Goal: Task Accomplishment & Management: Manage account settings

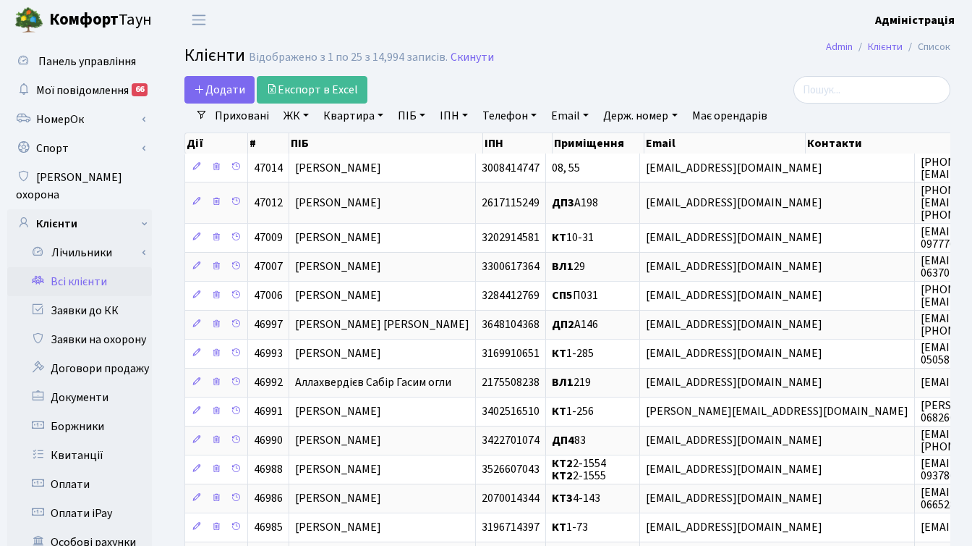
select select "25"
click at [89, 296] on link "Заявки до КК" at bounding box center [79, 310] width 145 height 29
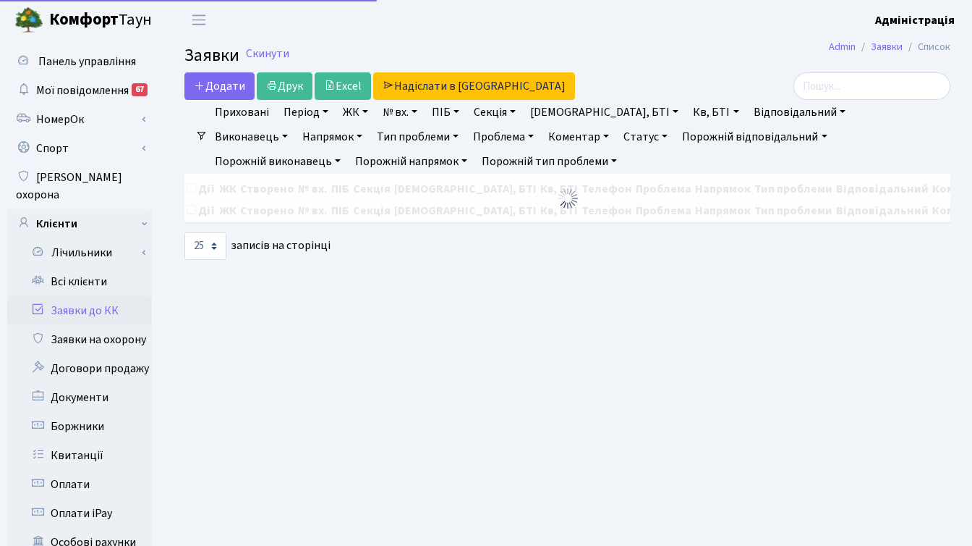
select select "25"
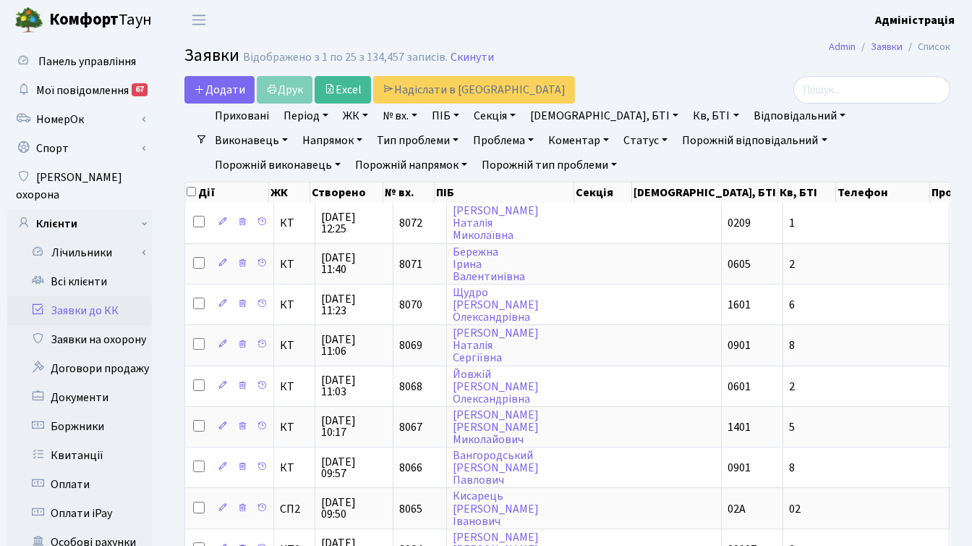
click at [291, 116] on link "Період" at bounding box center [306, 115] width 56 height 25
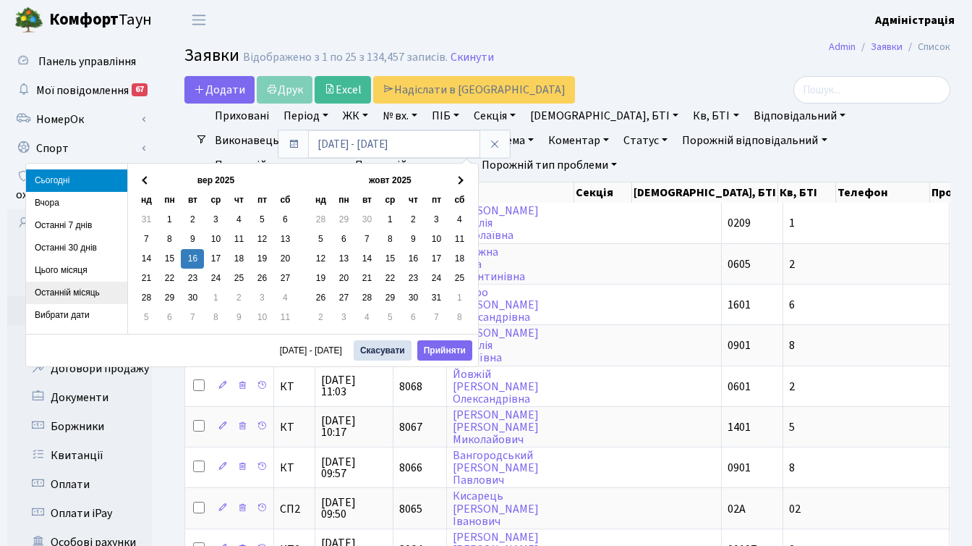
click at [82, 294] on li "Останній місяць" at bounding box center [76, 292] width 101 height 22
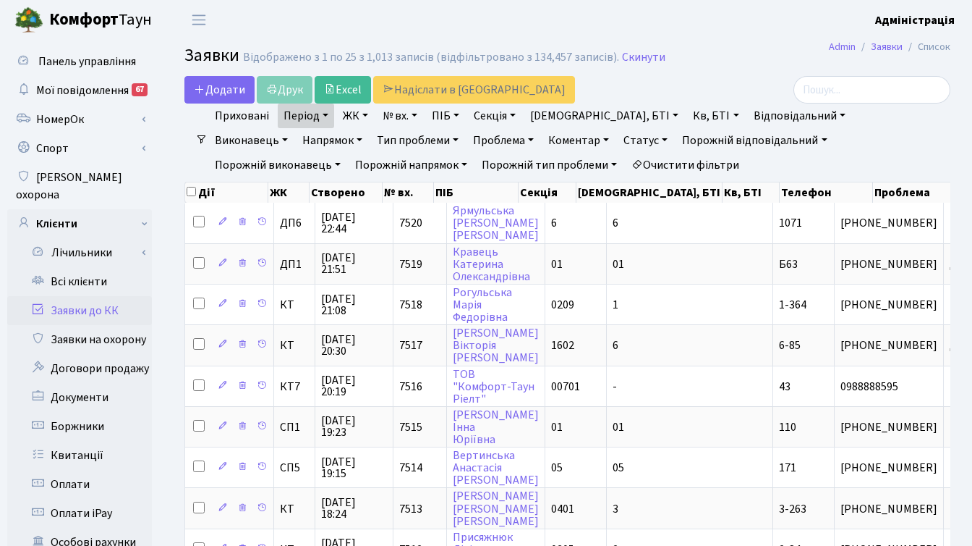
click at [618, 135] on link "Статус" at bounding box center [646, 140] width 56 height 25
click at [619, 230] on link "Не виконано" at bounding box center [676, 228] width 114 height 22
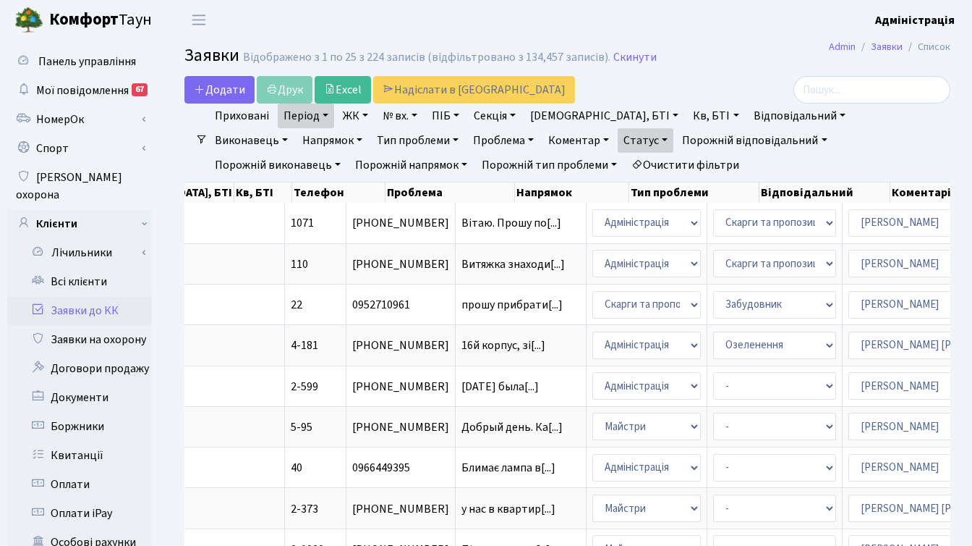
click at [368, 128] on link "Напрямок" at bounding box center [333, 140] width 72 height 25
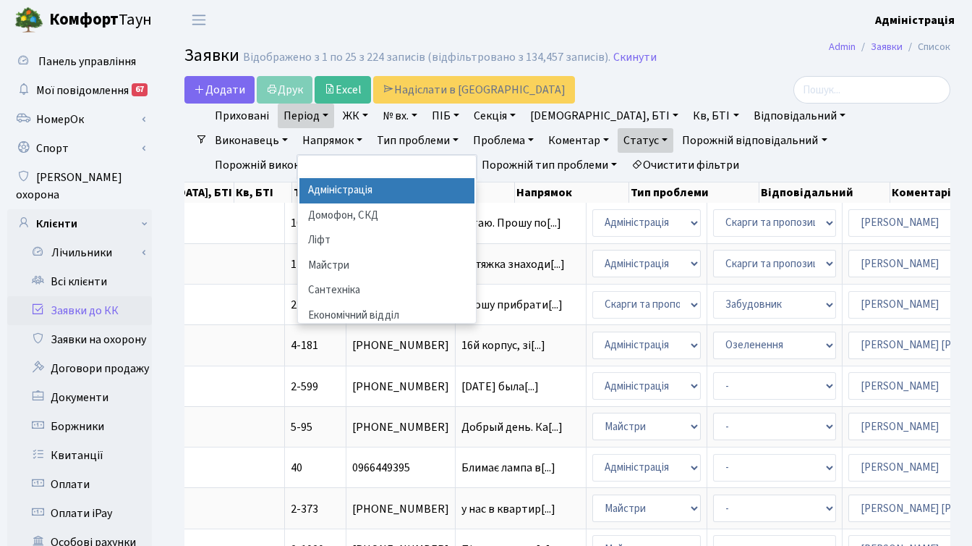
click at [475, 178] on li "Адміністрація" at bounding box center [387, 190] width 175 height 25
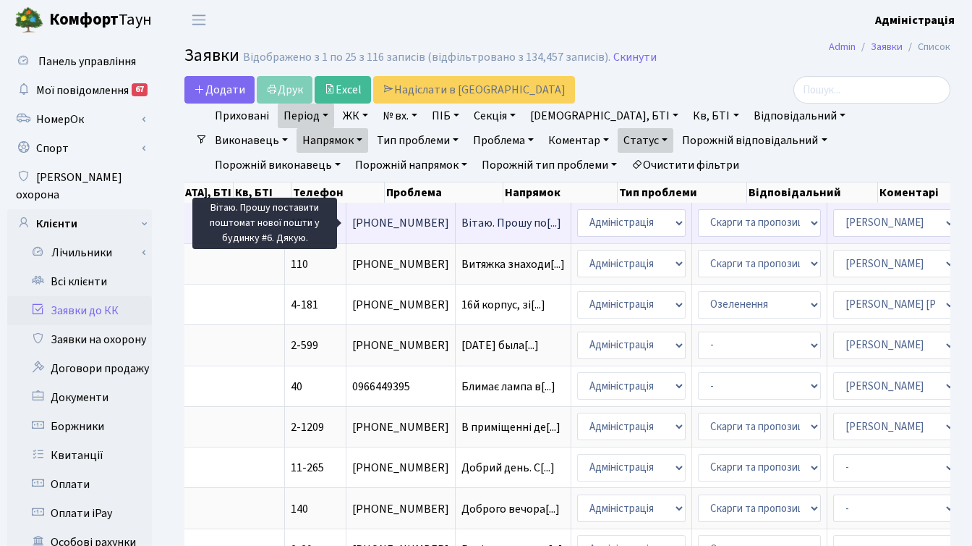
click at [462, 221] on span "Вітаю. Прошу по[...]" at bounding box center [512, 223] width 100 height 16
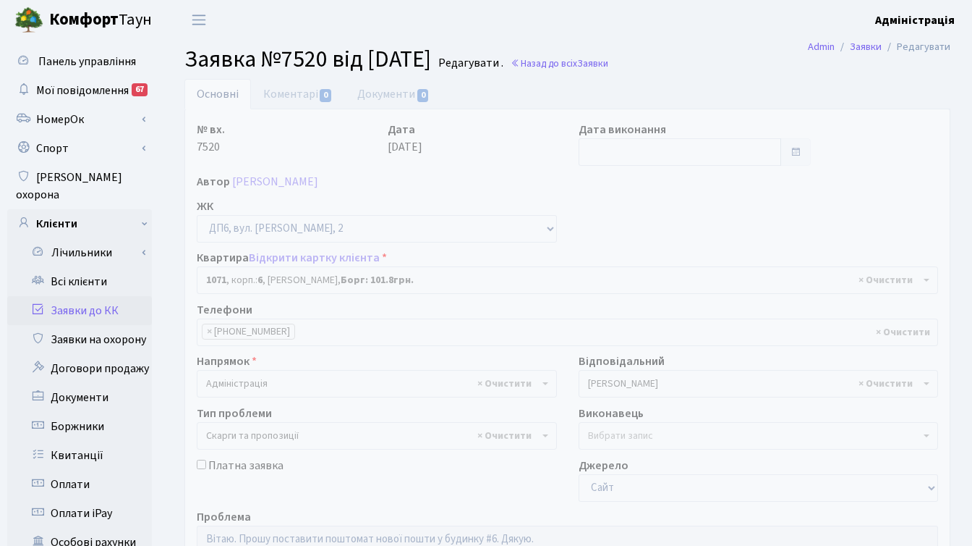
select select "46943"
select select "55"
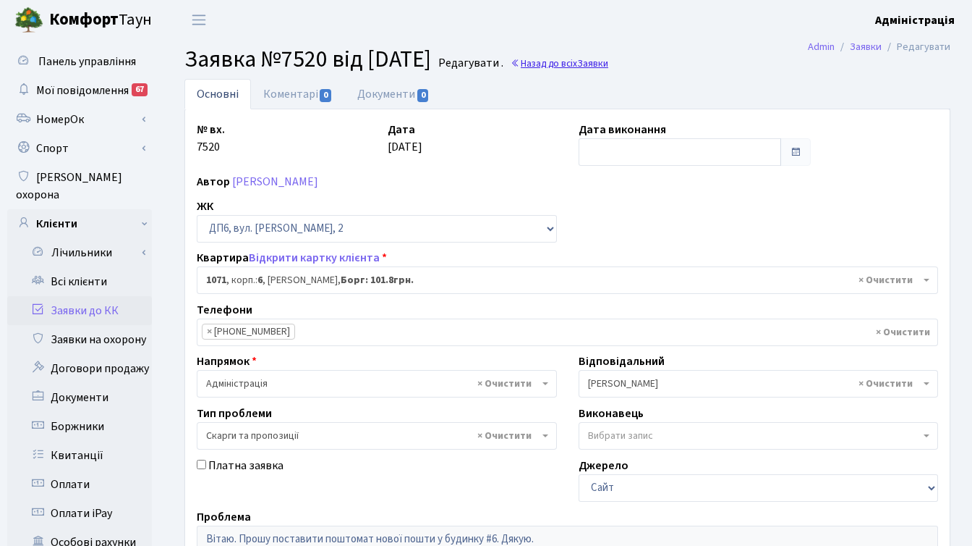
click at [608, 64] on link "Назад до всіх Заявки" at bounding box center [560, 63] width 98 height 14
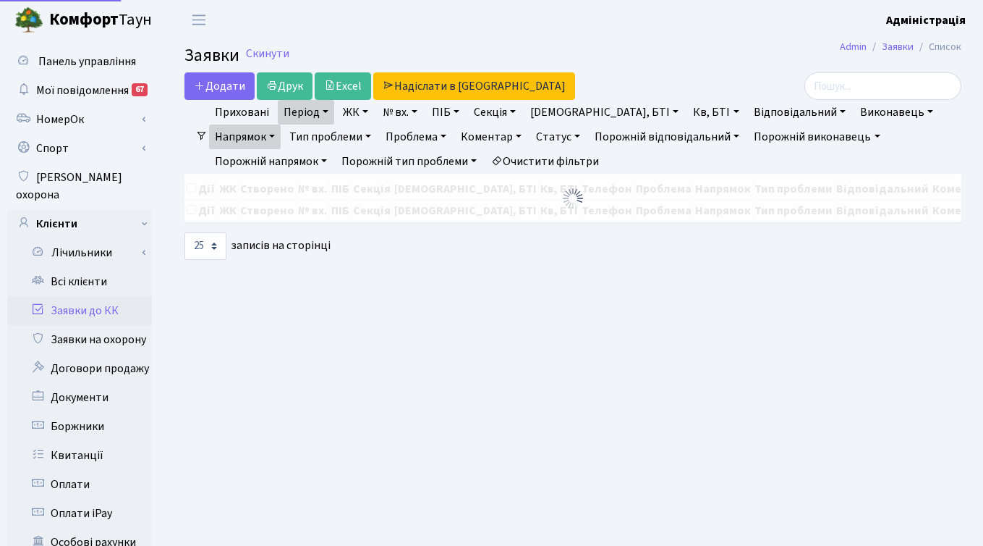
select select "25"
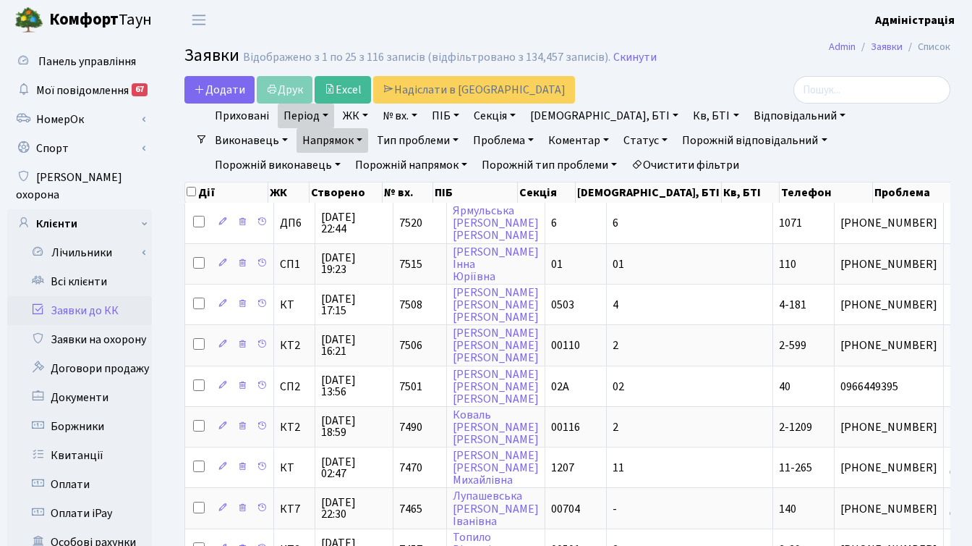
click at [368, 128] on link "Напрямок" at bounding box center [333, 140] width 72 height 25
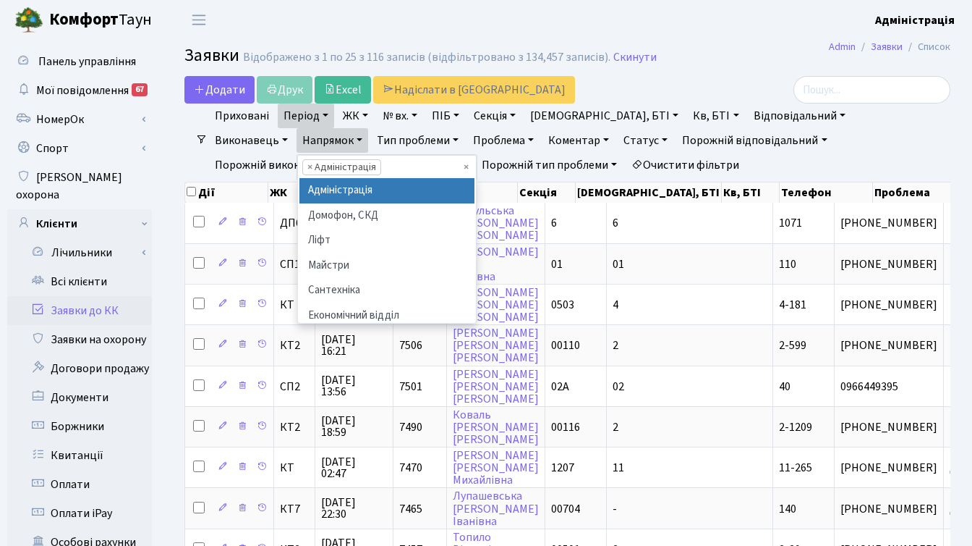
scroll to position [0, 19]
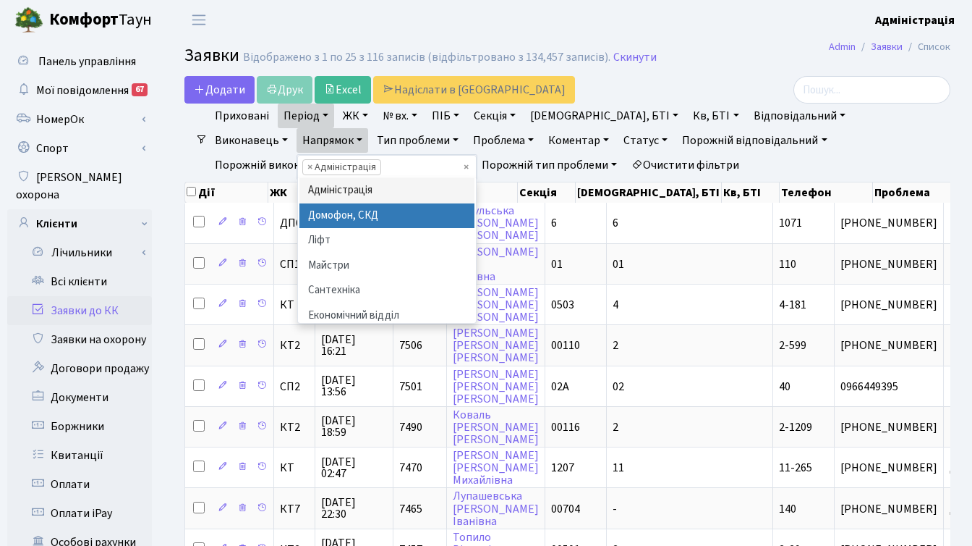
click at [726, 61] on h2 "Заявки Відображено з 1 по 25 з 116 записів (відфільтровано з 134,457 записів). …" at bounding box center [567, 58] width 766 height 25
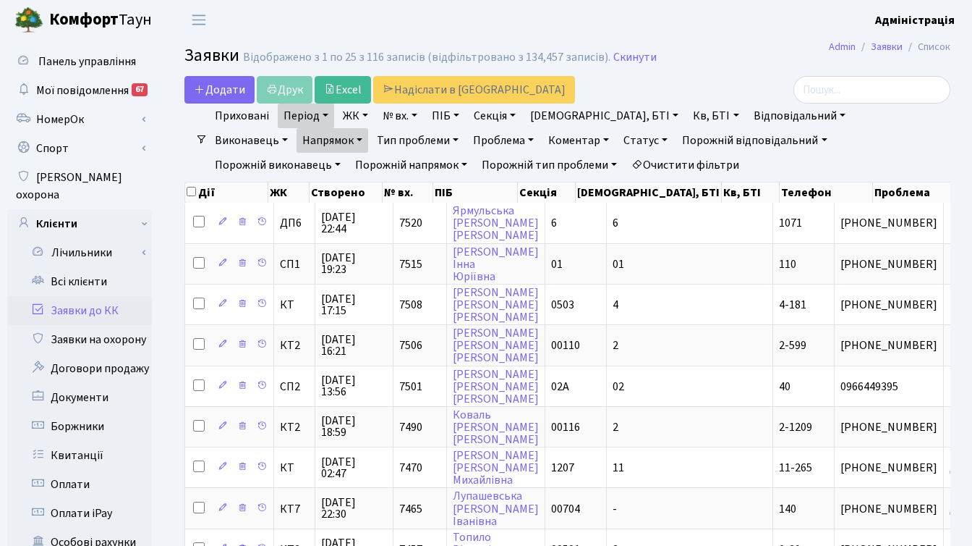
scroll to position [0, 0]
click at [368, 128] on link "Напрямок" at bounding box center [333, 140] width 72 height 25
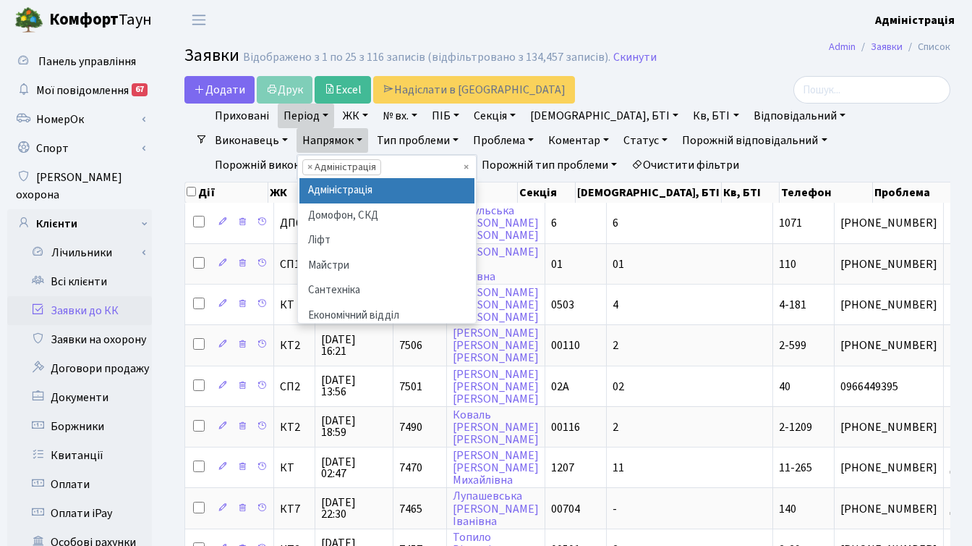
scroll to position [0, 19]
click at [381, 159] on li "× Адміністрація" at bounding box center [341, 167] width 79 height 16
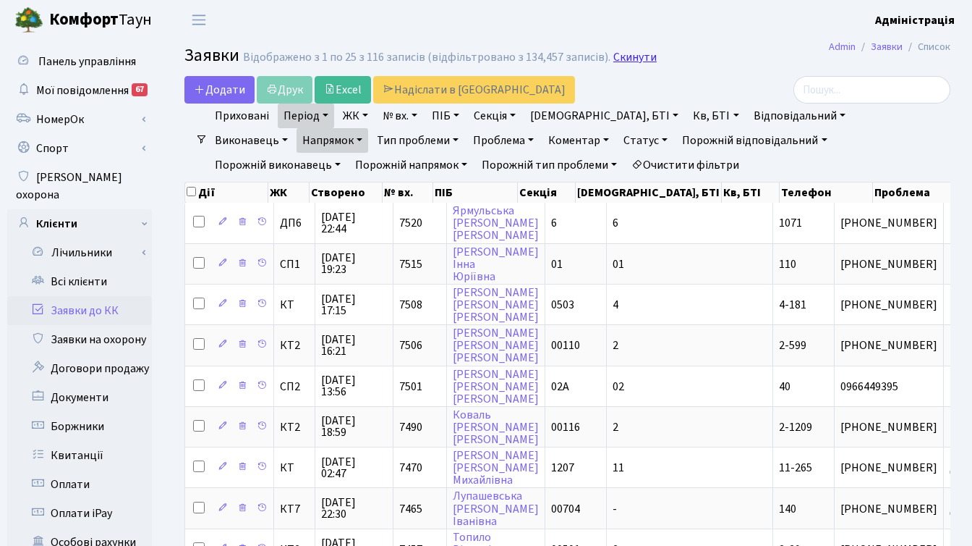
click at [616, 59] on link "Скинути" at bounding box center [635, 58] width 43 height 14
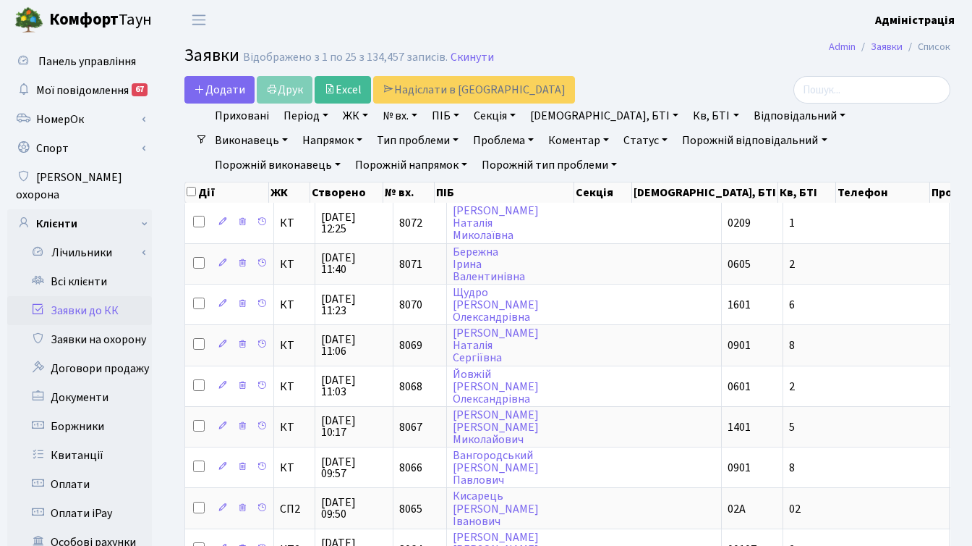
click at [309, 114] on link "Період" at bounding box center [306, 115] width 56 height 25
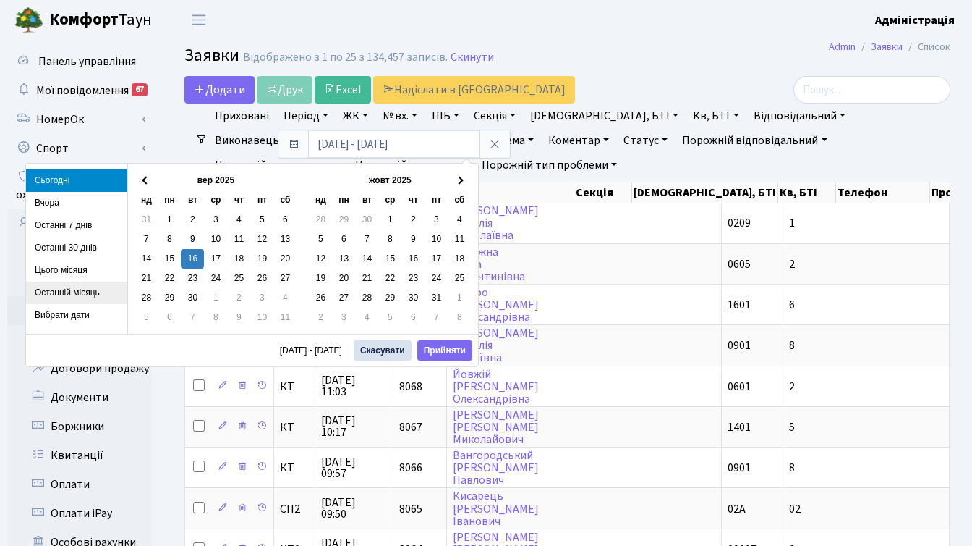
click at [72, 290] on li "Останній місяць" at bounding box center [76, 292] width 101 height 22
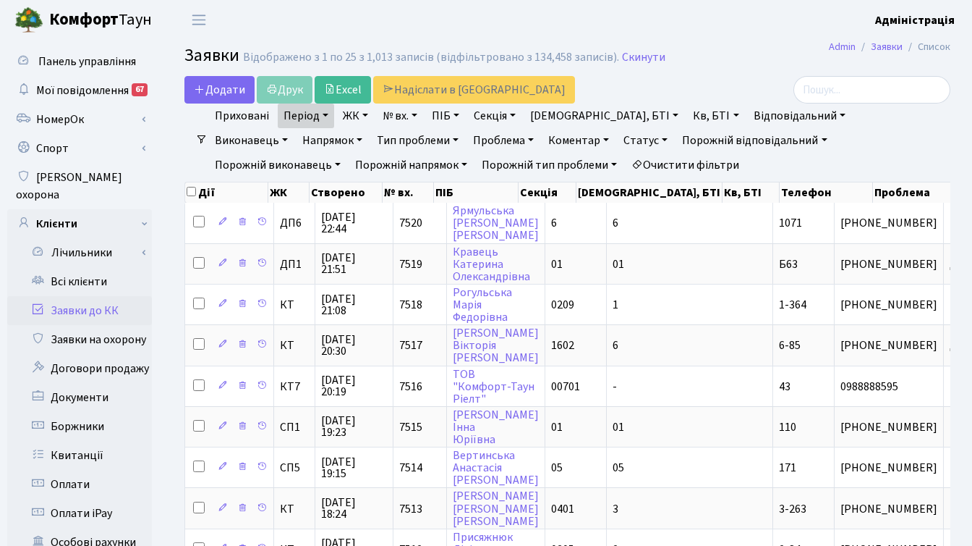
click at [618, 139] on link "Статус" at bounding box center [646, 140] width 56 height 25
click at [619, 201] on link "Виконано" at bounding box center [676, 206] width 114 height 22
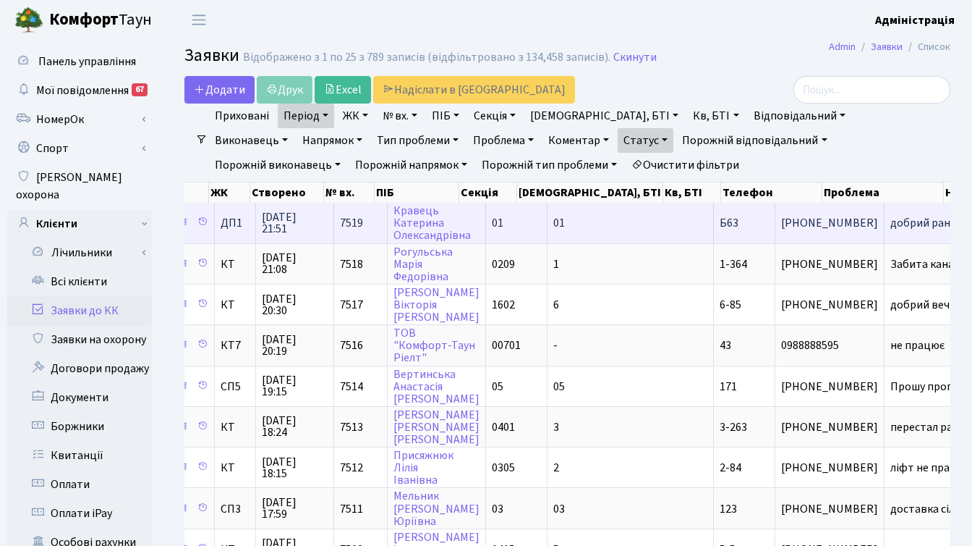
scroll to position [0, 183]
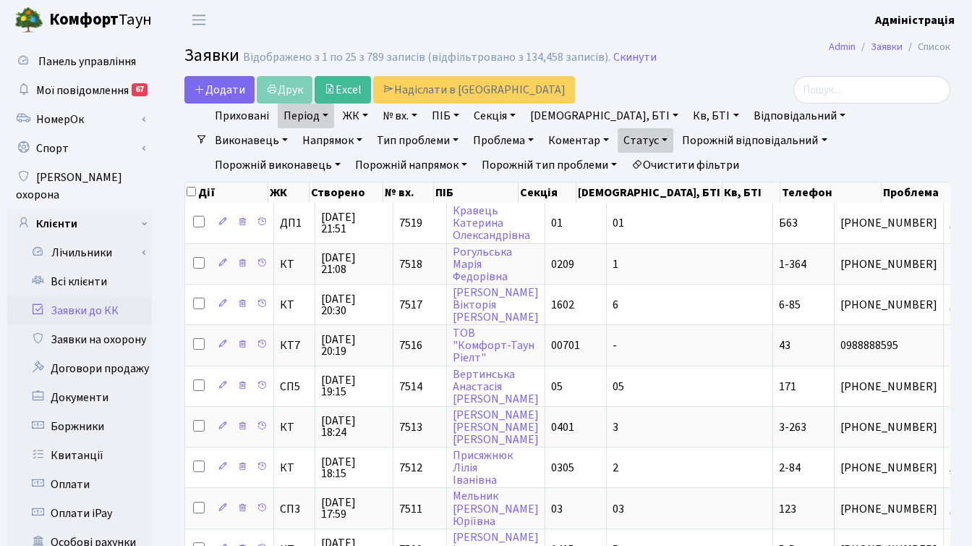
click at [618, 139] on link "Статус" at bounding box center [646, 140] width 56 height 25
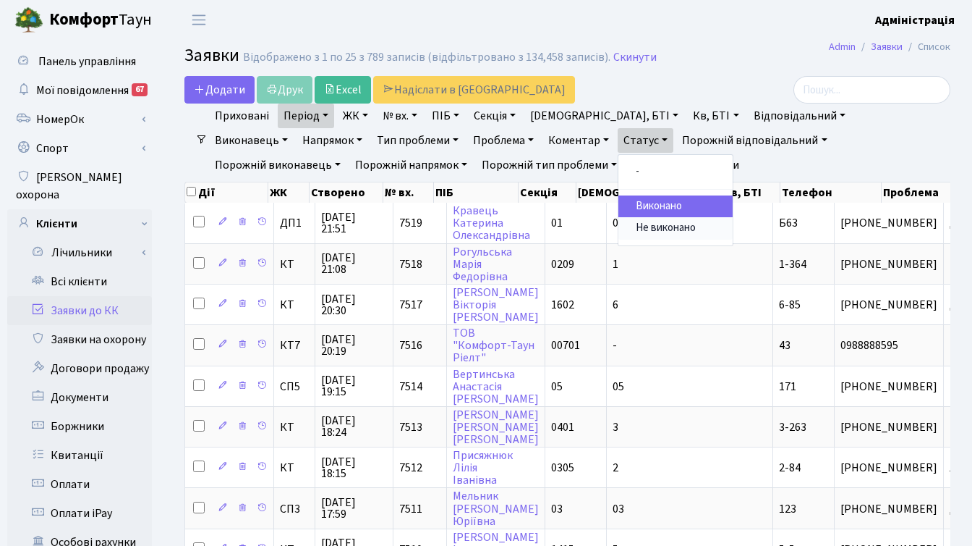
click at [619, 220] on link "Не виконано" at bounding box center [676, 228] width 114 height 22
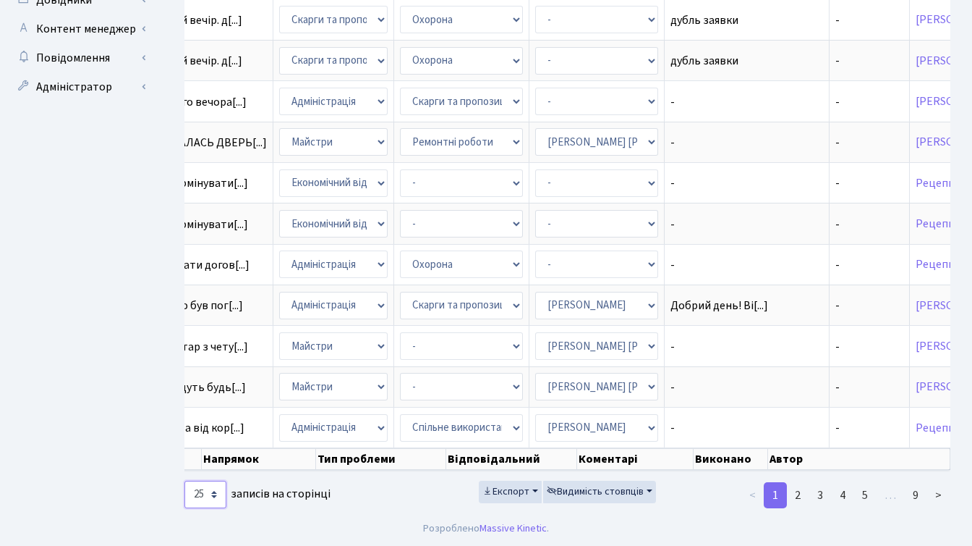
click at [212, 496] on select "10 25 50 100 250 500 1,000" at bounding box center [205, 493] width 42 height 27
select select "250"
click at [184, 480] on select "10 25 50 100 250 500 1,000" at bounding box center [205, 493] width 42 height 27
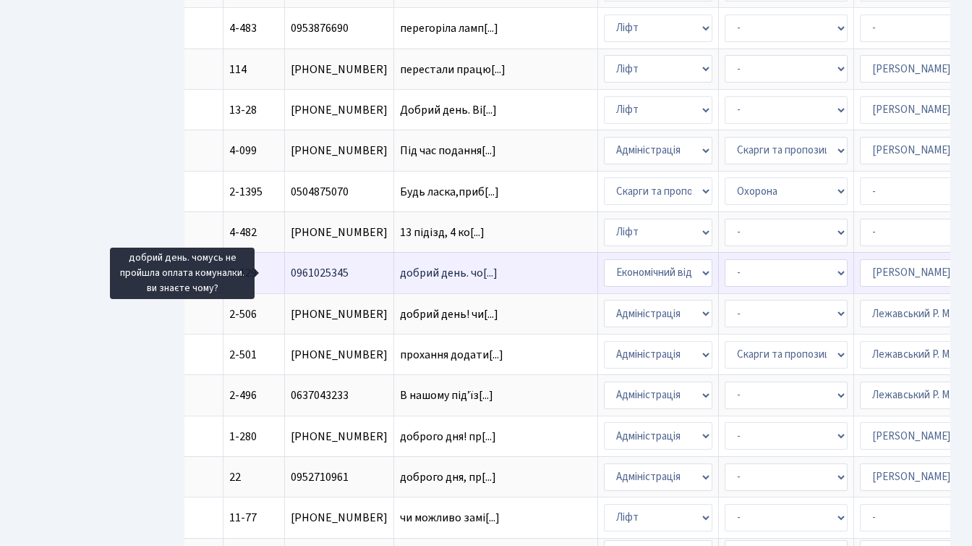
click at [400, 273] on span "добрий день. чо[...]" at bounding box center [449, 273] width 98 height 16
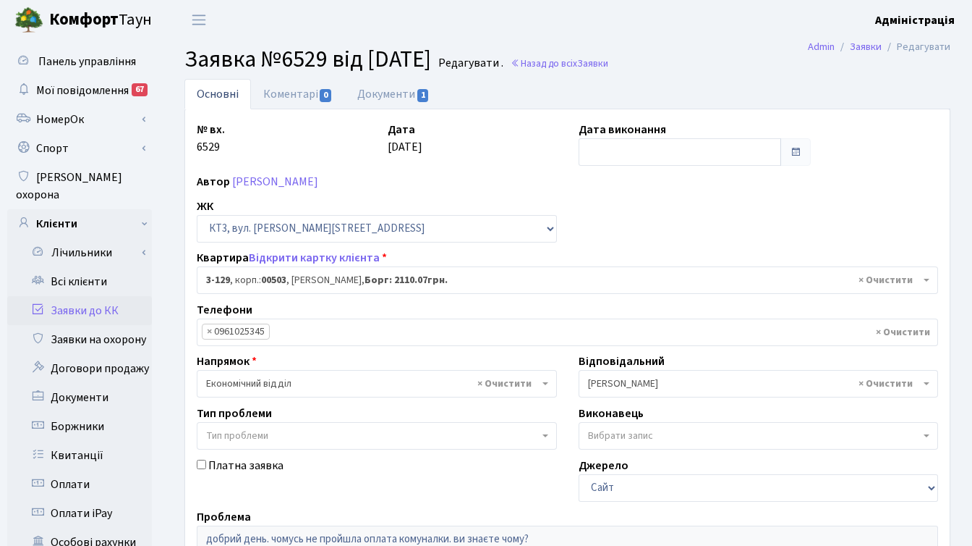
select select "16438"
click at [655, 146] on input "text" at bounding box center [680, 151] width 203 height 27
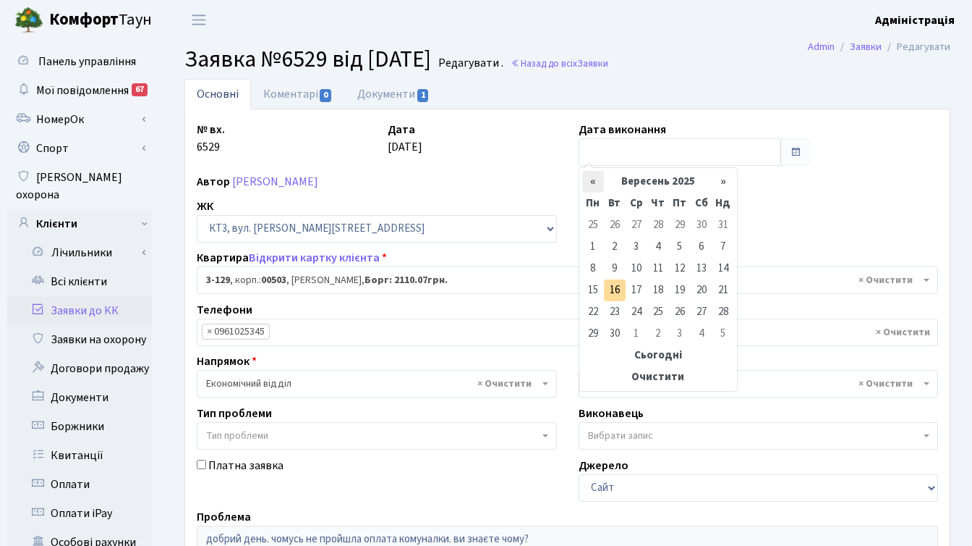
click at [593, 185] on th "«" at bounding box center [593, 182] width 22 height 22
click at [592, 247] on td "4" at bounding box center [593, 247] width 22 height 22
type input "[DATE]"
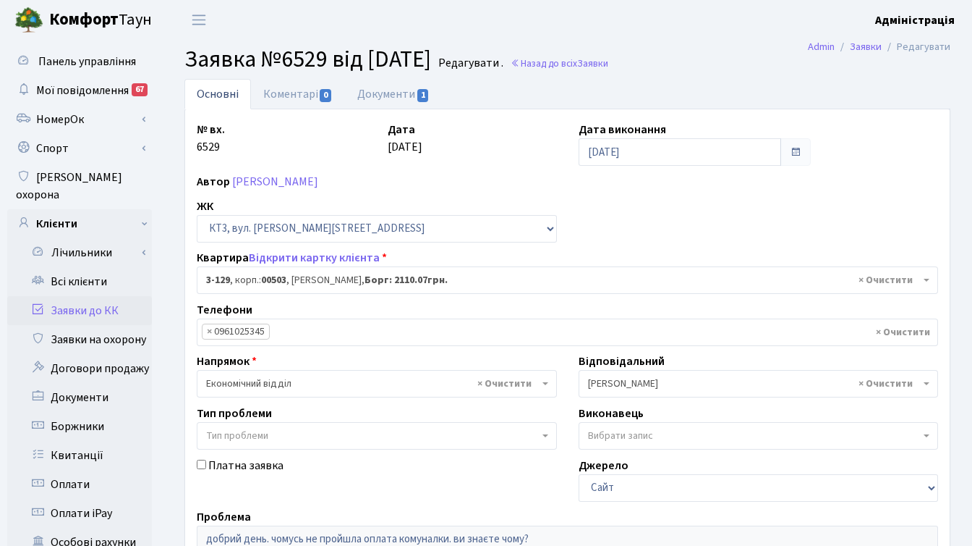
scroll to position [355, 0]
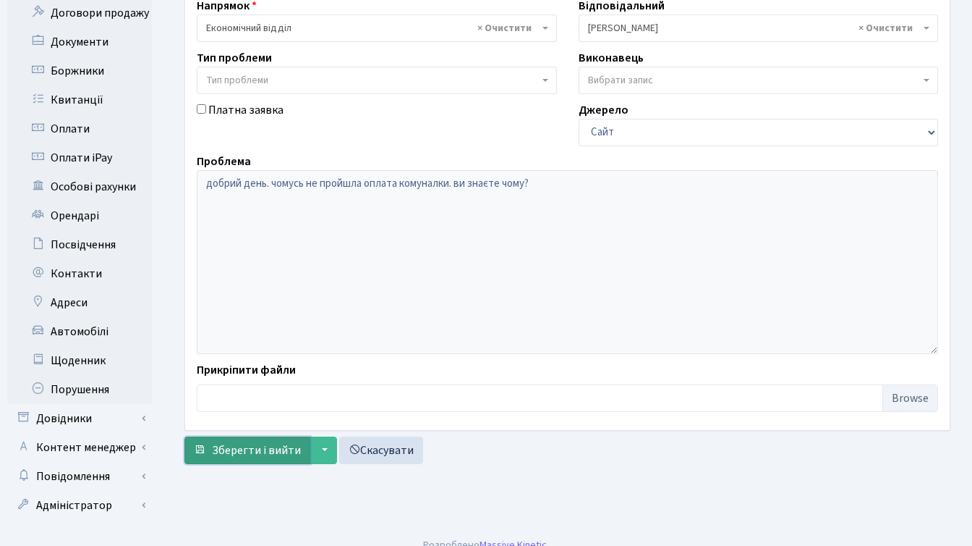
click at [249, 453] on span "Зберегти і вийти" at bounding box center [256, 450] width 89 height 16
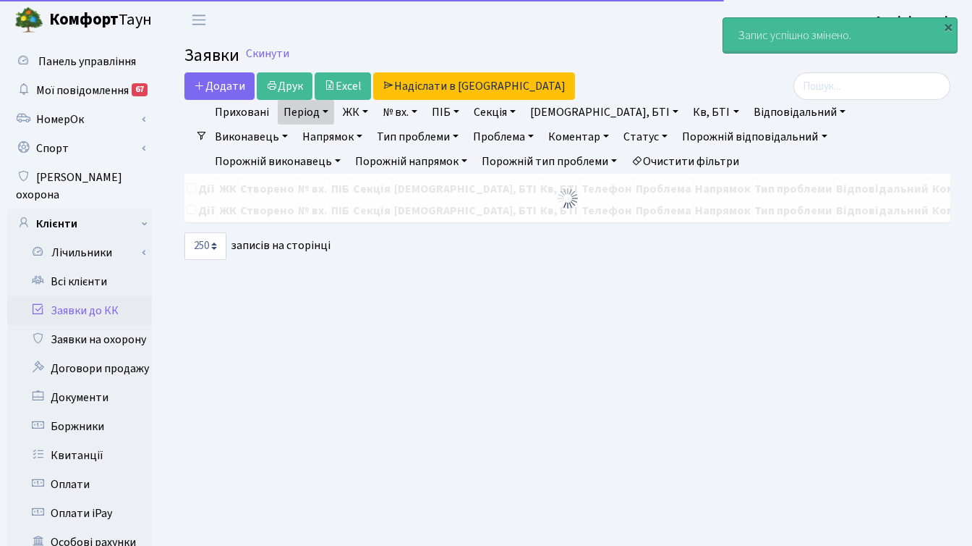
select select "250"
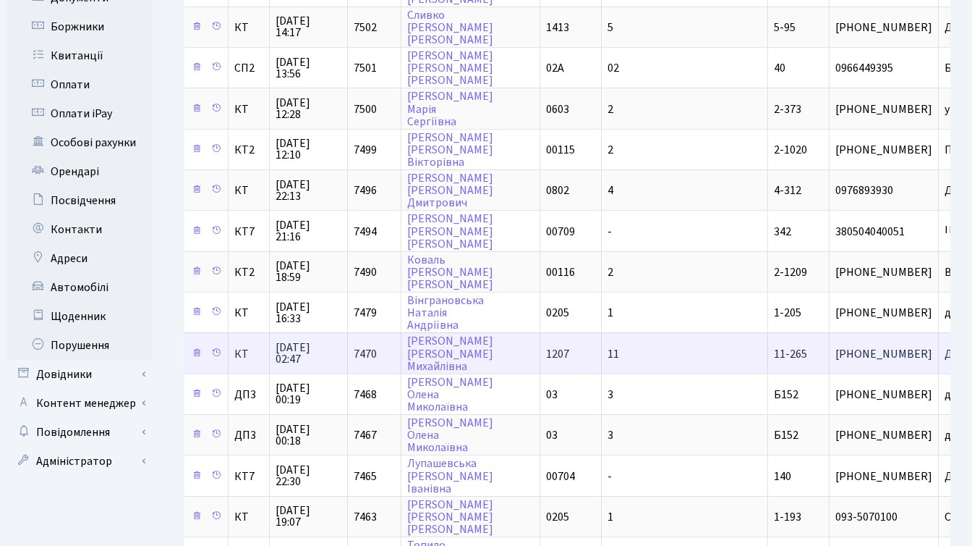
scroll to position [0, 34]
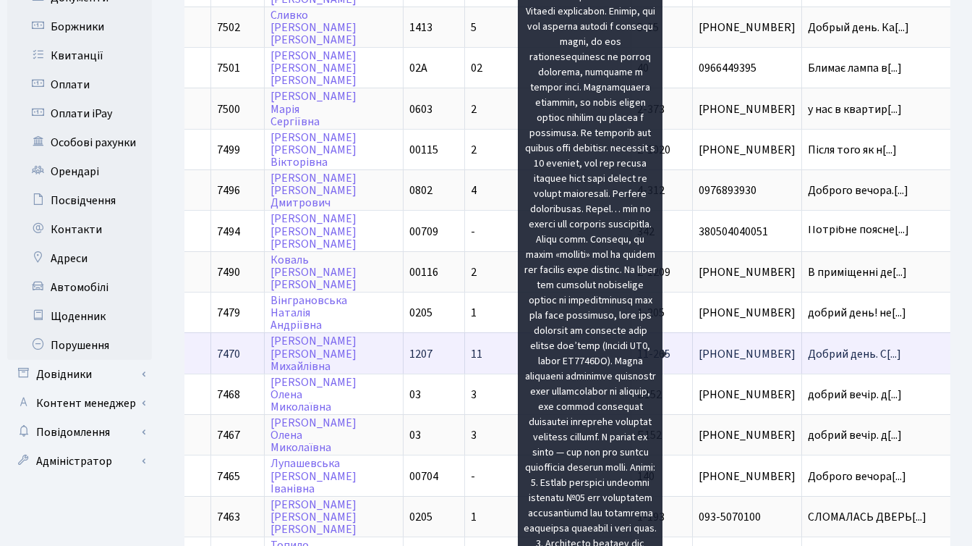
click at [808, 353] on span "Добрий день. С[...]" at bounding box center [854, 354] width 93 height 16
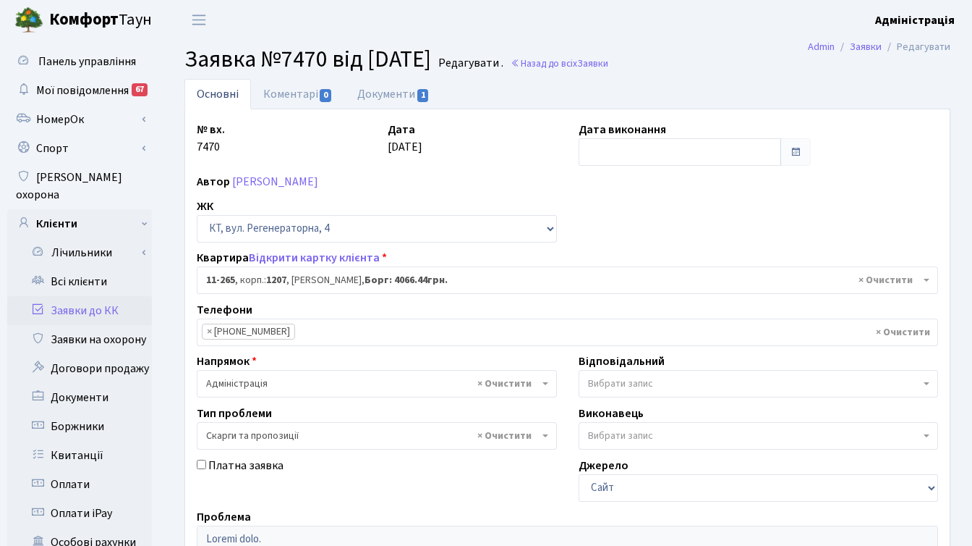
select select "6850"
select select "55"
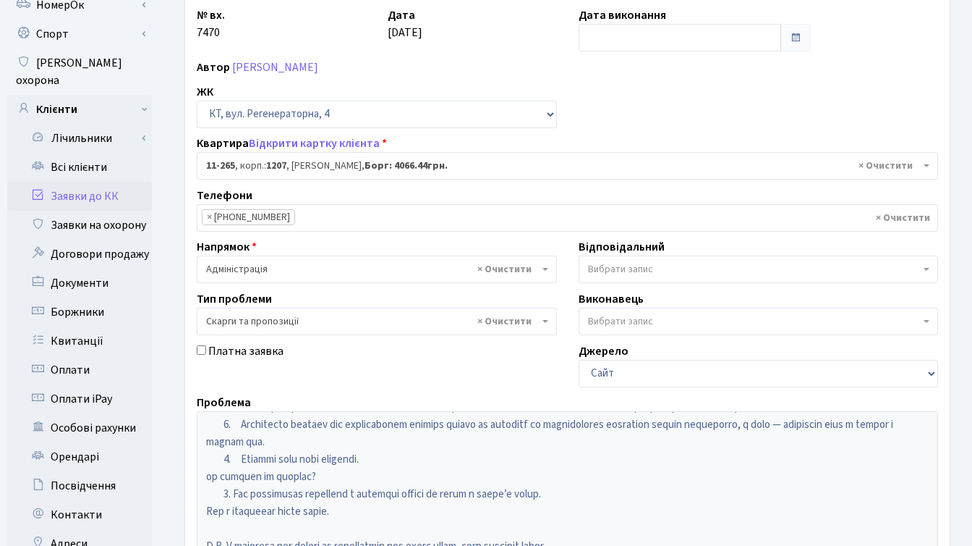
scroll to position [114, 0]
click at [624, 37] on input "text" at bounding box center [680, 38] width 203 height 27
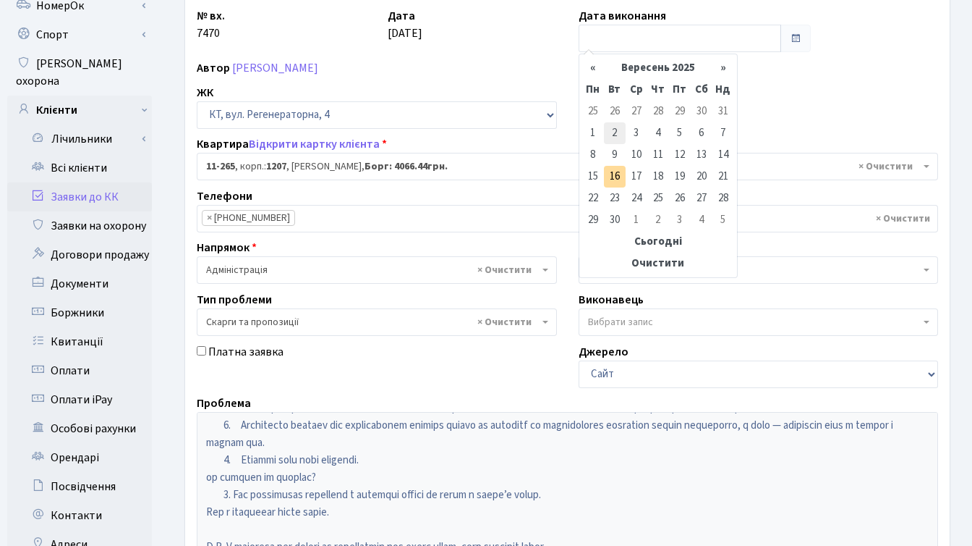
click at [613, 131] on td "2" at bounding box center [615, 133] width 22 height 22
type input "[DATE]"
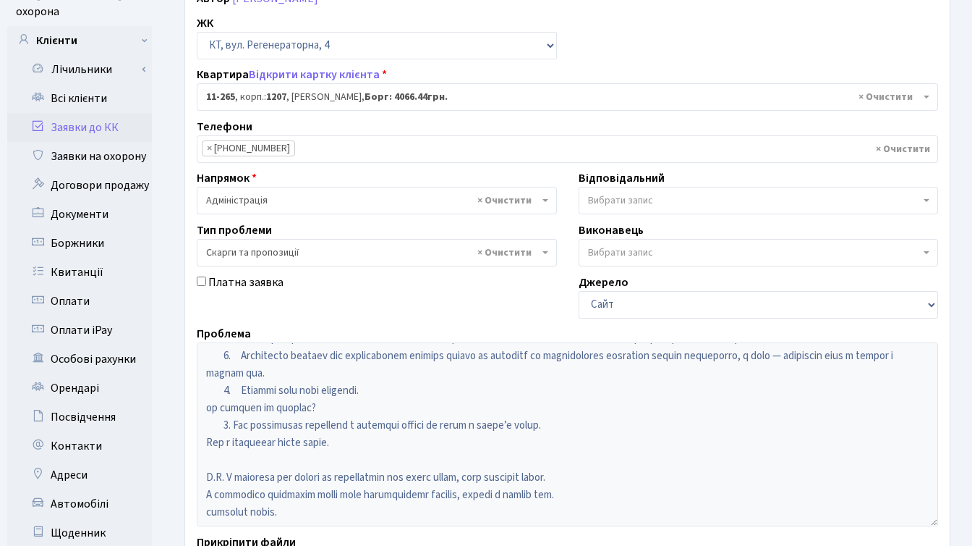
scroll to position [355, 0]
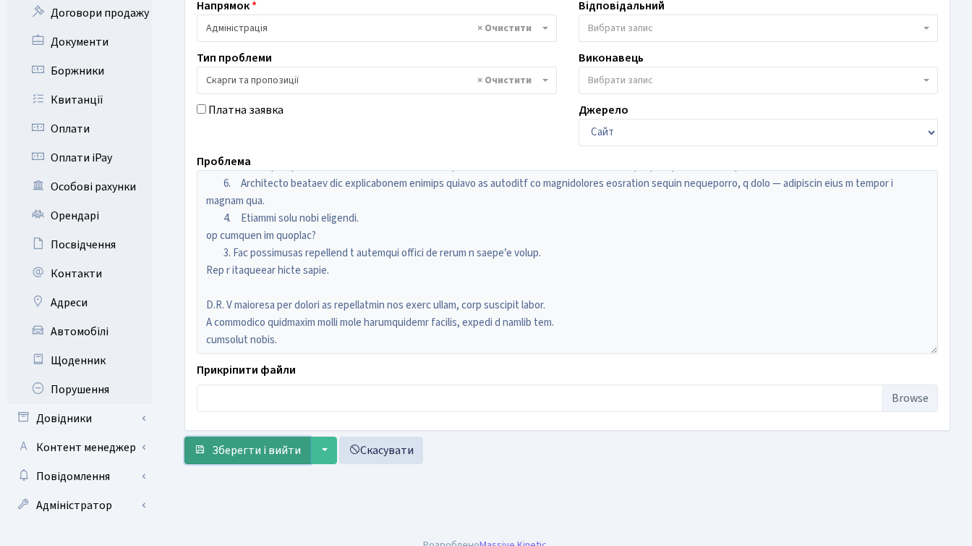
click at [232, 454] on span "Зберегти і вийти" at bounding box center [256, 450] width 89 height 16
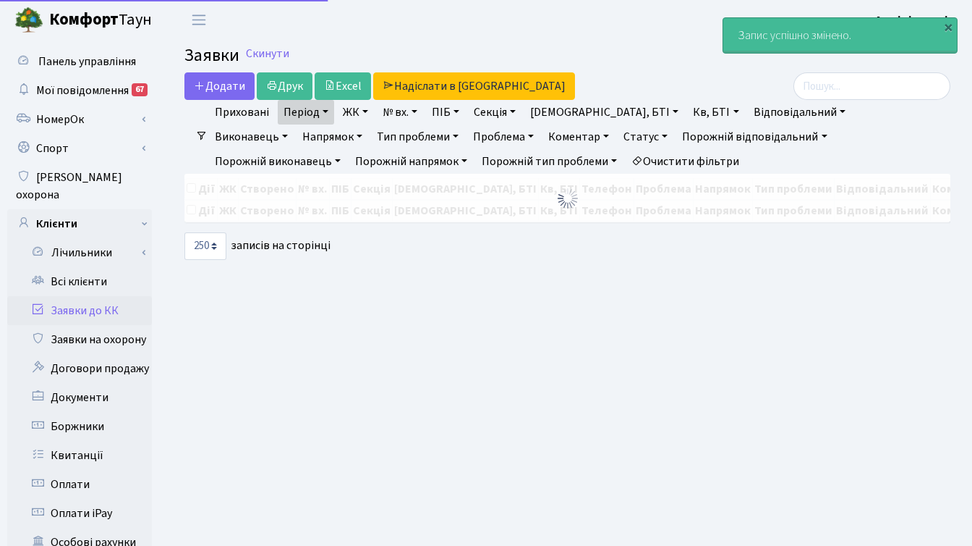
select select "250"
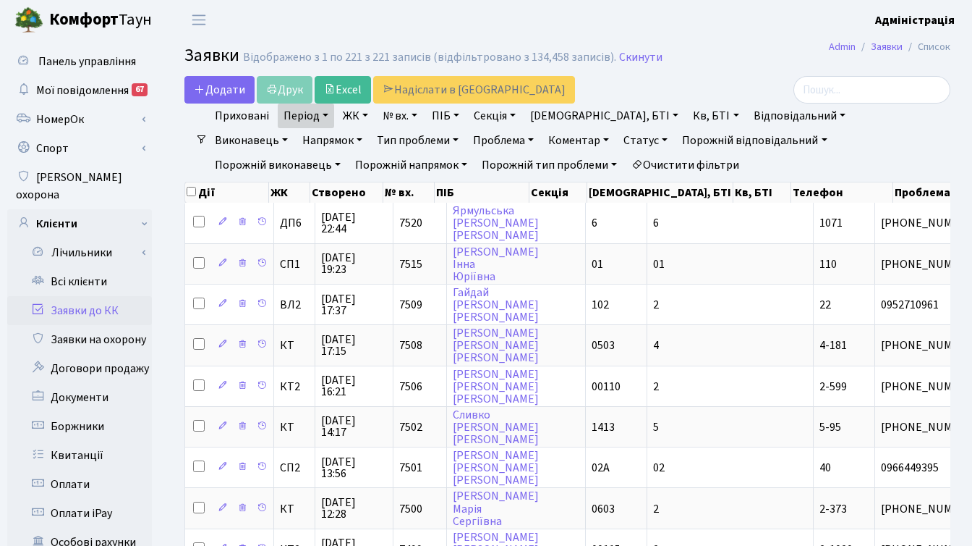
click at [368, 128] on link "Напрямок" at bounding box center [333, 140] width 72 height 25
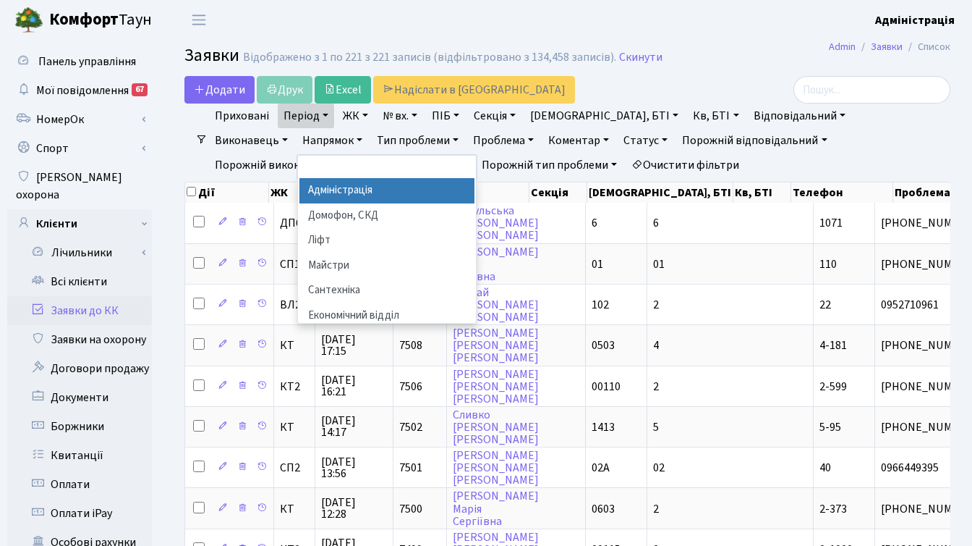
click at [475, 178] on li "Адміністрація" at bounding box center [387, 190] width 175 height 25
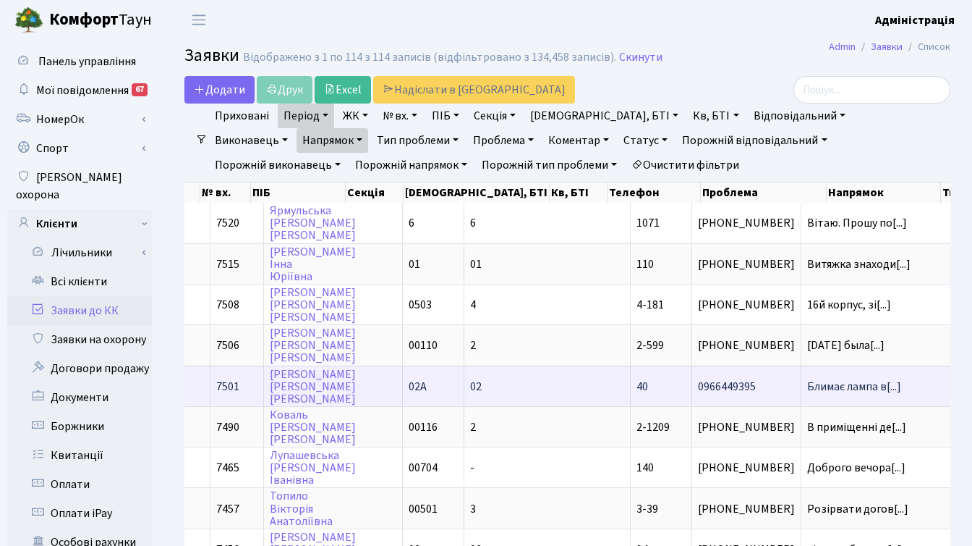
scroll to position [0, 222]
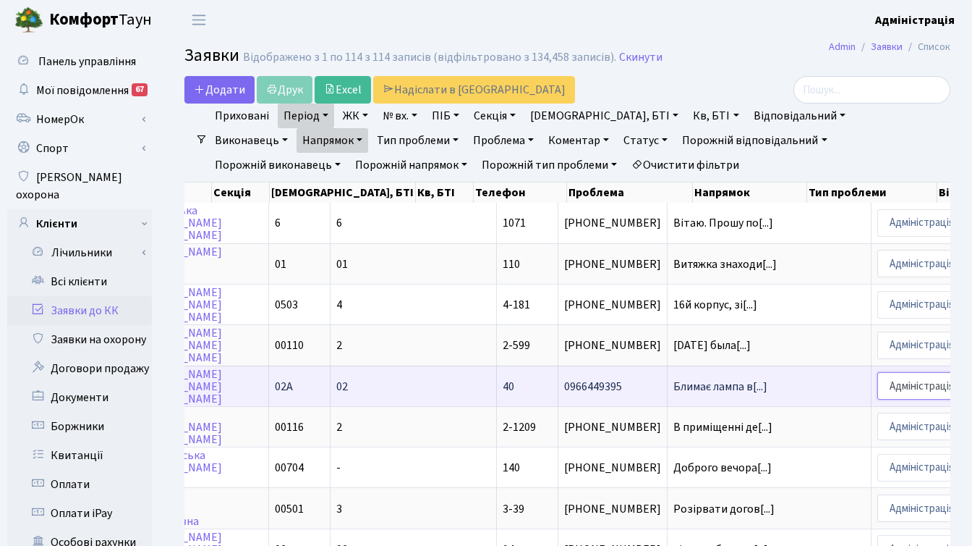
click at [878, 383] on select "- Адміністрація Домофон, СКД Ліфт Майстри Сантехніка Економічний відділ Електри…" at bounding box center [932, 385] width 109 height 27
select select "3"
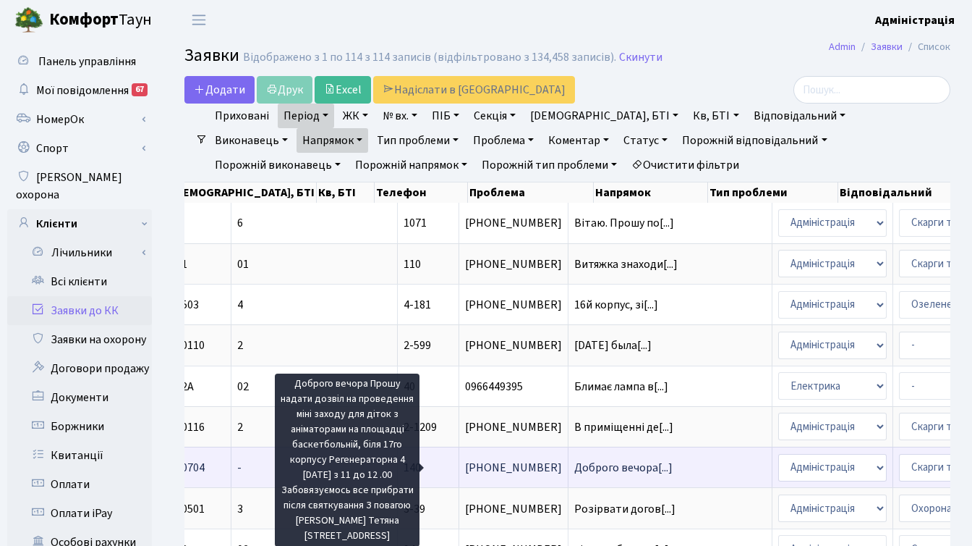
click at [574, 466] on span "Доброго вечора[...]" at bounding box center [623, 467] width 98 height 16
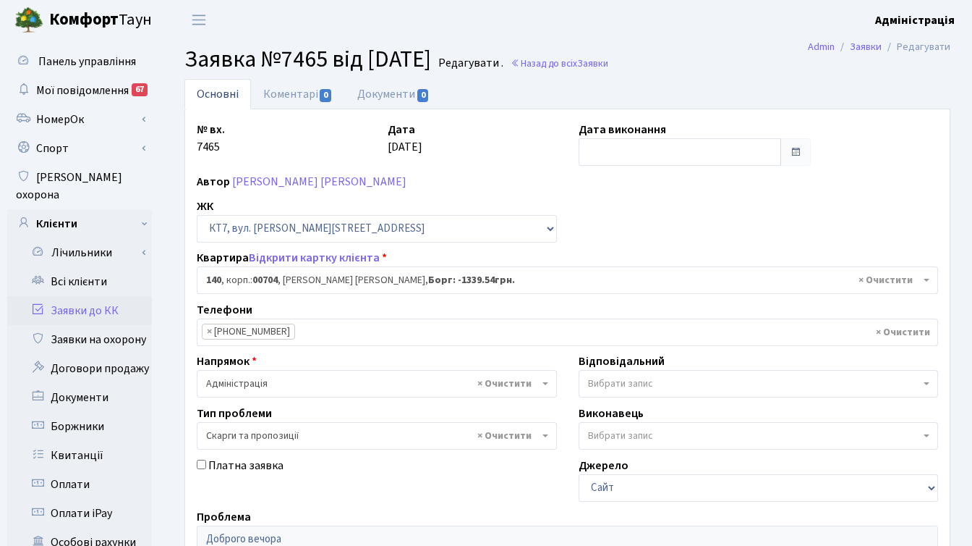
select select "18543"
select select "55"
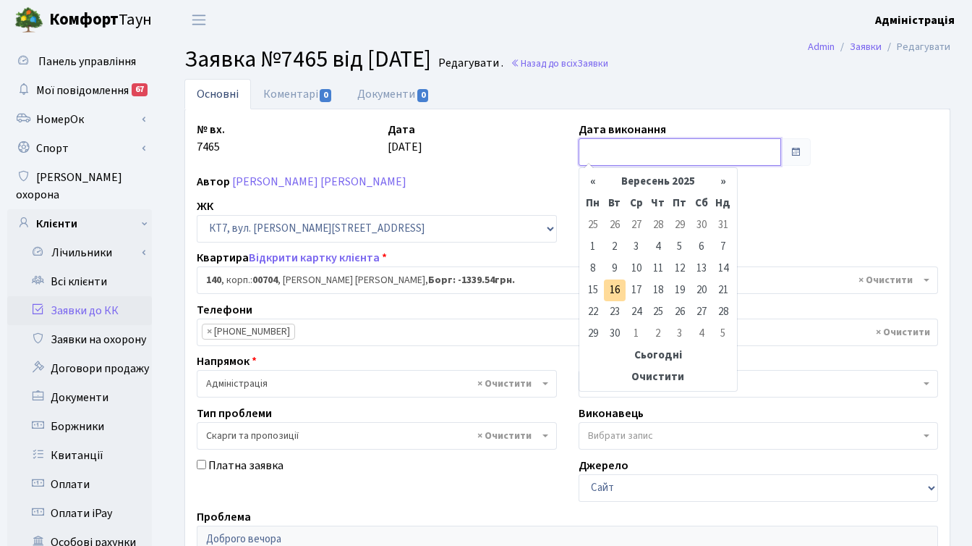
click at [667, 151] on input "text" at bounding box center [680, 151] width 203 height 27
click at [593, 245] on td "1" at bounding box center [593, 247] width 22 height 22
type input "[DATE]"
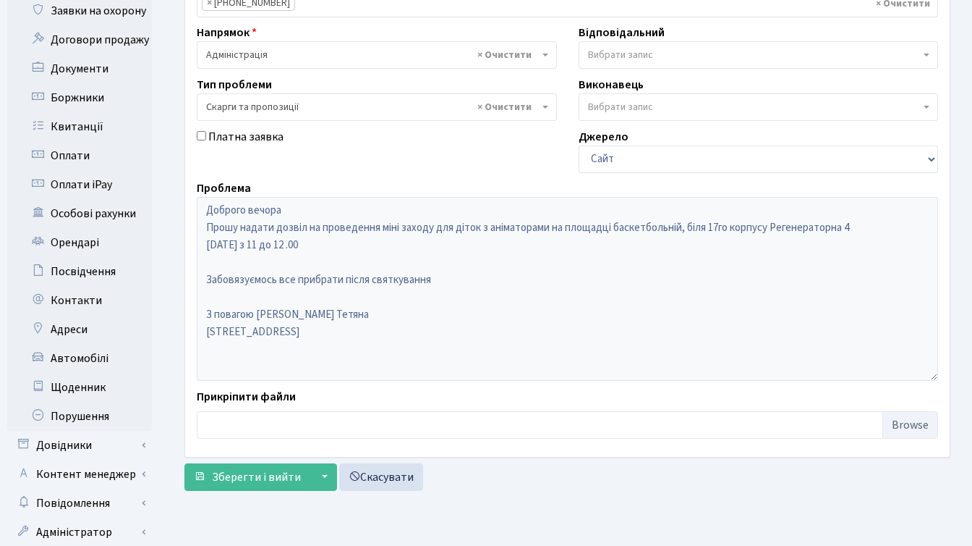
scroll to position [355, 0]
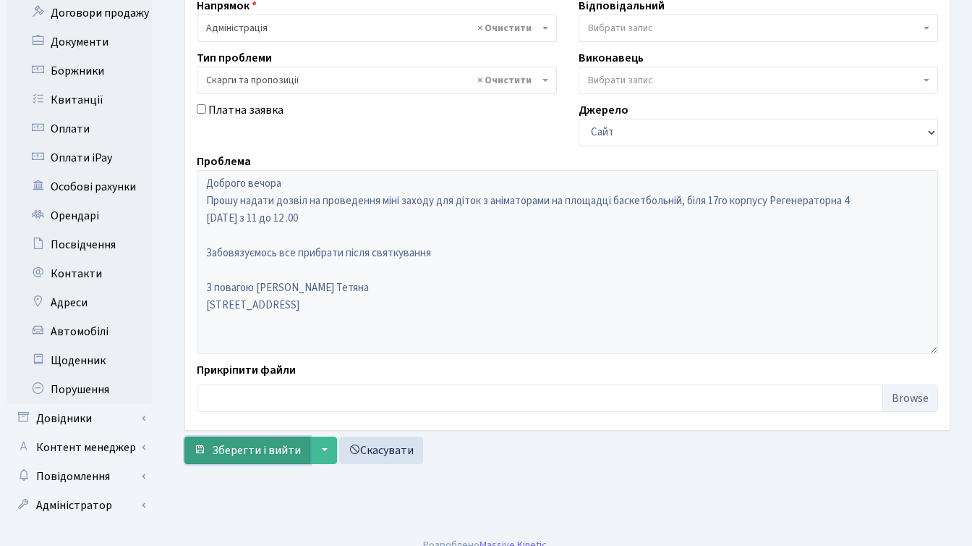
click at [249, 448] on span "Зберегти і вийти" at bounding box center [256, 450] width 89 height 16
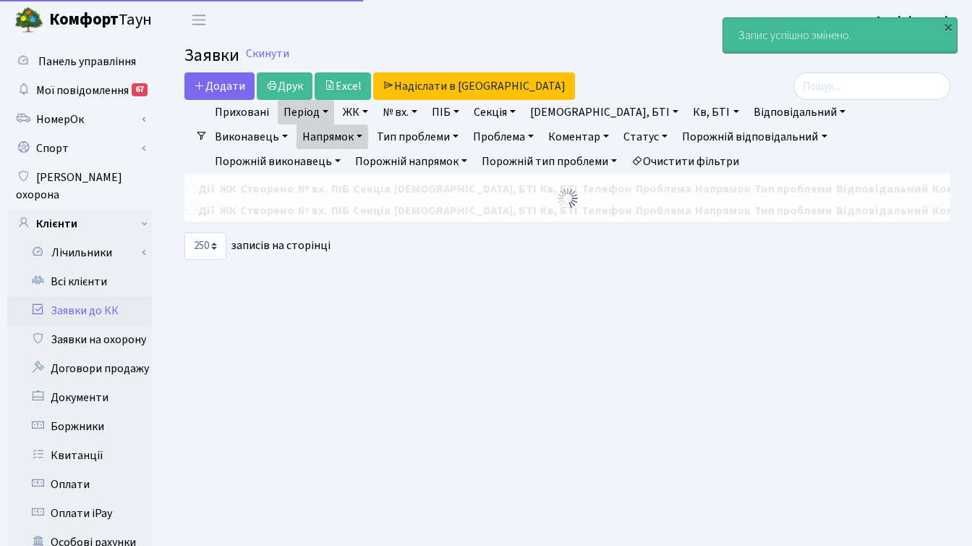
select select "250"
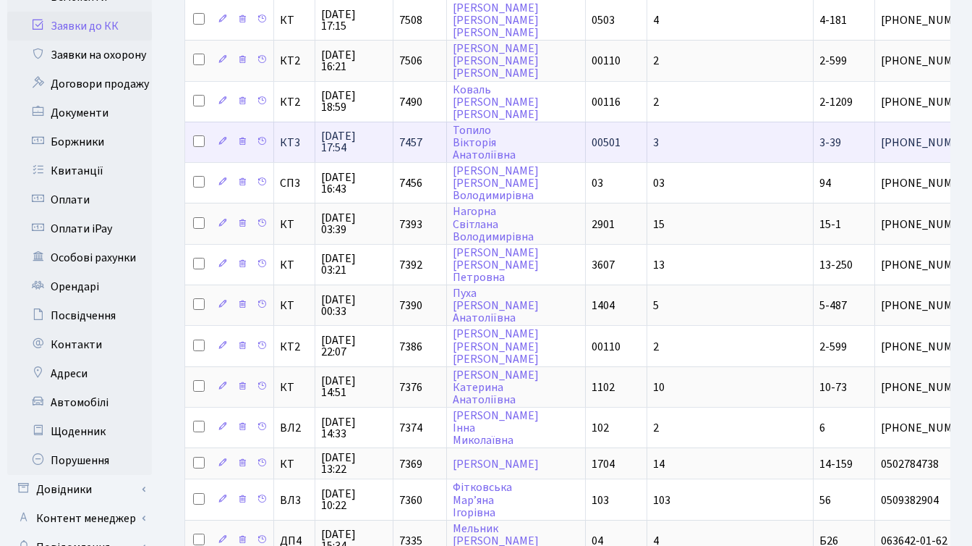
scroll to position [387, 0]
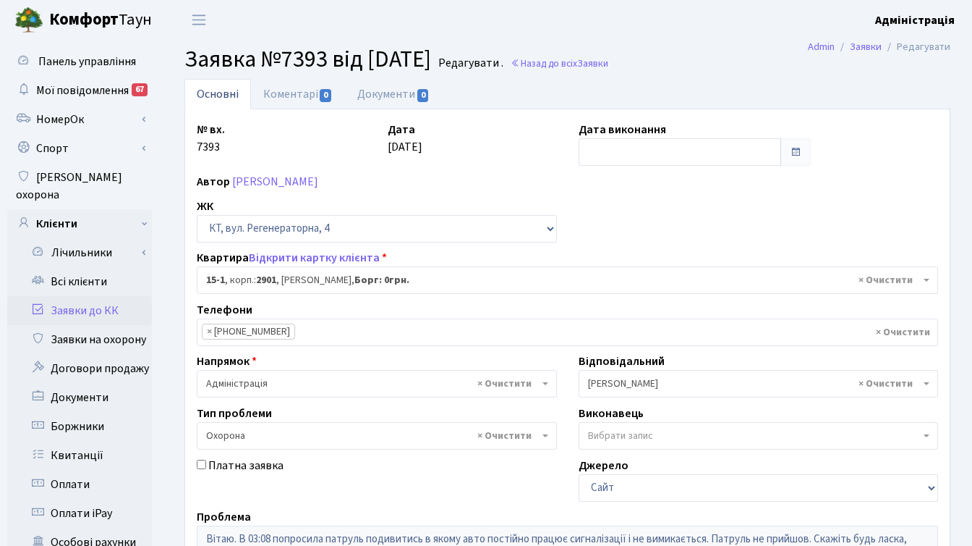
select select "8776"
select select "69"
click at [682, 154] on input "text" at bounding box center [680, 151] width 203 height 27
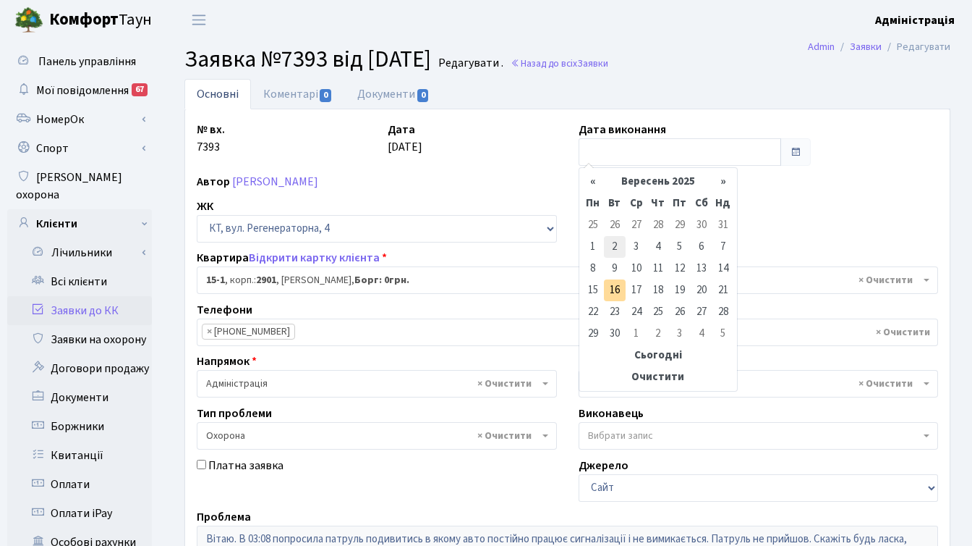
click at [616, 246] on td "2" at bounding box center [615, 247] width 22 height 22
type input "[DATE]"
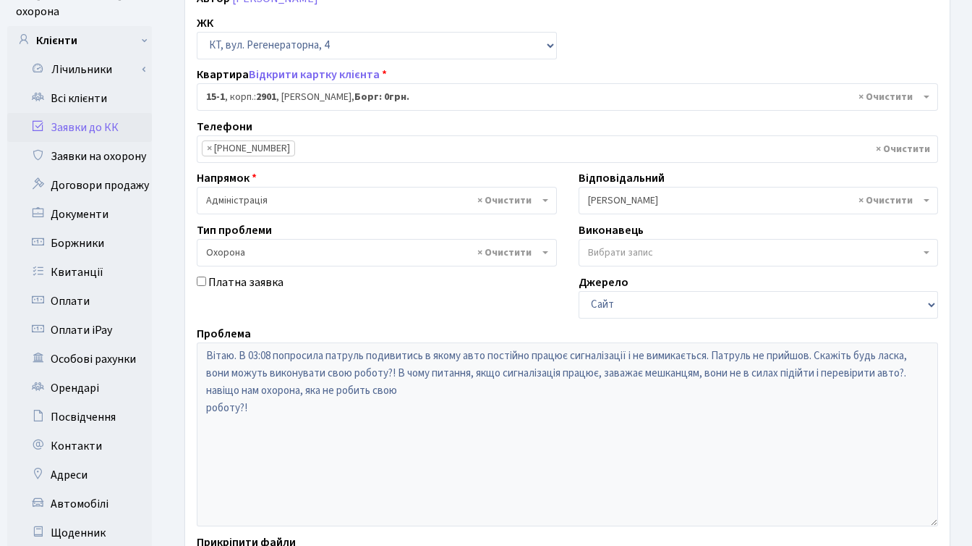
scroll to position [355, 0]
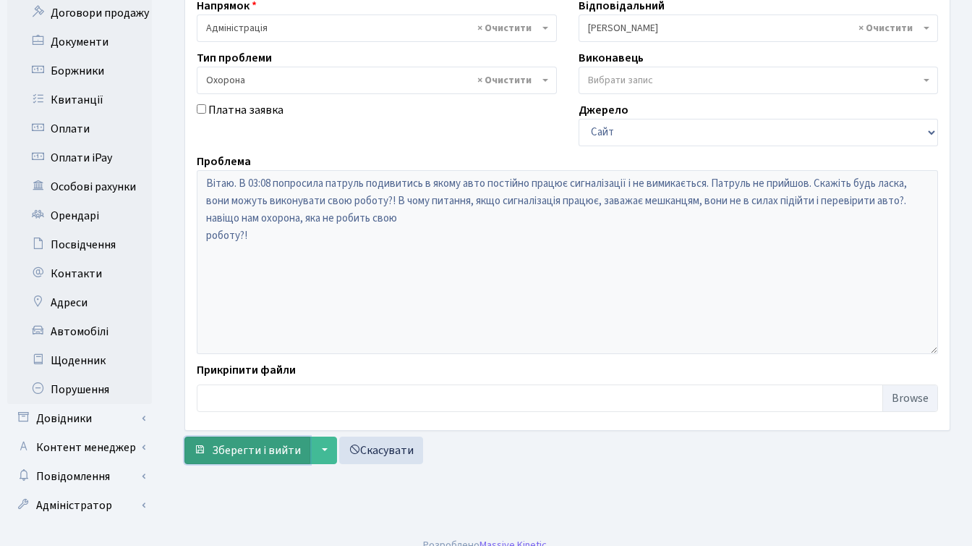
click at [246, 453] on span "Зберегти і вийти" at bounding box center [256, 450] width 89 height 16
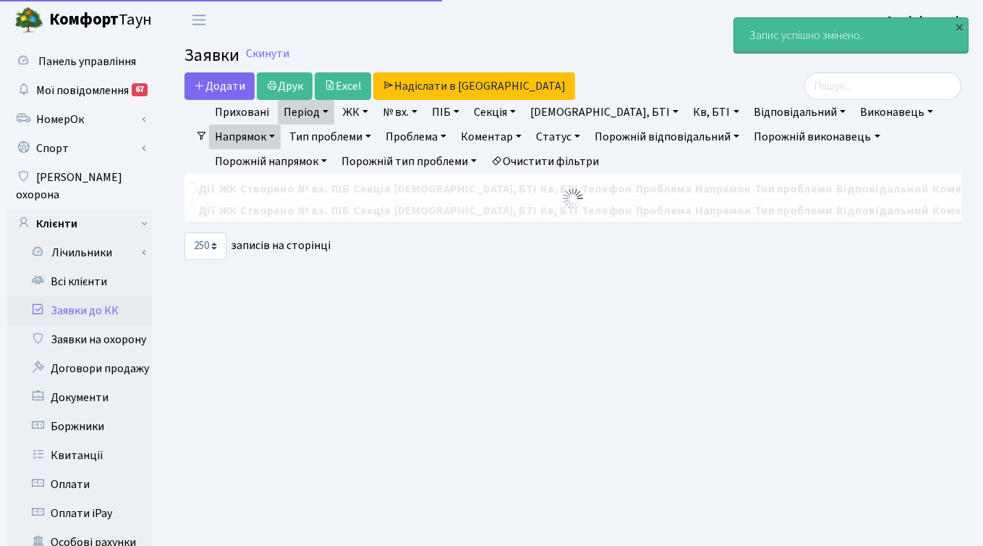
select select "250"
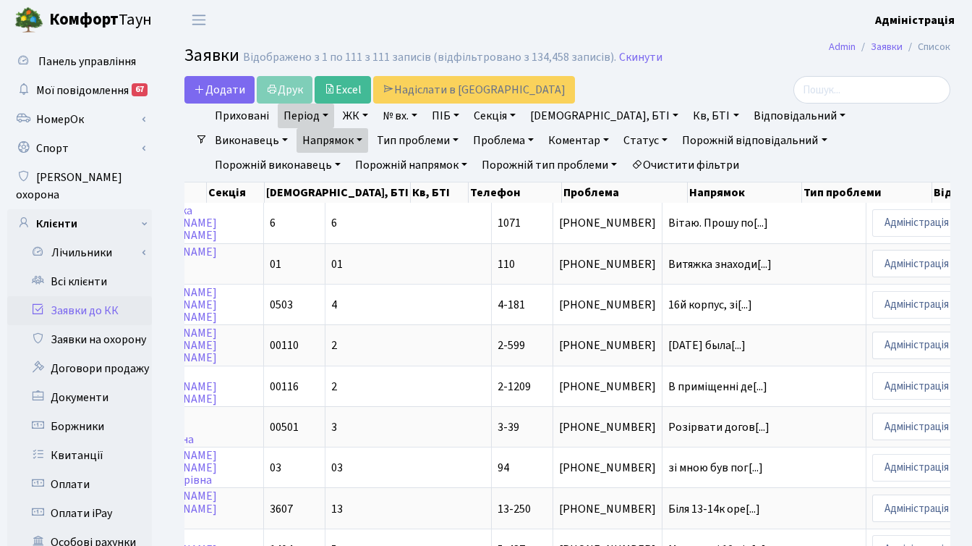
click at [368, 128] on link "Напрямок" at bounding box center [333, 140] width 72 height 25
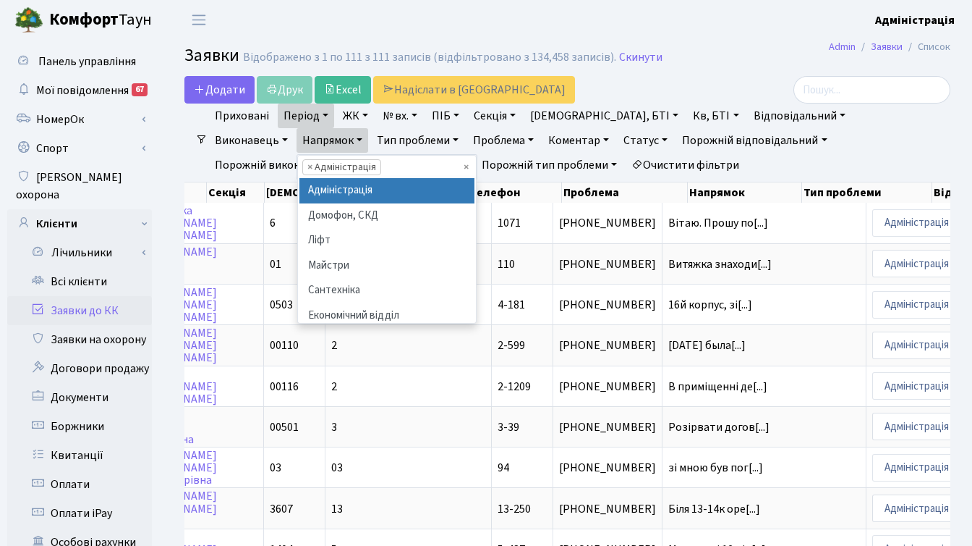
scroll to position [0, 19]
click at [798, 150] on ul "Приховані Період 01.08.2025 - 31.08.2025 ЖК ТХ, вул. Ділова, 1/2 КТ, вул. Реген…" at bounding box center [573, 140] width 731 height 74
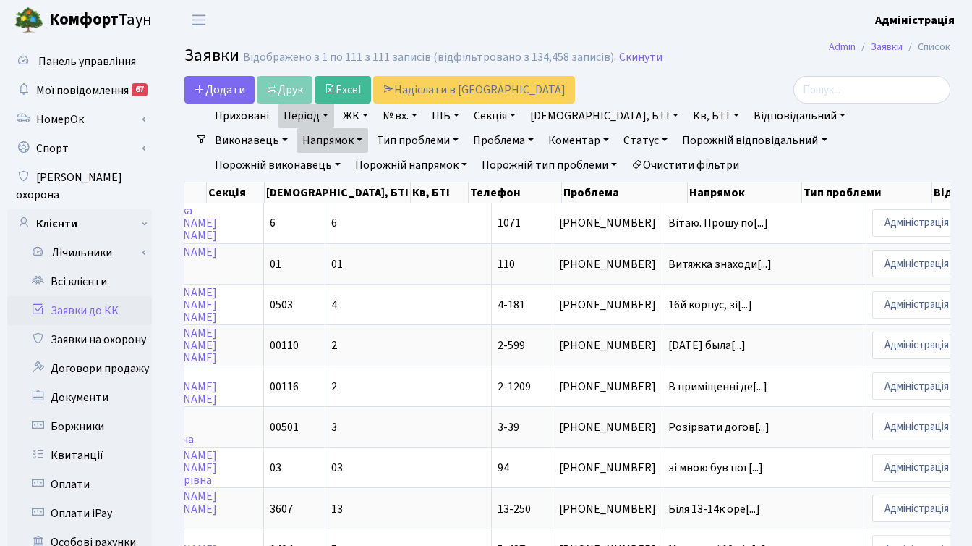
click at [368, 128] on link "Напрямок" at bounding box center [333, 140] width 72 height 25
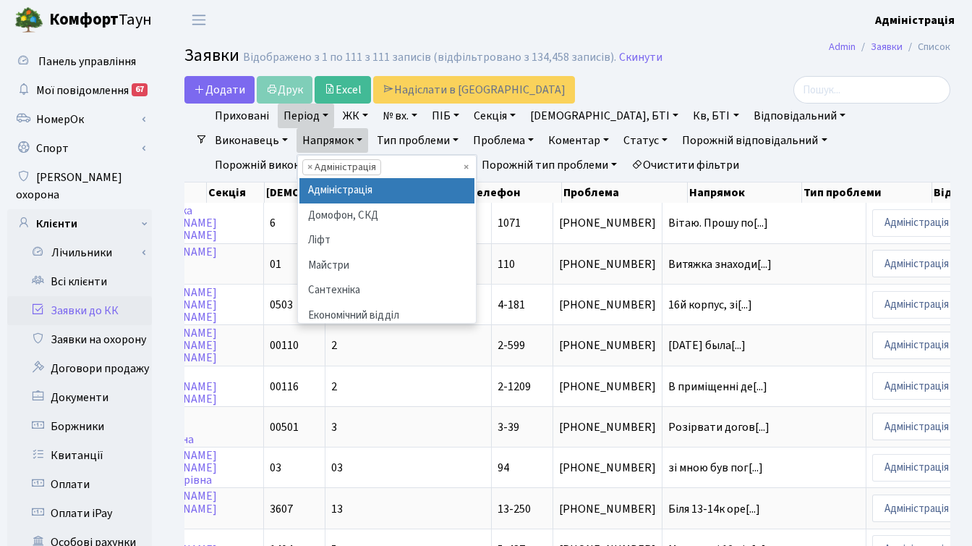
scroll to position [0, 19]
click at [313, 160] on span "×" at bounding box center [309, 167] width 5 height 14
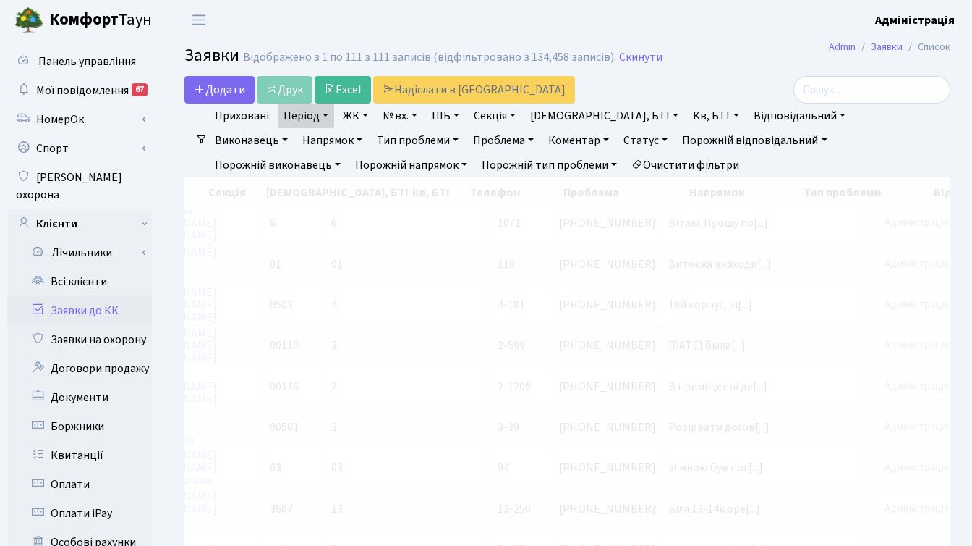
click at [371, 140] on link "Тип проблеми" at bounding box center [417, 140] width 93 height 25
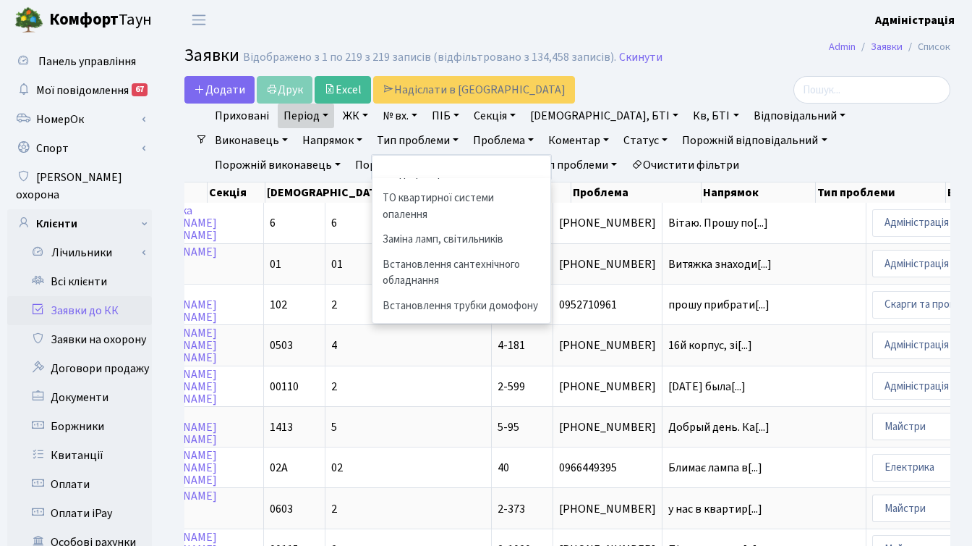
scroll to position [916, 0]
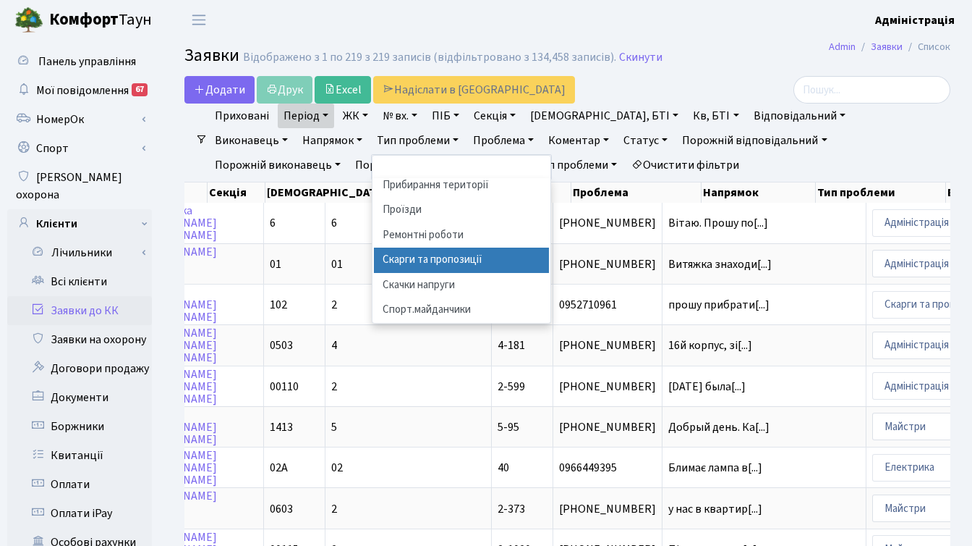
click at [374, 252] on li "Скарги та пропозиції" at bounding box center [461, 259] width 175 height 25
select select "55"
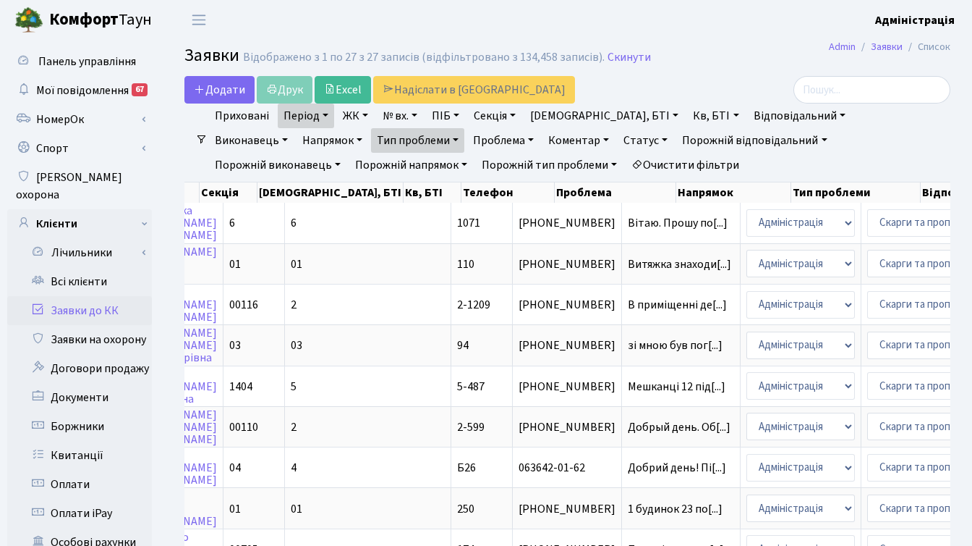
click at [371, 139] on link "Тип проблеми" at bounding box center [417, 140] width 93 height 25
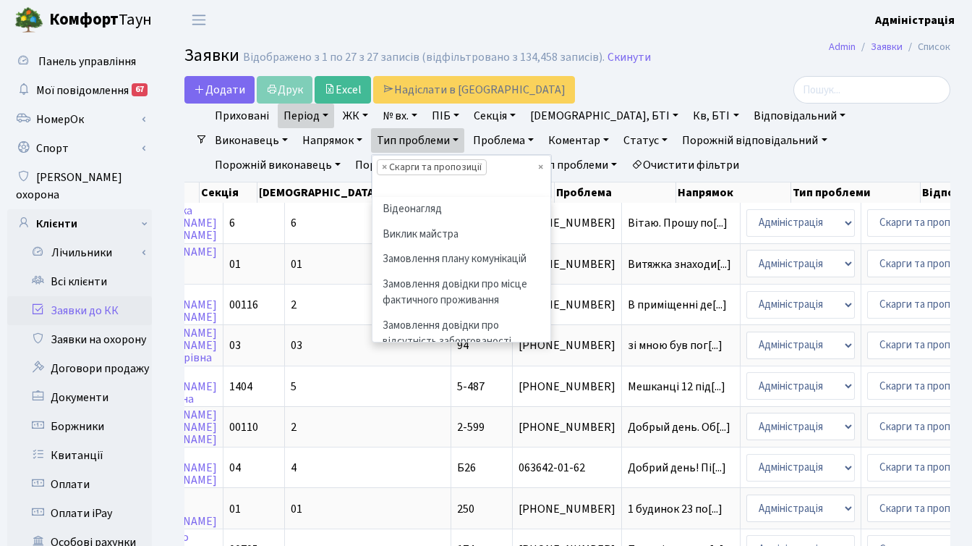
scroll to position [916, 0]
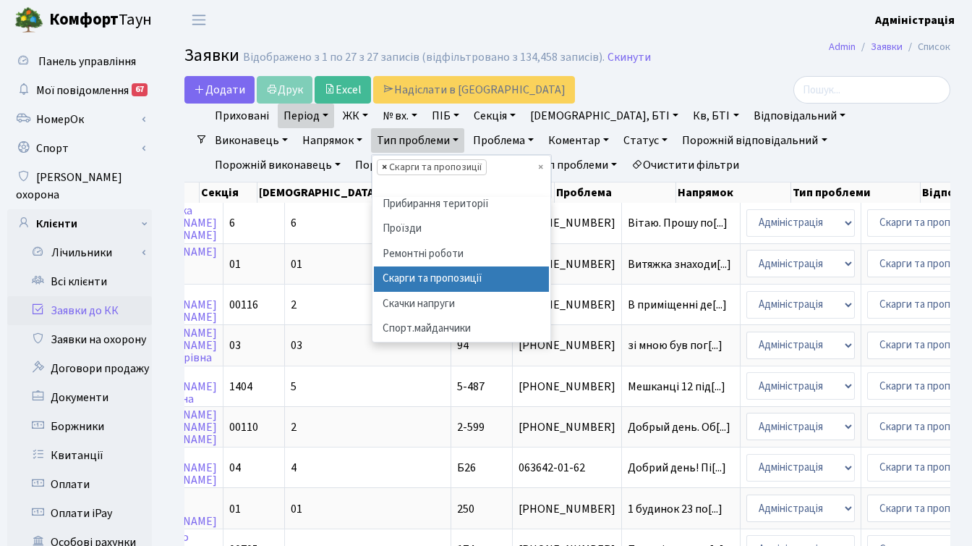
click at [382, 164] on span "×" at bounding box center [384, 167] width 5 height 14
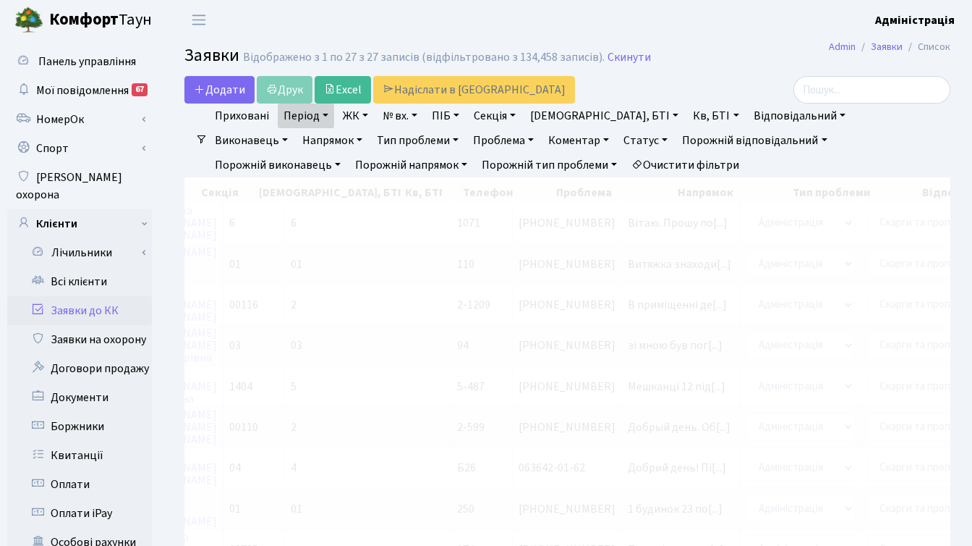
click at [368, 128] on link "Напрямок" at bounding box center [333, 140] width 72 height 25
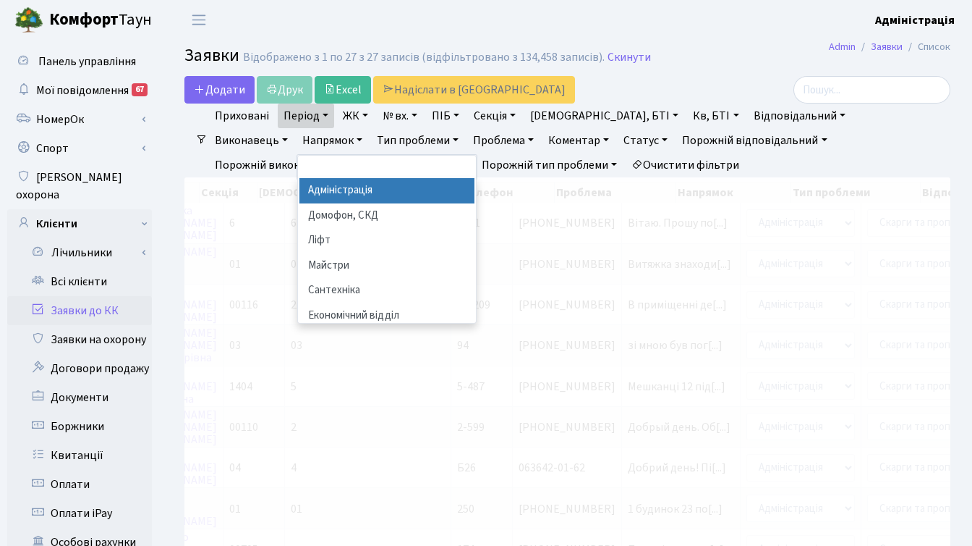
click at [475, 178] on li "Адміністрація" at bounding box center [387, 190] width 175 height 25
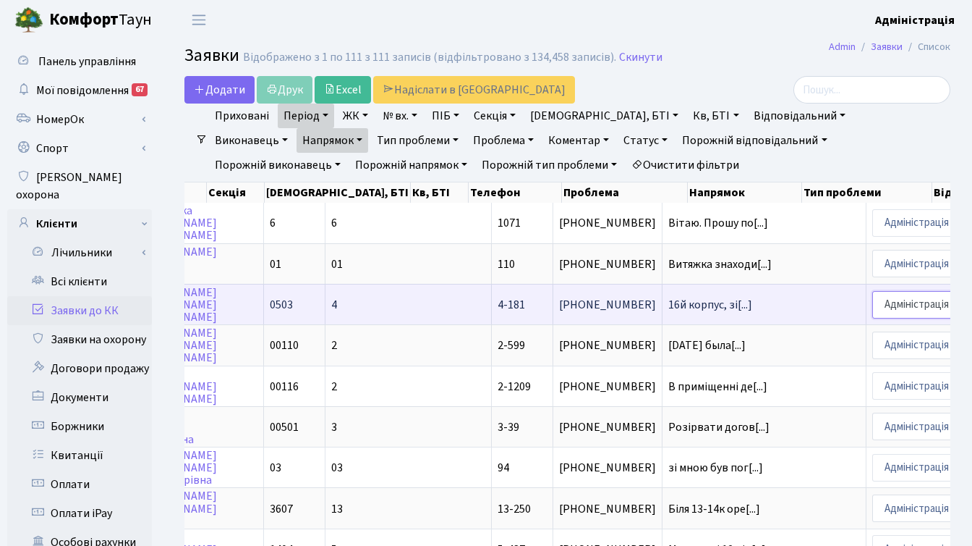
click at [873, 305] on select "- Адміністрація Домофон, СКД Ліфт Майстри Сантехніка Економічний відділ Електри…" at bounding box center [927, 304] width 109 height 27
select select "1"
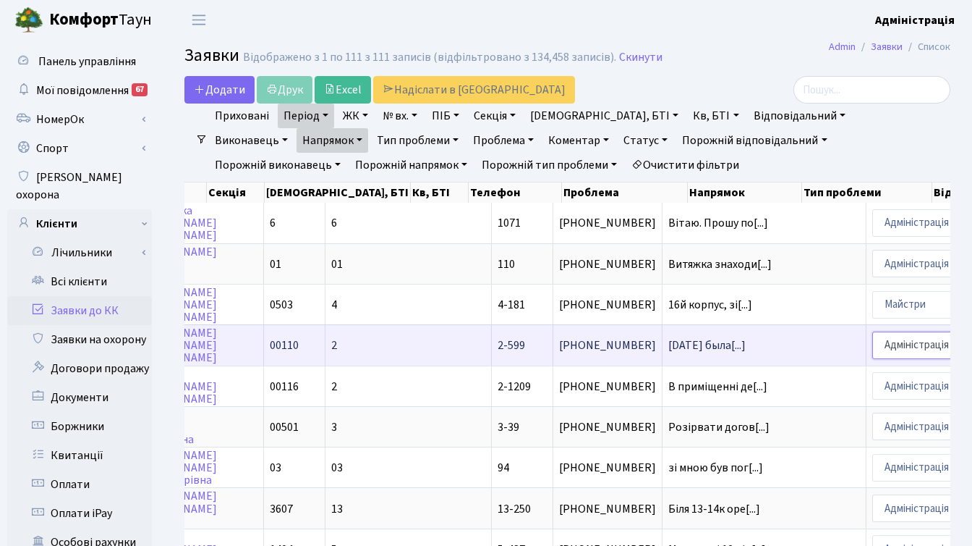
click at [873, 346] on select "- Адміністрація Домофон, СКД Ліфт Майстри Сантехніка Економічний відділ Електри…" at bounding box center [927, 344] width 109 height 27
select select "3"
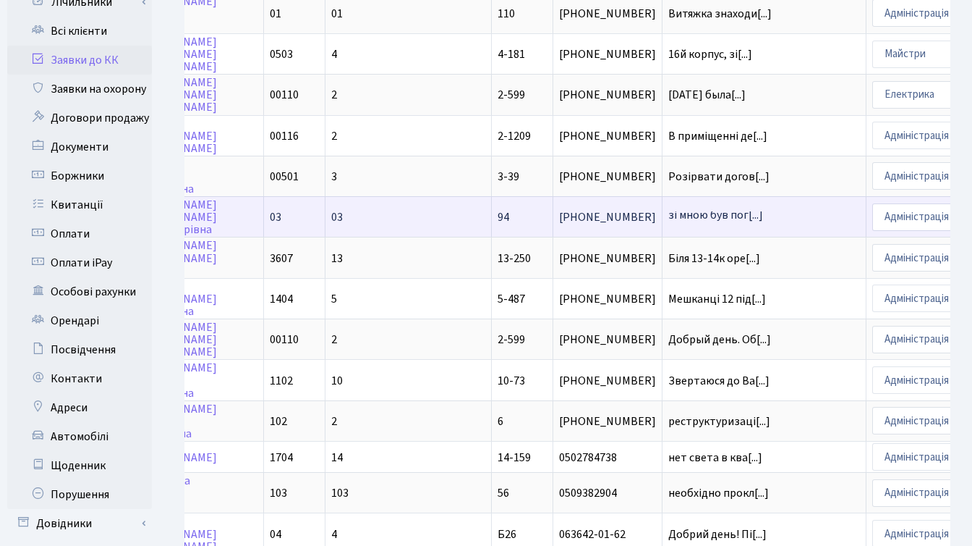
scroll to position [272, 0]
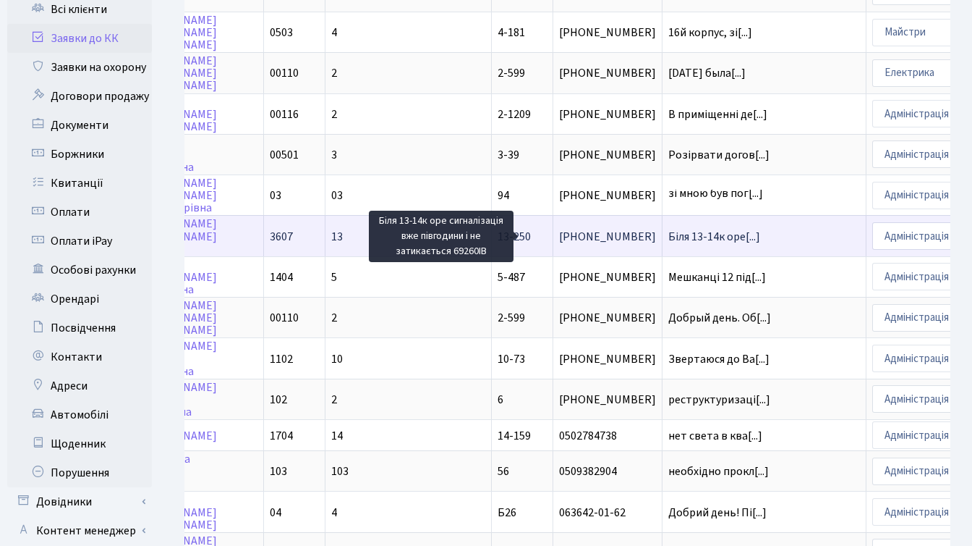
click at [668, 233] on span "Біля 13-14к оре[...]" at bounding box center [714, 237] width 92 height 16
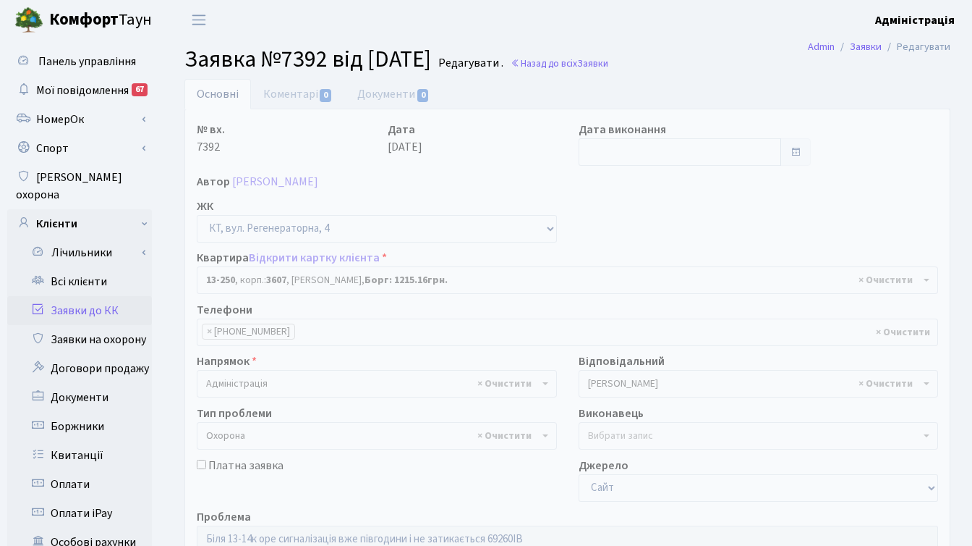
select select "7896"
select select "69"
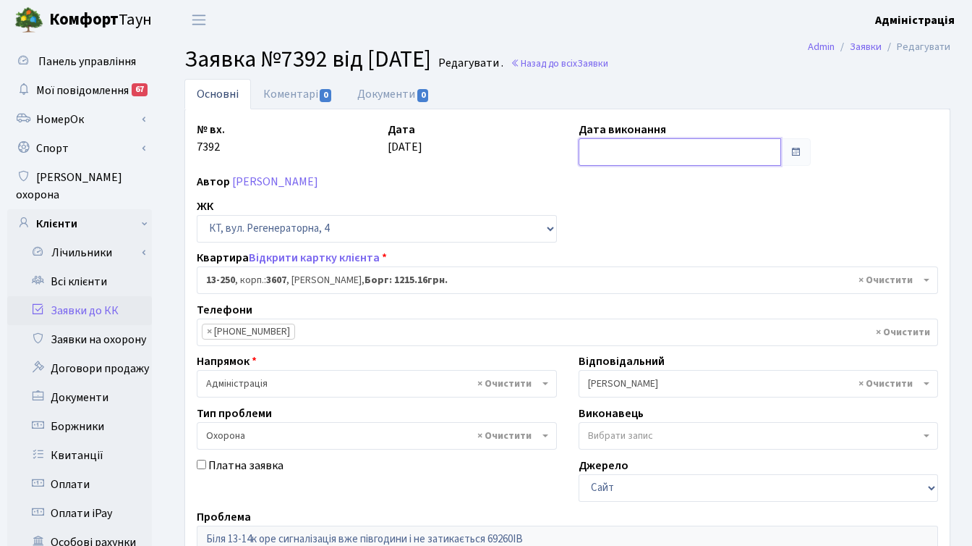
click at [606, 152] on input "text" at bounding box center [680, 151] width 203 height 27
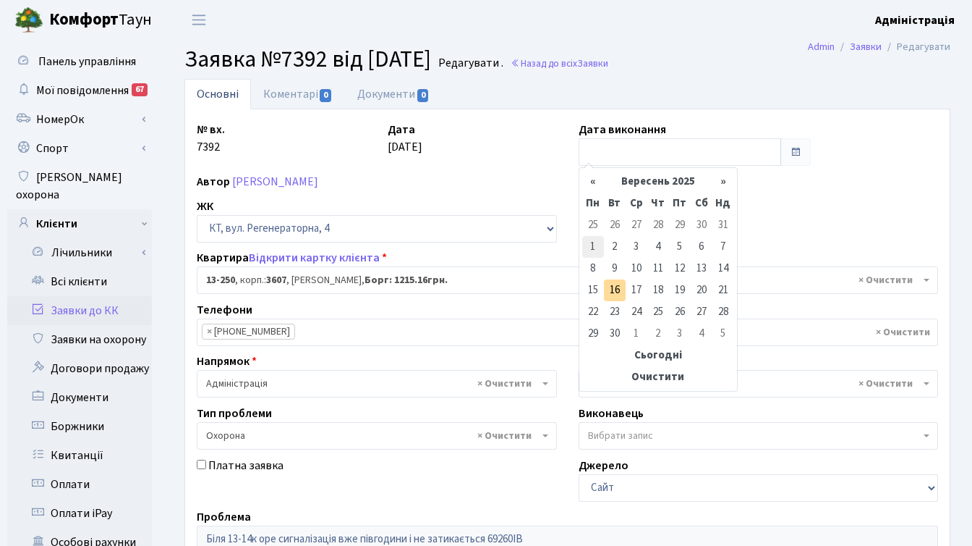
click at [595, 245] on td "1" at bounding box center [593, 247] width 22 height 22
type input "[DATE]"
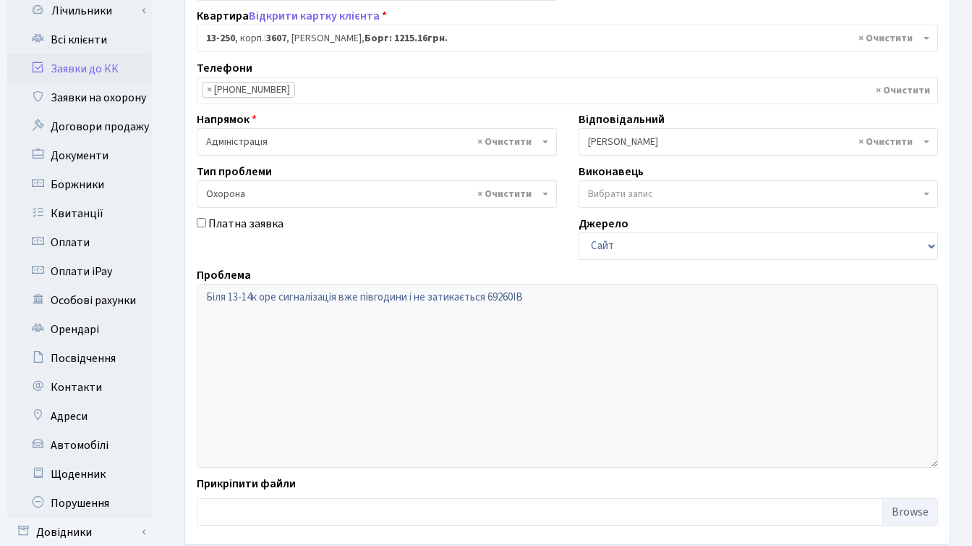
scroll to position [355, 0]
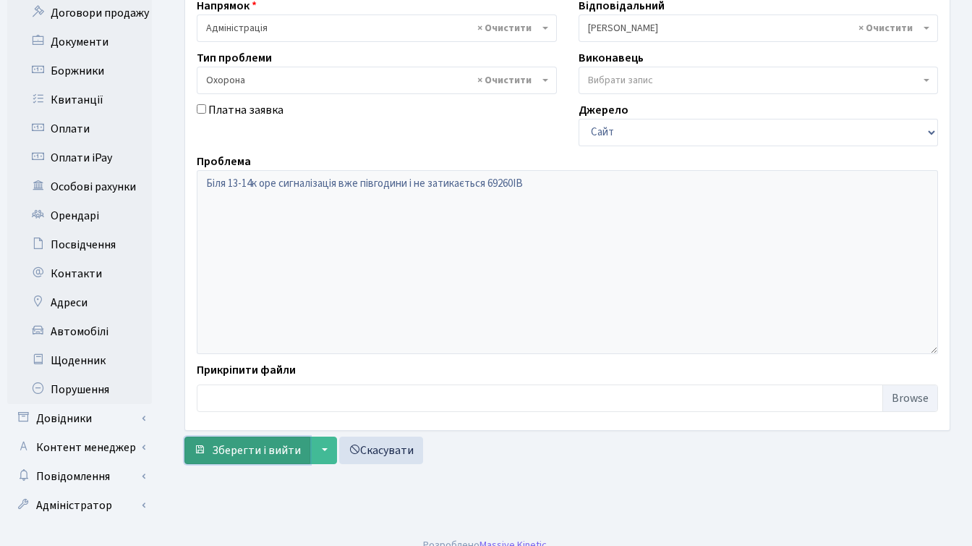
click at [232, 448] on span "Зберегти і вийти" at bounding box center [256, 450] width 89 height 16
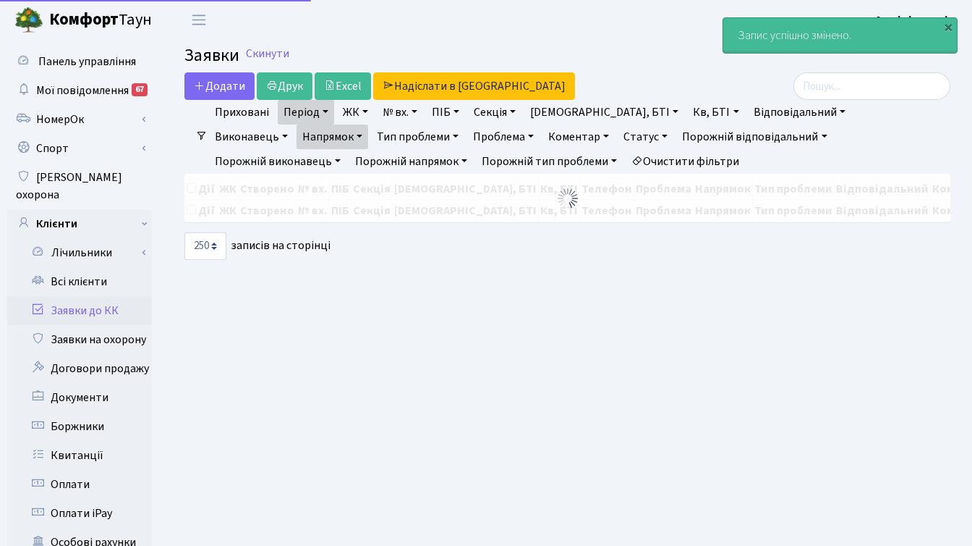
select select "250"
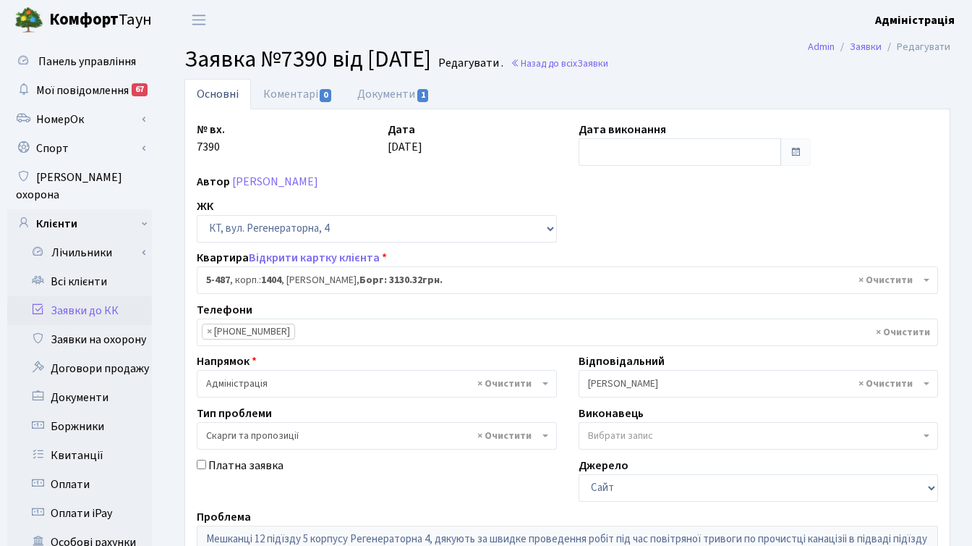
select select "2095"
select select "55"
click at [614, 155] on input "text" at bounding box center [680, 151] width 203 height 27
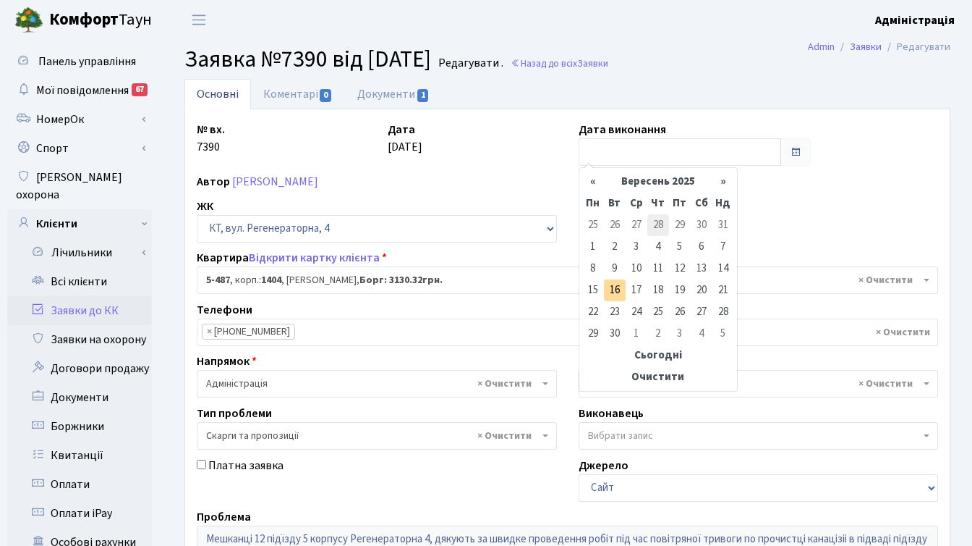
click at [660, 224] on td "28" at bounding box center [659, 225] width 22 height 22
type input "[DATE]"
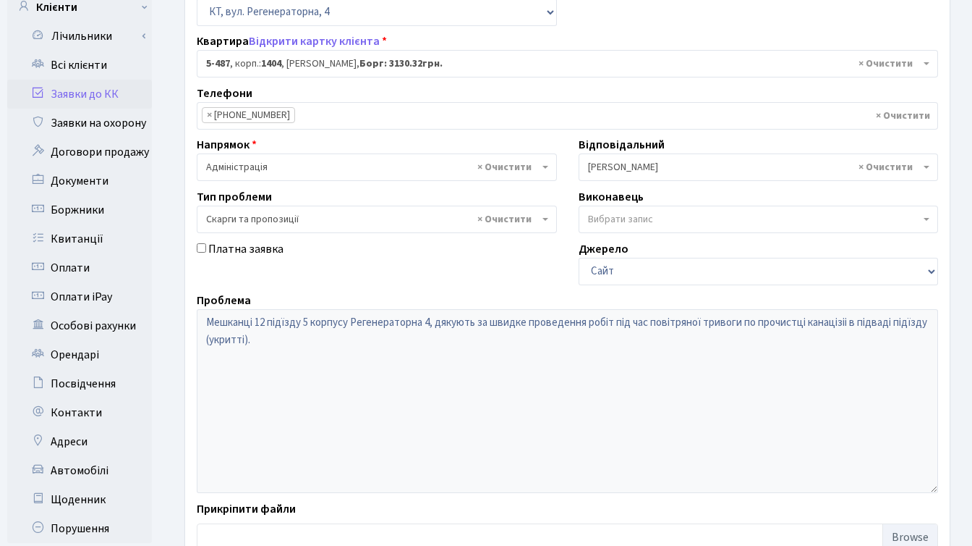
scroll to position [355, 0]
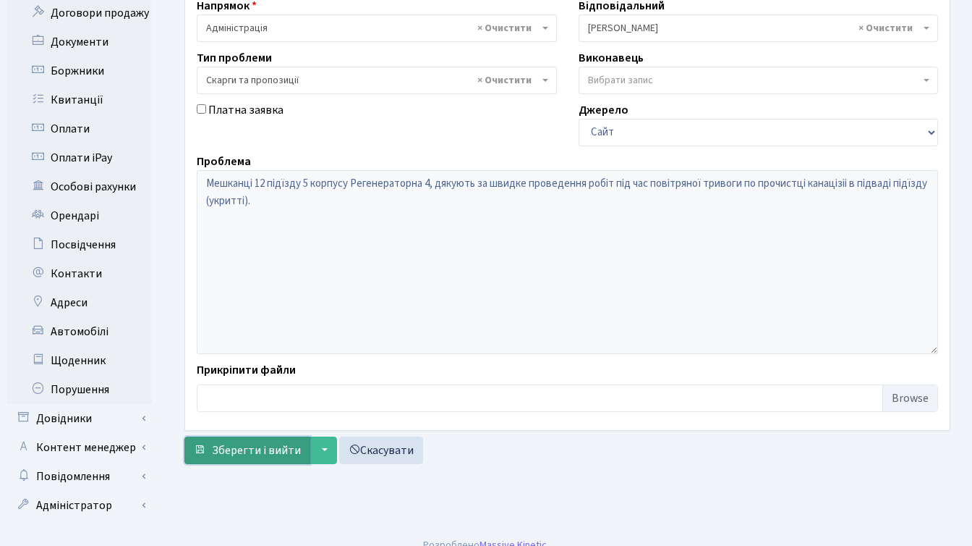
click at [242, 462] on button "Зберегти і вийти" at bounding box center [247, 449] width 126 height 27
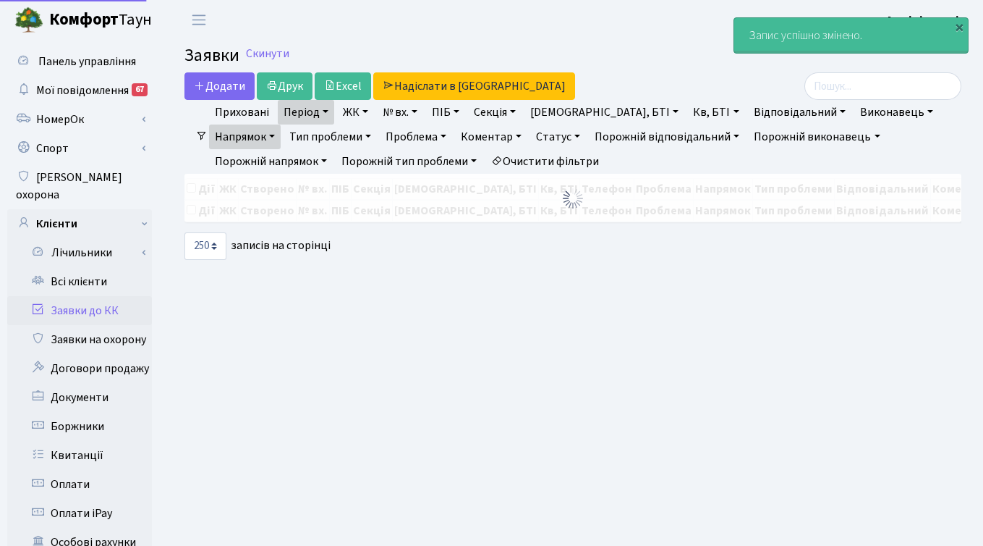
select select "250"
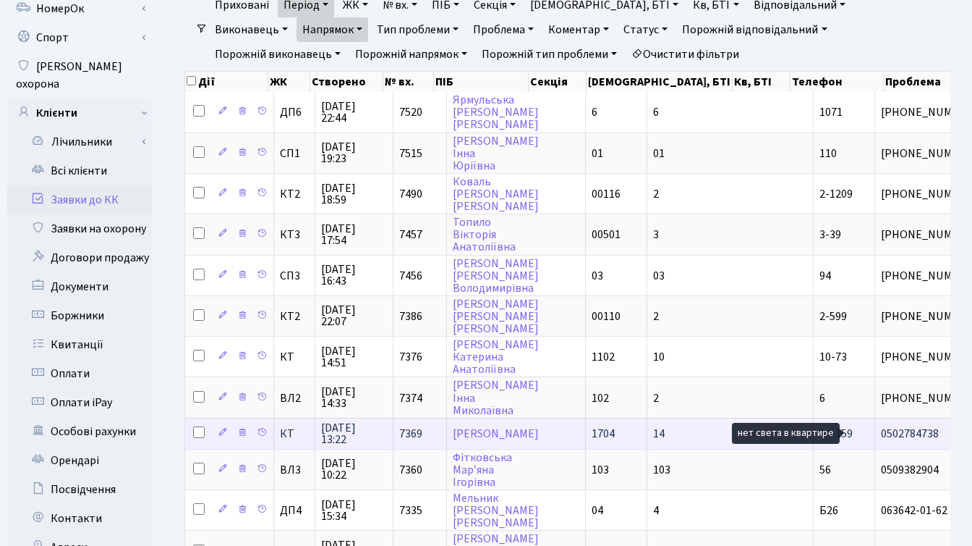
scroll to position [2, 0]
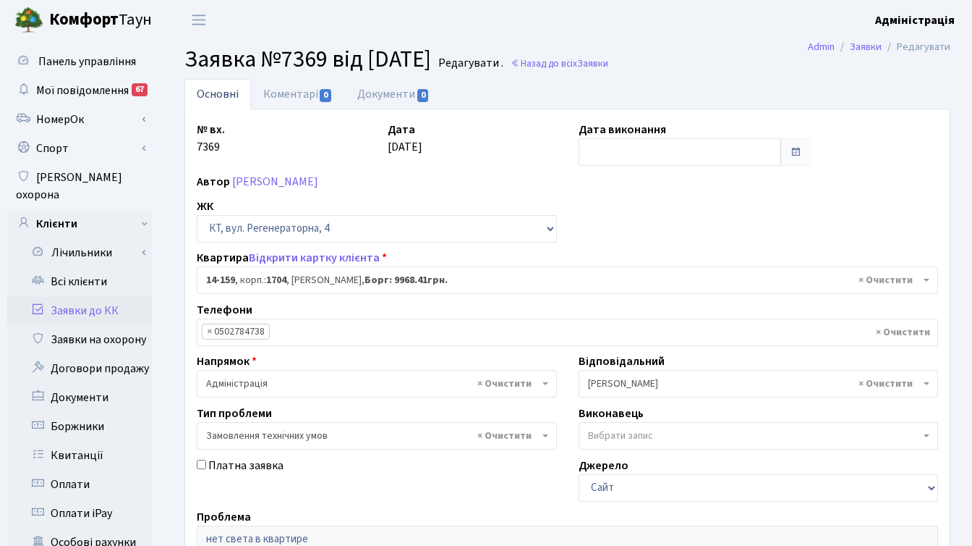
select select "7536"
select select "15"
click at [606, 155] on input "text" at bounding box center [680, 151] width 203 height 27
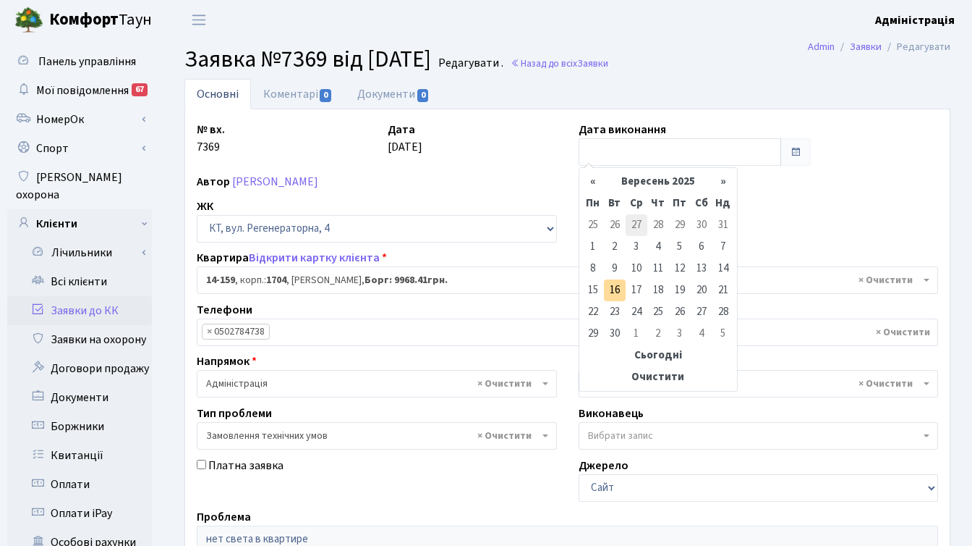
click at [639, 224] on td "27" at bounding box center [637, 225] width 22 height 22
type input "[DATE]"
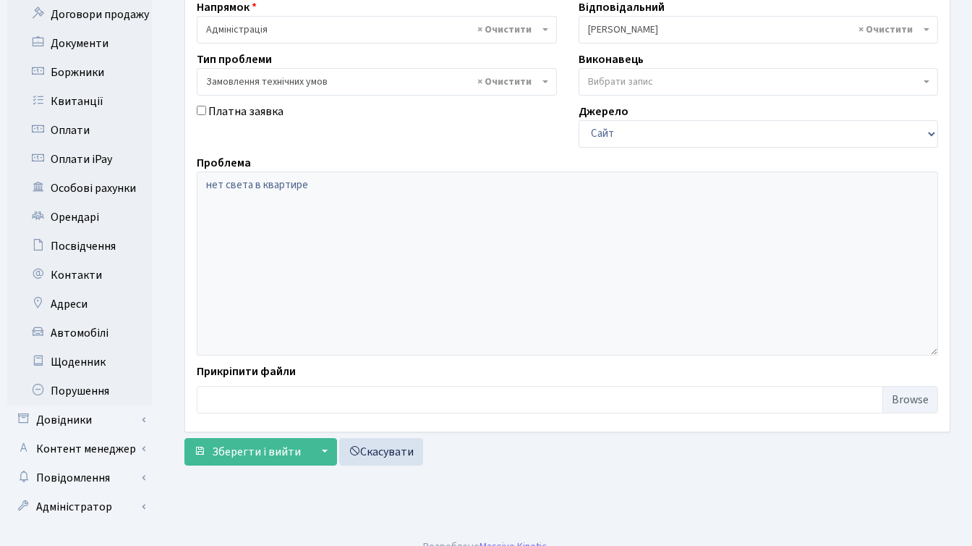
scroll to position [355, 0]
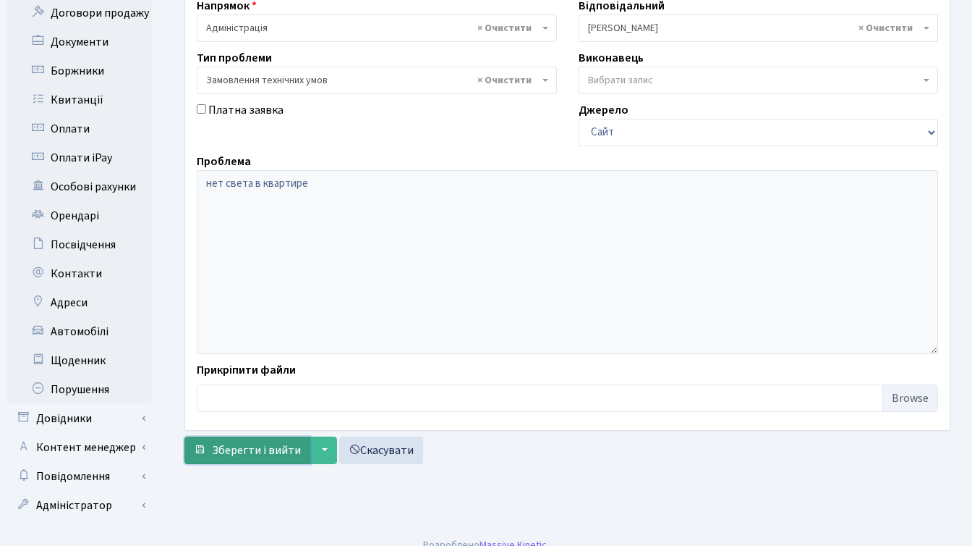
click at [252, 449] on span "Зберегти і вийти" at bounding box center [256, 450] width 89 height 16
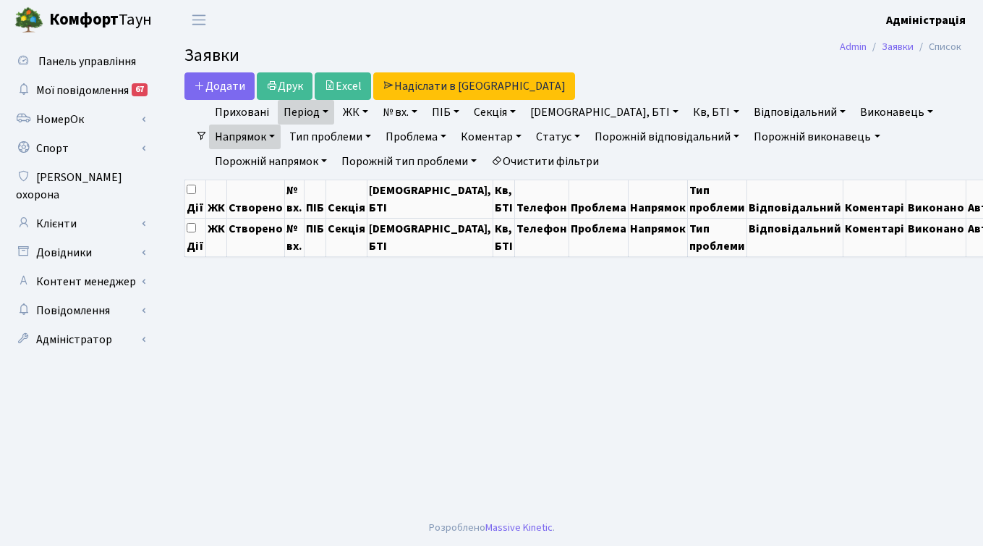
select select "250"
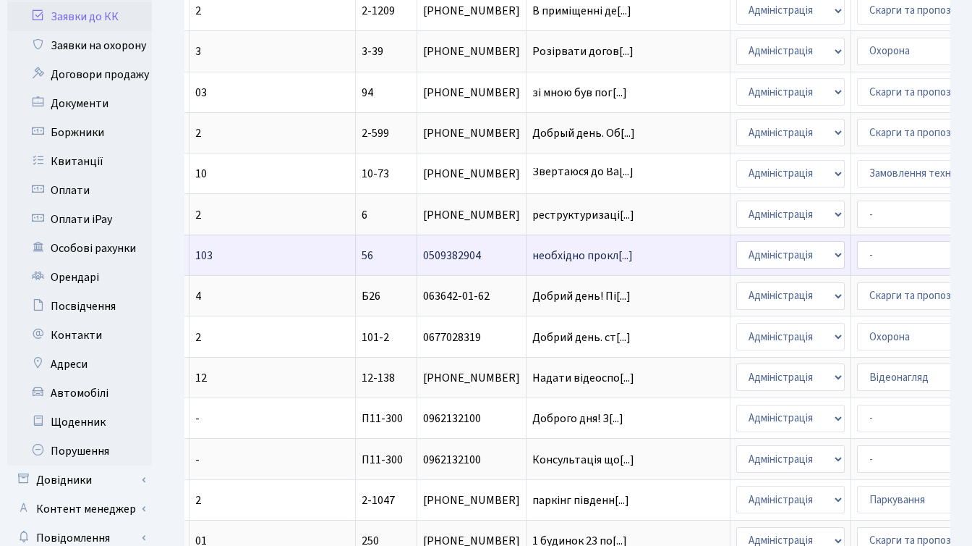
scroll to position [0, 300]
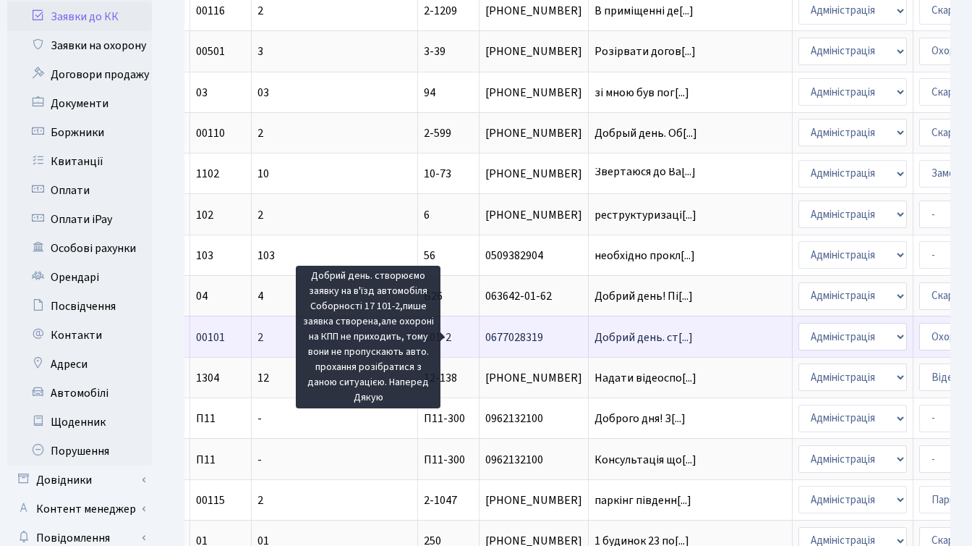
click at [595, 335] on span "Добрий день. ст[...]" at bounding box center [644, 337] width 98 height 16
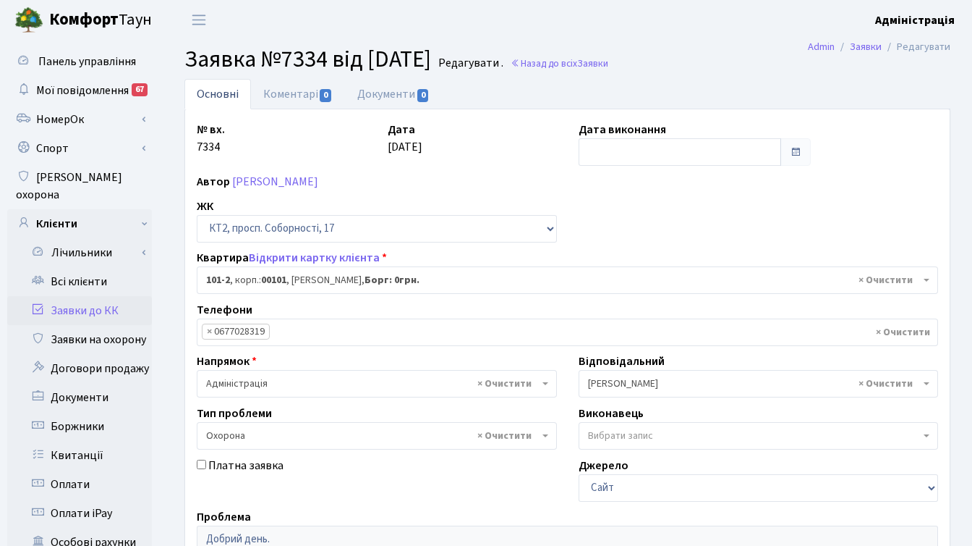
select select "16301"
select select "69"
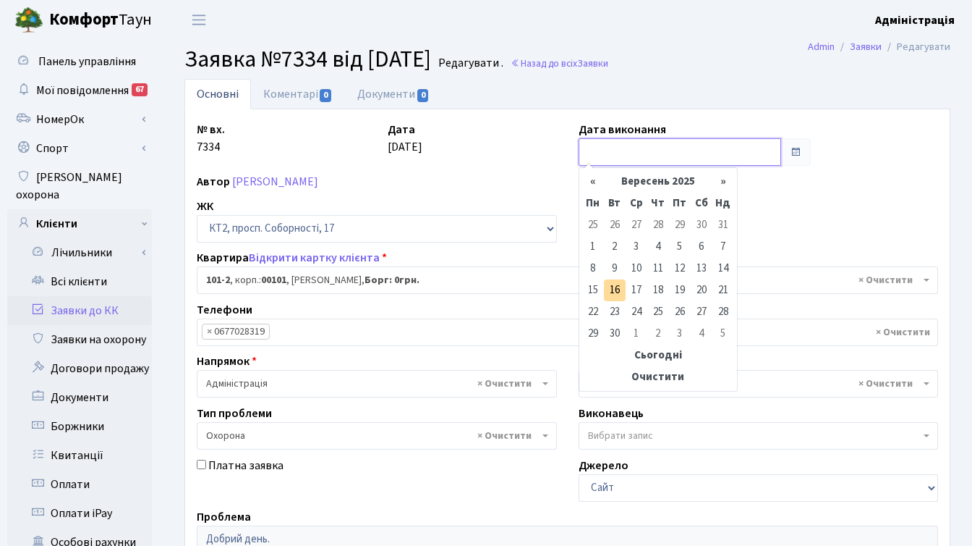
click at [623, 151] on input "text" at bounding box center [680, 151] width 203 height 27
click at [611, 218] on td "26" at bounding box center [615, 225] width 22 height 22
type input "[DATE]"
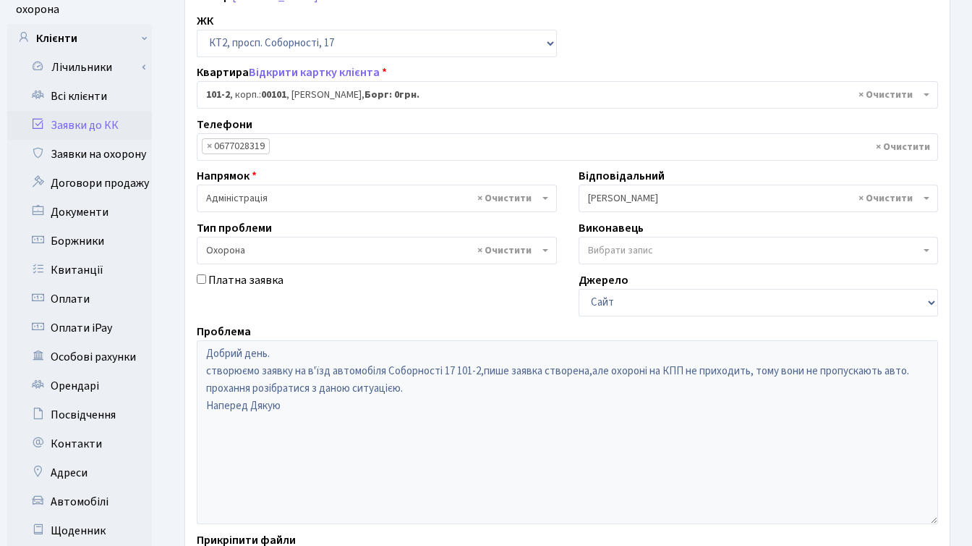
scroll to position [355, 0]
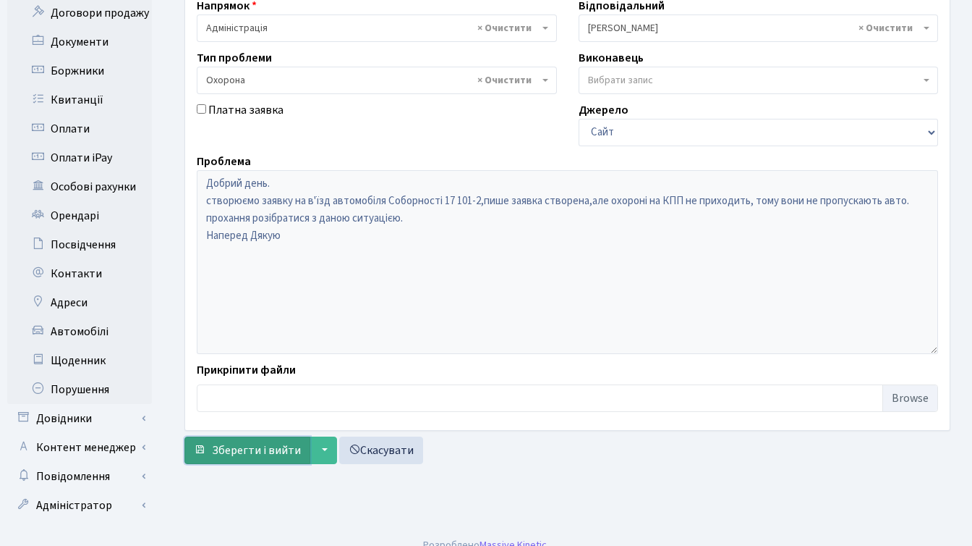
click at [239, 451] on span "Зберегти і вийти" at bounding box center [256, 450] width 89 height 16
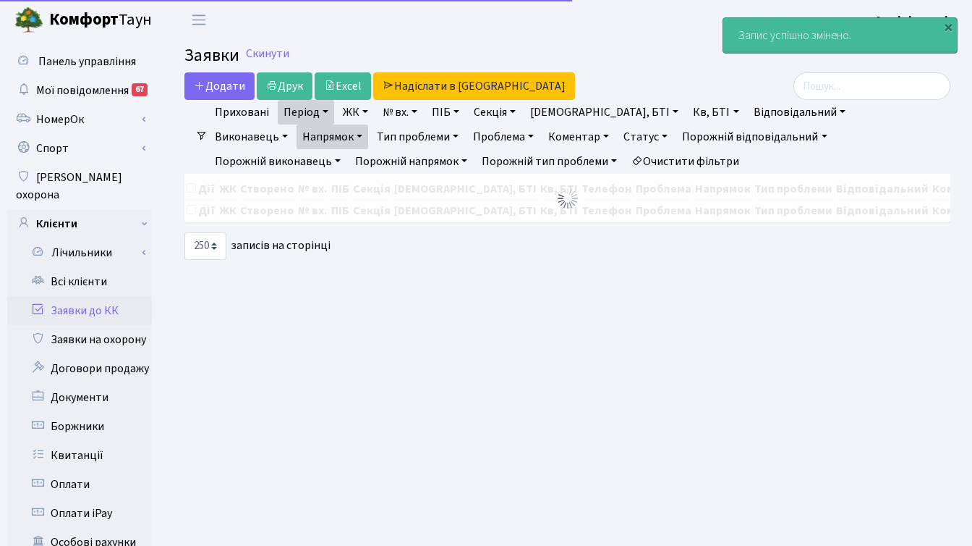
select select "250"
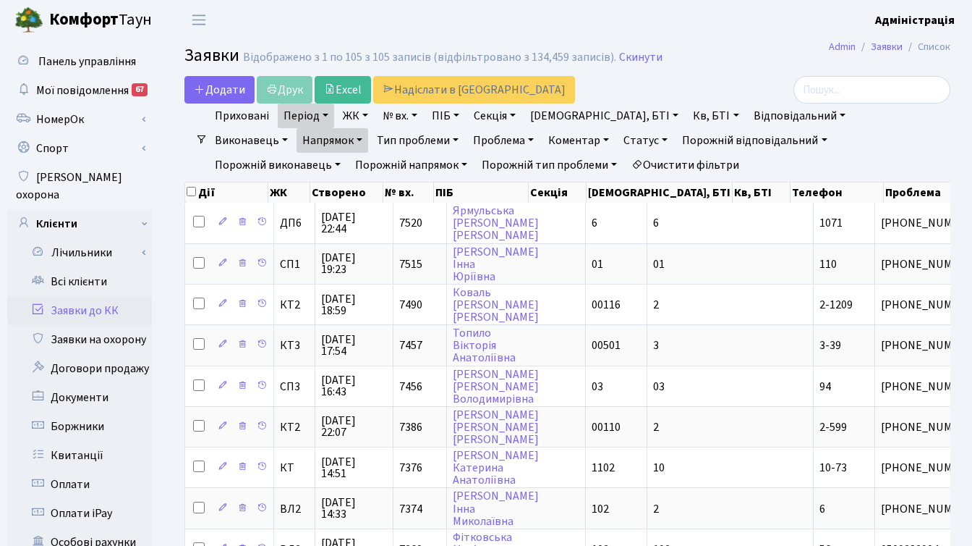
click at [368, 128] on link "Напрямок" at bounding box center [333, 140] width 72 height 25
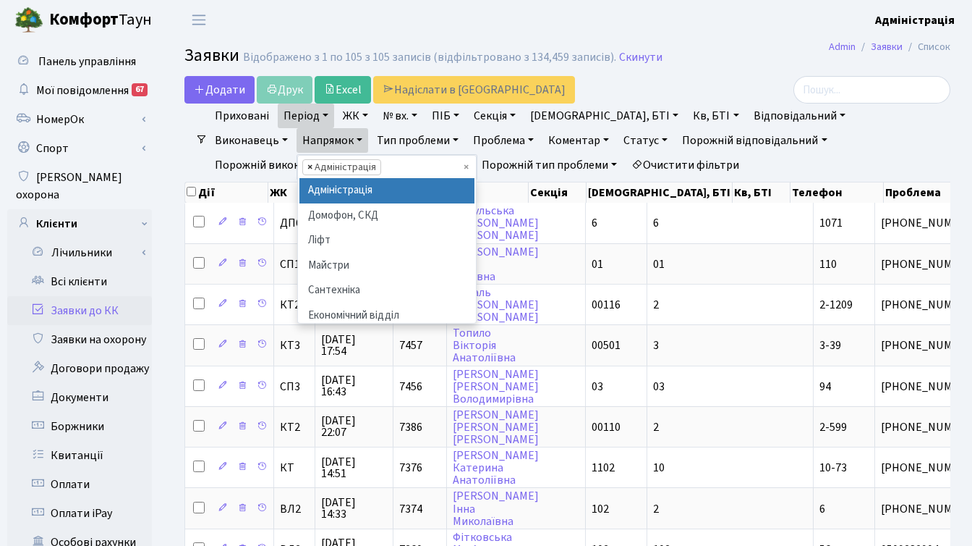
click at [313, 160] on span "×" at bounding box center [309, 167] width 5 height 14
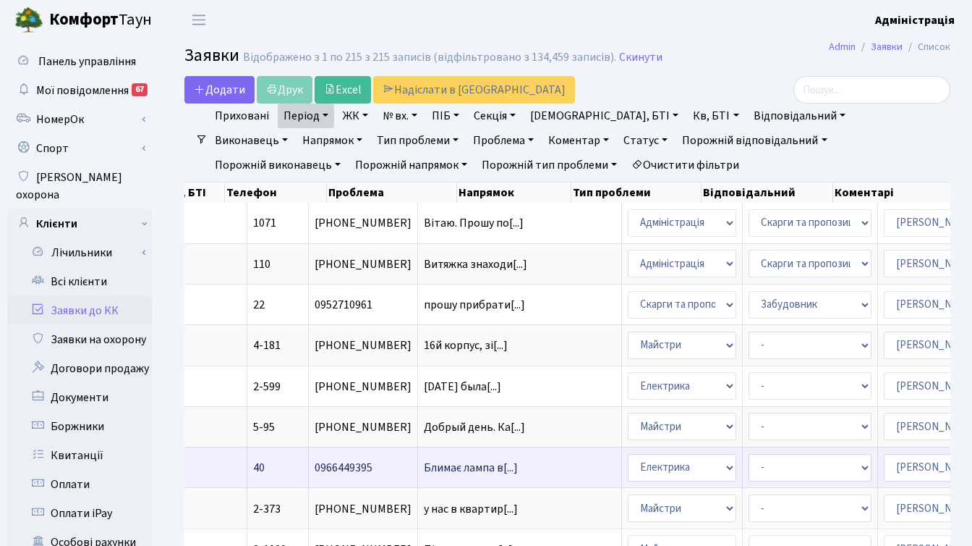
scroll to position [0, 551]
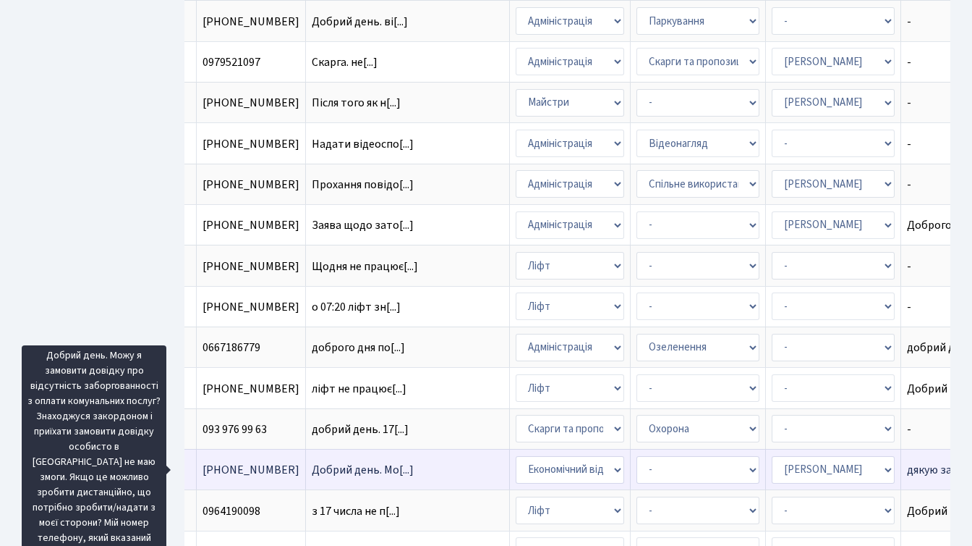
click at [312, 469] on span "Добрий день. Мо[...]" at bounding box center [363, 470] width 102 height 16
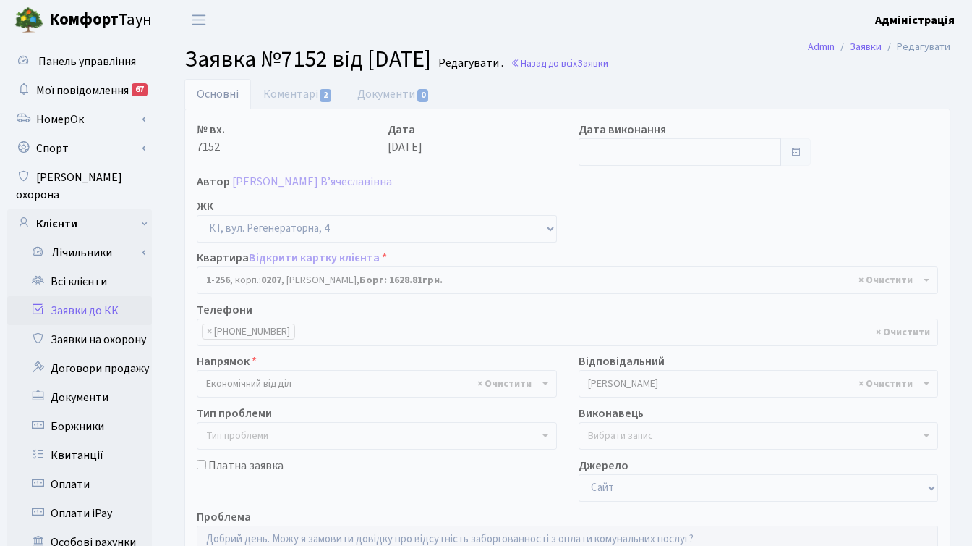
select select "256"
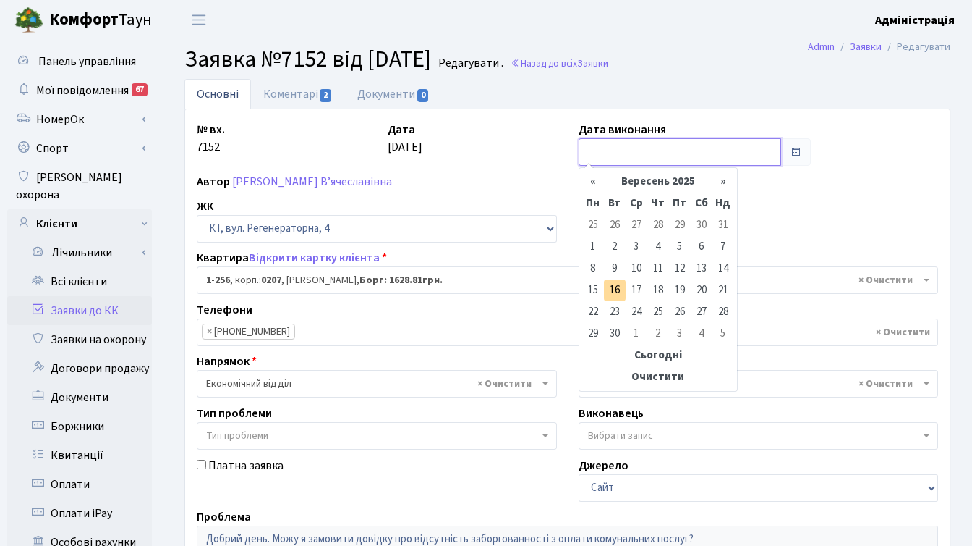
click at [632, 154] on input "text" at bounding box center [680, 151] width 203 height 27
click at [678, 290] on td "19" at bounding box center [680, 290] width 22 height 22
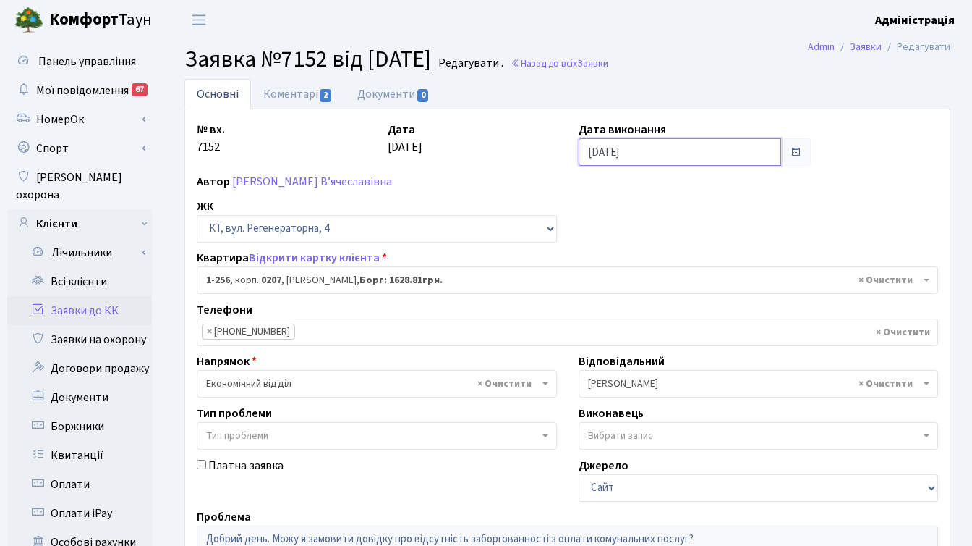
click at [656, 153] on input "[DATE]" at bounding box center [680, 151] width 203 height 27
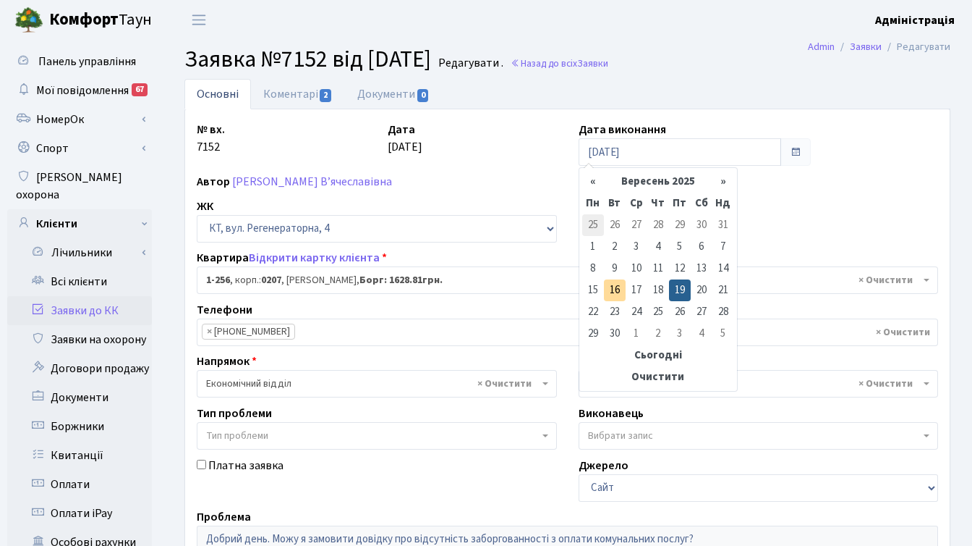
click at [592, 225] on td "25" at bounding box center [593, 225] width 22 height 22
type input "[DATE]"
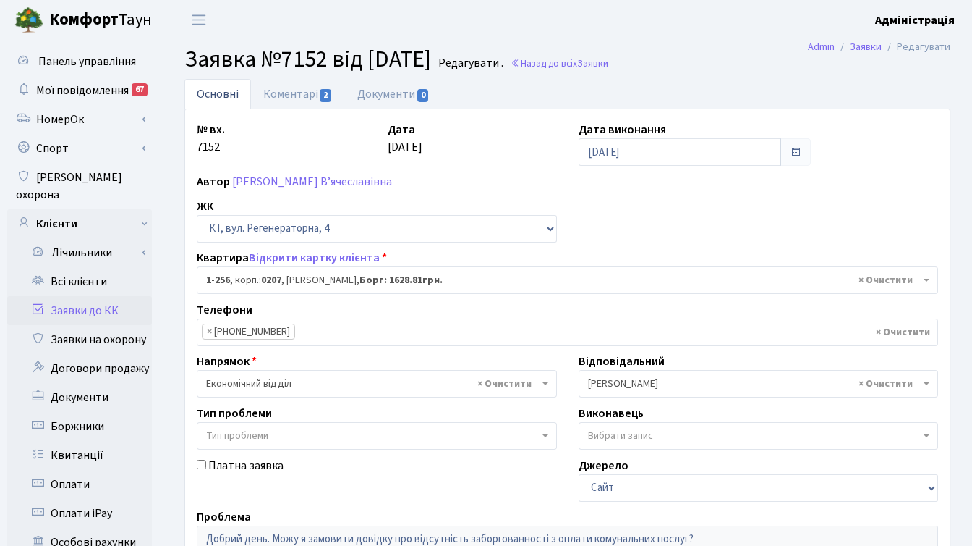
scroll to position [355, 0]
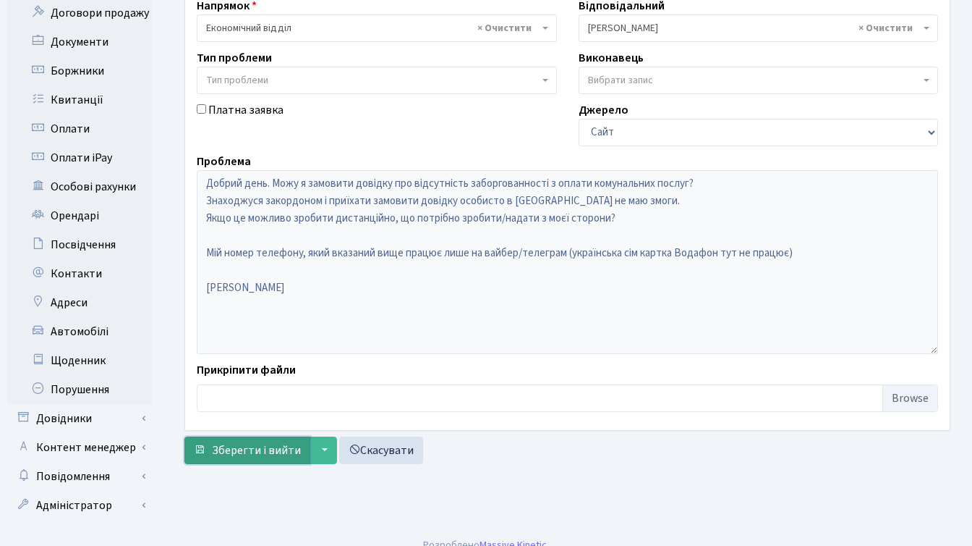
click at [247, 447] on span "Зберегти і вийти" at bounding box center [256, 450] width 89 height 16
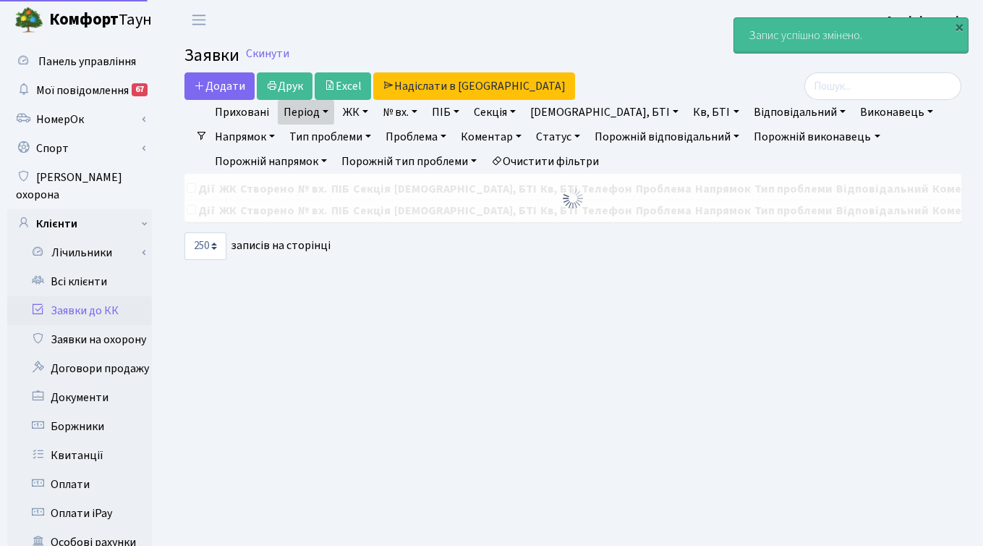
select select "250"
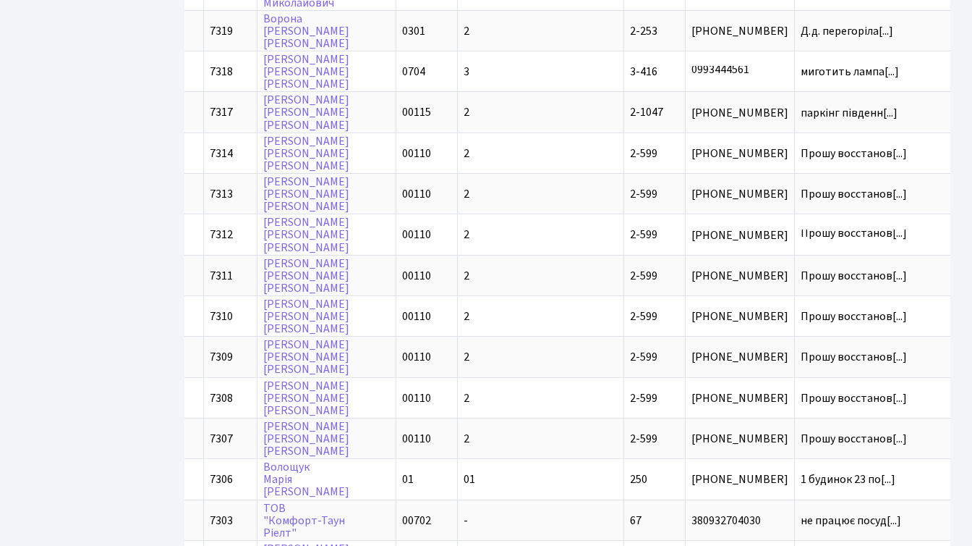
scroll to position [0, 183]
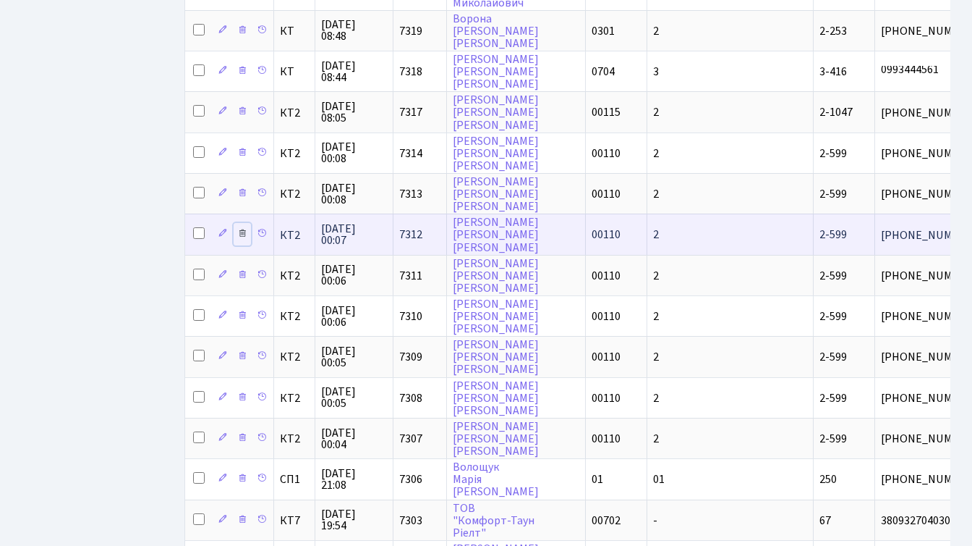
click at [242, 232] on icon at bounding box center [242, 233] width 10 height 10
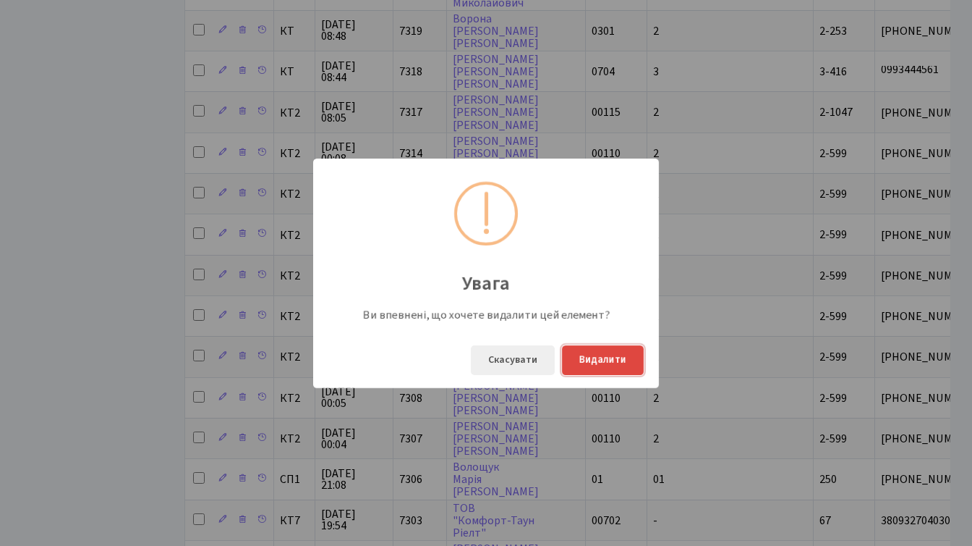
click at [613, 362] on button "Видалити" at bounding box center [603, 360] width 82 height 30
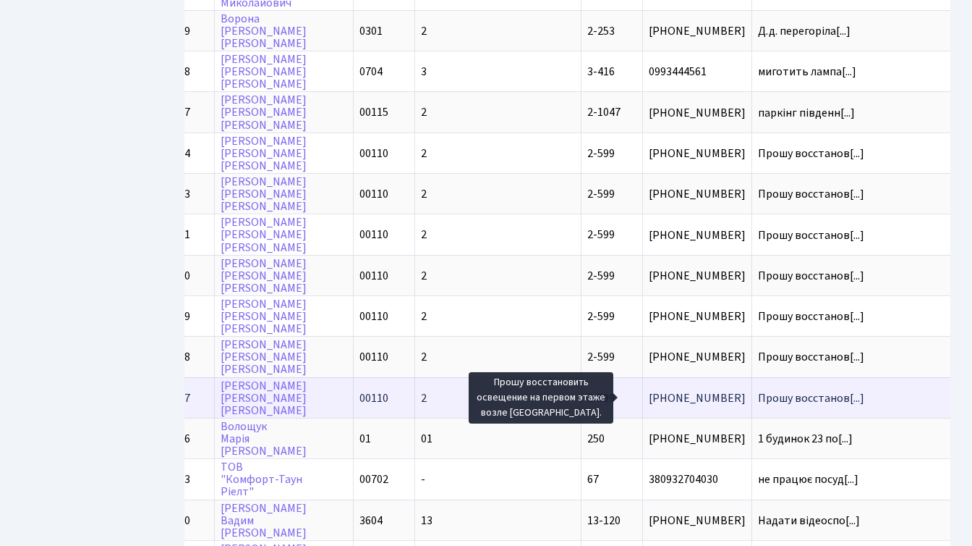
click at [758, 399] on span "Прошу восстанов[...]" at bounding box center [811, 398] width 106 height 16
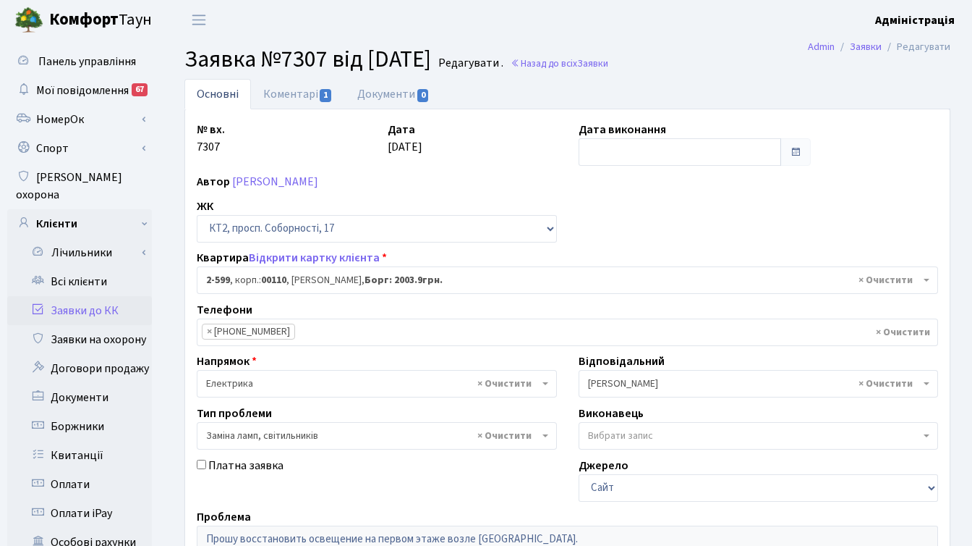
select select "15654"
select select "40"
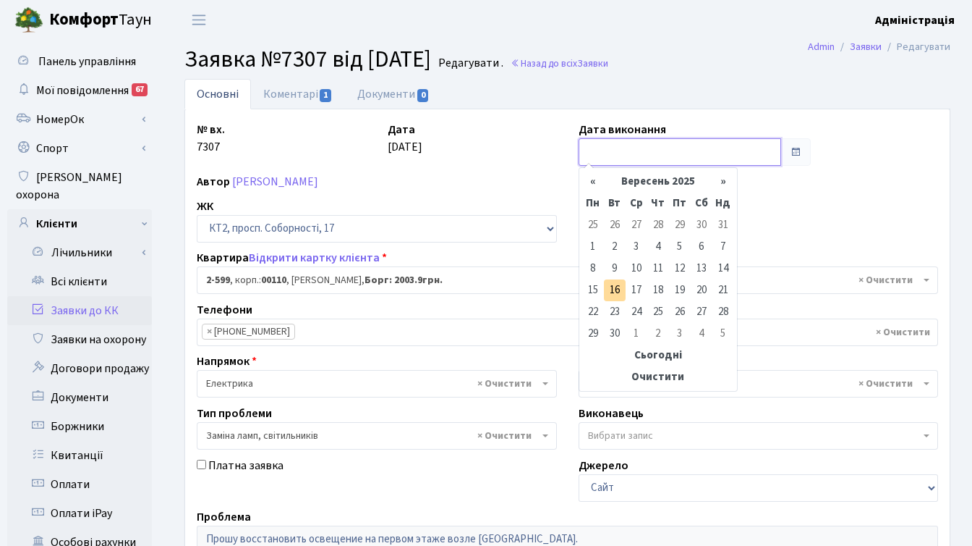
click at [614, 151] on input "text" at bounding box center [680, 151] width 203 height 27
click at [616, 227] on td "26" at bounding box center [615, 225] width 22 height 22
type input "26.08.2025"
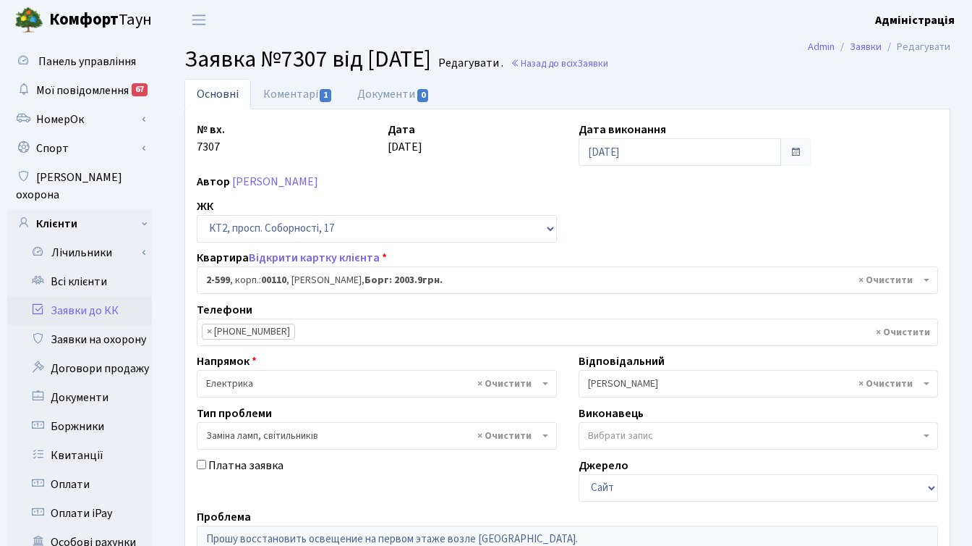
scroll to position [355, 0]
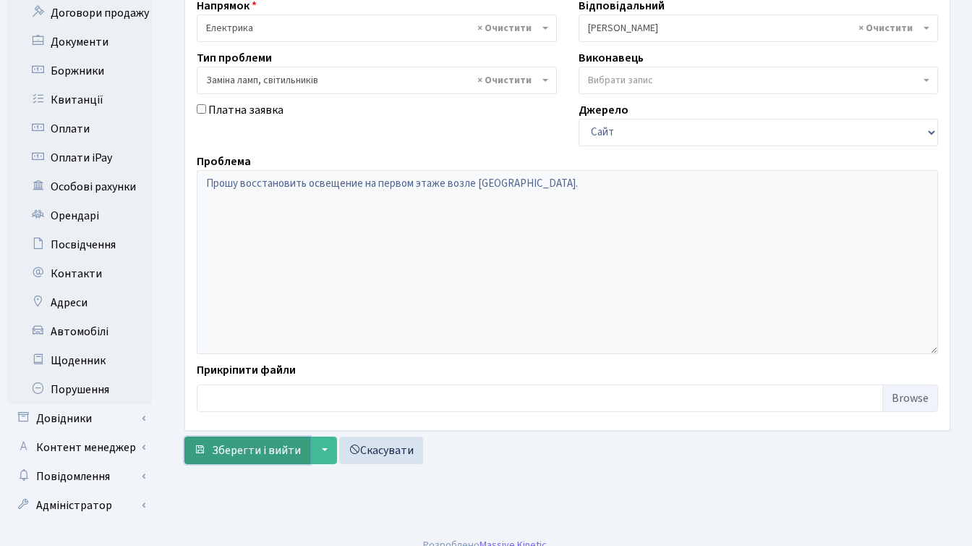
click at [263, 451] on span "Зберегти і вийти" at bounding box center [256, 450] width 89 height 16
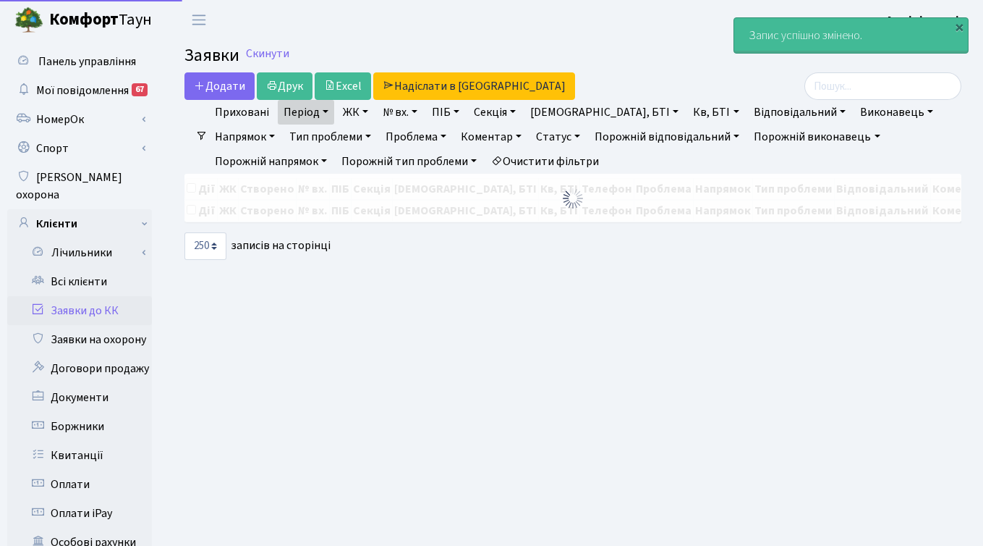
select select "250"
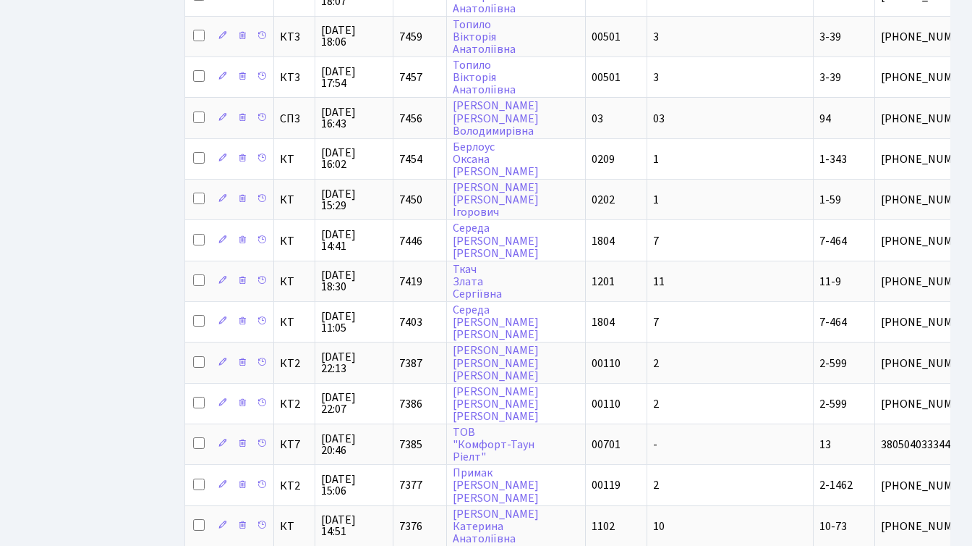
scroll to position [922, 0]
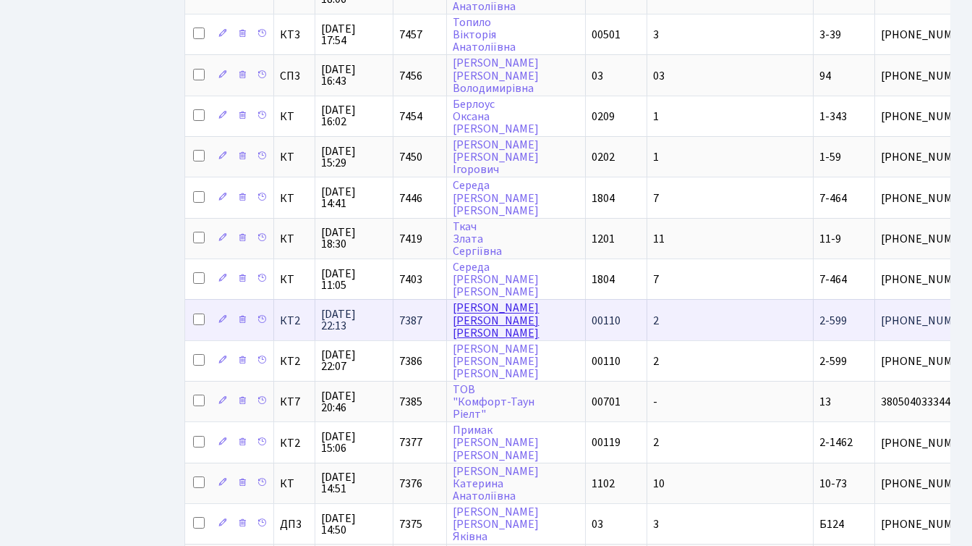
click at [501, 324] on link "[PERSON_NAME]" at bounding box center [496, 320] width 86 height 41
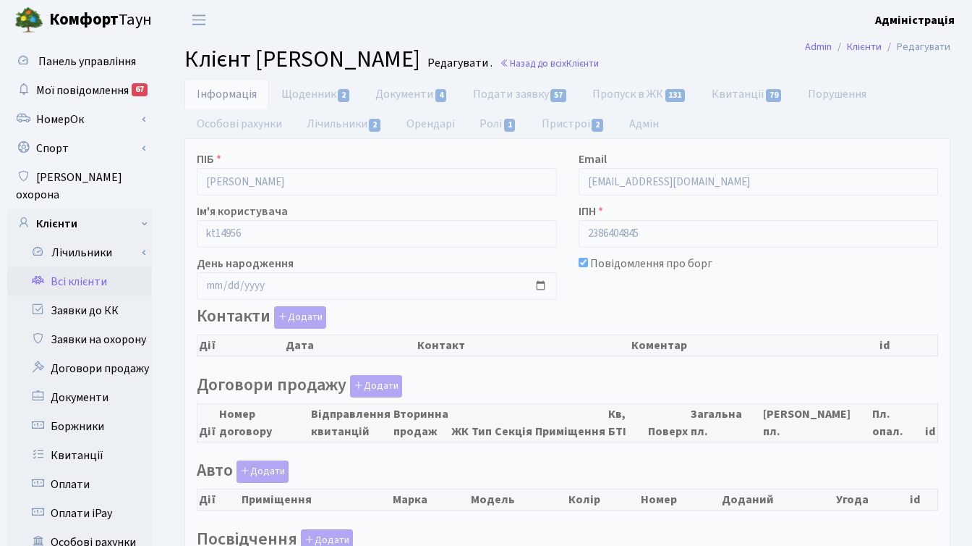
checkbox input "true"
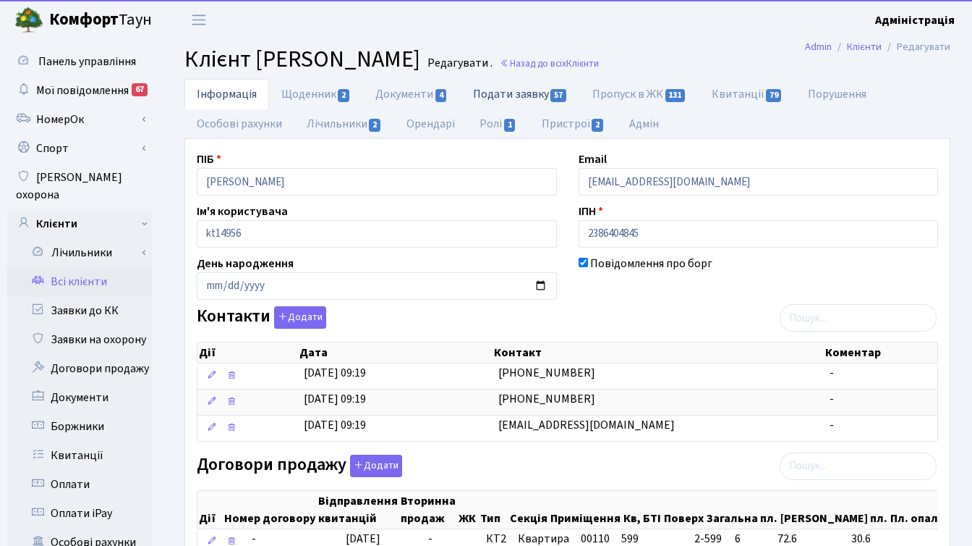
click at [525, 93] on link "Подати заявку 57" at bounding box center [520, 94] width 119 height 30
select select "25"
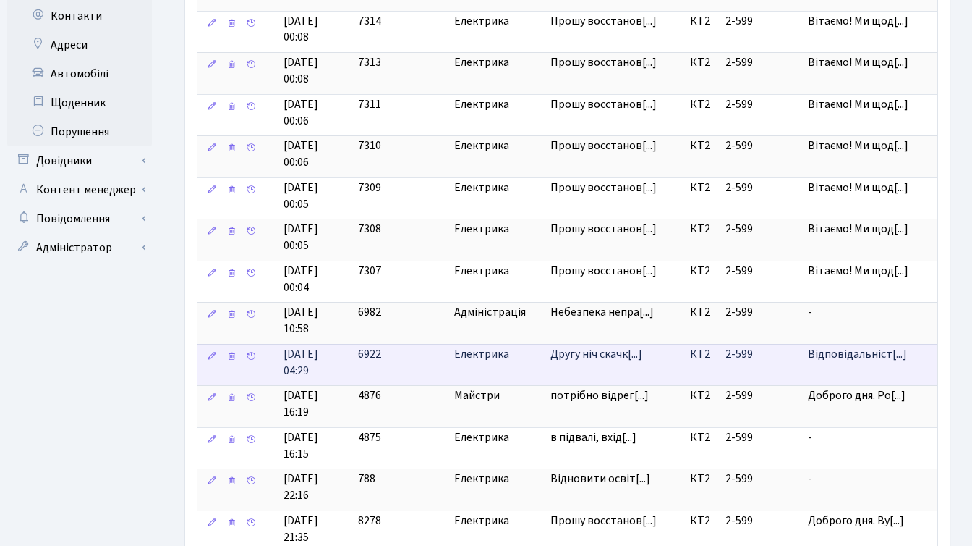
scroll to position [607, 0]
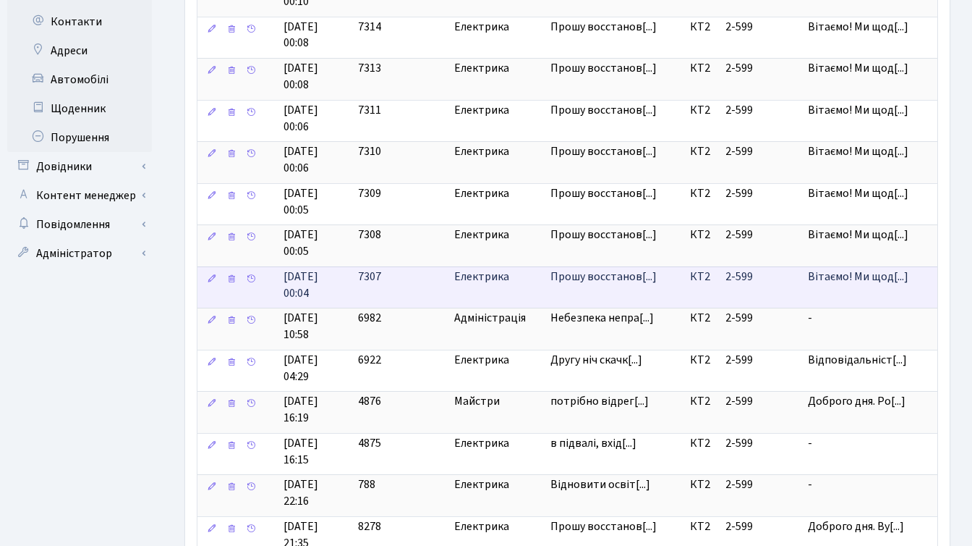
click at [656, 282] on span "Прошу восстанов[...]" at bounding box center [615, 276] width 128 height 17
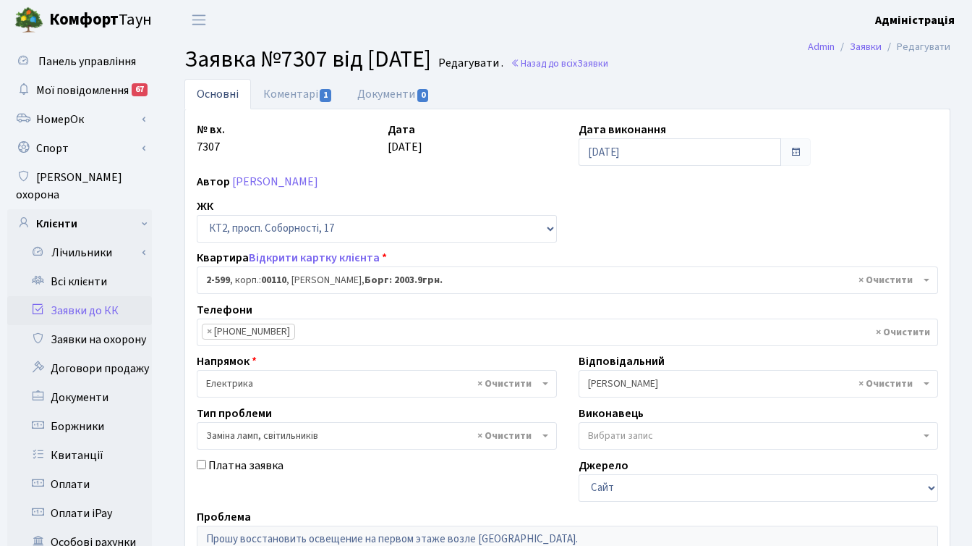
select select "15654"
select select "40"
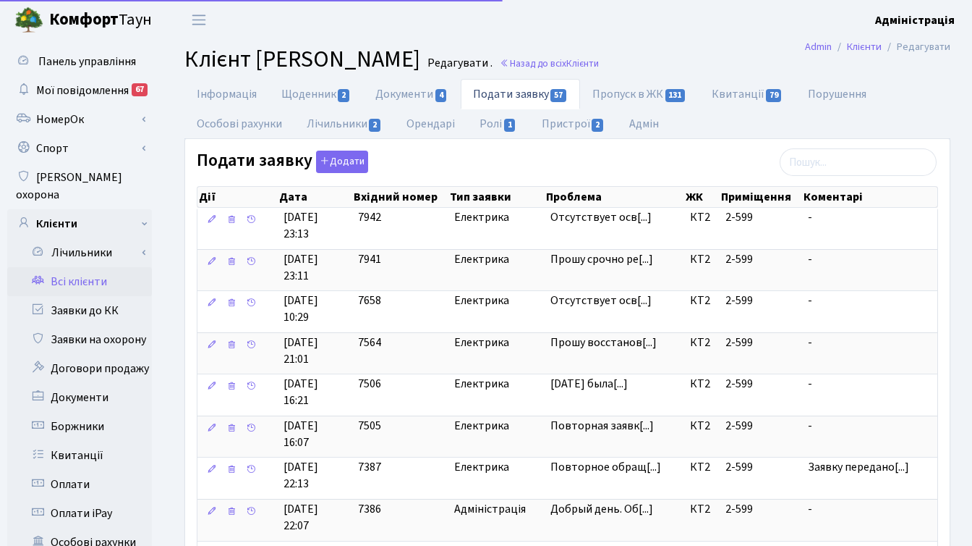
select select "25"
click at [599, 60] on link "Назад до всіх Клієнти" at bounding box center [549, 63] width 99 height 14
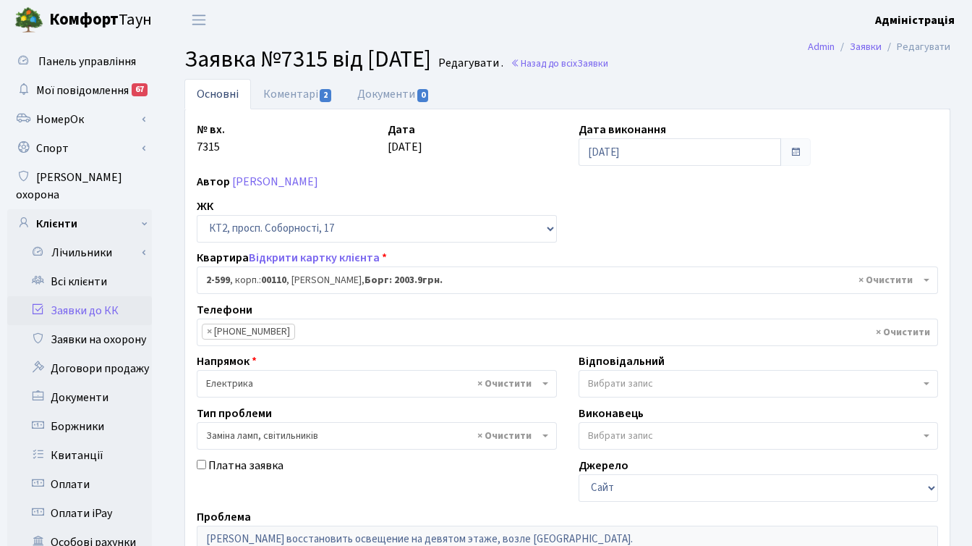
select select "15654"
select select "40"
select select "15654"
select select "40"
select select "15654"
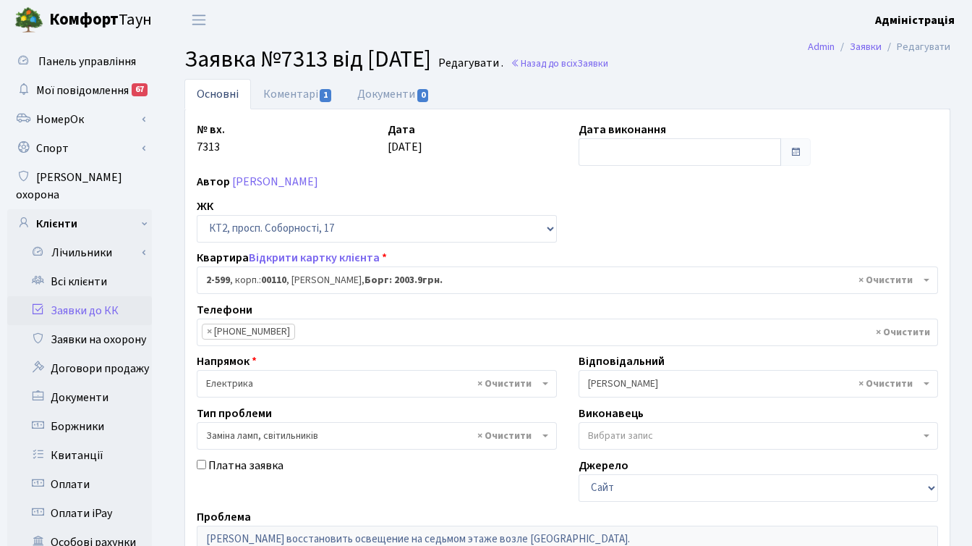
select select "40"
click at [629, 154] on input "text" at bounding box center [680, 151] width 203 height 27
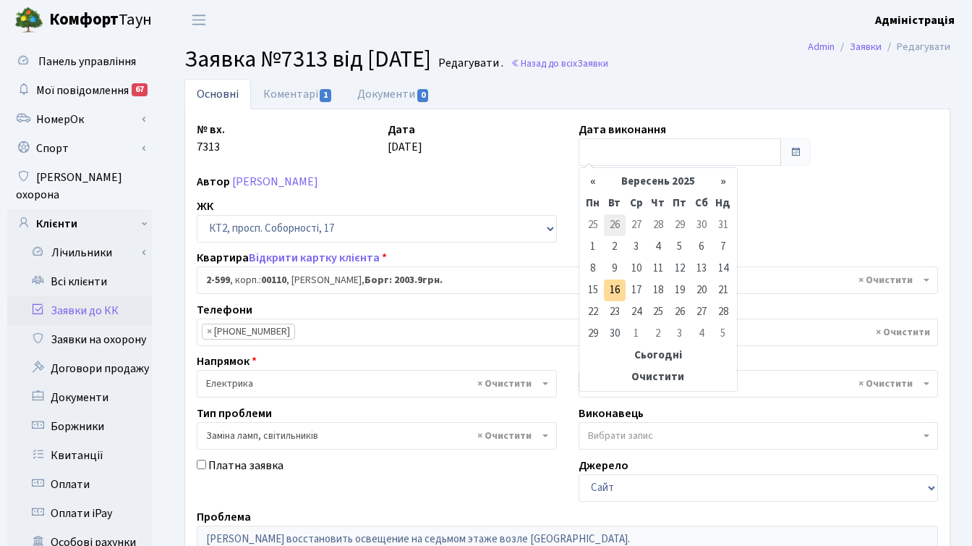
click at [612, 226] on td "26" at bounding box center [615, 225] width 22 height 22
type input "26.08.2025"
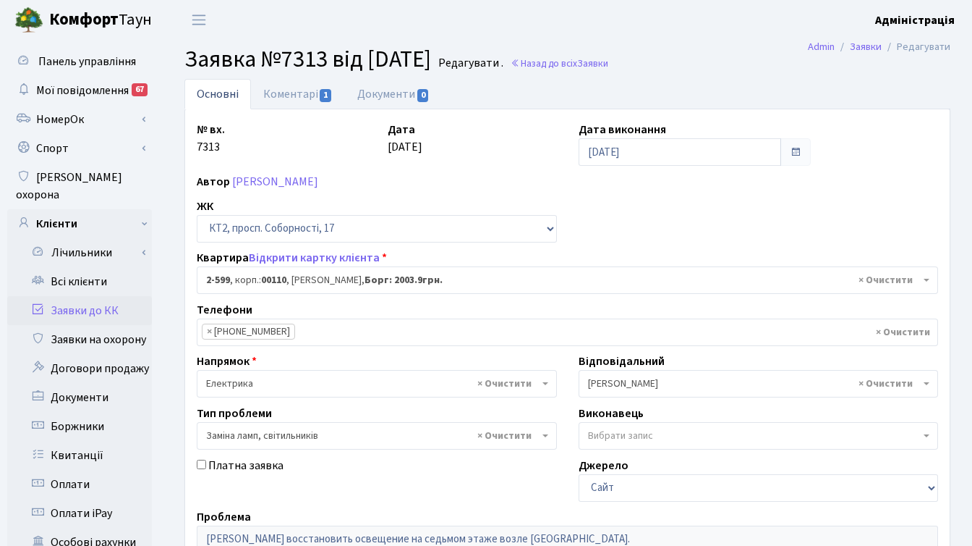
scroll to position [305, 0]
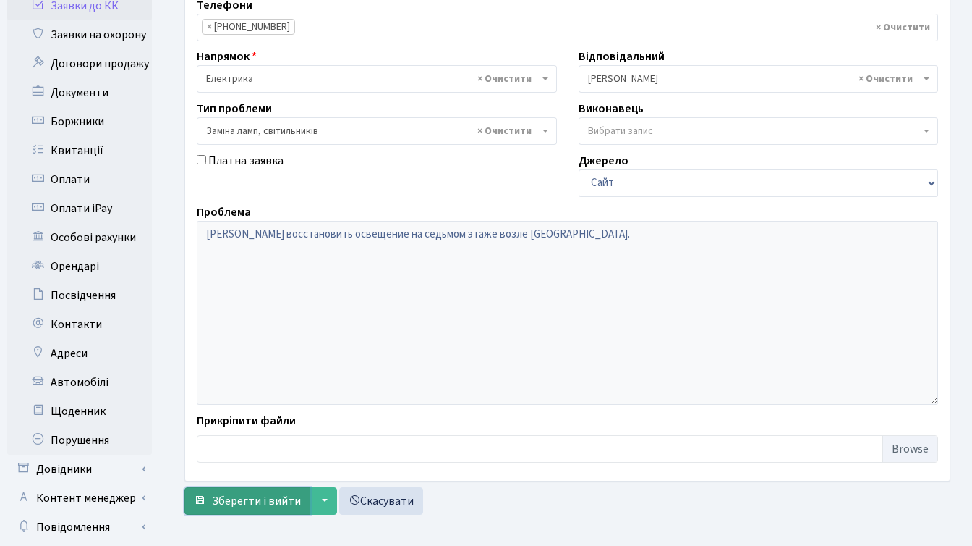
click at [244, 493] on span "Зберегти і вийти" at bounding box center [256, 501] width 89 height 16
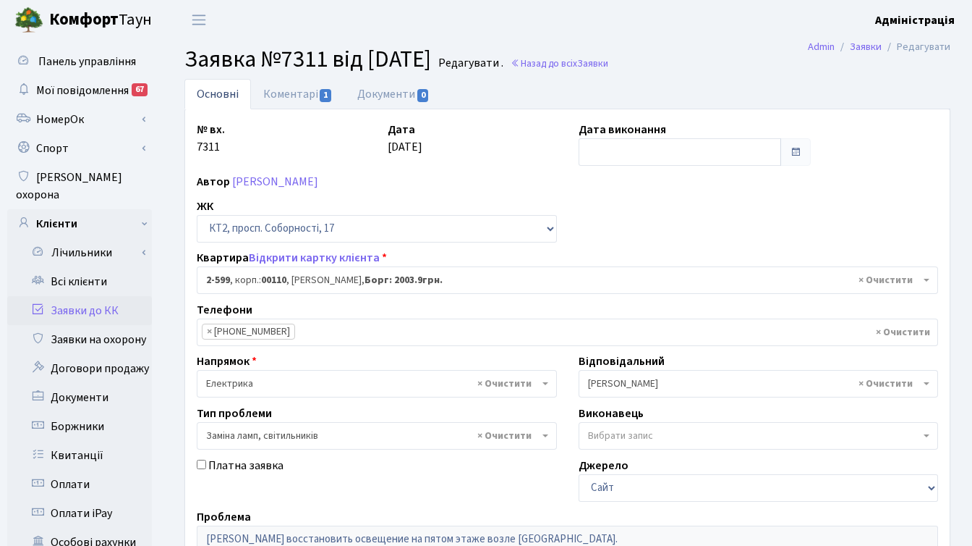
select select "15654"
select select "40"
click at [624, 145] on input "text" at bounding box center [680, 151] width 203 height 27
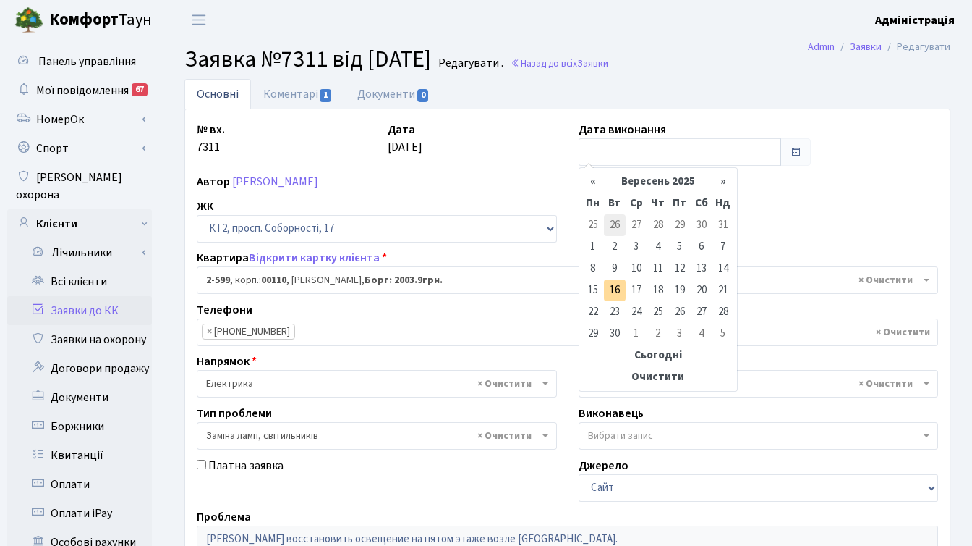
click at [614, 224] on td "26" at bounding box center [615, 225] width 22 height 22
type input "[DATE]"
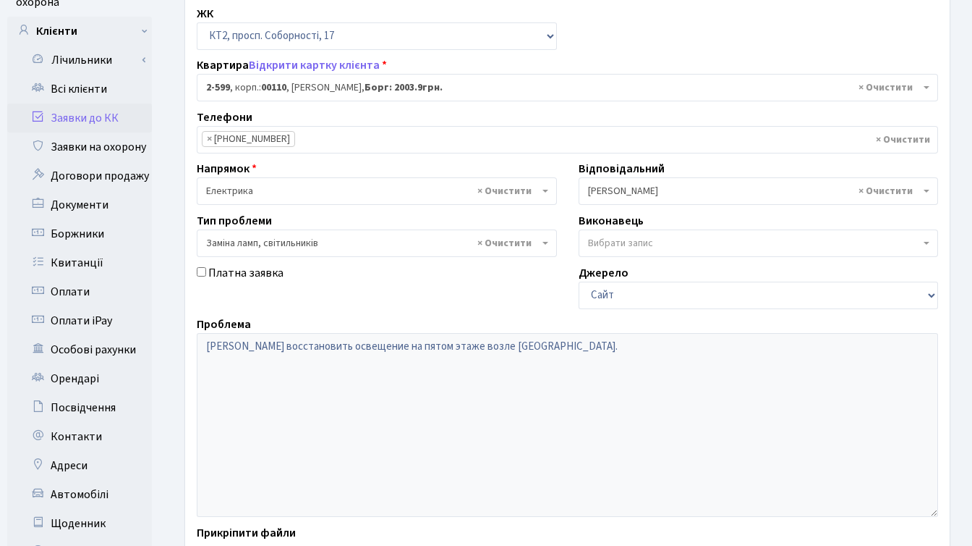
scroll to position [355, 0]
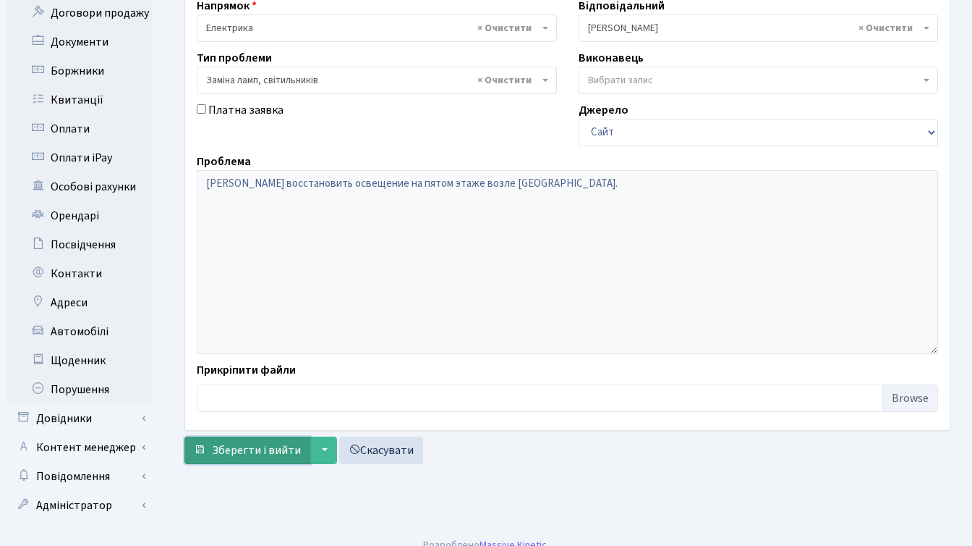
click at [251, 442] on span "Зберегти і вийти" at bounding box center [256, 450] width 89 height 16
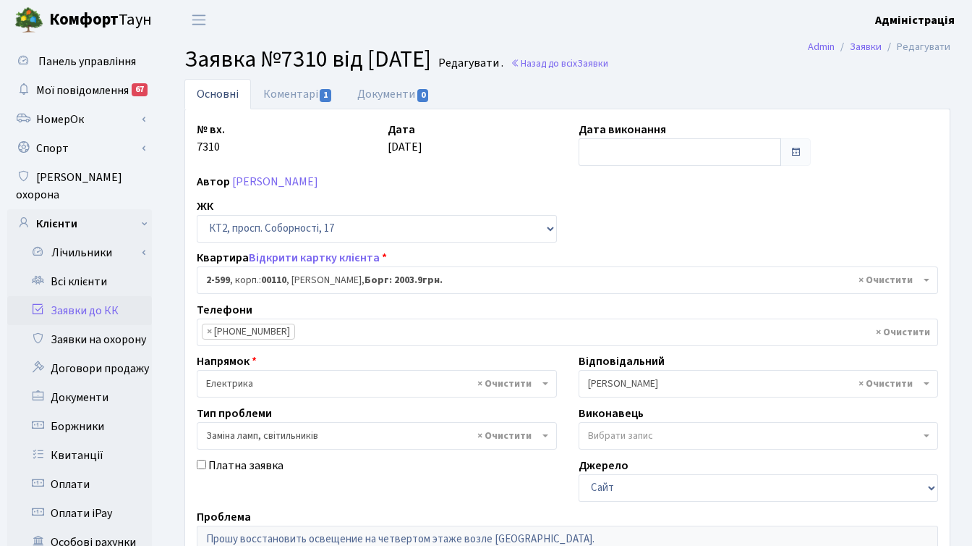
select select "15654"
select select "40"
click at [620, 160] on input "text" at bounding box center [680, 151] width 203 height 27
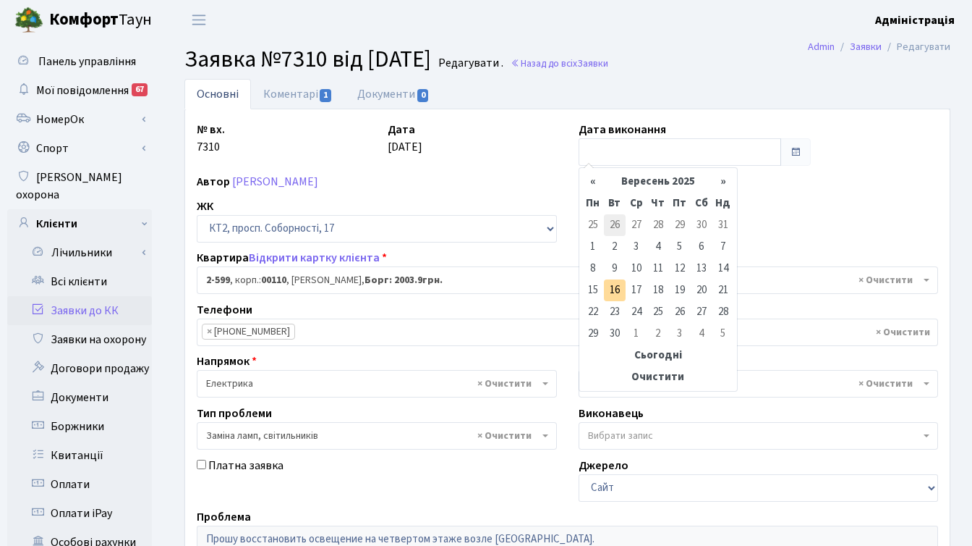
click at [618, 221] on td "26" at bounding box center [615, 225] width 22 height 22
type input "[DATE]"
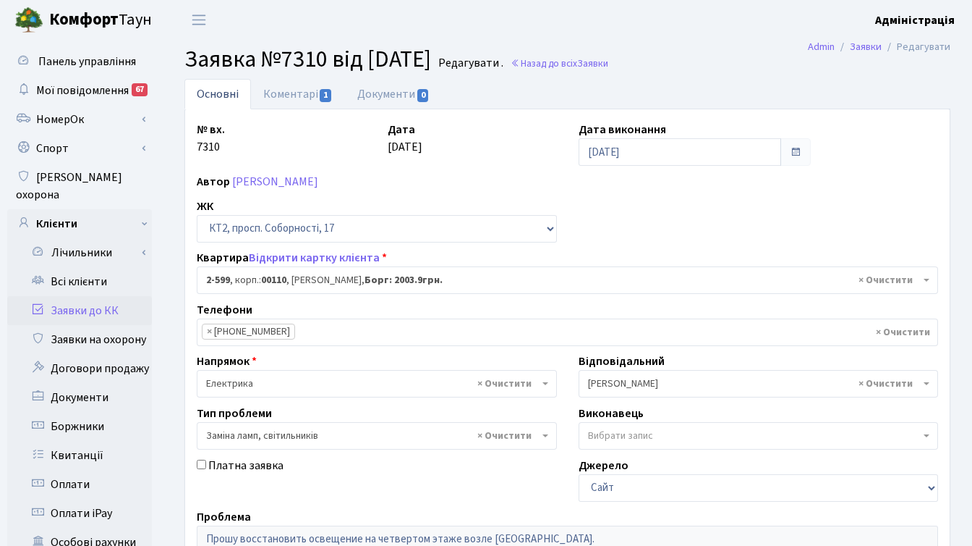
scroll to position [355, 0]
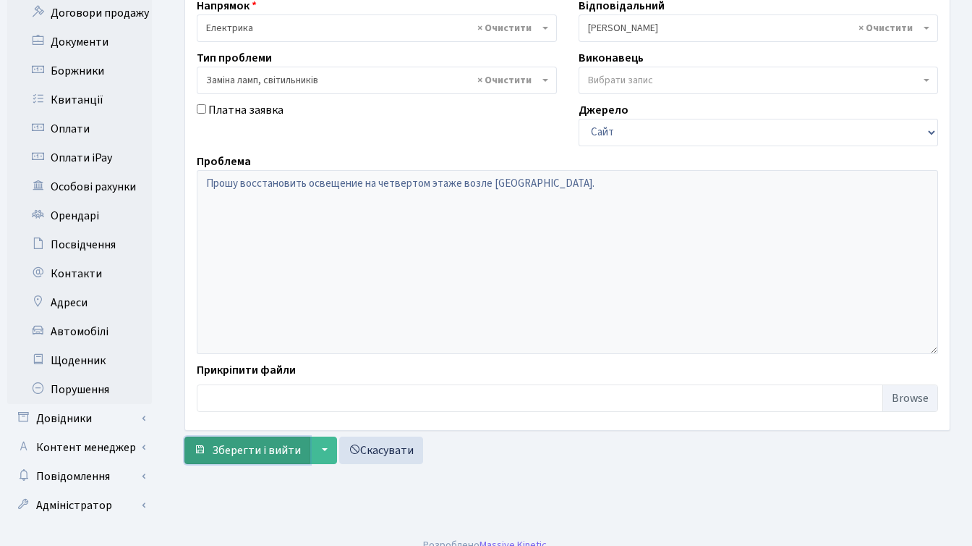
click at [235, 456] on span "Зберегти і вийти" at bounding box center [256, 450] width 89 height 16
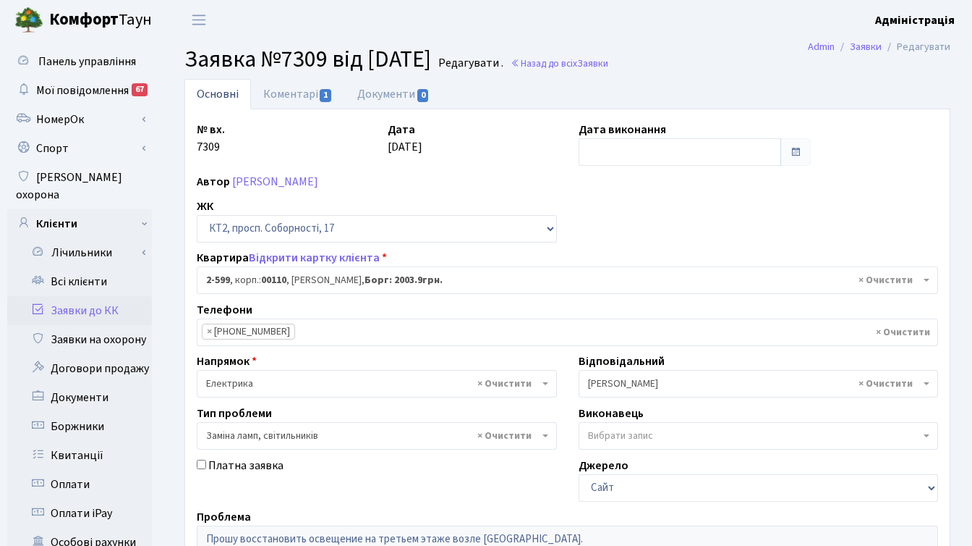
select select "15654"
select select "40"
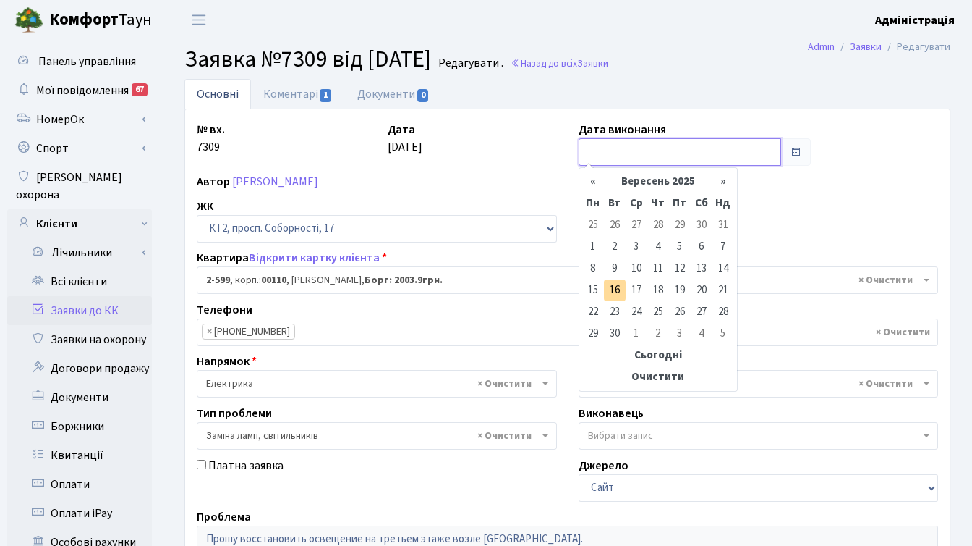
click at [616, 153] on input "text" at bounding box center [680, 151] width 203 height 27
click at [609, 226] on td "26" at bounding box center [615, 225] width 22 height 22
type input "[DATE]"
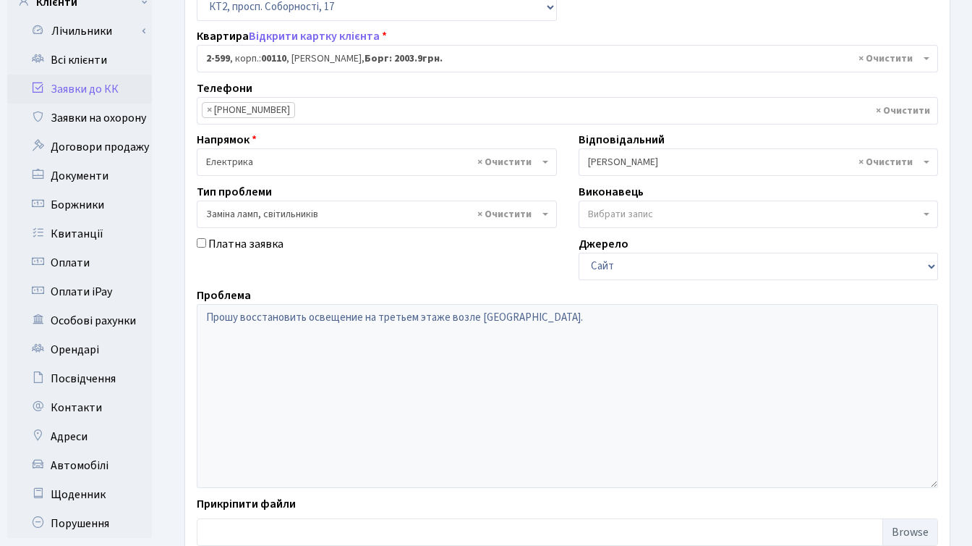
scroll to position [355, 0]
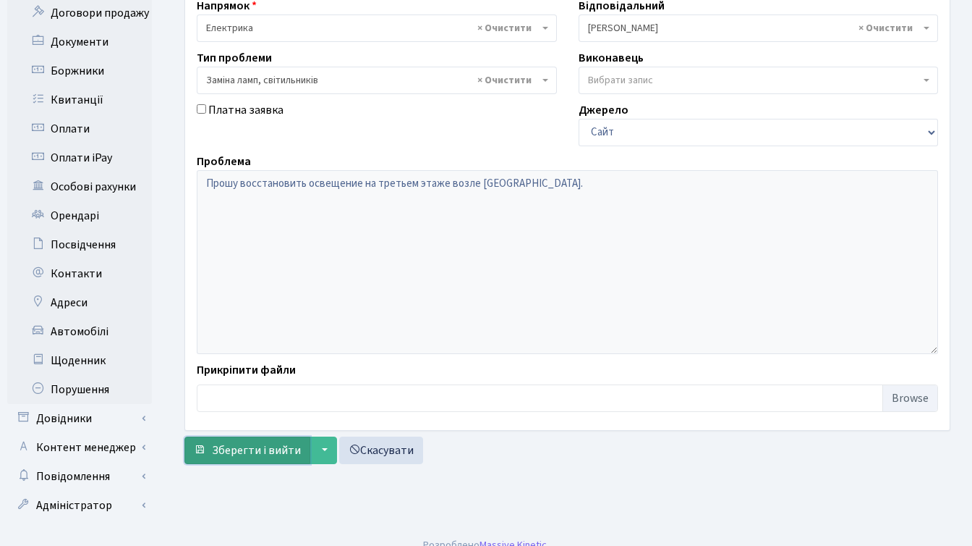
click at [240, 449] on span "Зберегти і вийти" at bounding box center [256, 450] width 89 height 16
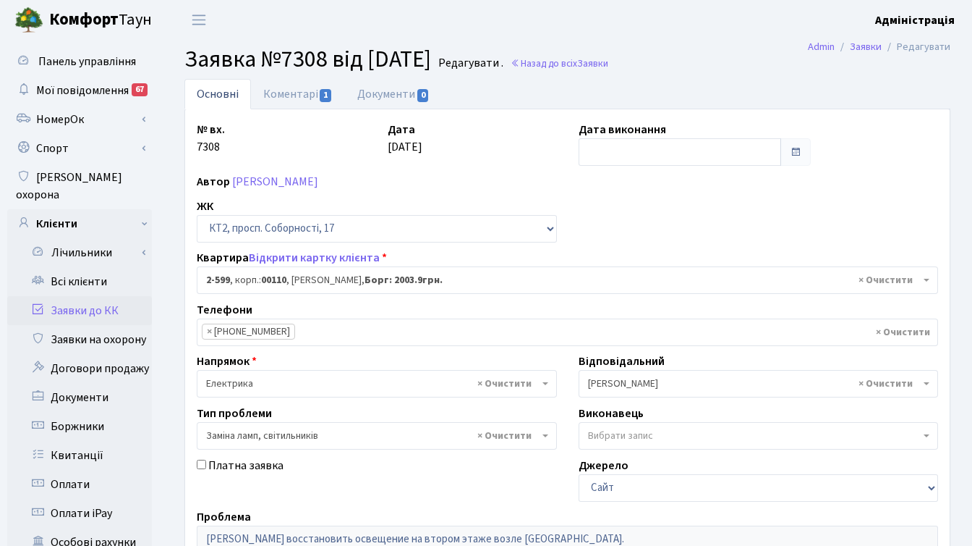
select select "15654"
select select "40"
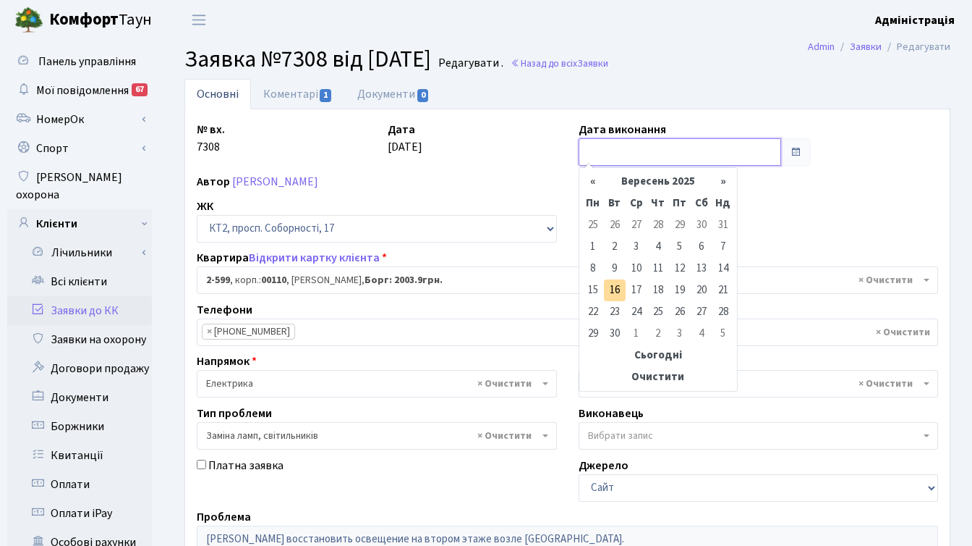
click at [617, 151] on input "text" at bounding box center [680, 151] width 203 height 27
click at [616, 222] on td "26" at bounding box center [615, 225] width 22 height 22
type input "26.08.2025"
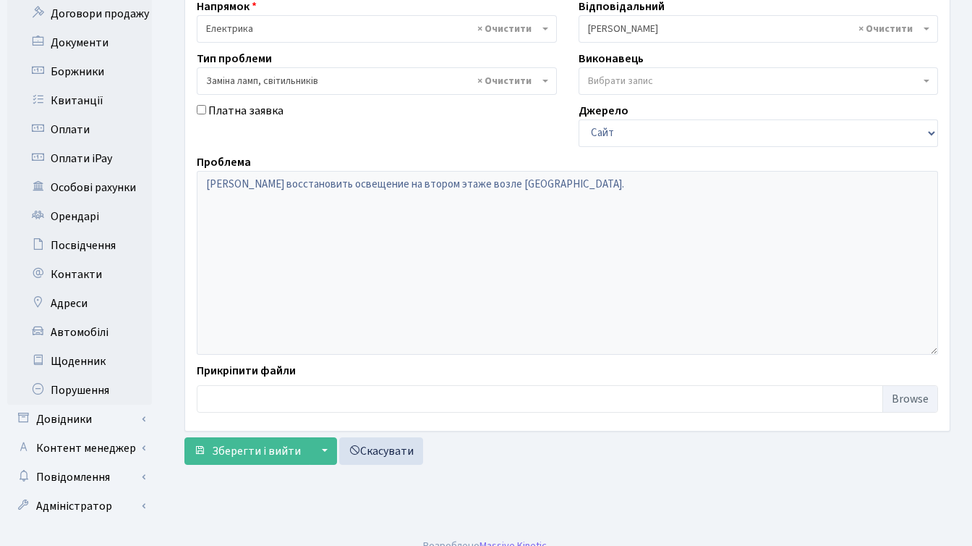
scroll to position [355, 0]
click at [221, 444] on span "Зберегти і вийти" at bounding box center [256, 450] width 89 height 16
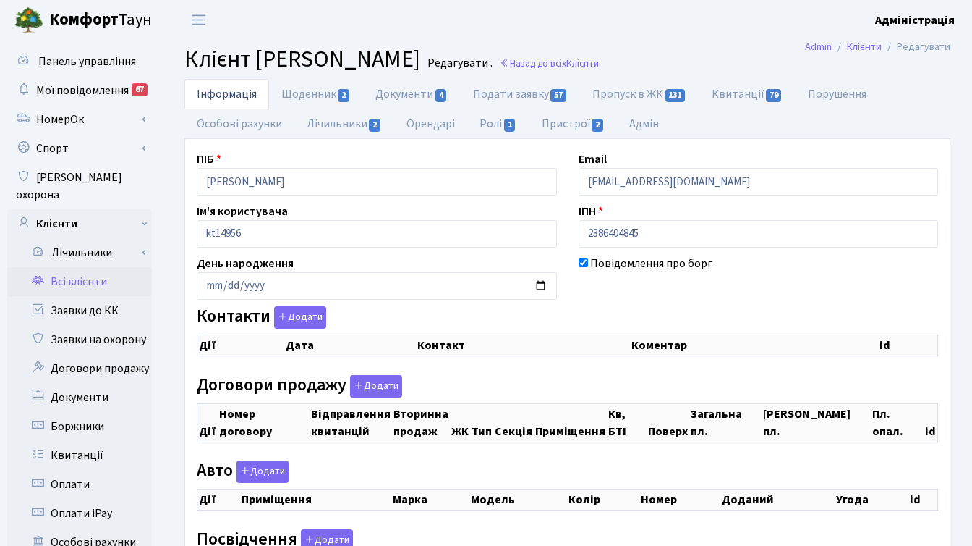
checkbox input "true"
select select "25"
checkbox input "true"
select select "25"
checkbox input "true"
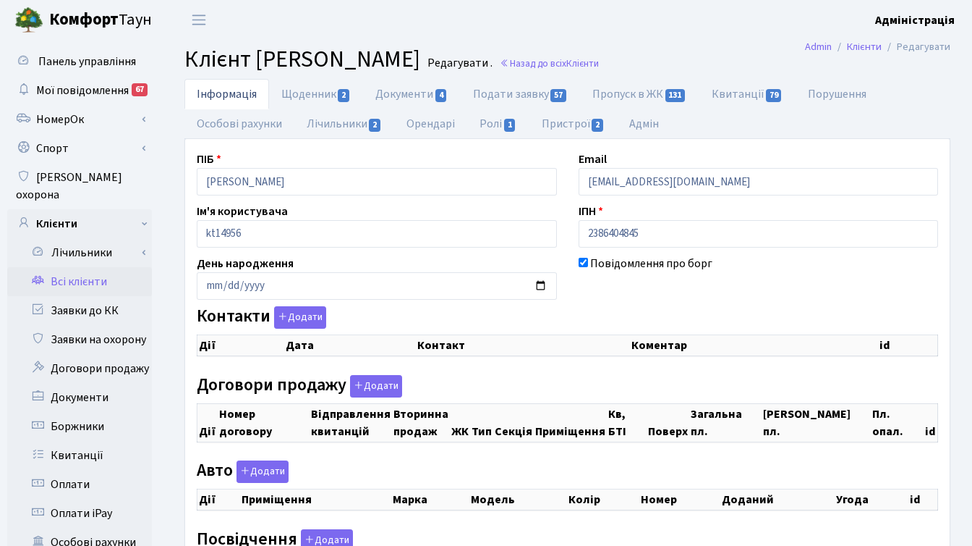
select select "25"
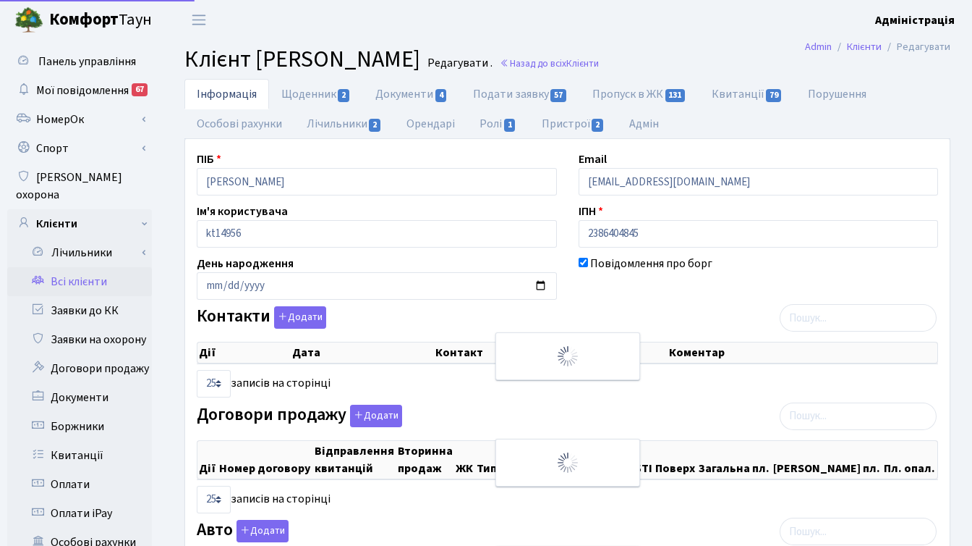
checkbox input "true"
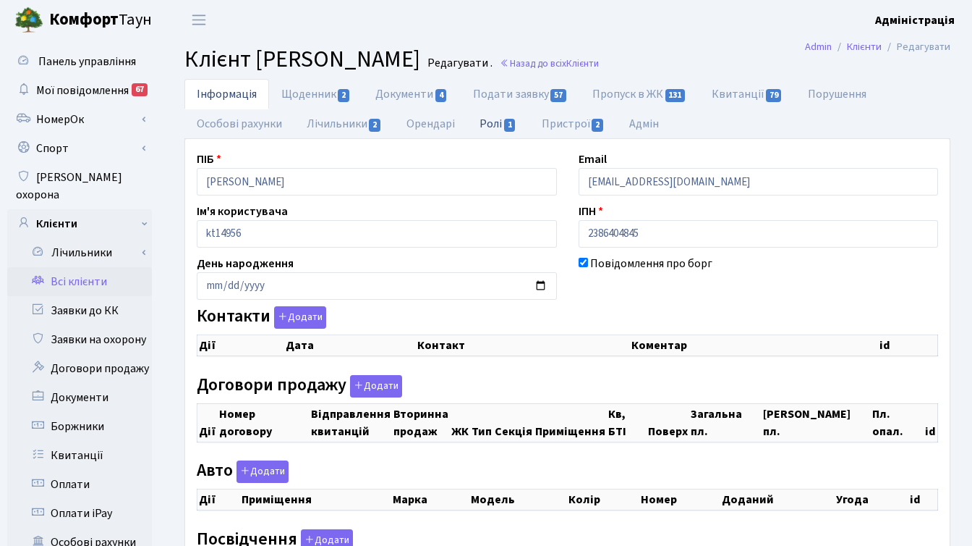
checkbox input "true"
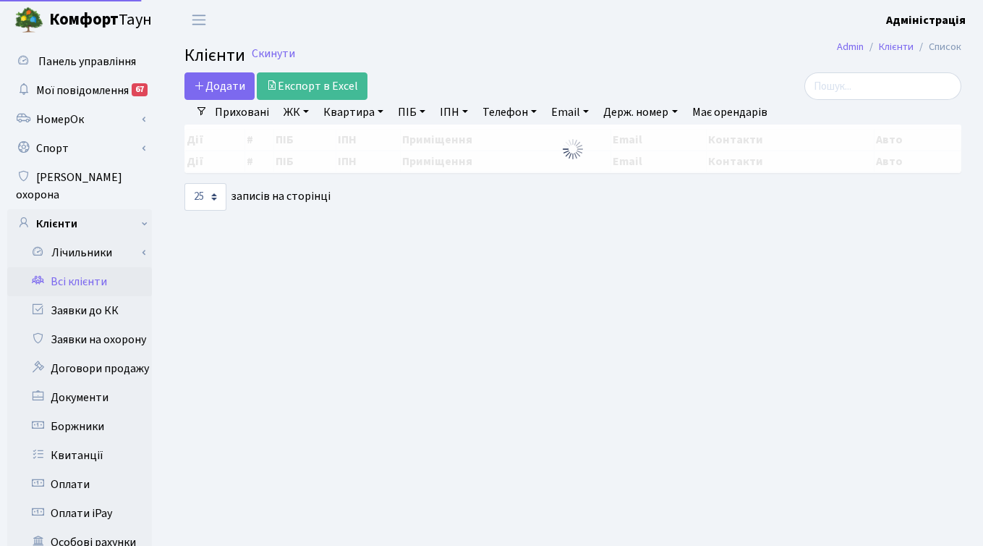
select select "25"
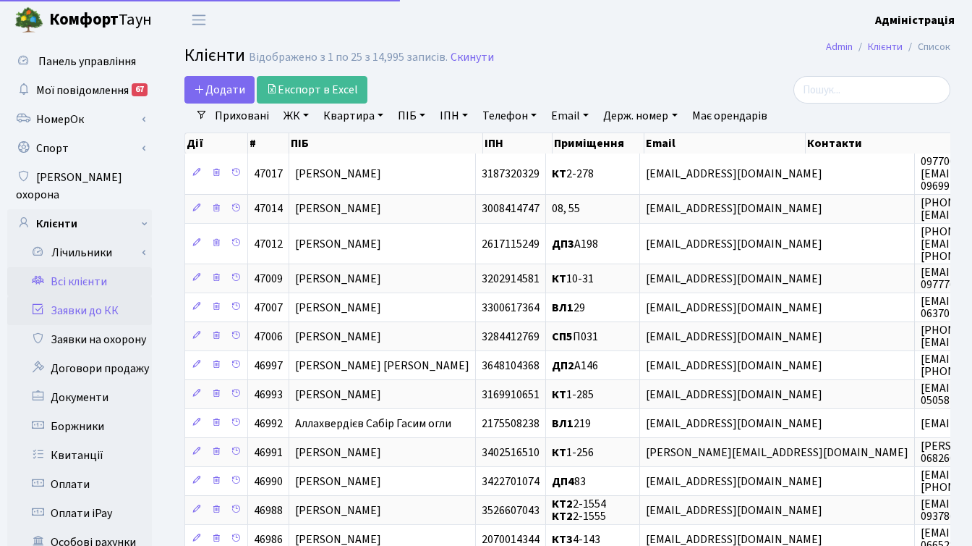
click at [110, 299] on link "Заявки до КК" at bounding box center [79, 310] width 145 height 29
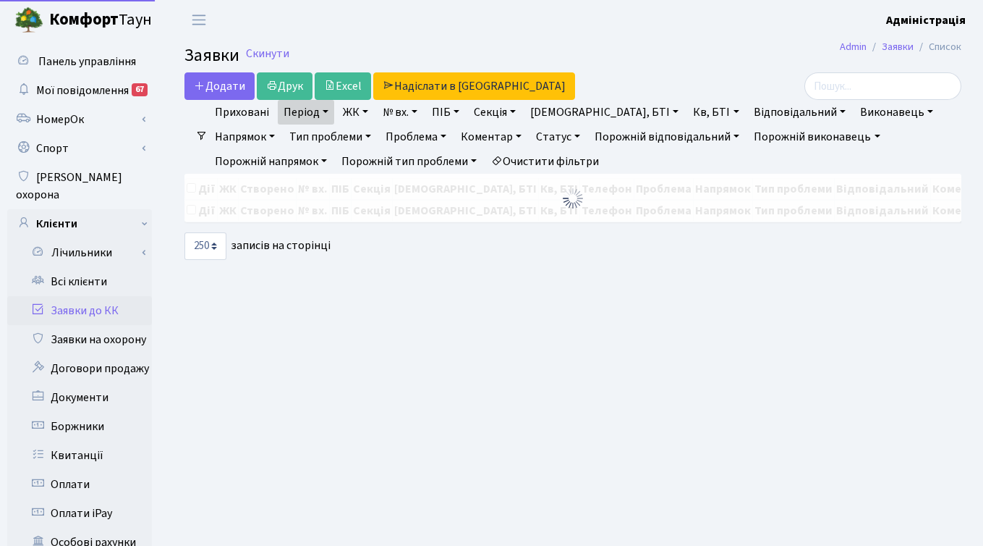
select select "250"
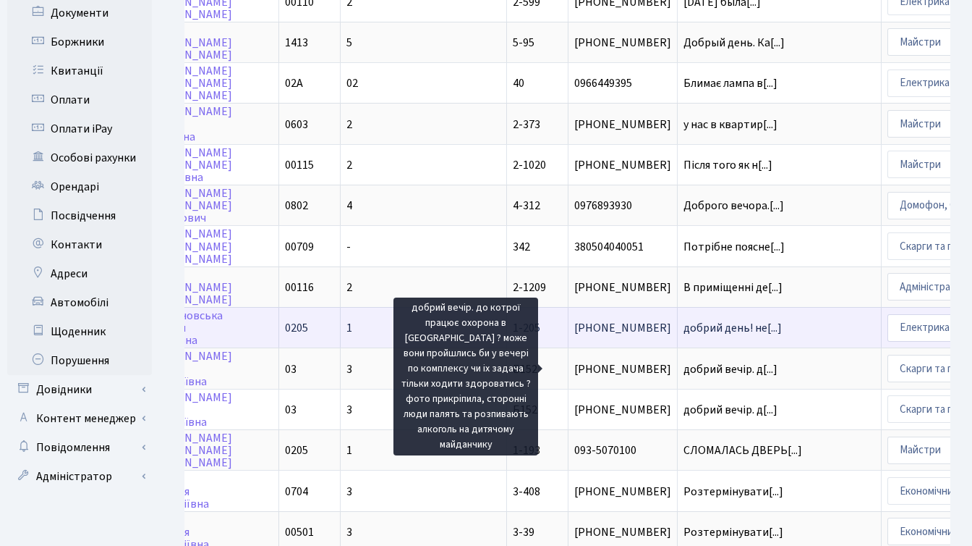
scroll to position [393, 0]
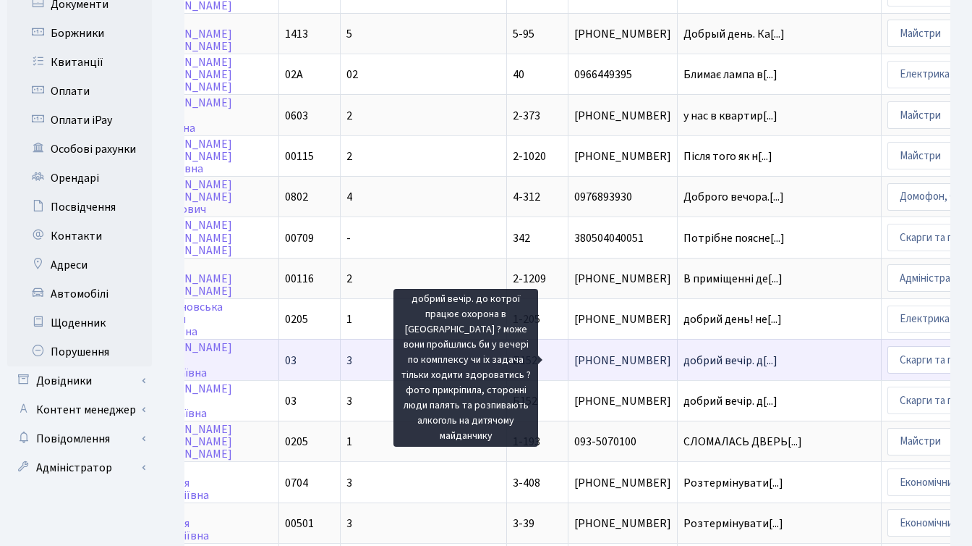
click at [684, 356] on span "добрий вечір. д[...]" at bounding box center [731, 360] width 94 height 16
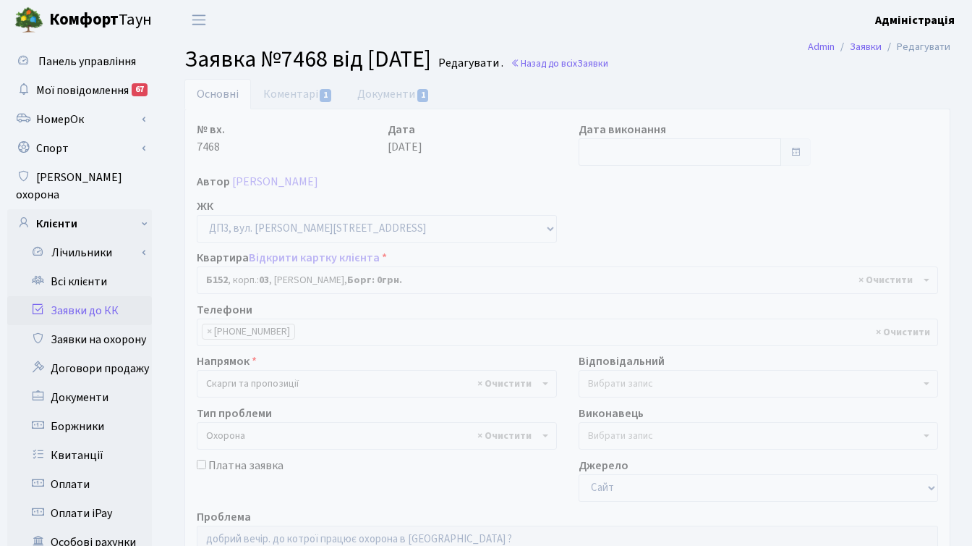
select select "32824"
select select "69"
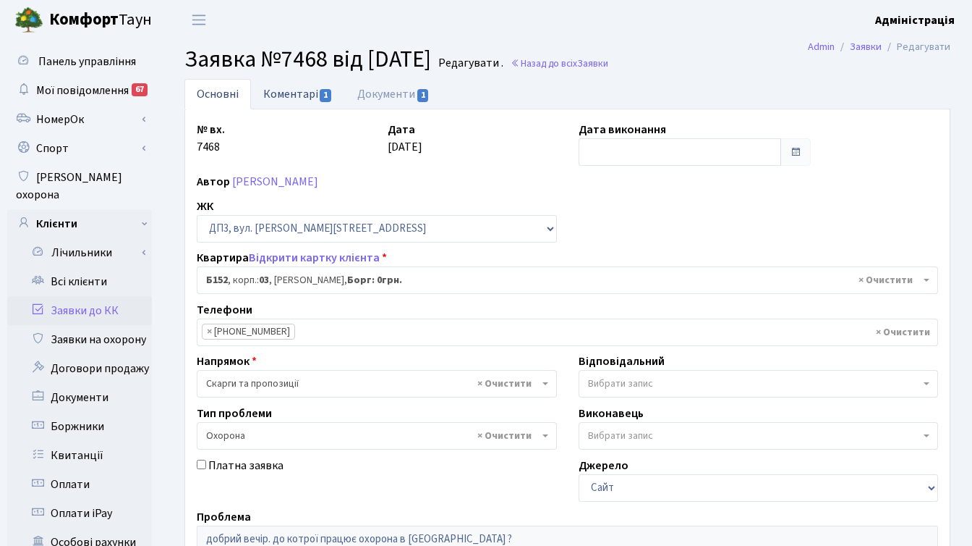
click at [302, 91] on link "Коментарі 1" at bounding box center [298, 94] width 94 height 30
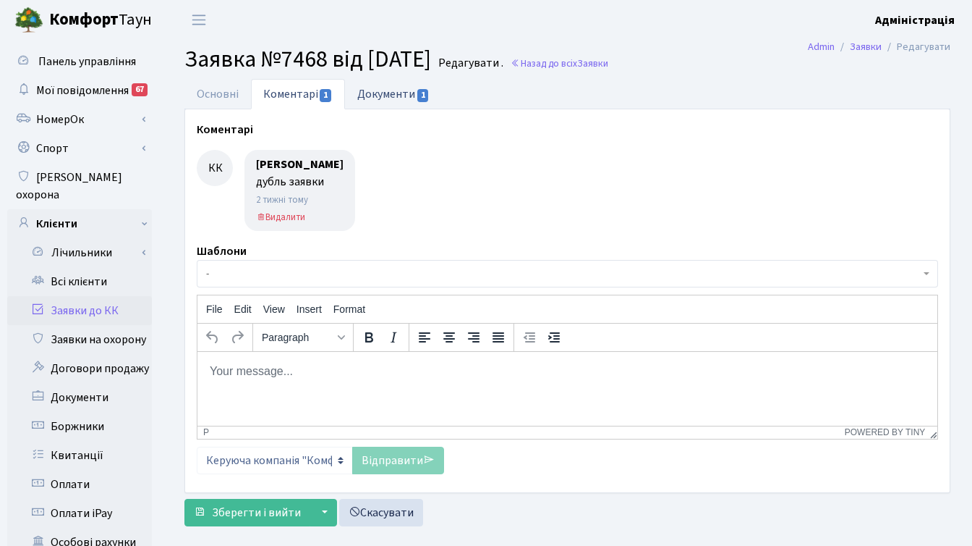
click at [373, 95] on link "Документи 1" at bounding box center [393, 94] width 97 height 30
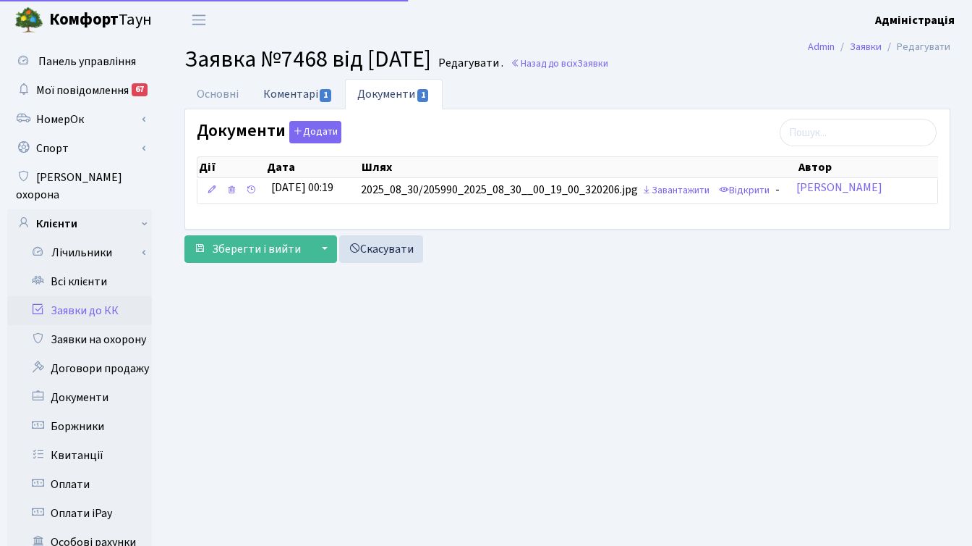
click at [255, 93] on link "Коментарі 1" at bounding box center [298, 94] width 94 height 30
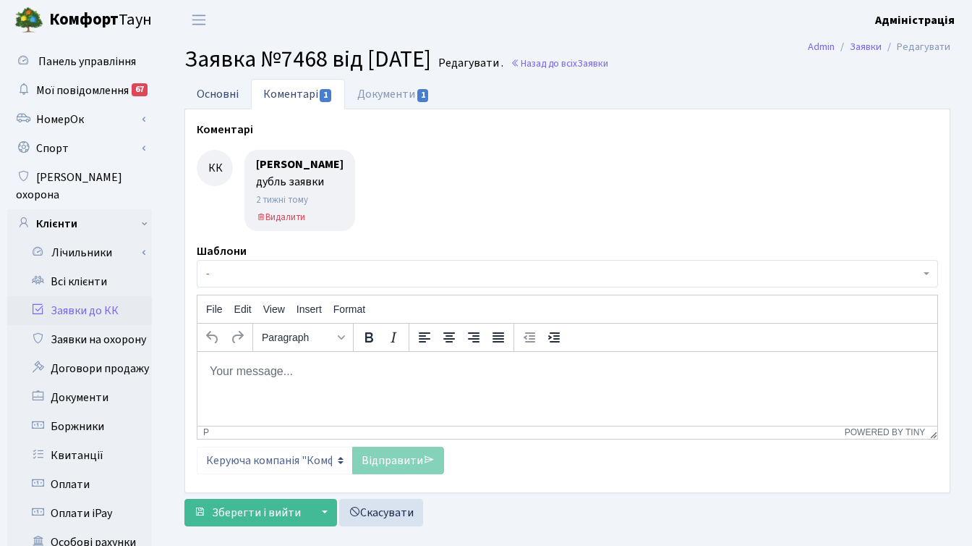
click at [232, 93] on link "Основні" at bounding box center [217, 94] width 67 height 30
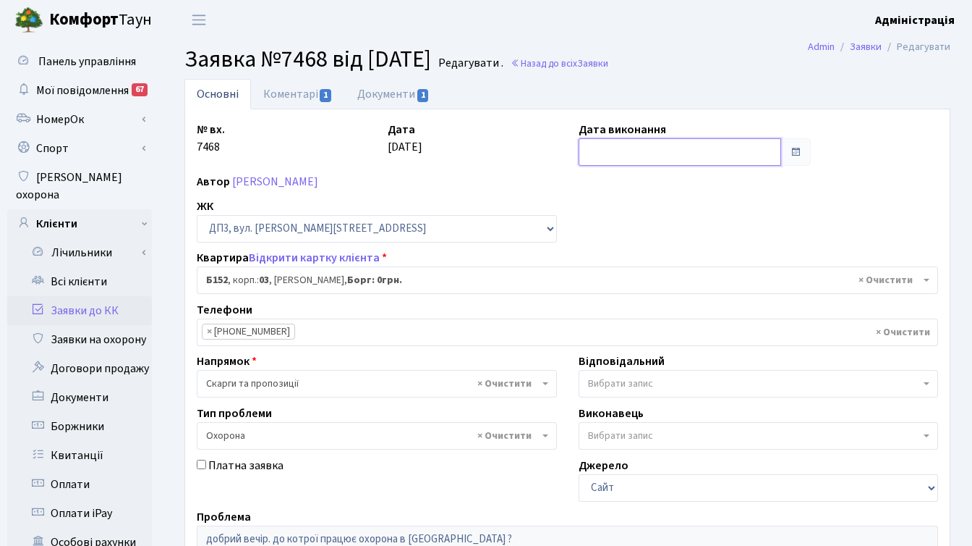
click at [657, 149] on input "text" at bounding box center [680, 151] width 203 height 27
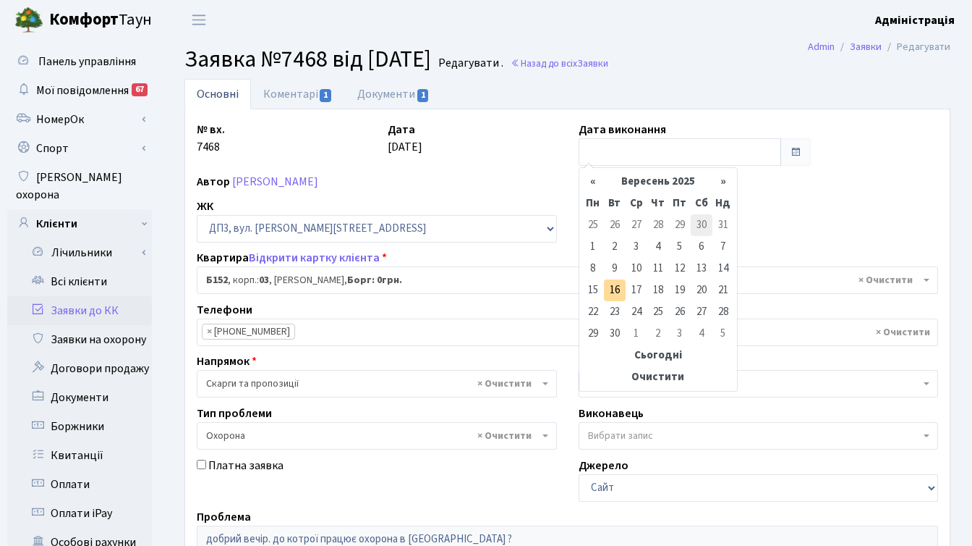
click at [703, 223] on td "30" at bounding box center [702, 225] width 22 height 22
type input "30.08.2025"
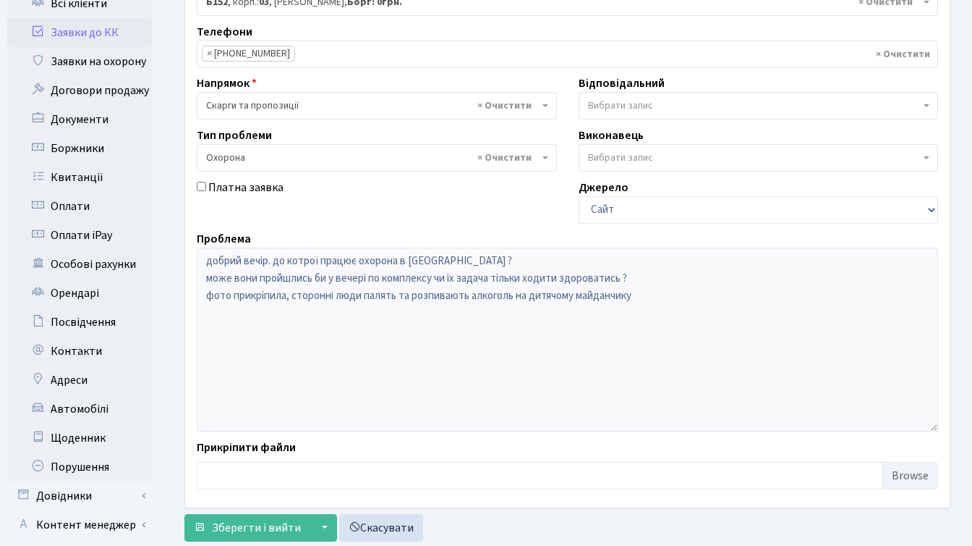
scroll to position [355, 0]
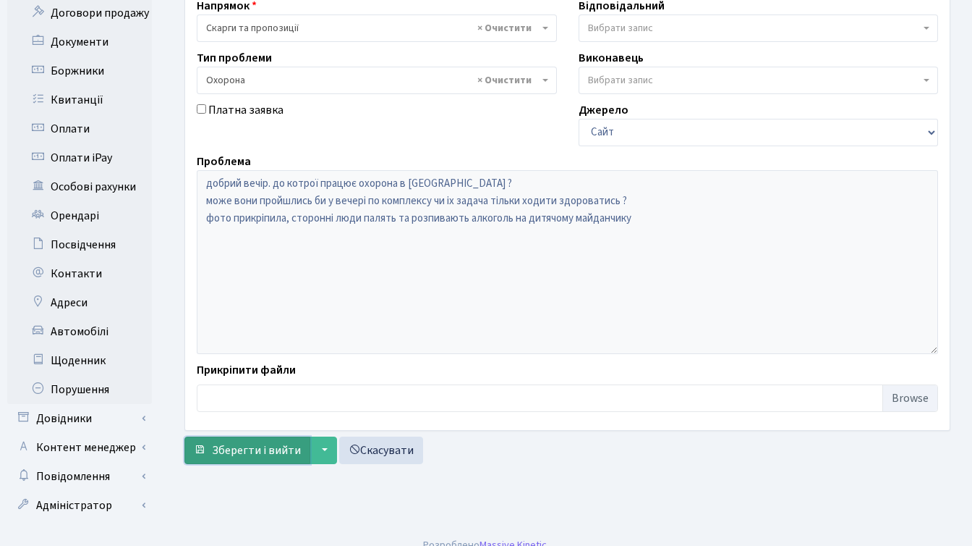
click at [278, 448] on span "Зберегти і вийти" at bounding box center [256, 450] width 89 height 16
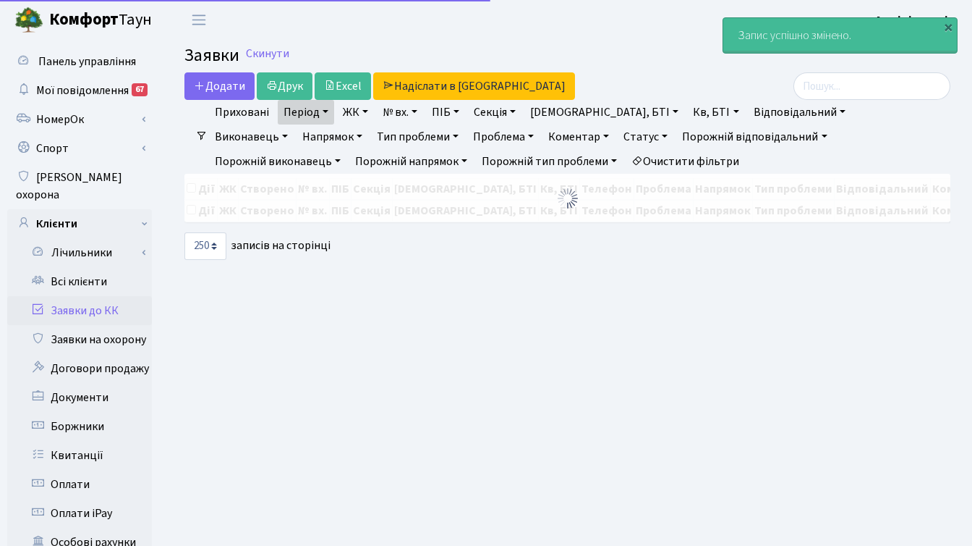
select select "250"
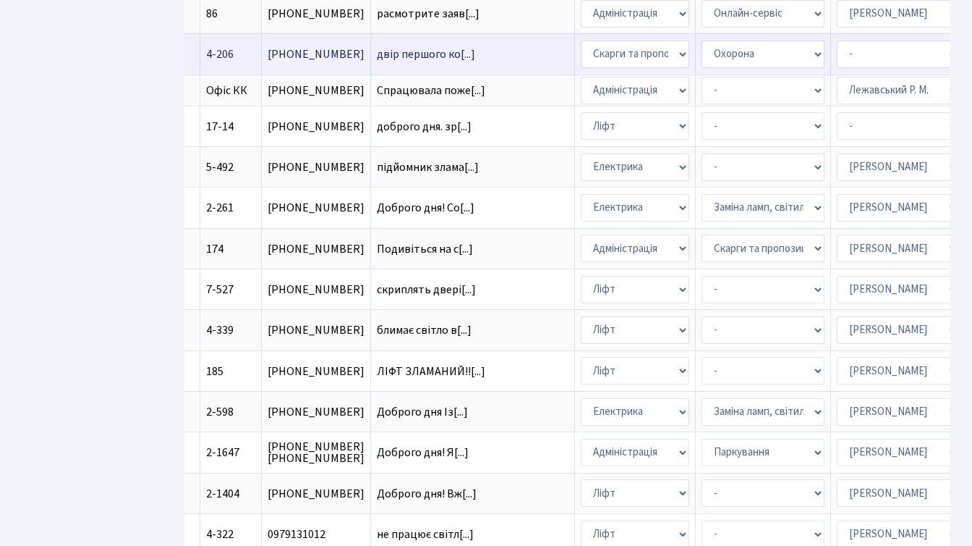
scroll to position [2330, 0]
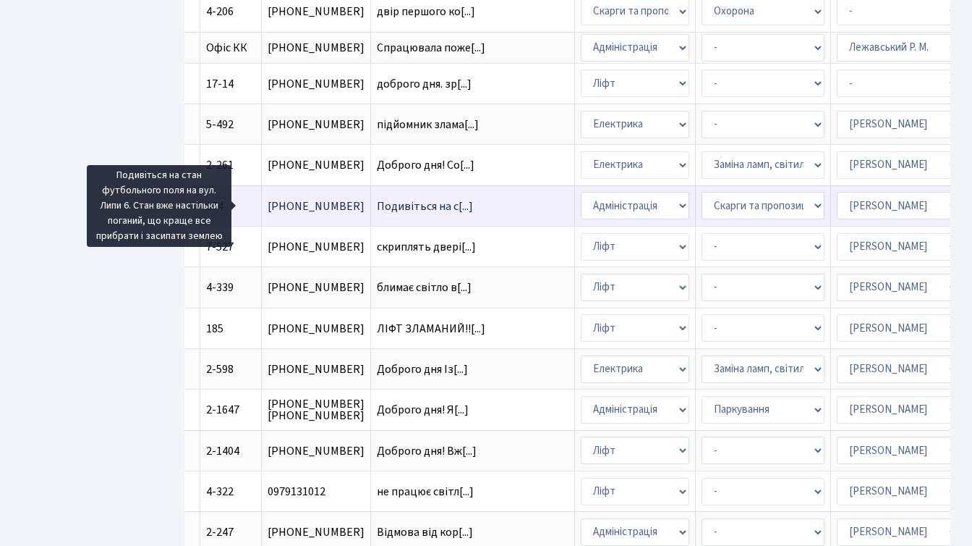
click at [377, 204] on span "Подивіться на с[...]" at bounding box center [425, 206] width 96 height 16
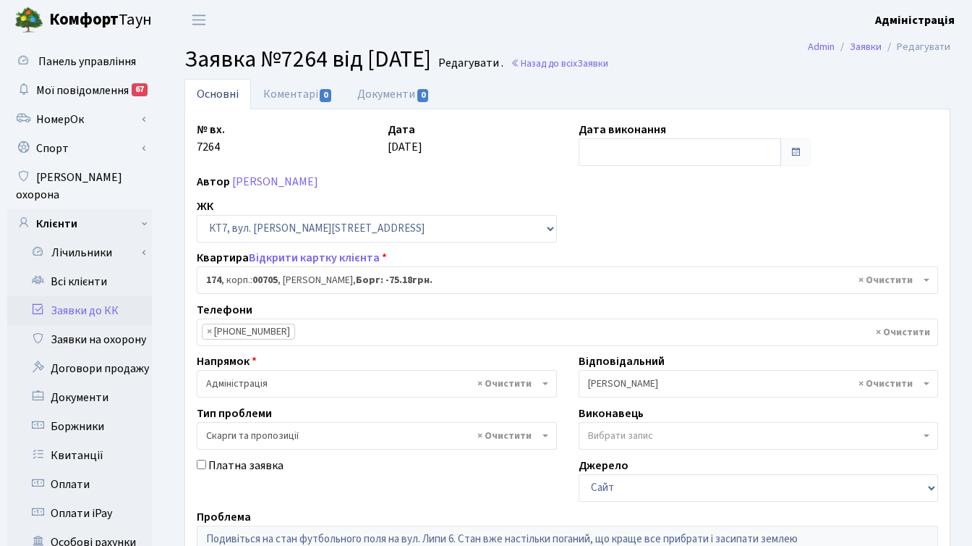
select select "18605"
select select "55"
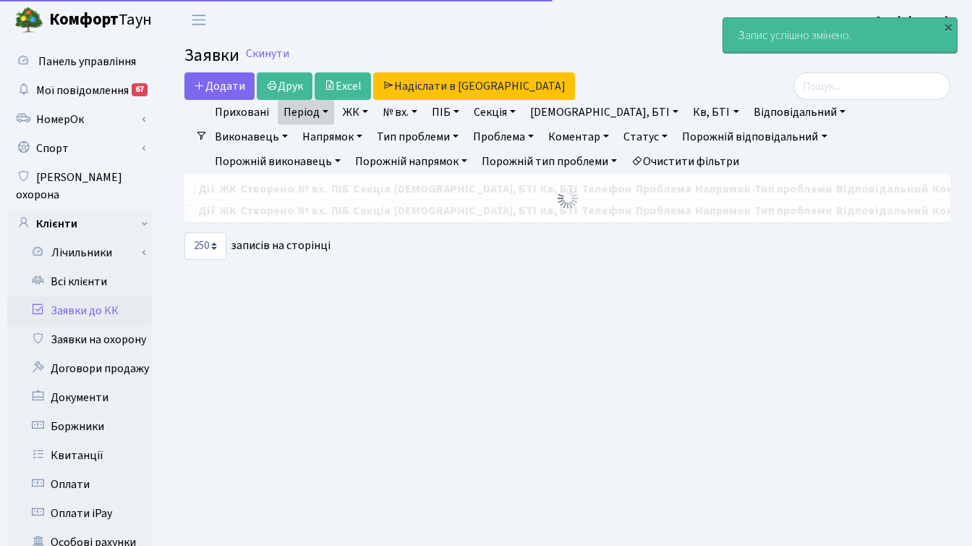
select select "250"
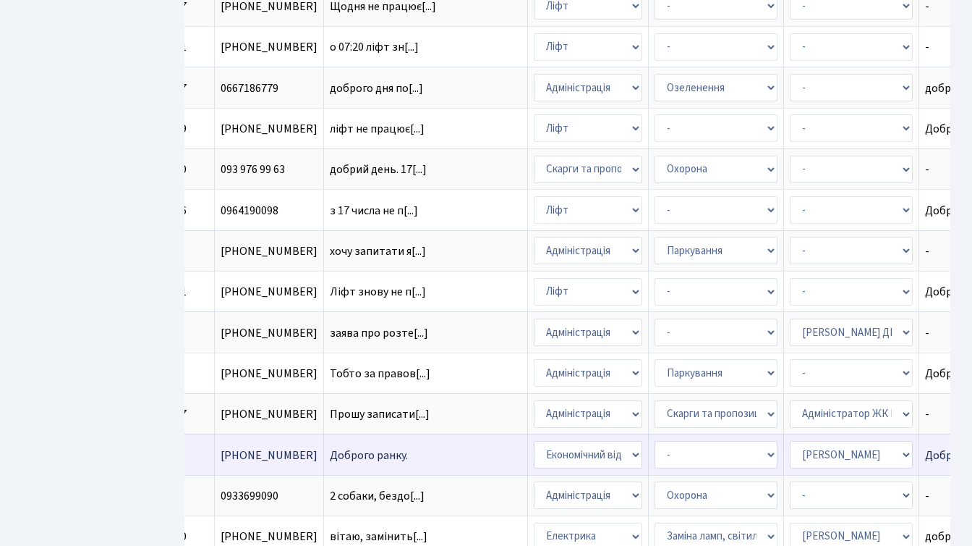
scroll to position [0, 664]
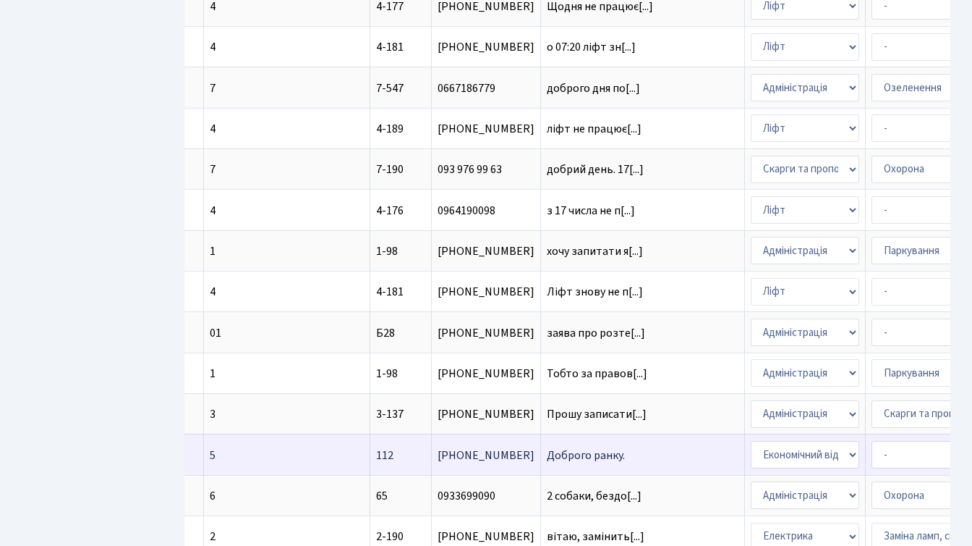
click at [547, 452] on span "Доброго ранку." at bounding box center [643, 455] width 192 height 12
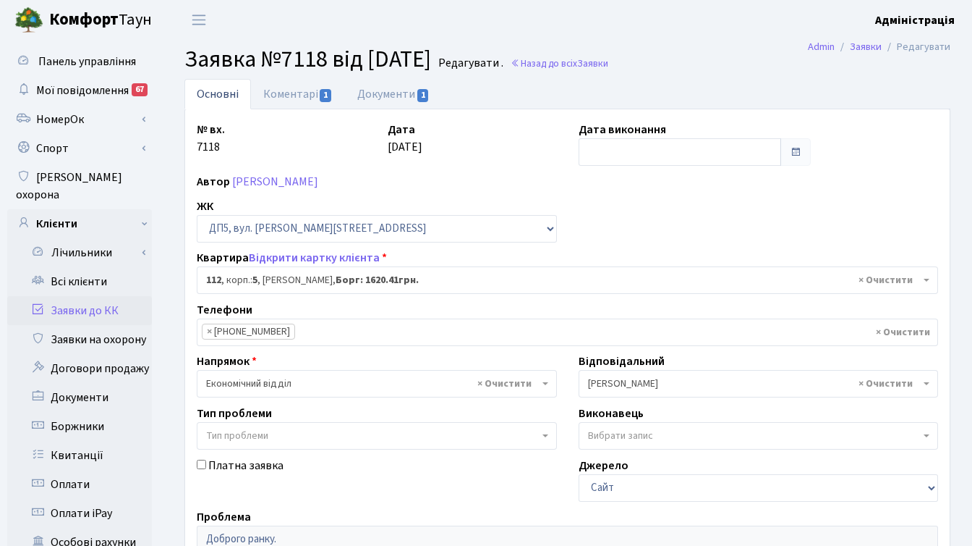
select select "45710"
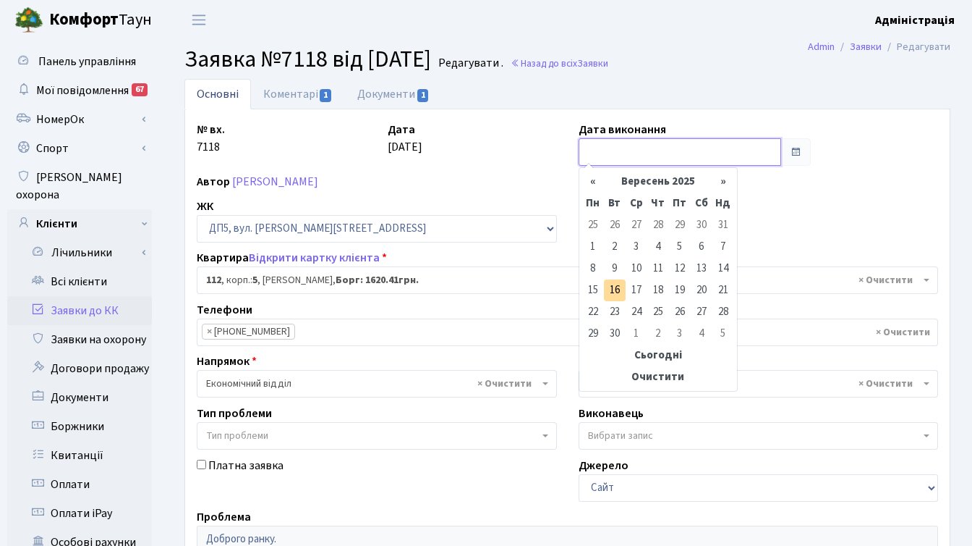
click at [648, 151] on input "text" at bounding box center [680, 151] width 203 height 27
click at [591, 186] on th "«" at bounding box center [593, 182] width 22 height 22
click at [609, 289] on td "19" at bounding box center [615, 290] width 22 height 22
type input "[DATE]"
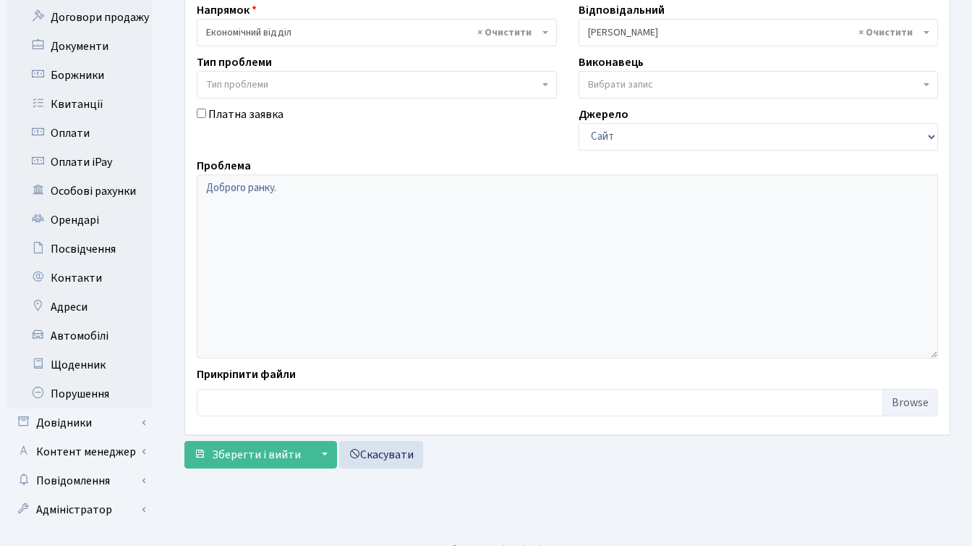
scroll to position [355, 0]
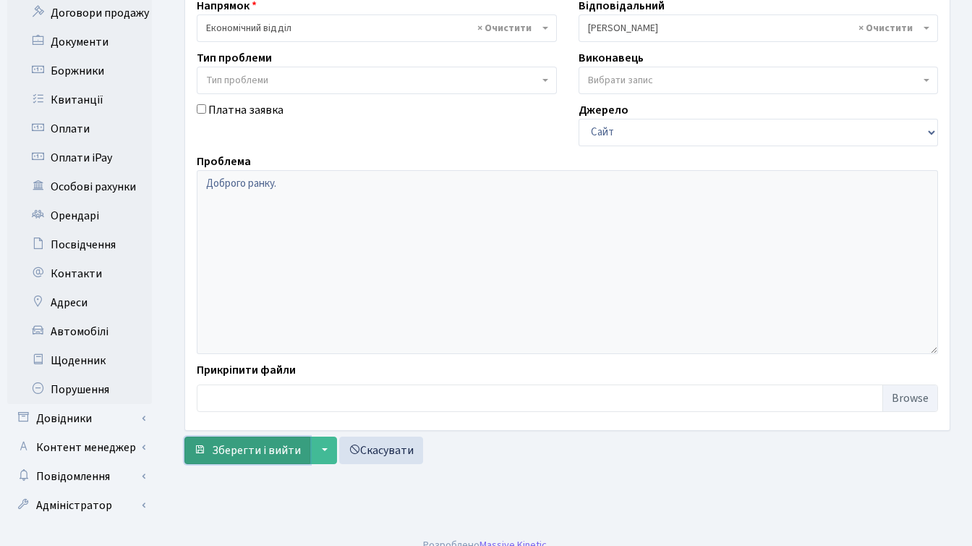
click at [252, 441] on button "Зберегти і вийти" at bounding box center [247, 449] width 126 height 27
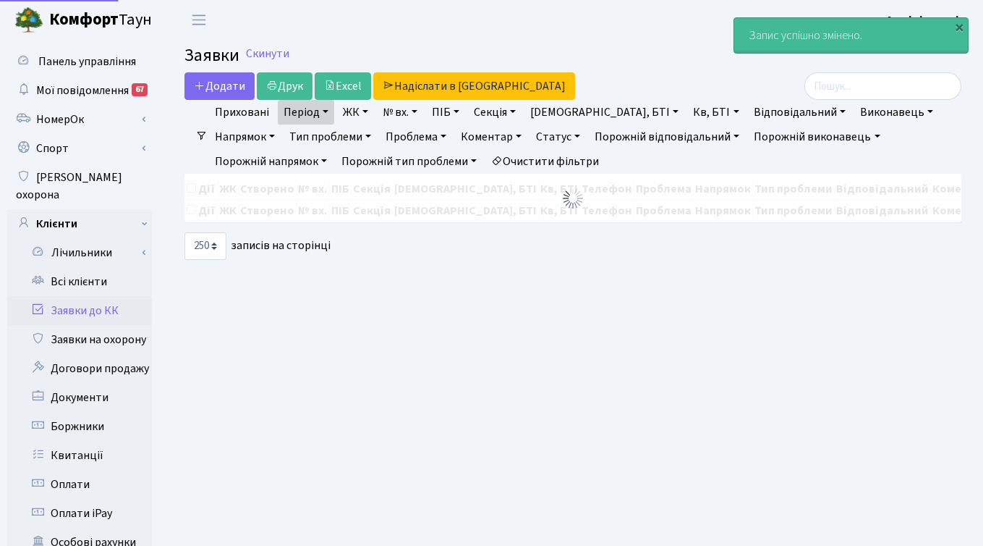
select select "250"
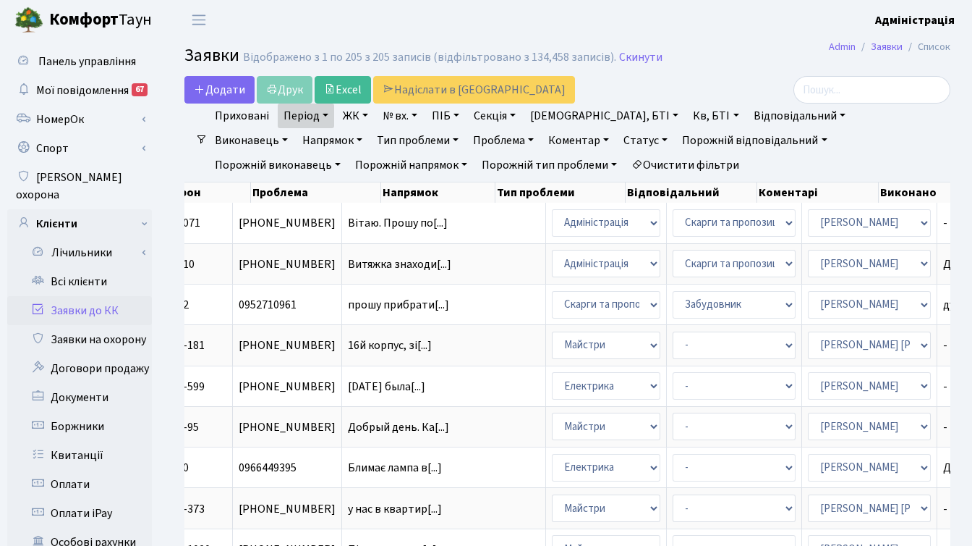
click at [618, 137] on link "Статус" at bounding box center [646, 140] width 56 height 25
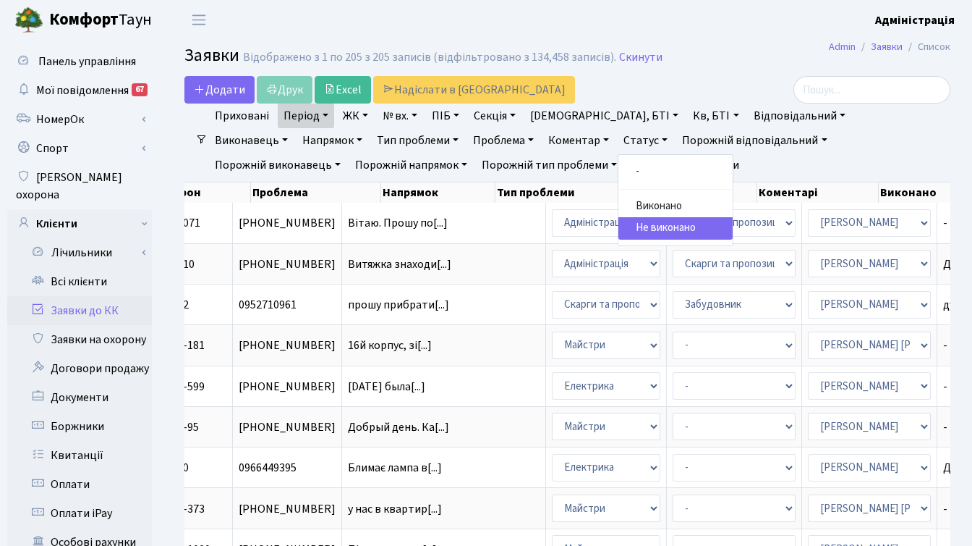
click at [699, 87] on div at bounding box center [830, 89] width 263 height 27
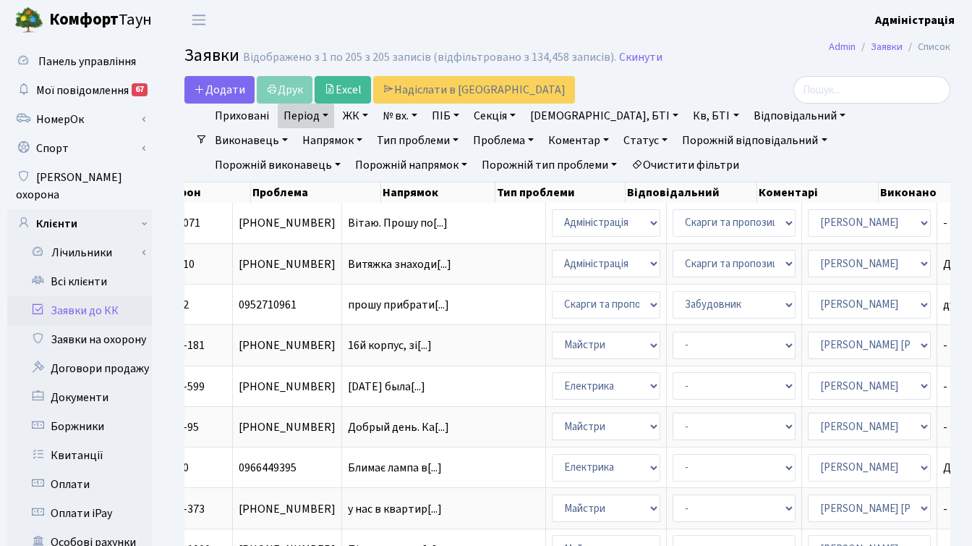
click at [355, 115] on link "ЖК" at bounding box center [355, 115] width 37 height 25
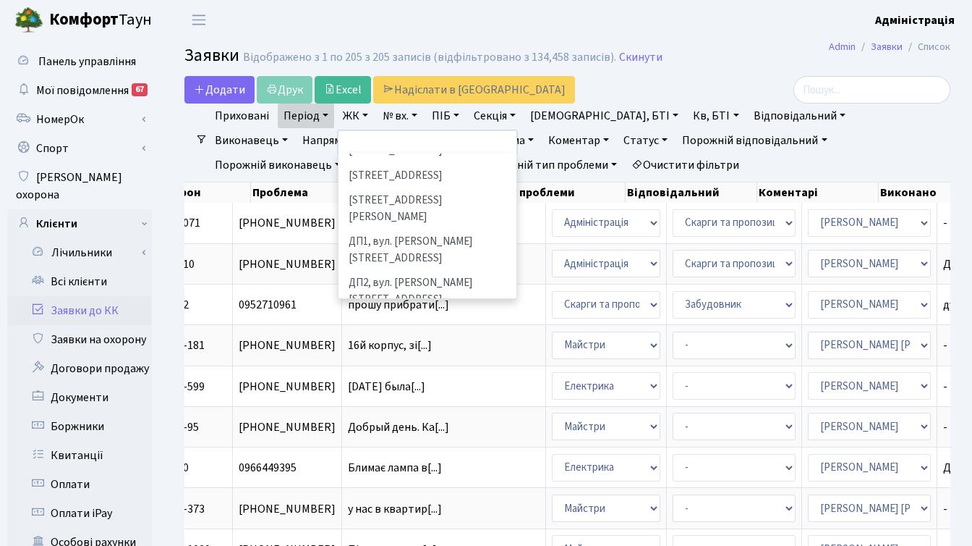
scroll to position [443, 0]
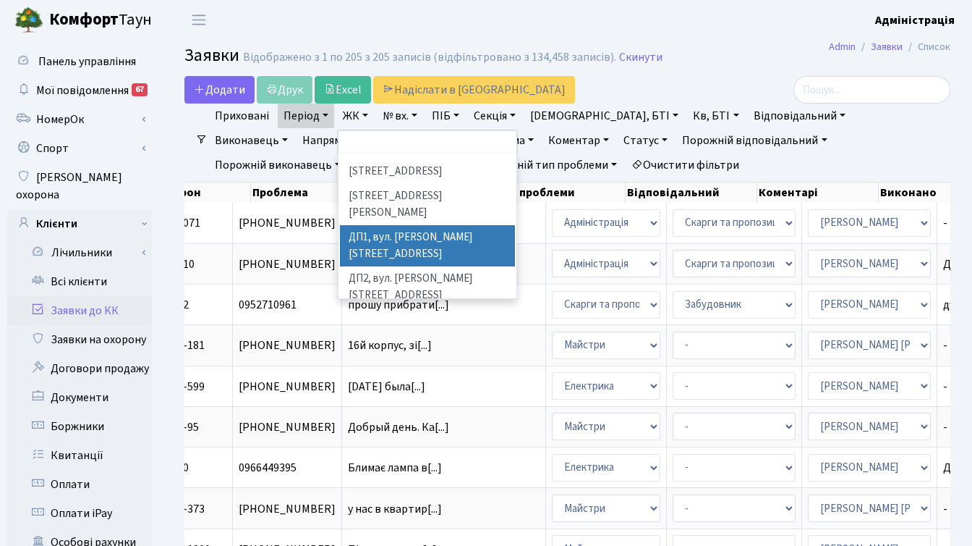
click at [389, 225] on li "ДП1, вул. [PERSON_NAME][STREET_ADDRESS]" at bounding box center [427, 245] width 175 height 41
select select "310"
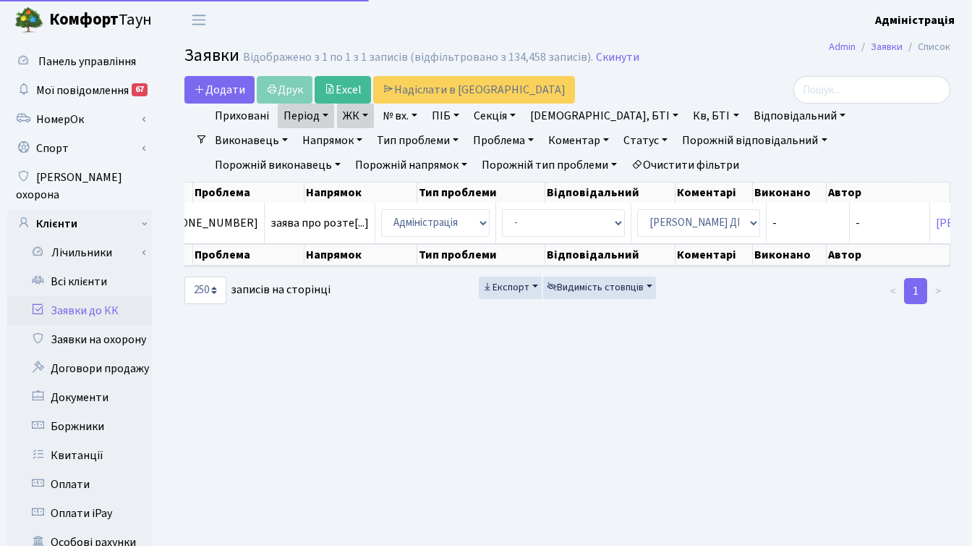
click at [344, 114] on link "ЖК" at bounding box center [355, 115] width 37 height 25
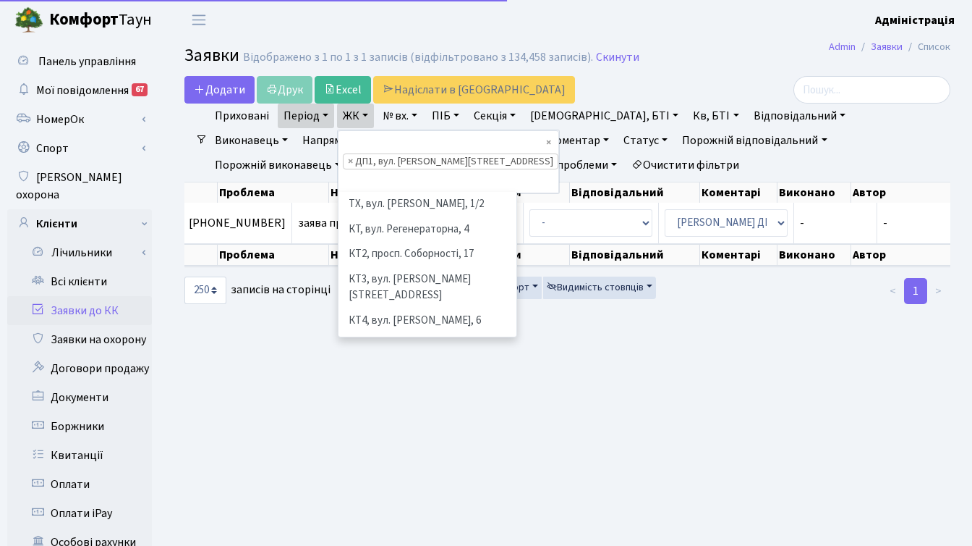
scroll to position [425, 0]
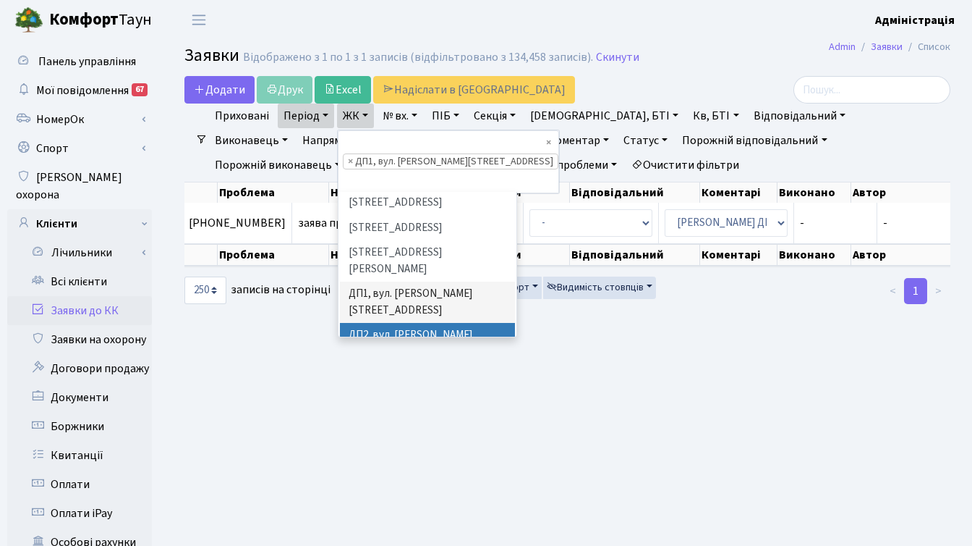
click at [377, 323] on li "ДП2, вул. [PERSON_NAME][STREET_ADDRESS]" at bounding box center [427, 343] width 175 height 41
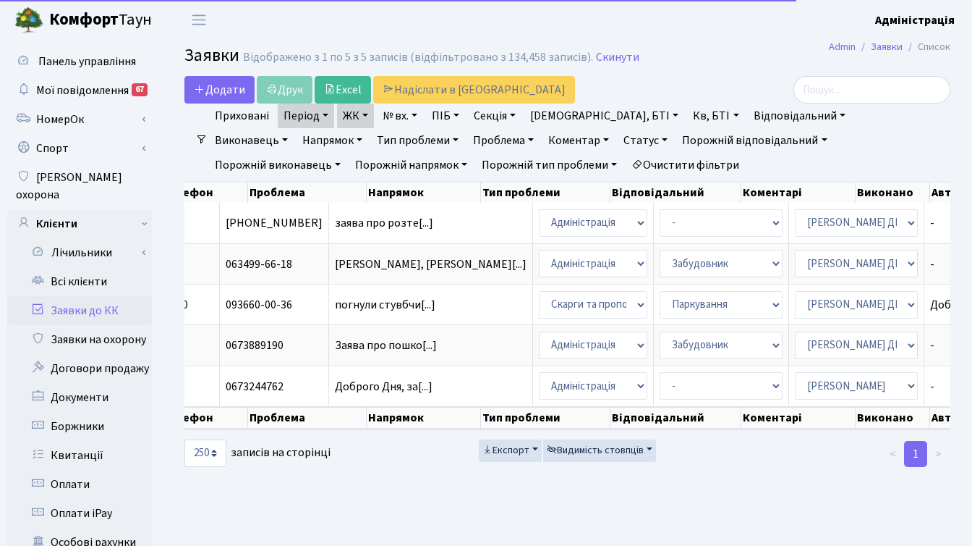
click at [360, 113] on link "ЖК" at bounding box center [355, 115] width 37 height 25
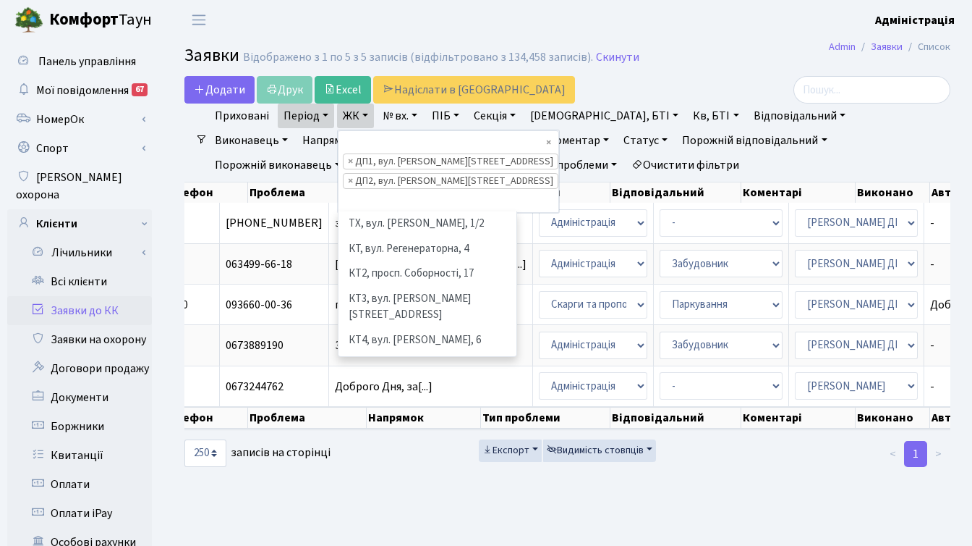
scroll to position [449, 0]
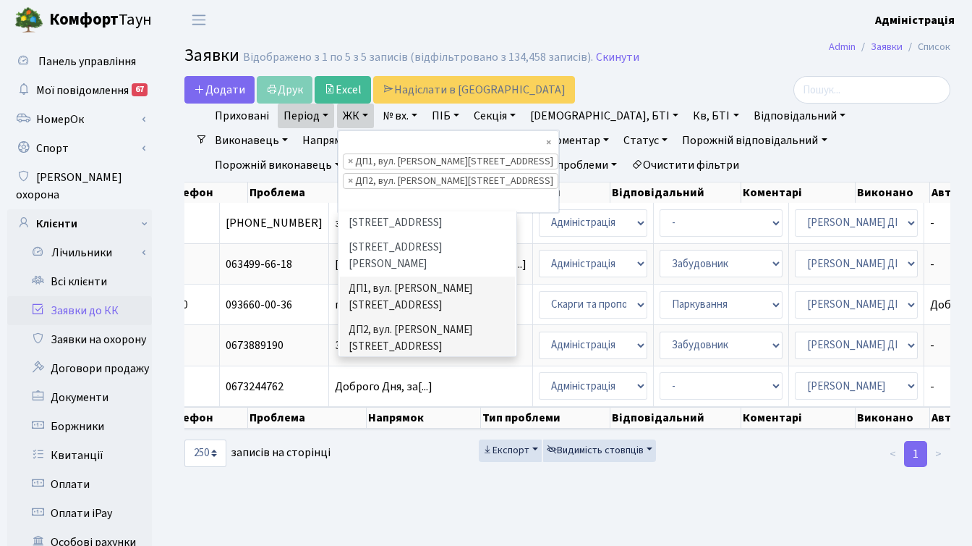
click at [396, 359] on li "ДП3, вул. [PERSON_NAME][STREET_ADDRESS]" at bounding box center [427, 379] width 175 height 41
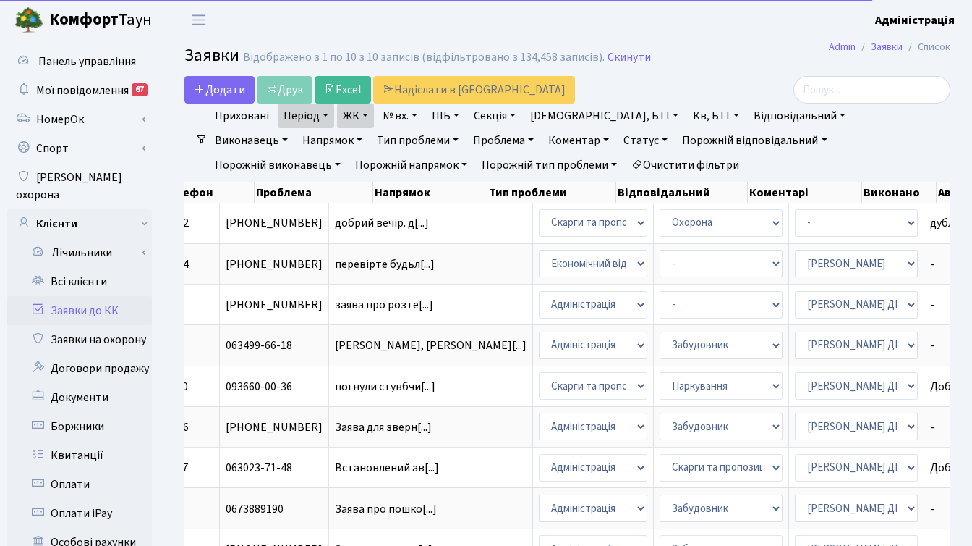
click at [352, 111] on link "ЖК" at bounding box center [355, 115] width 37 height 25
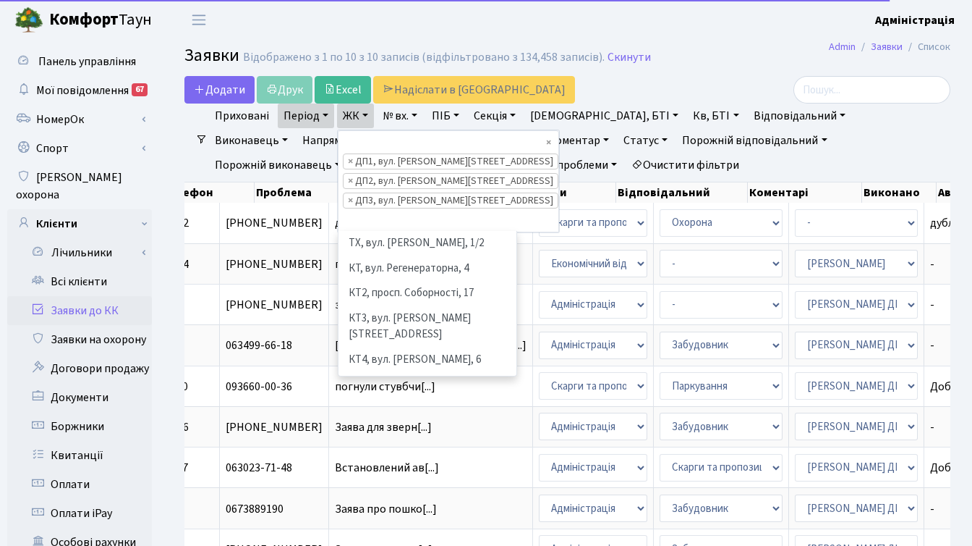
scroll to position [399, 0]
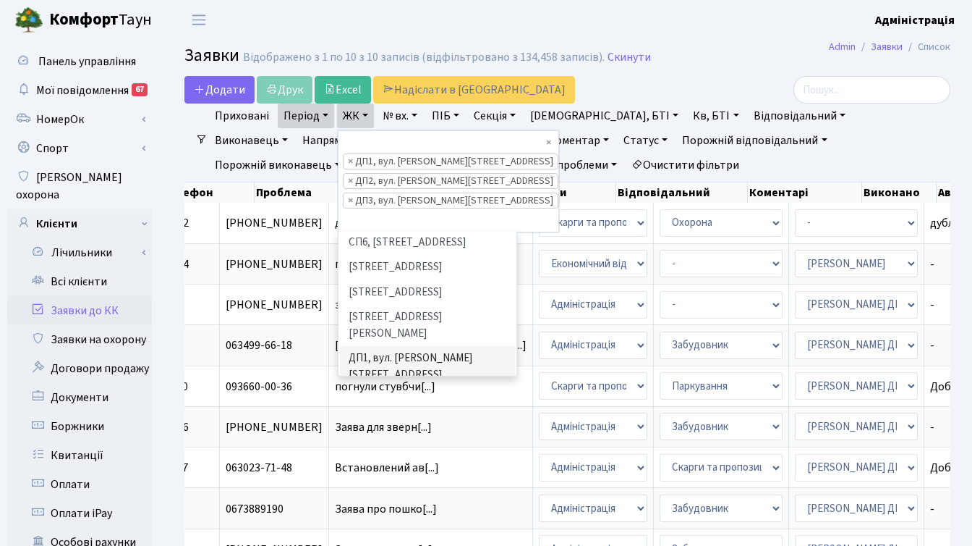
click at [377, 470] on li "ДП4, вул. [PERSON_NAME][STREET_ADDRESS]" at bounding box center [427, 490] width 175 height 41
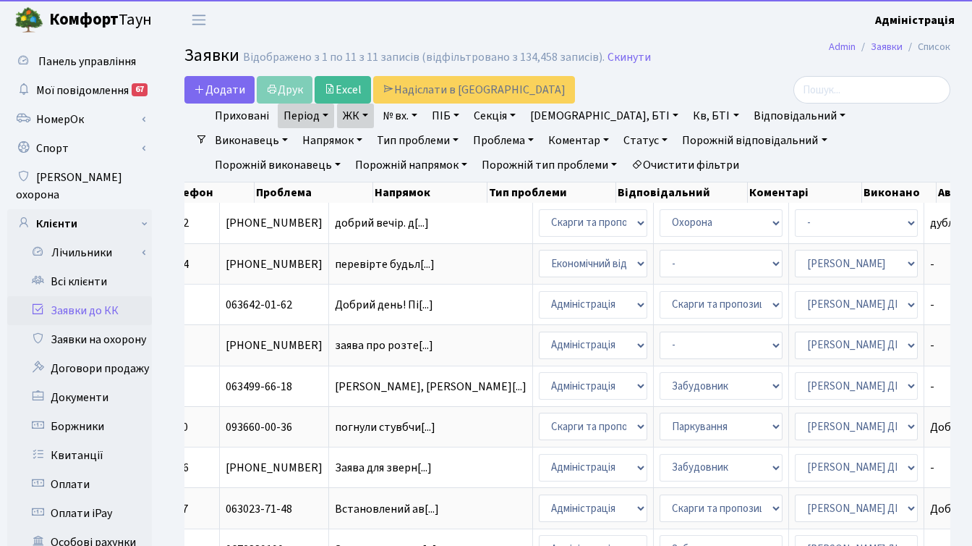
click at [362, 109] on link "ЖК" at bounding box center [355, 115] width 37 height 25
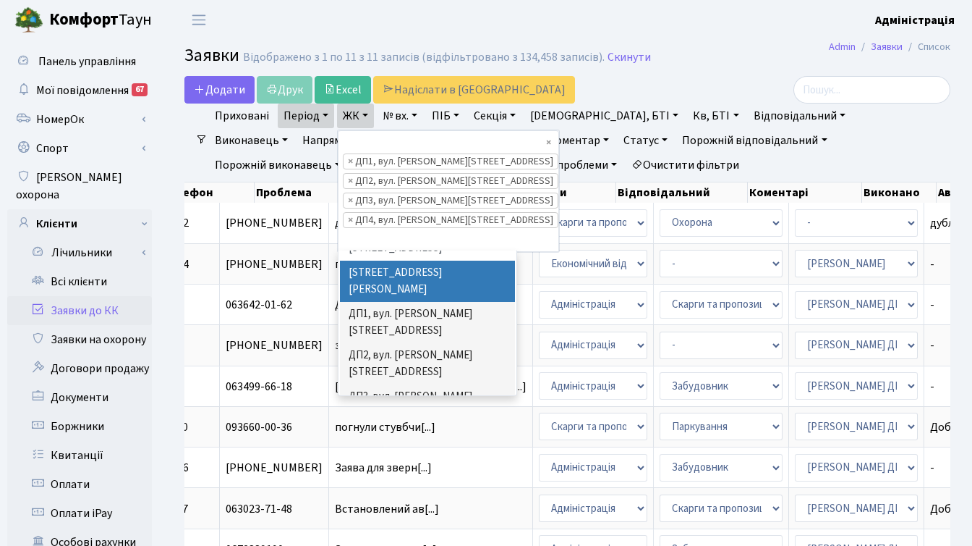
scroll to position [477, 0]
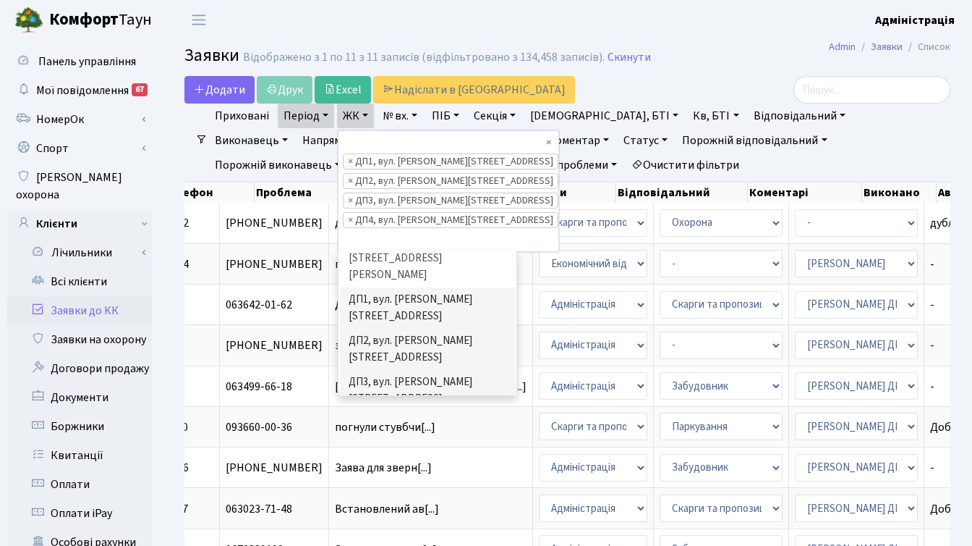
click at [418, 452] on li "ДП5, вул. [PERSON_NAME][STREET_ADDRESS]" at bounding box center [427, 472] width 175 height 41
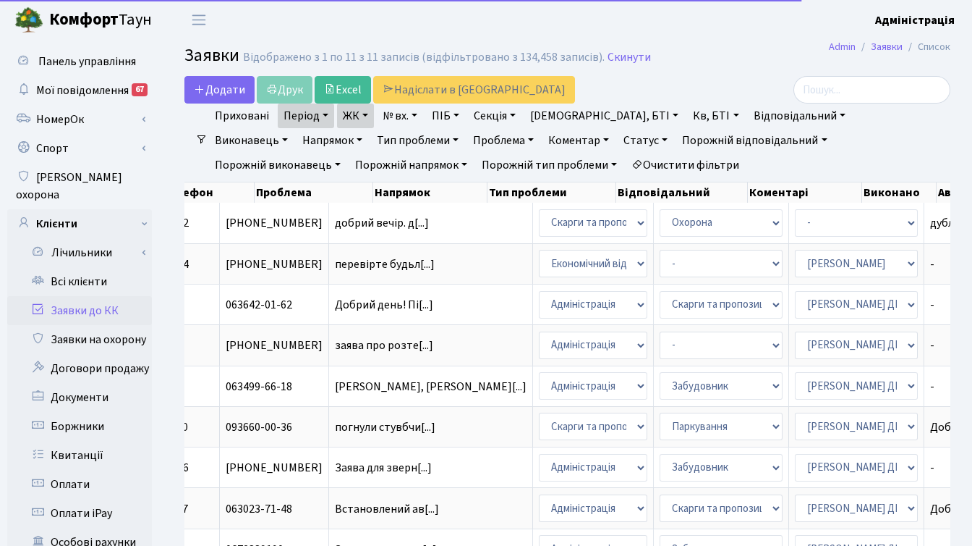
click at [357, 114] on link "ЖК" at bounding box center [355, 115] width 37 height 25
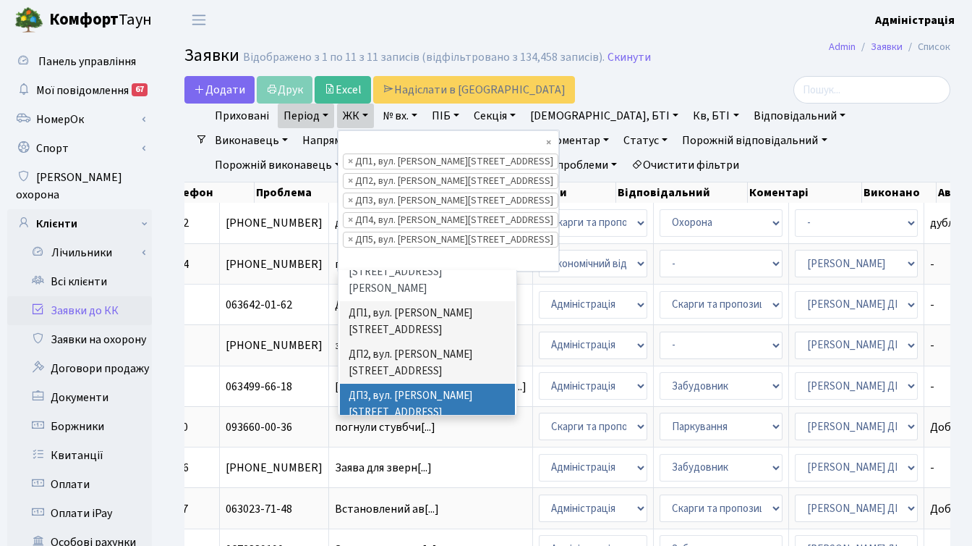
scroll to position [495, 0]
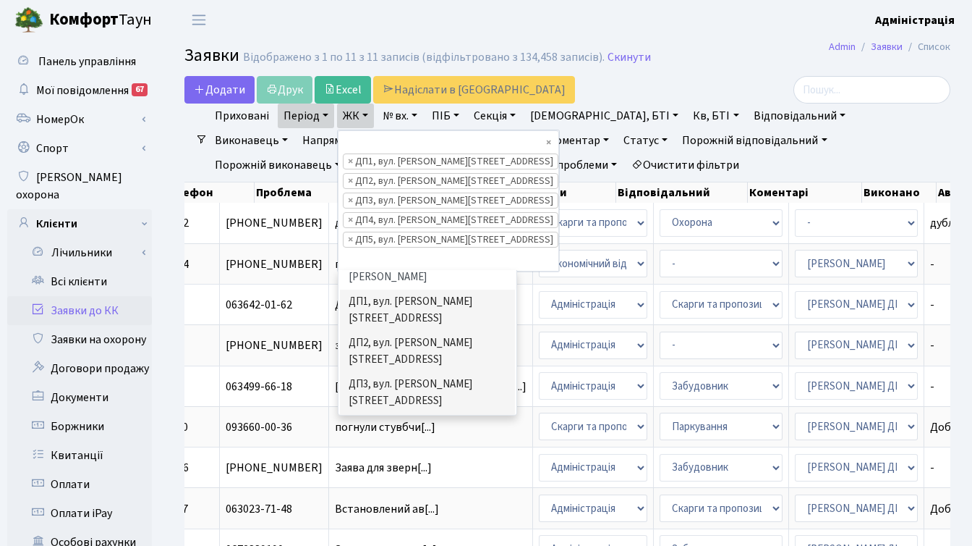
click at [408, 496] on li "ДП6, вул. [PERSON_NAME], 2" at bounding box center [427, 508] width 175 height 25
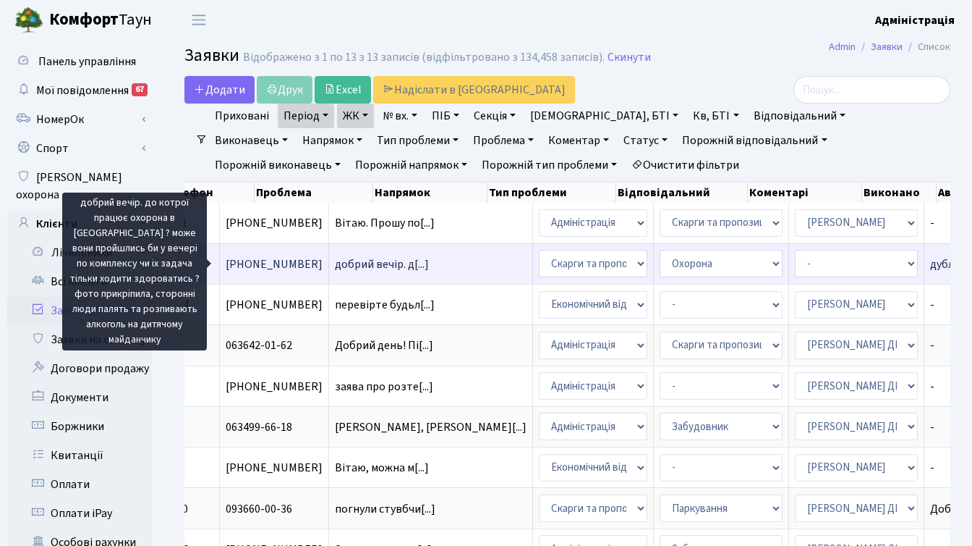
click at [335, 263] on span "добрий вечір. д[...]" at bounding box center [382, 264] width 94 height 16
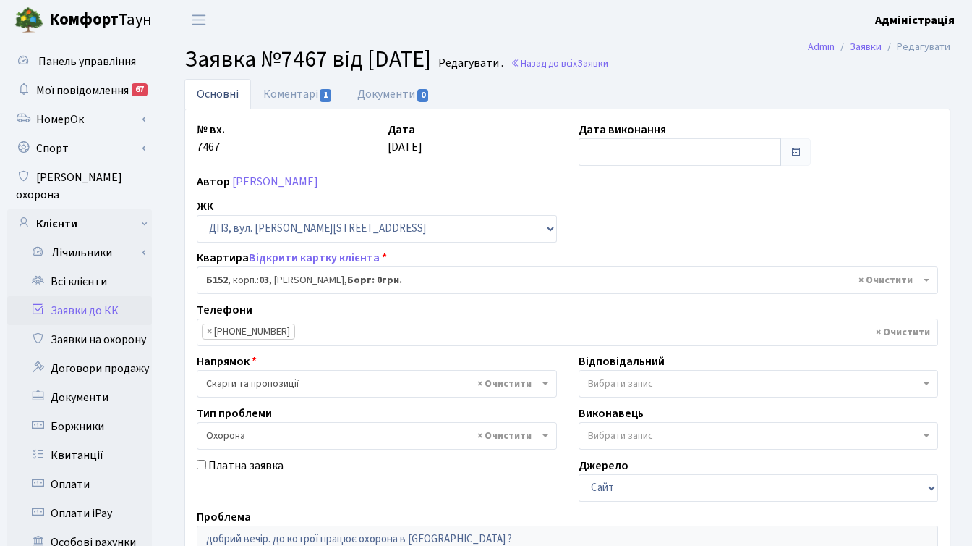
select select "32824"
select select "69"
click at [320, 259] on link "Відкрити картку клієнта" at bounding box center [314, 258] width 131 height 16
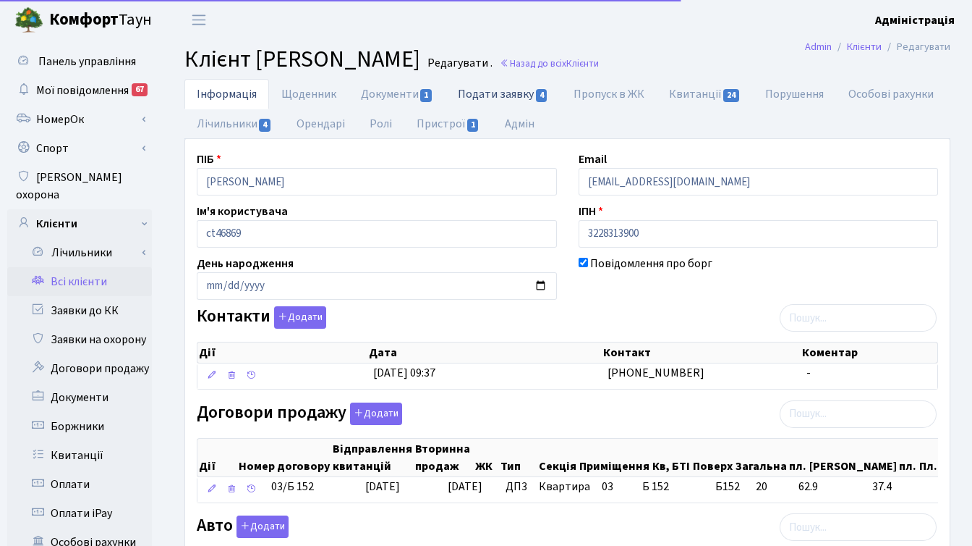
click at [514, 96] on link "Подати заявку 4" at bounding box center [503, 94] width 115 height 30
select select "25"
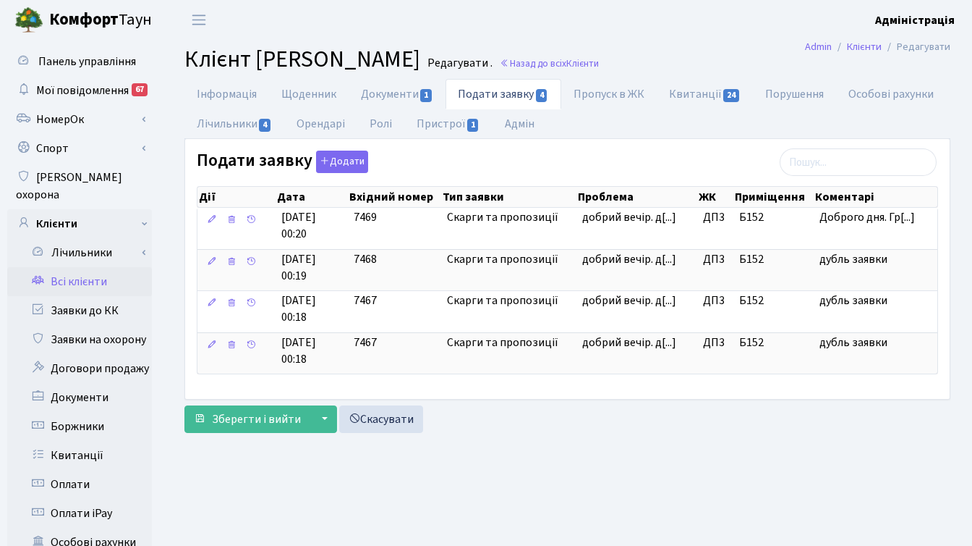
click at [587, 260] on div "добрий вечір. до котрої працює охорона в [GEOGRAPHIC_DATA] ? може вони пройшлис…" at bounding box center [610, 201] width 145 height 158
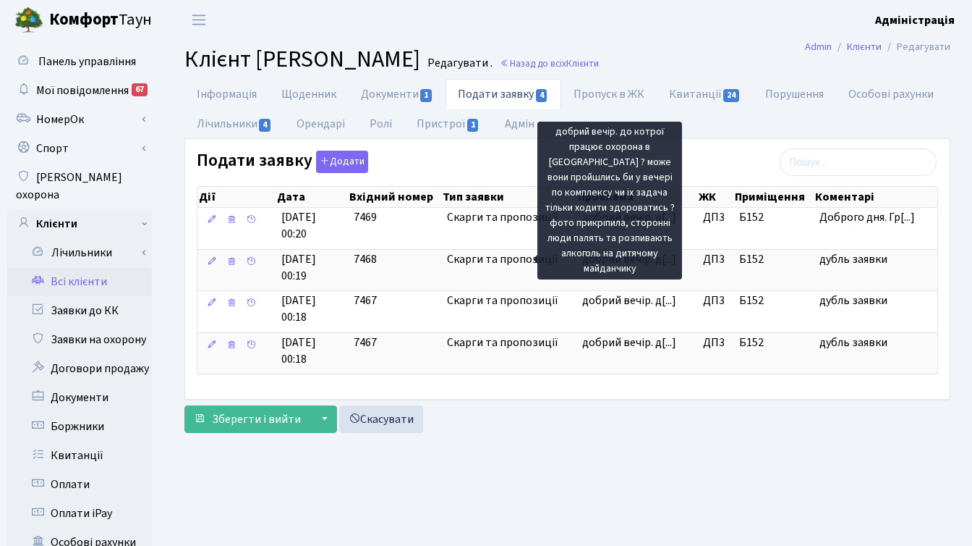
click at [625, 261] on div "добрий вечір. до котрої працює охорона в [GEOGRAPHIC_DATA] ? може вони пройшлис…" at bounding box center [610, 201] width 145 height 158
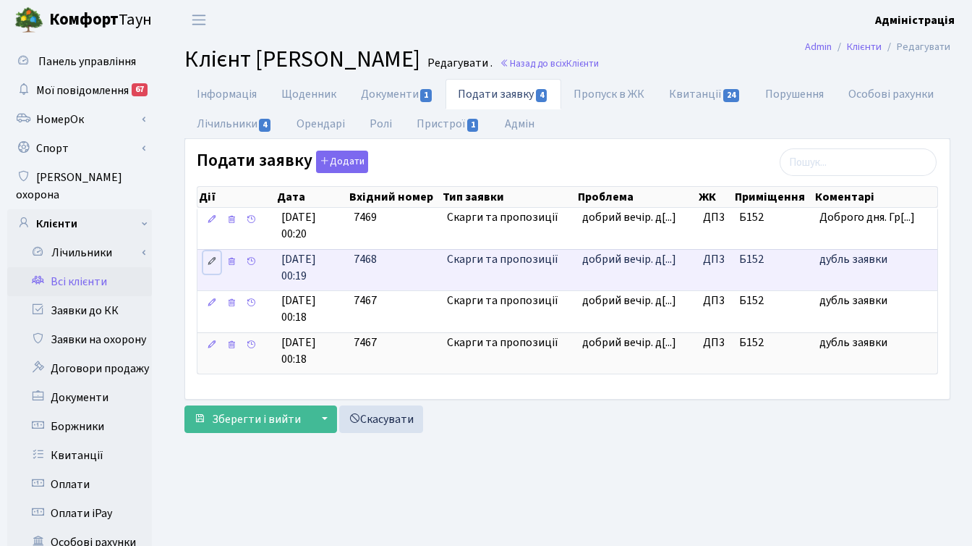
click at [210, 263] on icon at bounding box center [212, 261] width 10 height 10
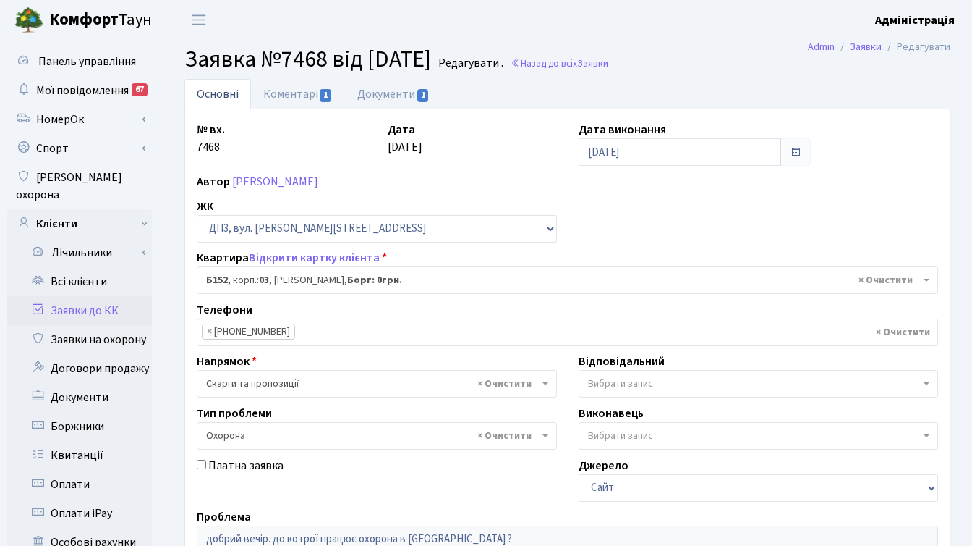
select select "32824"
select select "69"
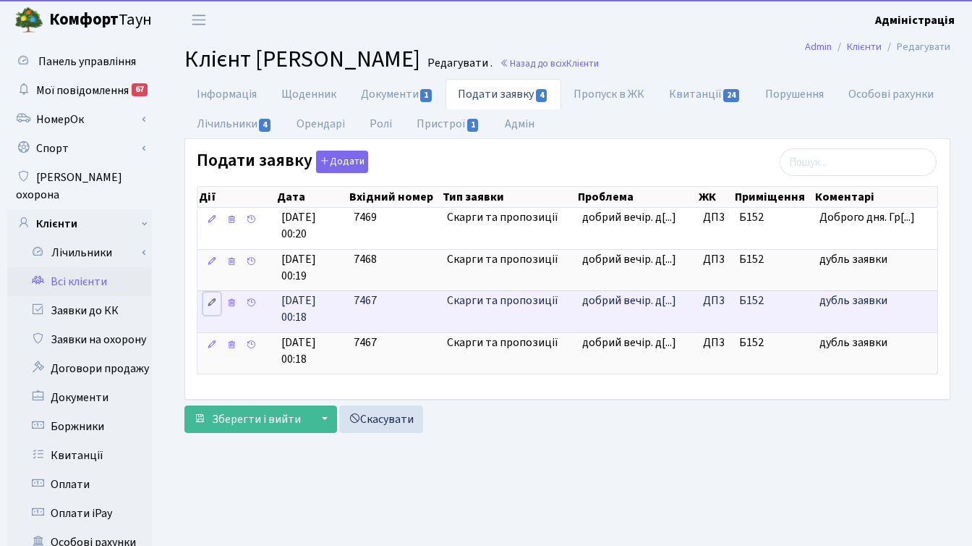
click at [214, 300] on icon at bounding box center [212, 302] width 10 height 10
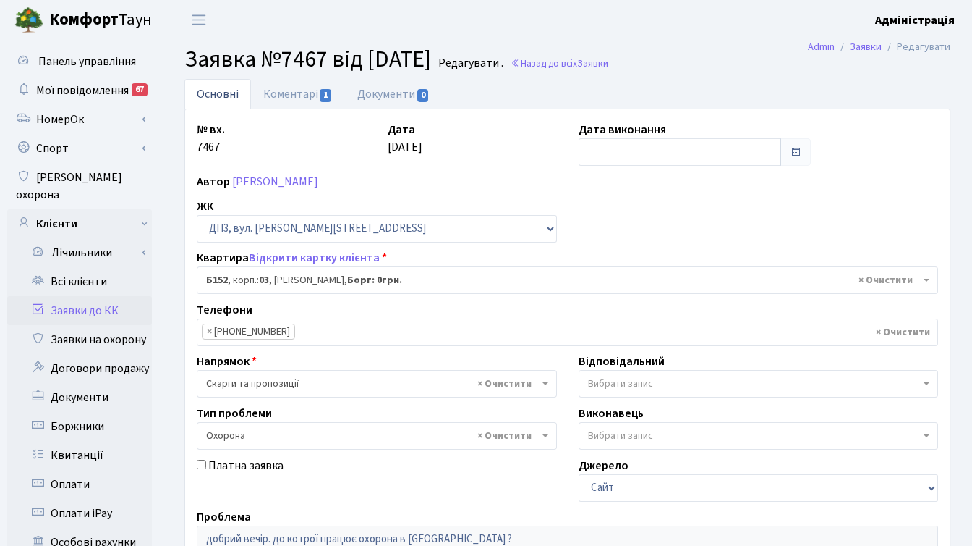
select select "32824"
select select "69"
click at [602, 153] on input "text" at bounding box center [680, 151] width 203 height 27
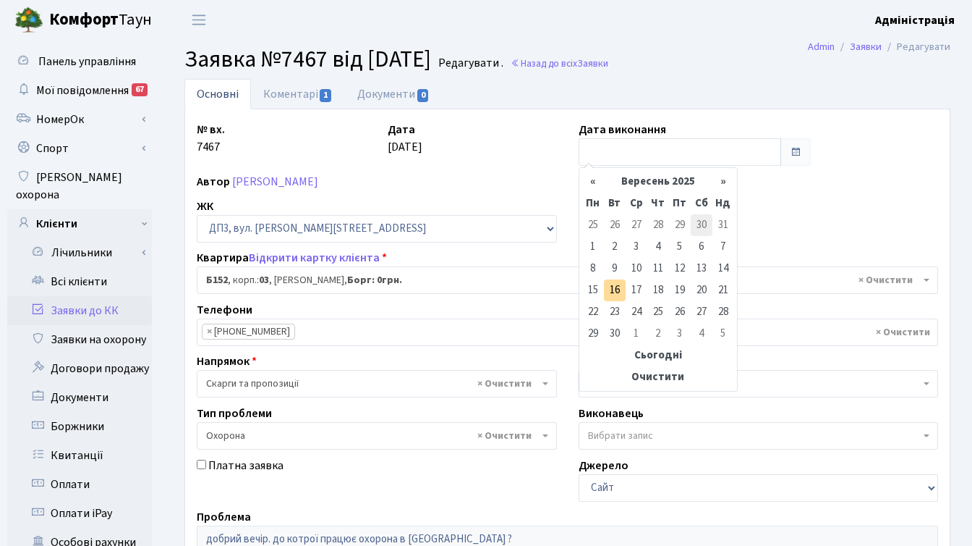
click at [704, 222] on td "30" at bounding box center [702, 225] width 22 height 22
type input "[DATE]"
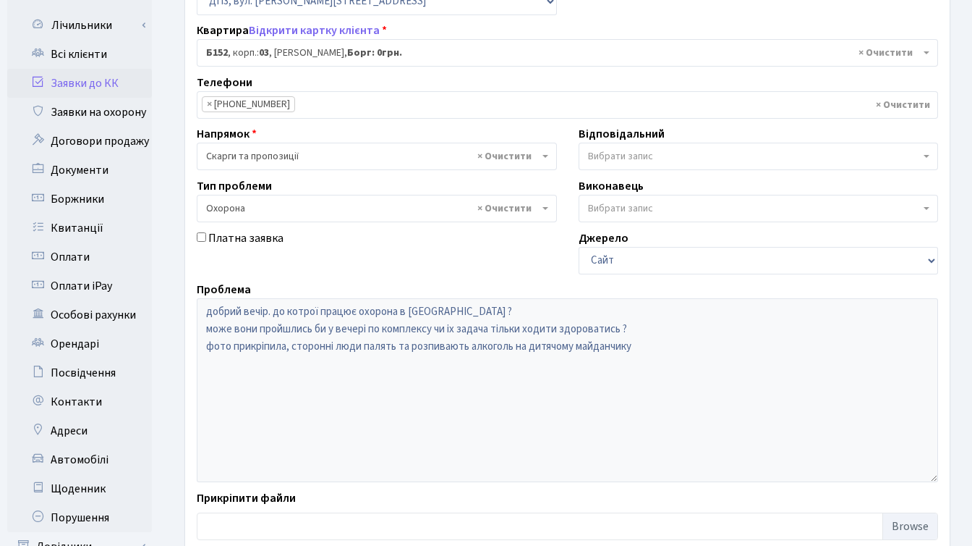
scroll to position [355, 0]
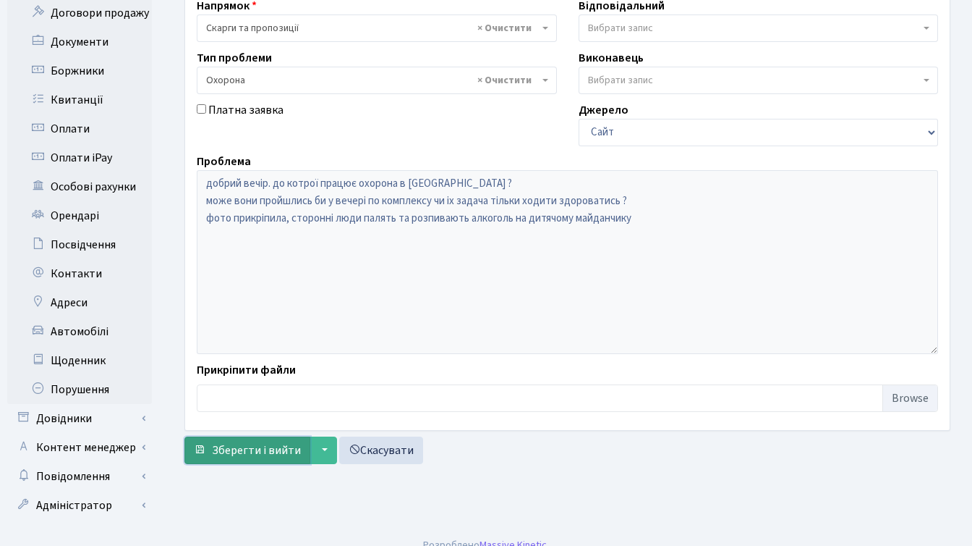
click at [239, 442] on span "Зберегти і вийти" at bounding box center [256, 450] width 89 height 16
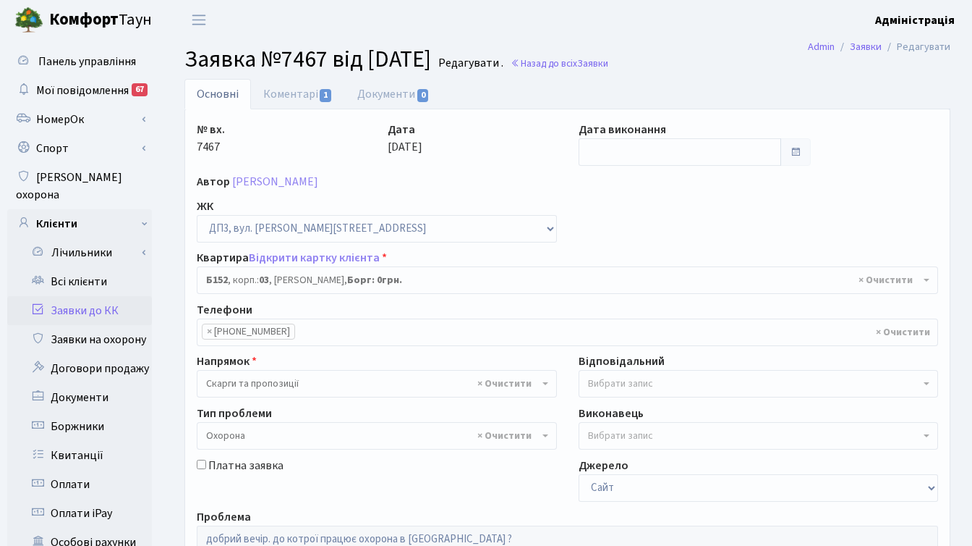
select select "32824"
select select "69"
click at [598, 59] on link "Назад до всіх Заявки" at bounding box center [560, 63] width 98 height 14
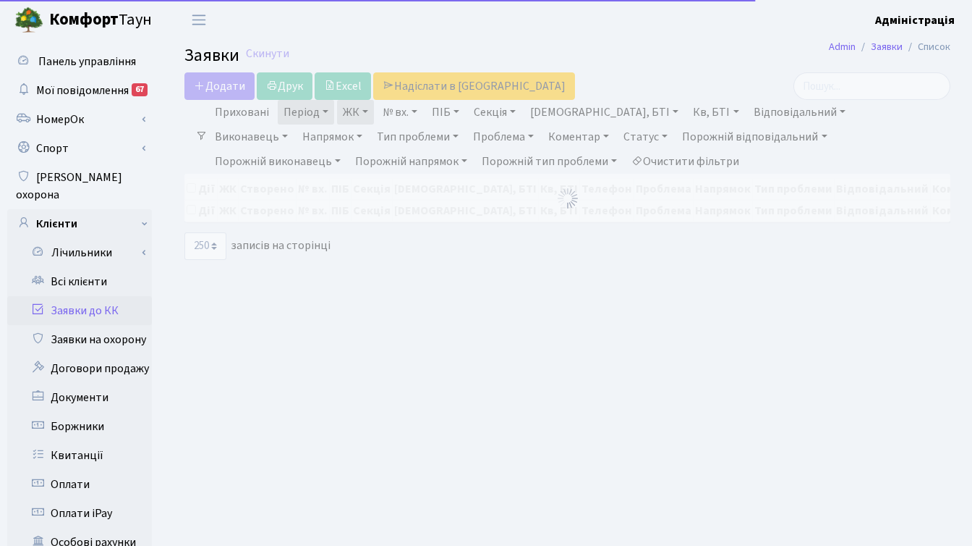
select select "250"
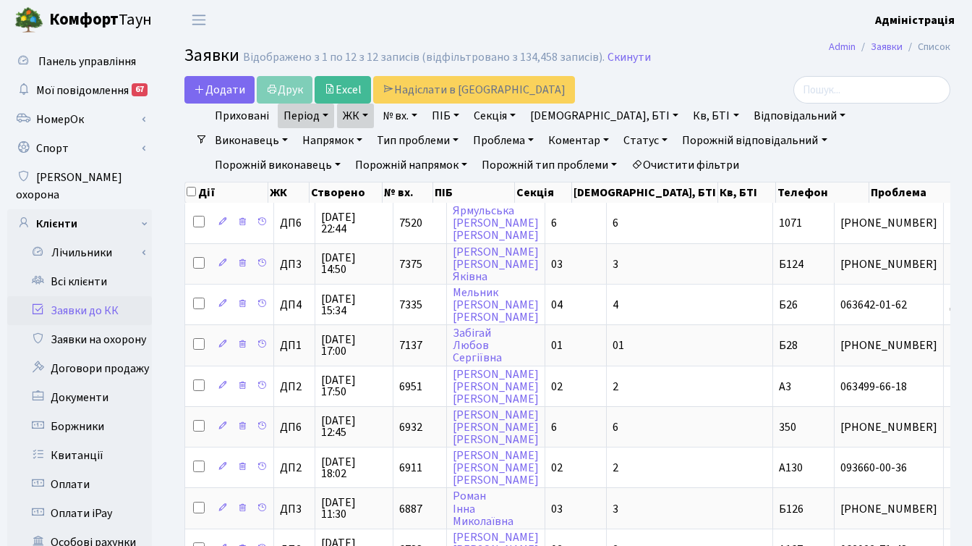
click at [367, 114] on link "ЖК" at bounding box center [355, 115] width 37 height 25
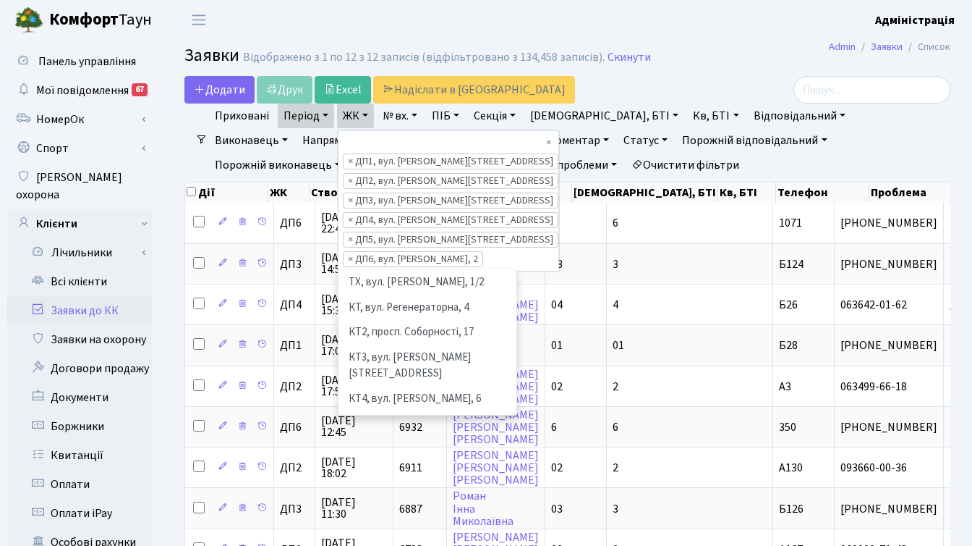
scroll to position [399, 0]
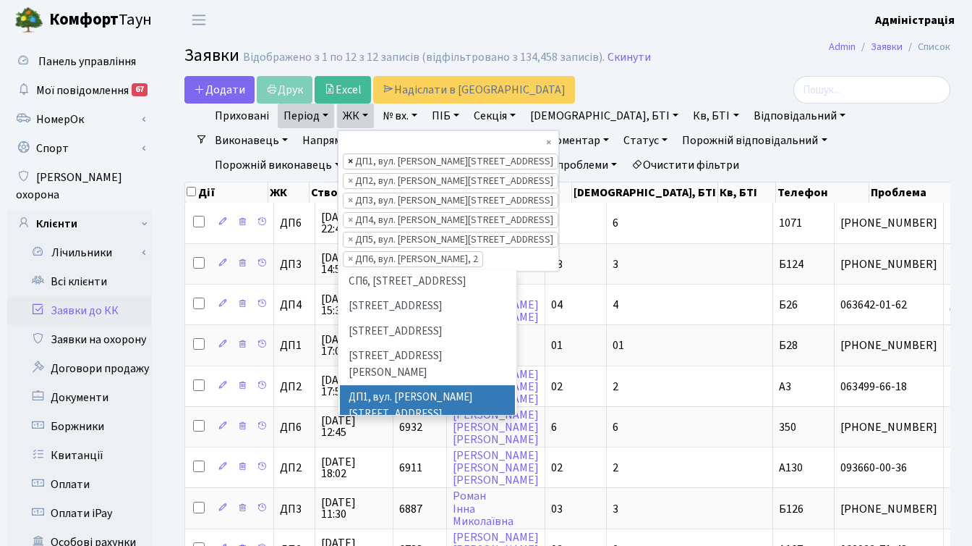
click at [352, 154] on span "×" at bounding box center [350, 161] width 5 height 14
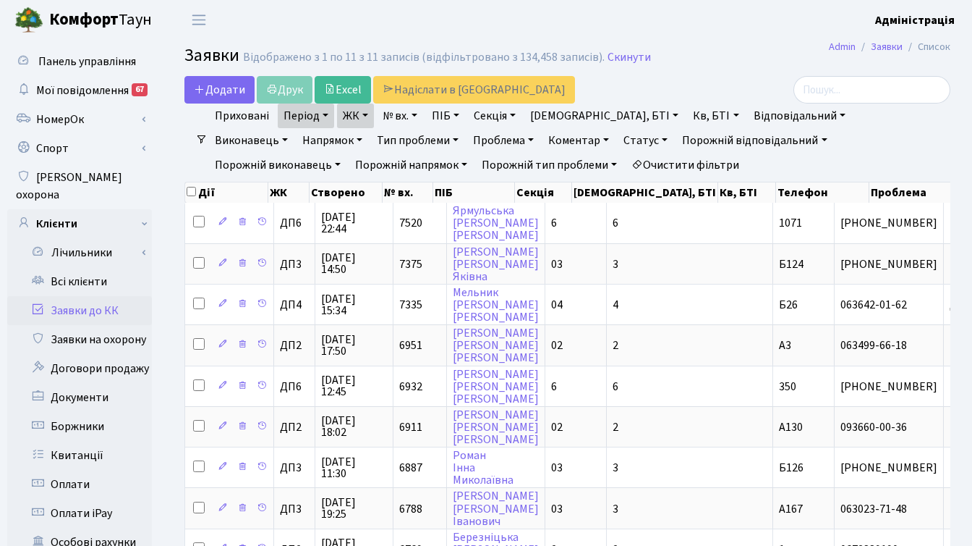
click at [353, 116] on link "ЖК" at bounding box center [355, 115] width 37 height 25
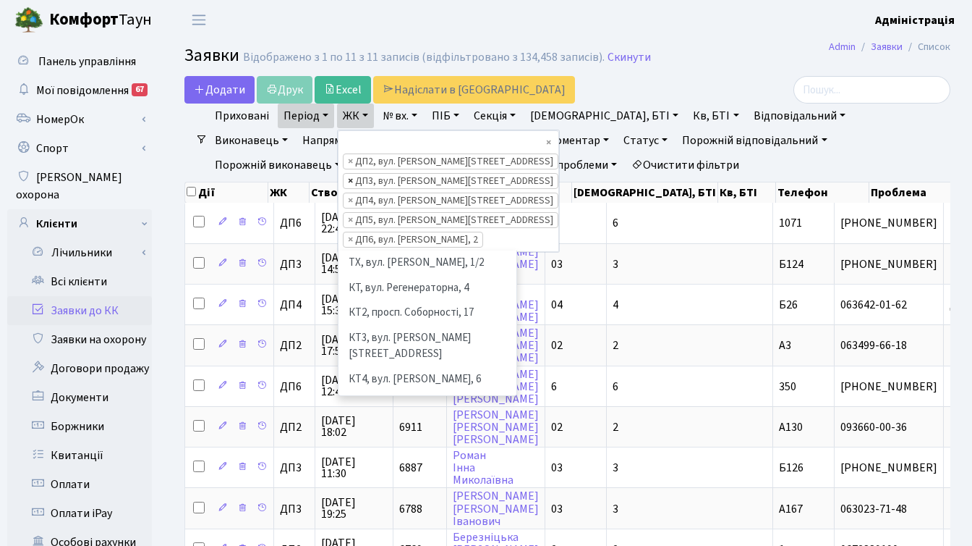
scroll to position [425, 0]
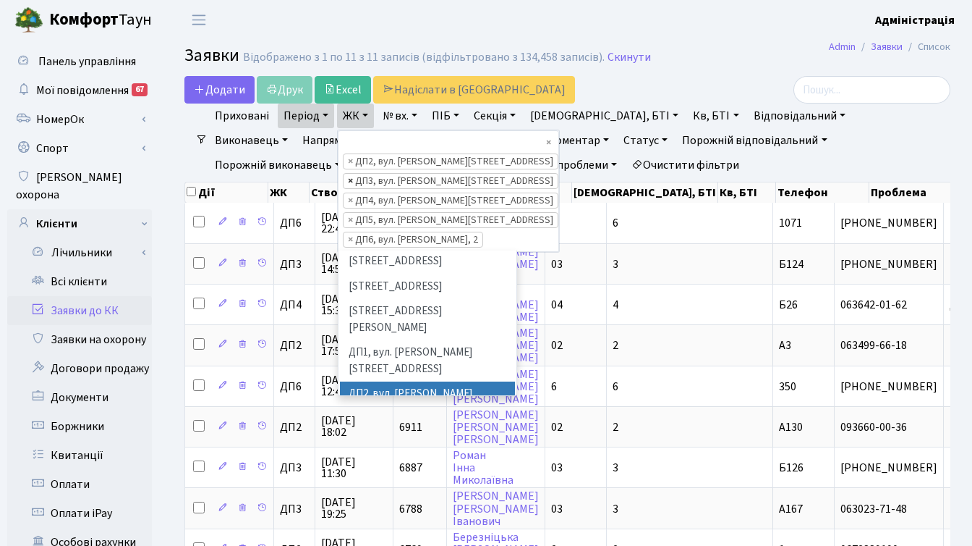
click at [348, 174] on span "×" at bounding box center [350, 181] width 5 height 14
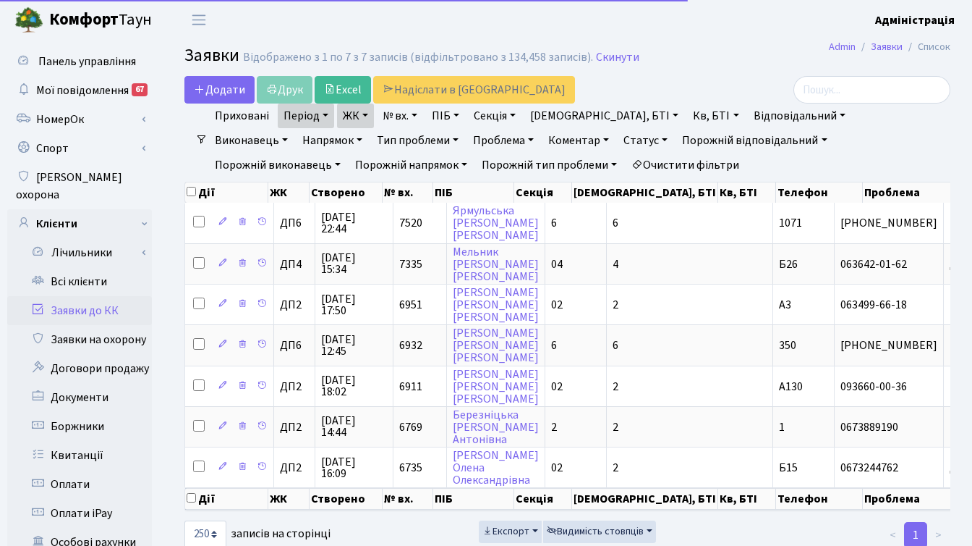
click at [351, 116] on link "ЖК" at bounding box center [355, 115] width 37 height 25
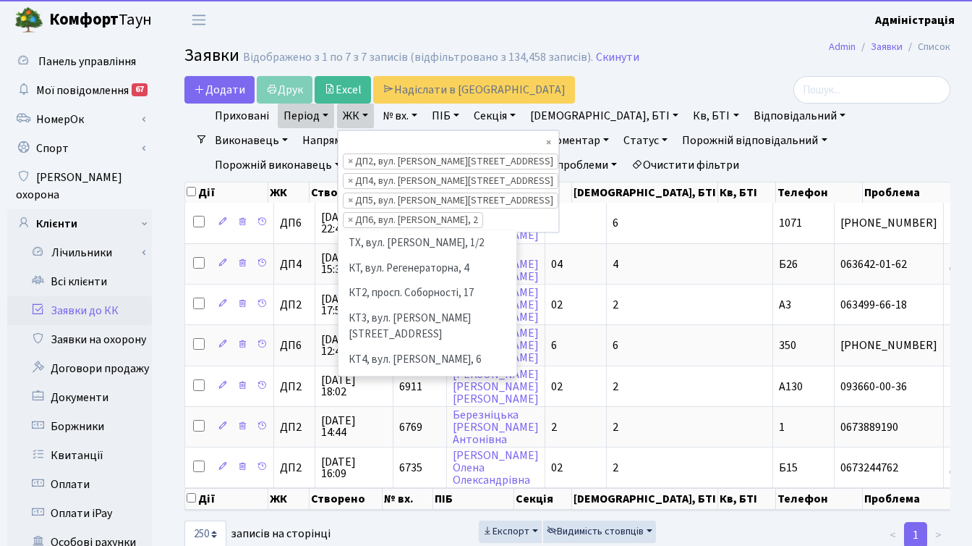
scroll to position [449, 0]
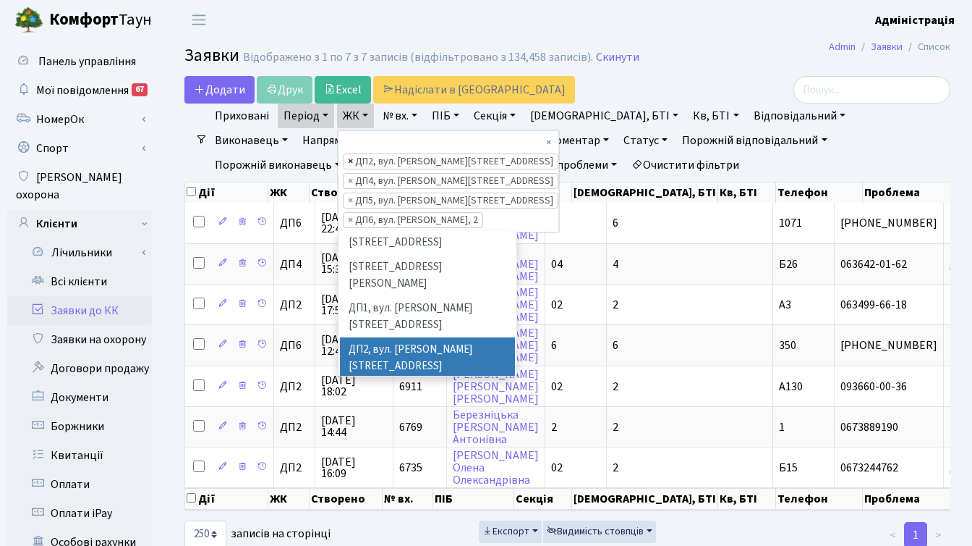
click at [351, 154] on span "×" at bounding box center [350, 161] width 5 height 14
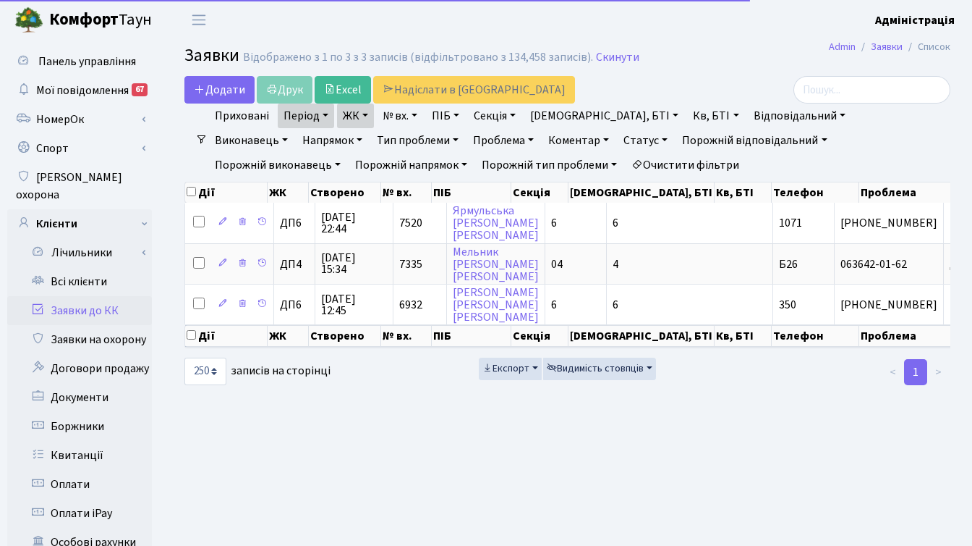
click at [354, 113] on link "ЖК" at bounding box center [355, 115] width 37 height 25
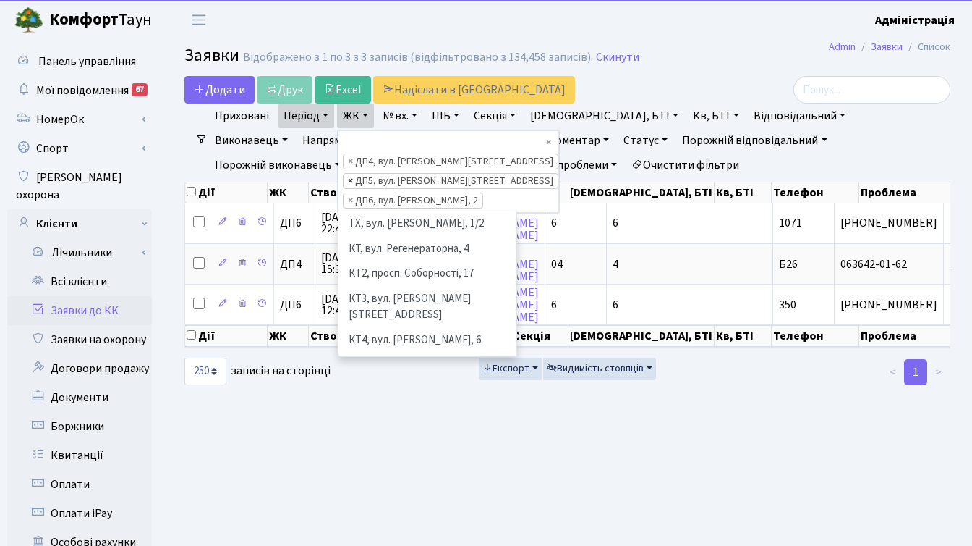
scroll to position [449, 0]
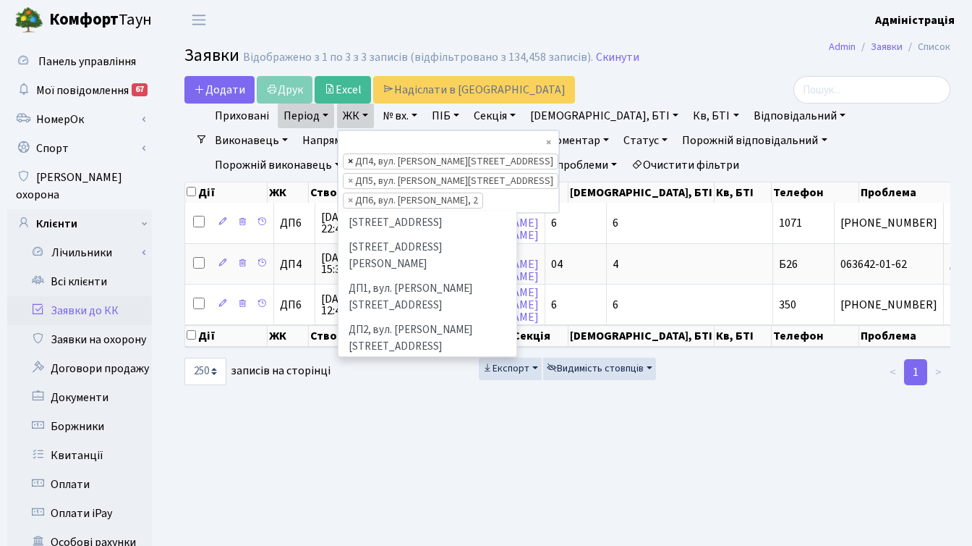
click at [352, 154] on span "×" at bounding box center [350, 161] width 5 height 14
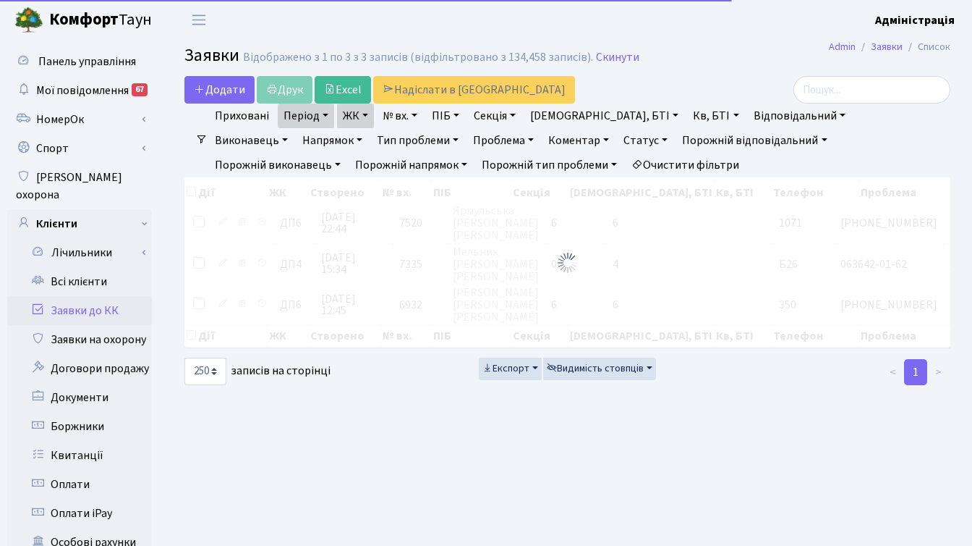
click at [359, 114] on link "ЖК" at bounding box center [355, 115] width 37 height 25
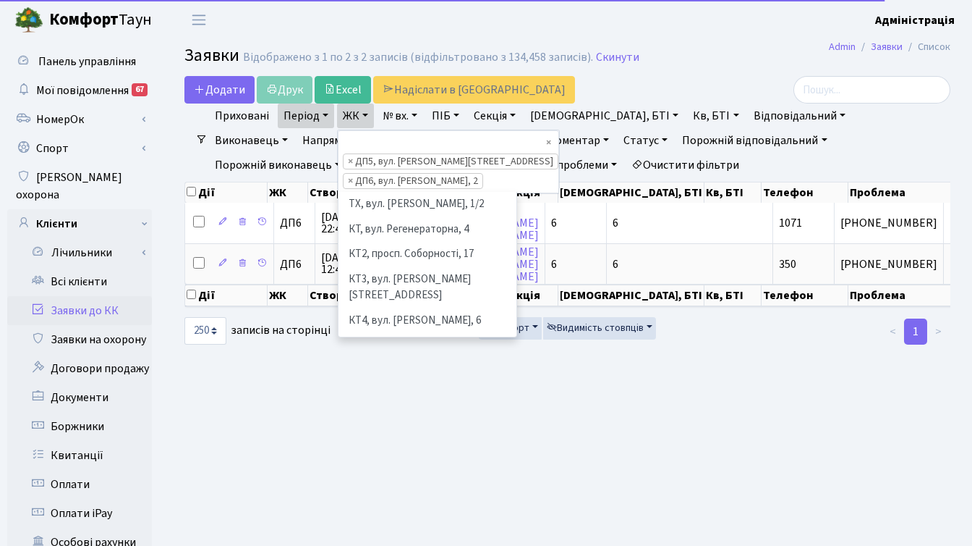
scroll to position [499, 0]
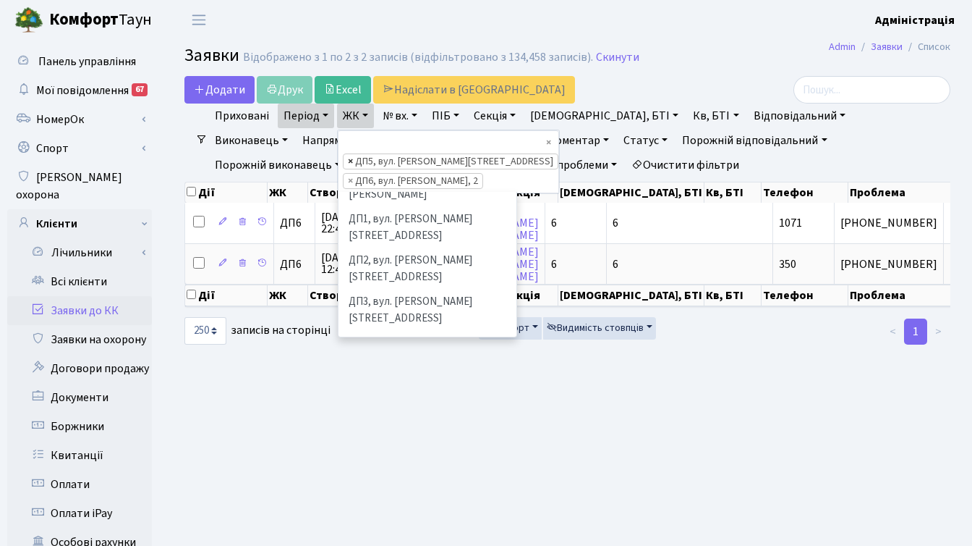
click at [349, 154] on span "×" at bounding box center [350, 161] width 5 height 14
select select "341"
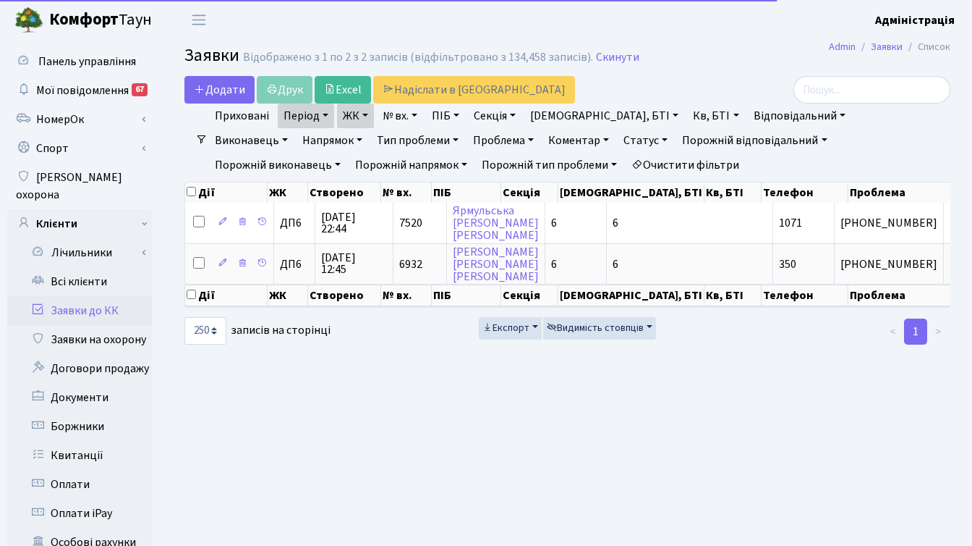
click at [360, 116] on link "ЖК" at bounding box center [355, 115] width 37 height 25
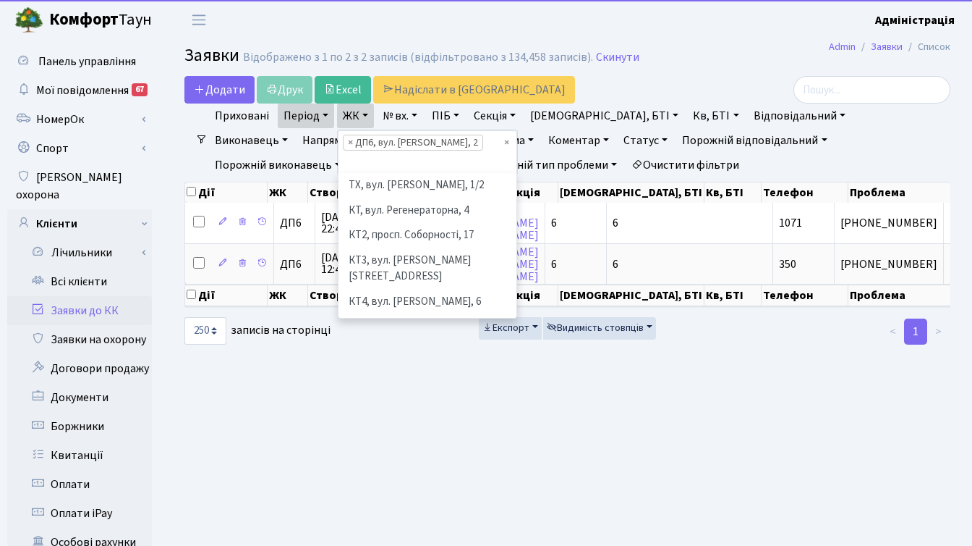
scroll to position [525, 0]
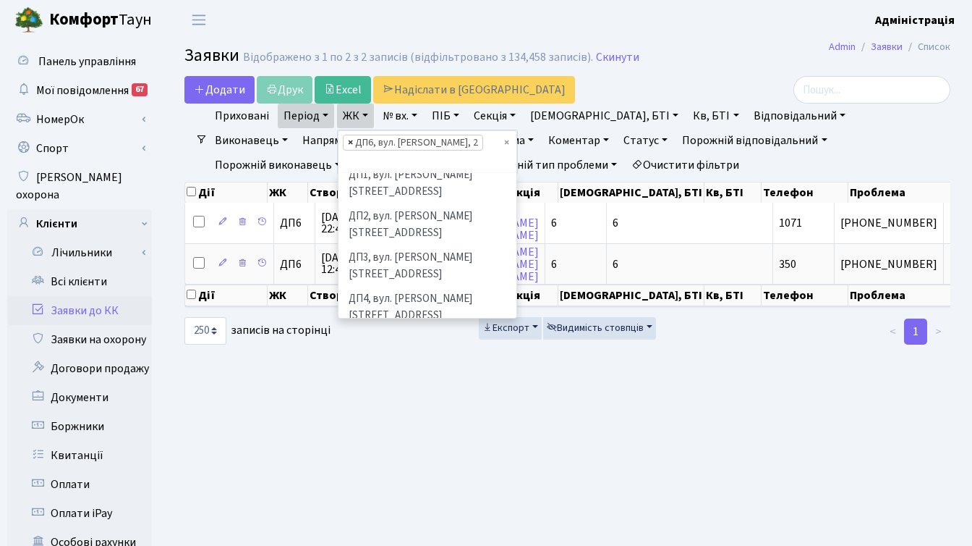
click at [350, 144] on span "×" at bounding box center [350, 142] width 5 height 14
select select
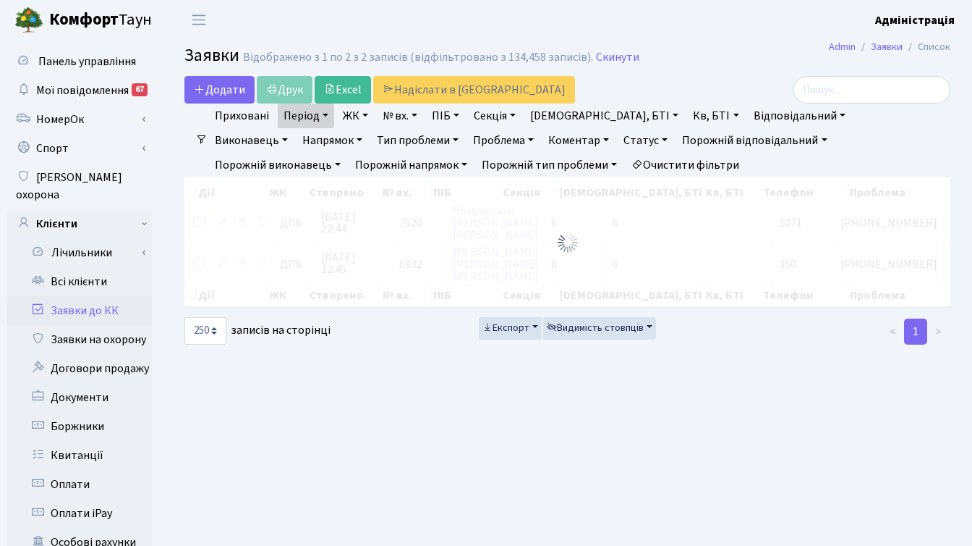
click at [618, 138] on link "Статус" at bounding box center [646, 140] width 56 height 25
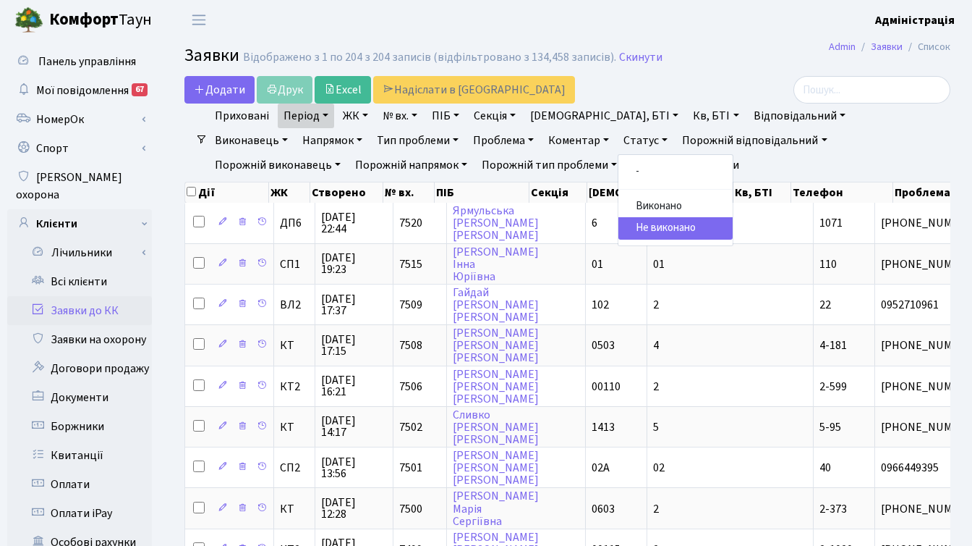
click at [716, 83] on div at bounding box center [830, 89] width 241 height 27
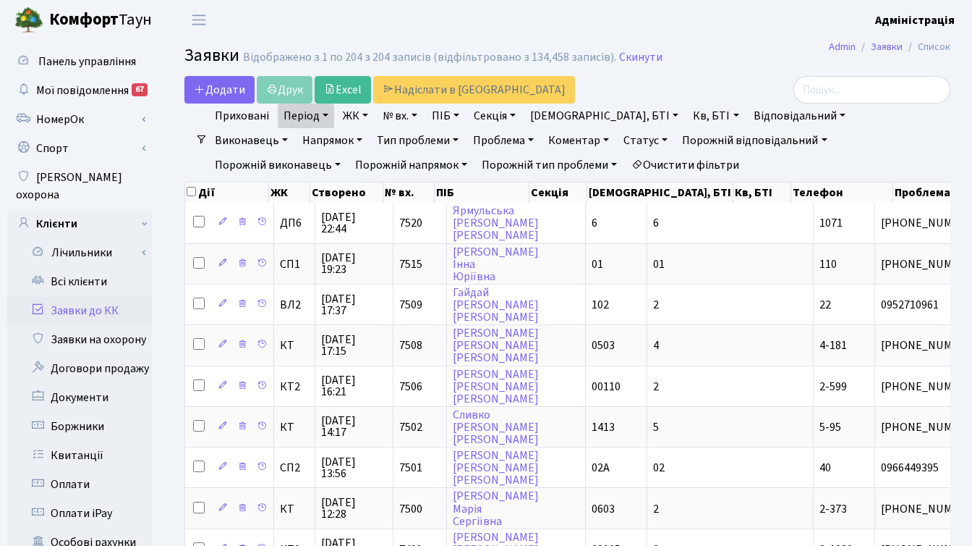
click at [355, 115] on link "ЖК" at bounding box center [355, 115] width 37 height 25
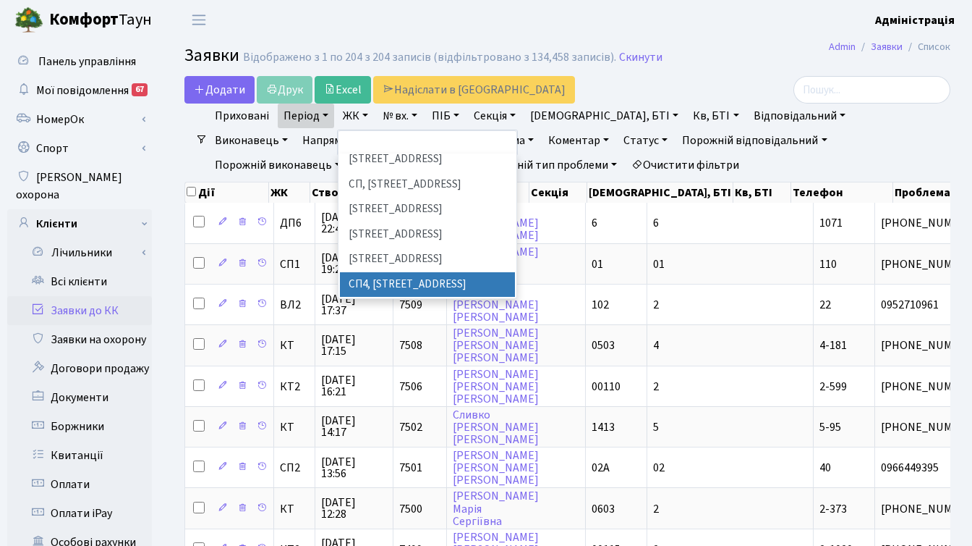
scroll to position [218, 0]
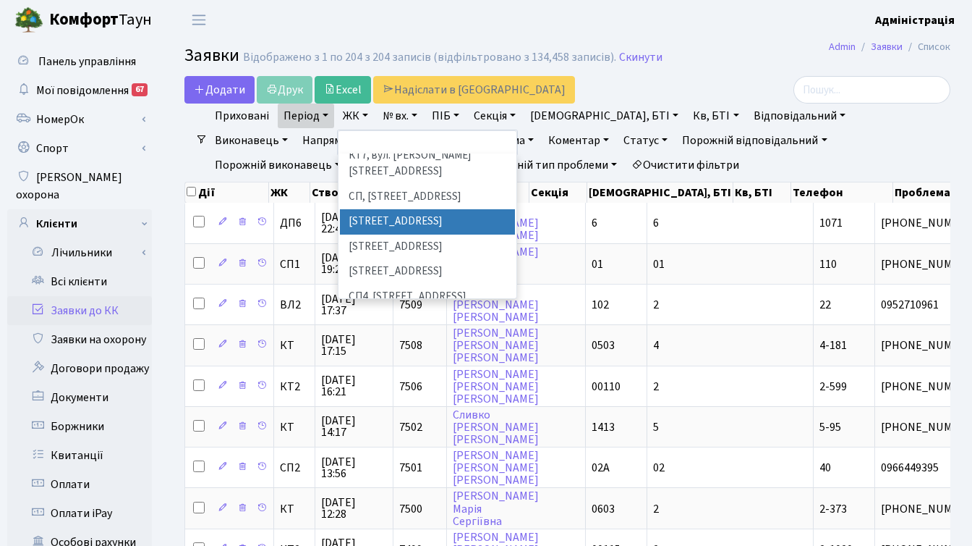
click at [404, 209] on li "СП1, Столичне шосе, 1" at bounding box center [427, 221] width 175 height 25
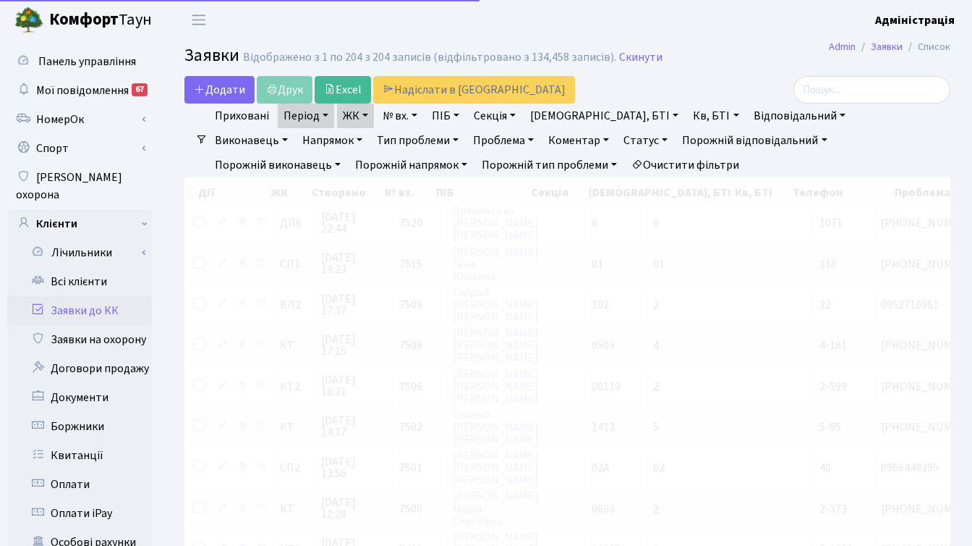
click at [361, 119] on link "ЖК" at bounding box center [355, 115] width 37 height 25
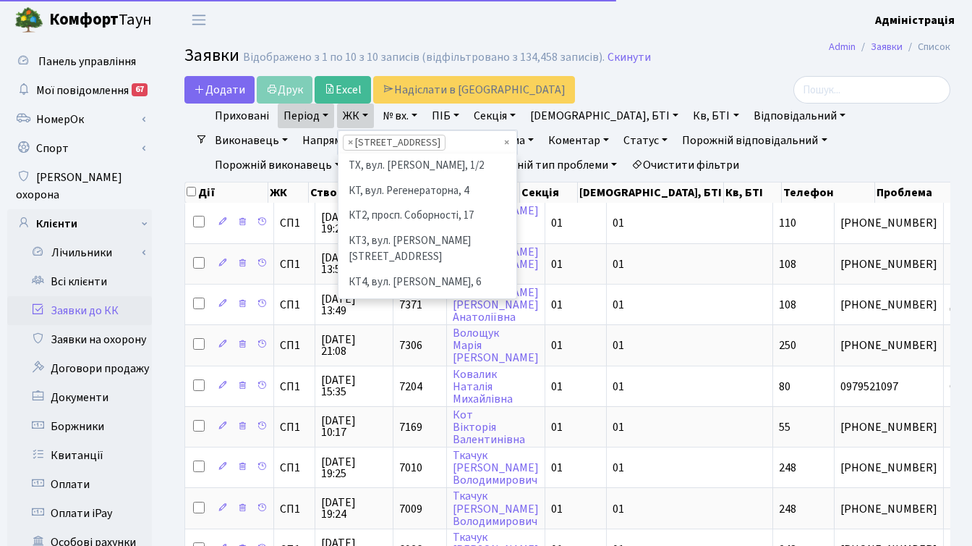
scroll to position [200, 0]
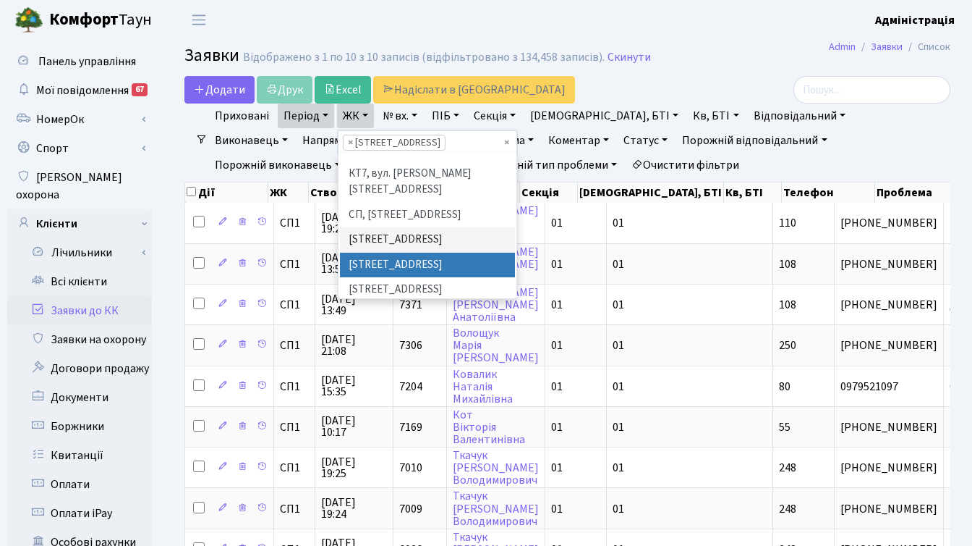
click at [370, 252] on li "СП2, Столичне шосе, 1А" at bounding box center [427, 264] width 175 height 25
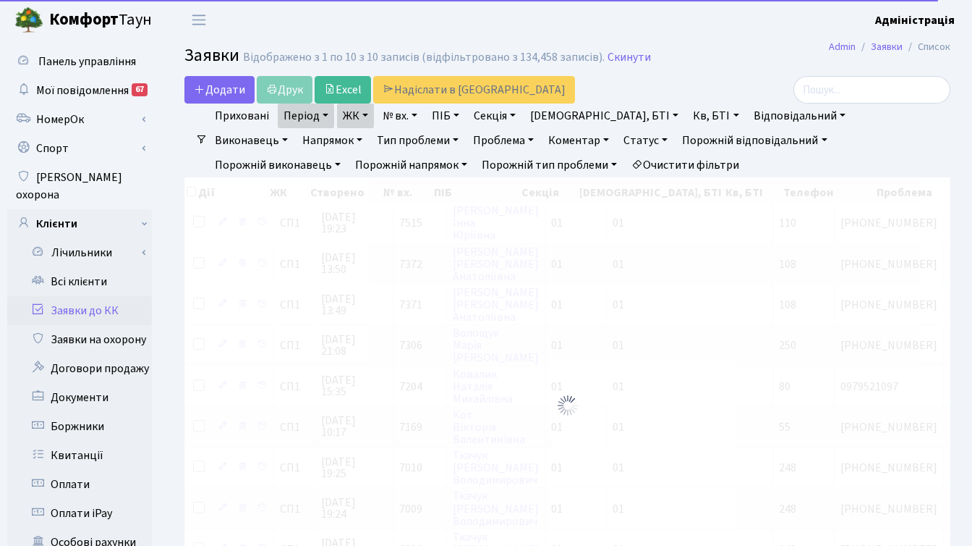
click at [362, 116] on link "ЖК" at bounding box center [355, 115] width 37 height 25
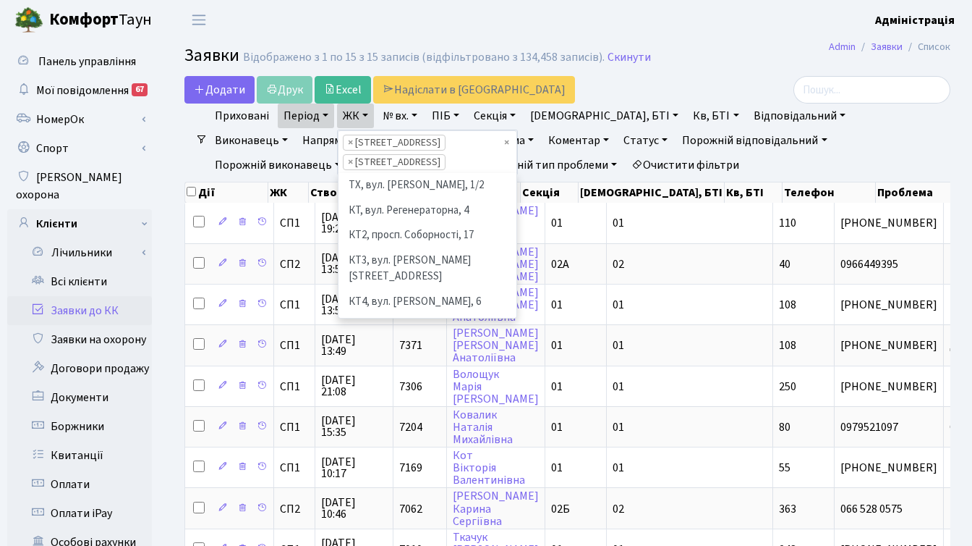
scroll to position [175, 0]
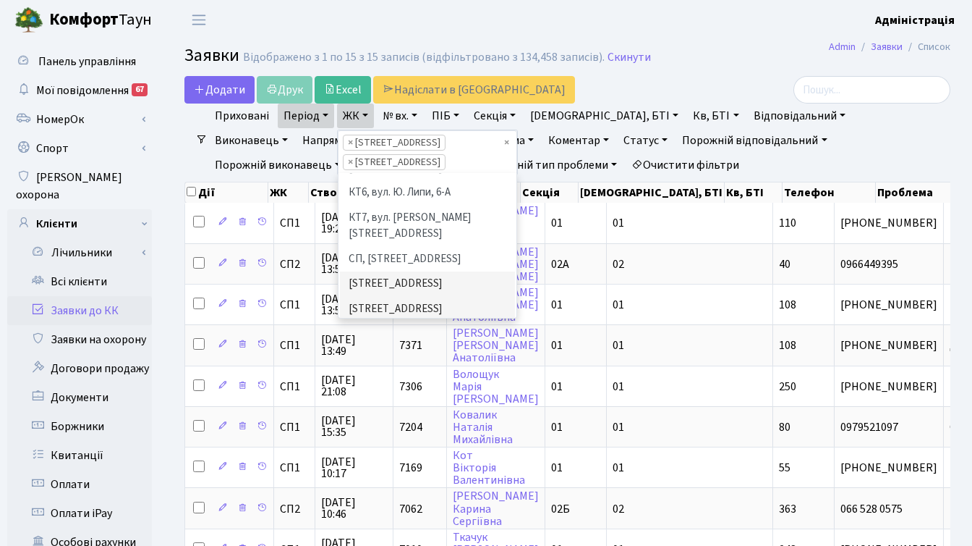
click at [383, 321] on li "СП3, Столичне шосе, 3" at bounding box center [427, 333] width 175 height 25
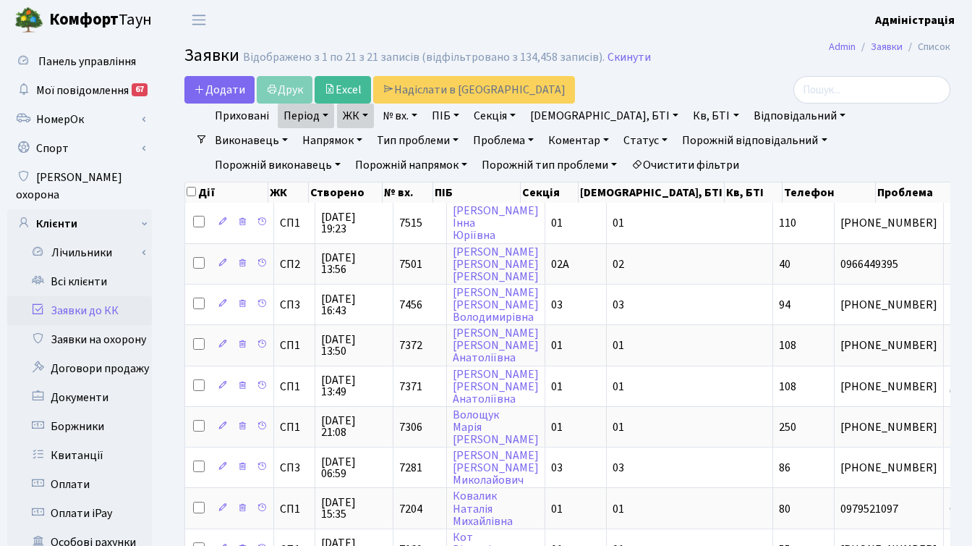
click at [365, 116] on link "ЖК" at bounding box center [355, 115] width 37 height 25
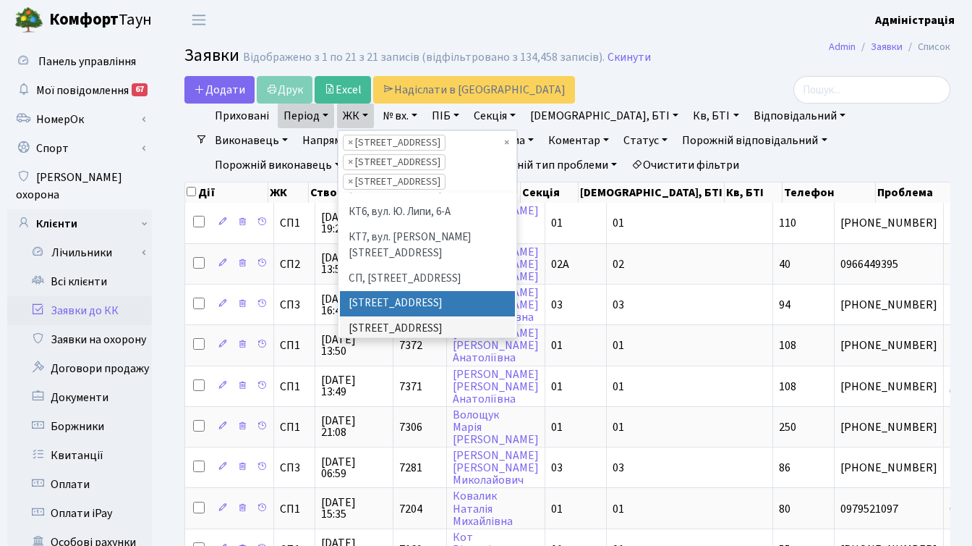
click at [747, 66] on h2 "Заявки Відображено з 1 по 21 з 21 записів (відфільтровано з 134,458 записів). С…" at bounding box center [567, 58] width 766 height 25
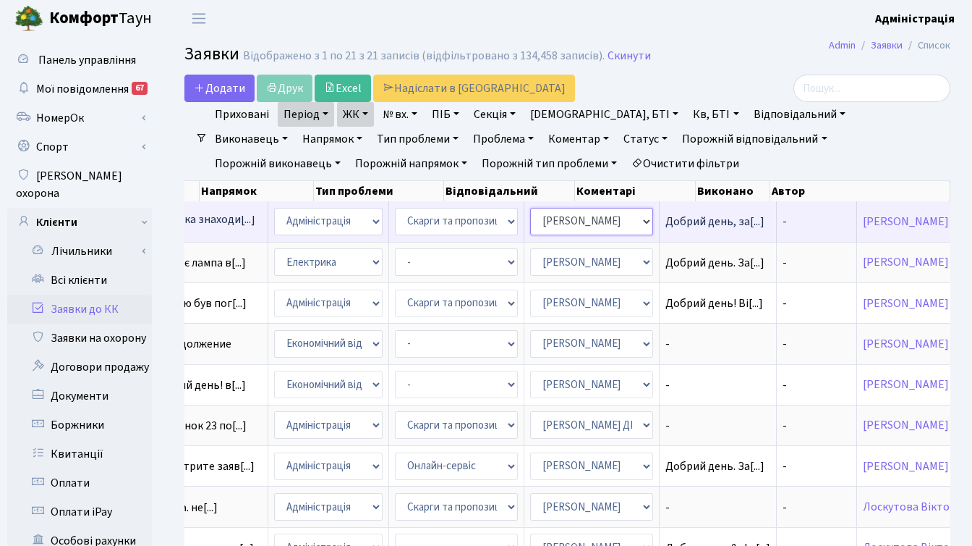
click at [535, 222] on select "- Адміністратор ЖК КТ Вижул В. В. Гордієнко Н.В. Дядюшкін Д.Ю. Кипчук Т. А. Кла…" at bounding box center [591, 221] width 123 height 27
select select "85"
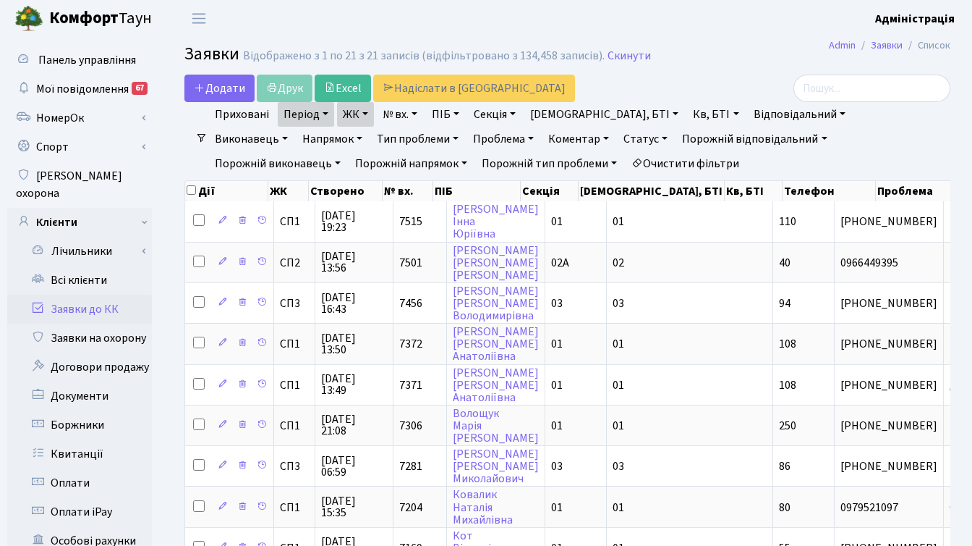
click at [368, 115] on link "ЖК" at bounding box center [355, 114] width 37 height 25
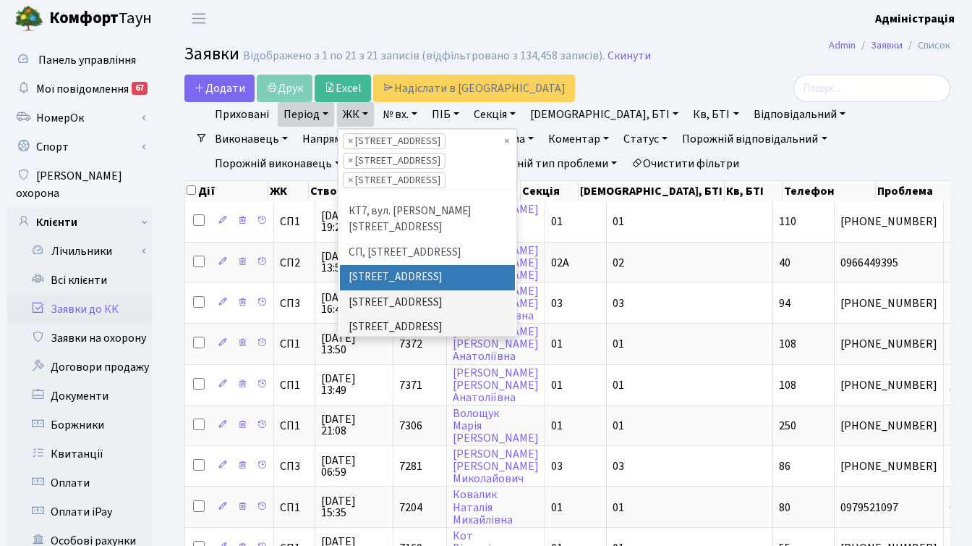
click at [756, 80] on div at bounding box center [830, 88] width 241 height 27
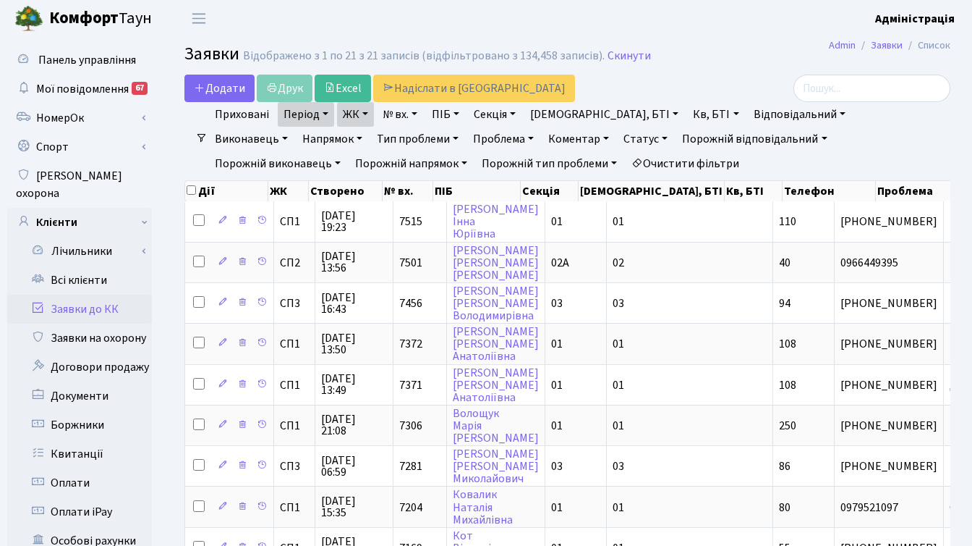
click at [716, 81] on div at bounding box center [830, 88] width 241 height 27
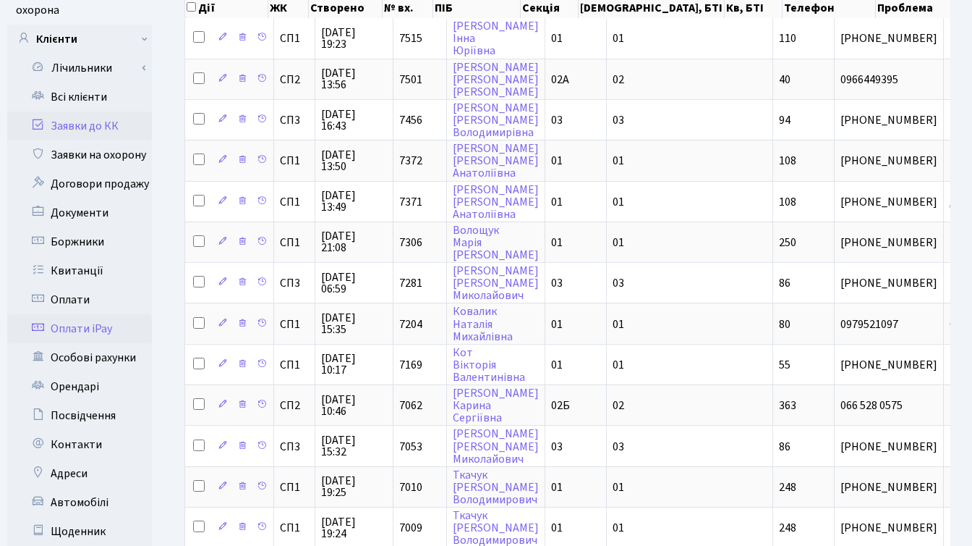
scroll to position [229, 0]
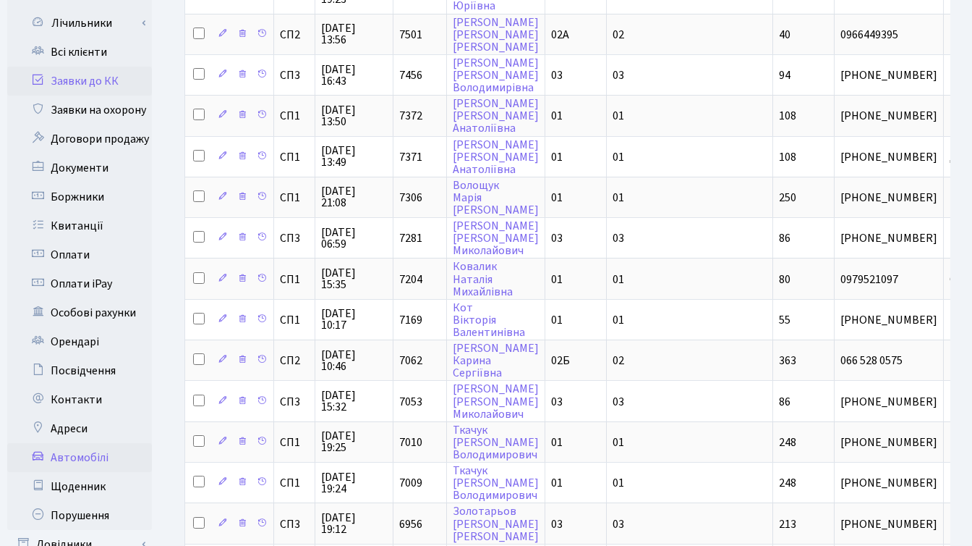
click at [81, 443] on link "Автомобілі" at bounding box center [79, 457] width 145 height 29
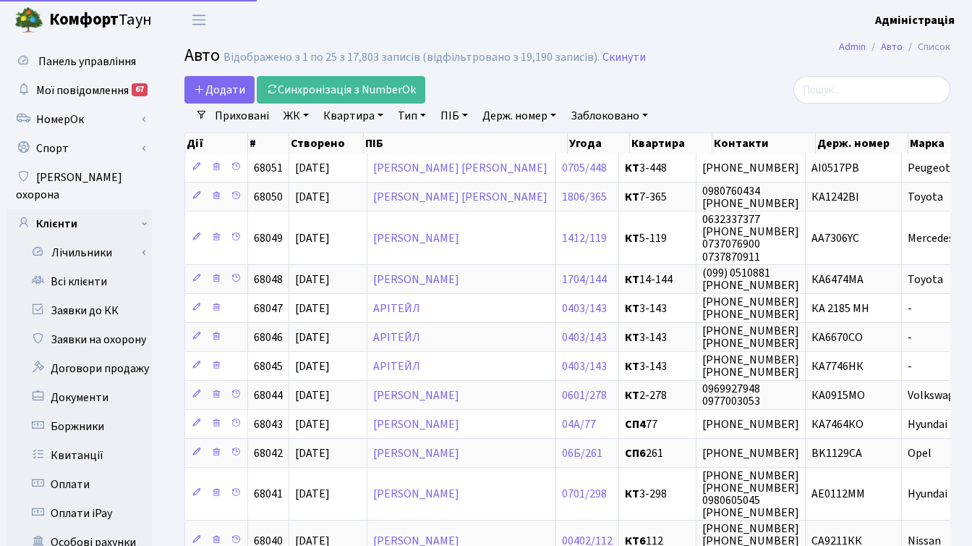
select select "25"
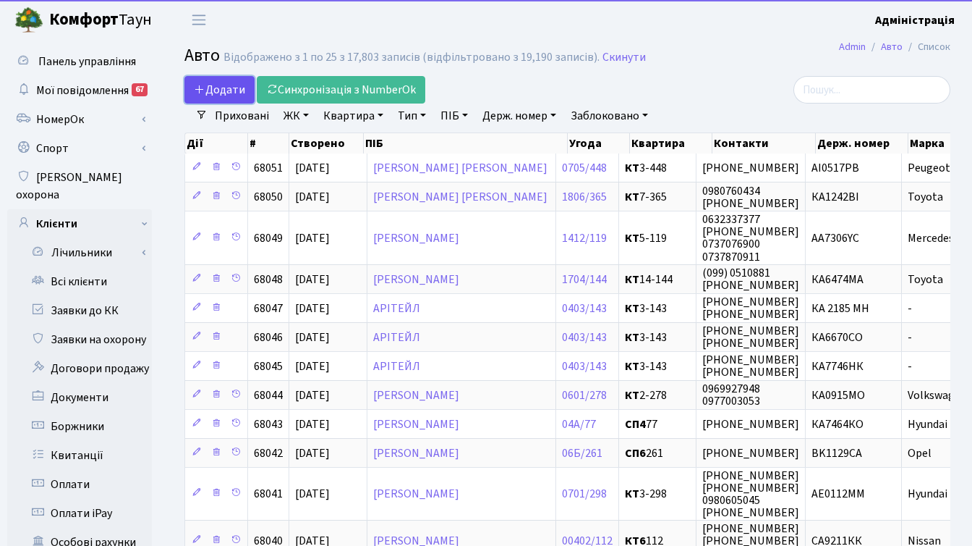
click at [229, 88] on span "Додати" at bounding box center [219, 90] width 51 height 16
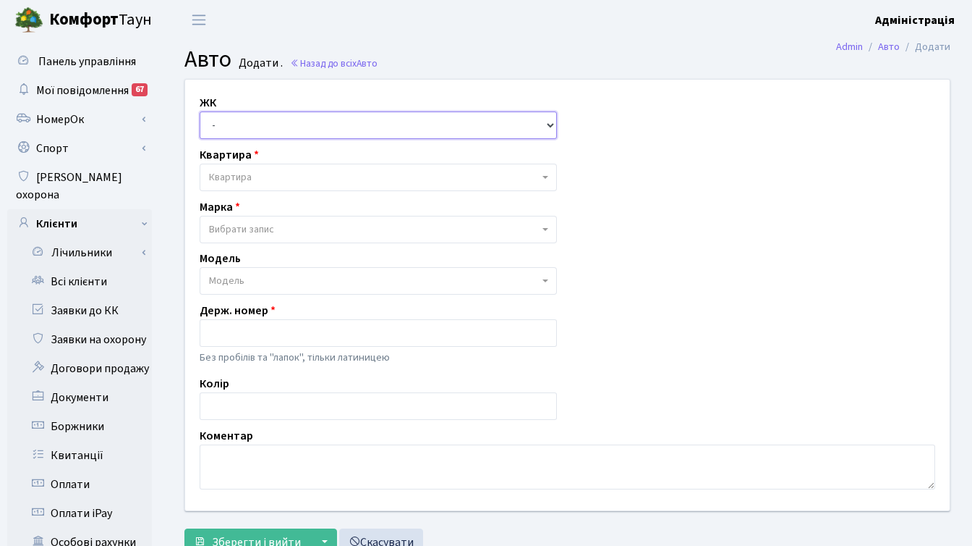
click at [283, 128] on select "- ТХ, вул. [STREET_ADDRESS] Регенераторна, 4 КТ2, просп. [STREET_ADDRESS] [STRE…" at bounding box center [378, 124] width 357 height 27
select select "271"
click at [200, 111] on select "- ТХ, вул. Ділова, 1/2 КТ, вул. Регенераторна, 4 КТ2, просп. Соборності, 17 КТ3…" at bounding box center [378, 124] width 357 height 27
select select
click at [280, 177] on span "Квартира" at bounding box center [374, 177] width 330 height 14
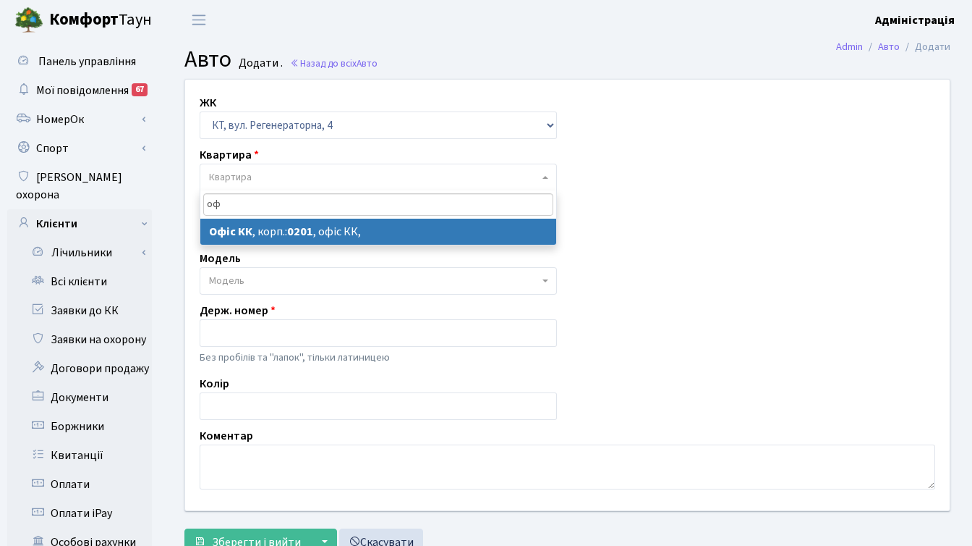
type input "оф"
select select "4"
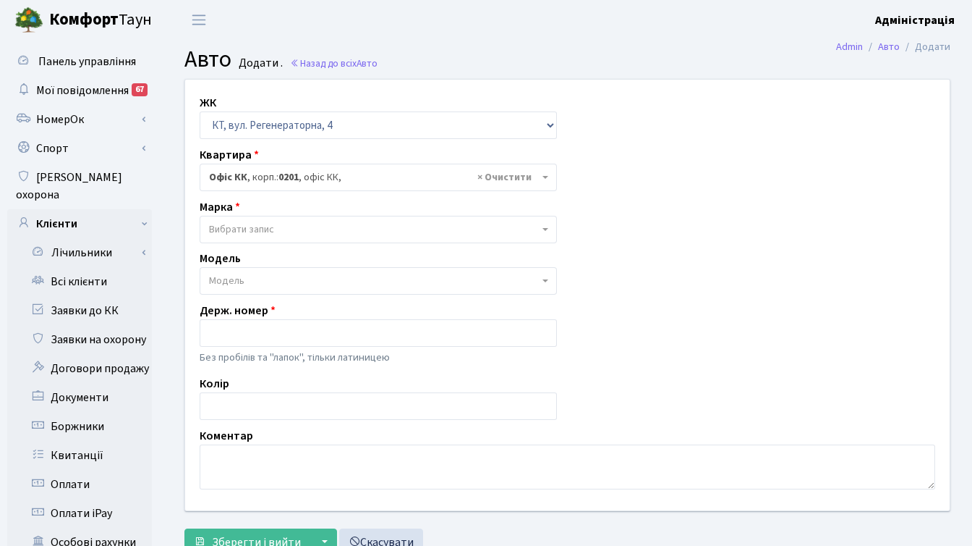
click at [254, 223] on span "Вибрати запис" at bounding box center [241, 229] width 65 height 14
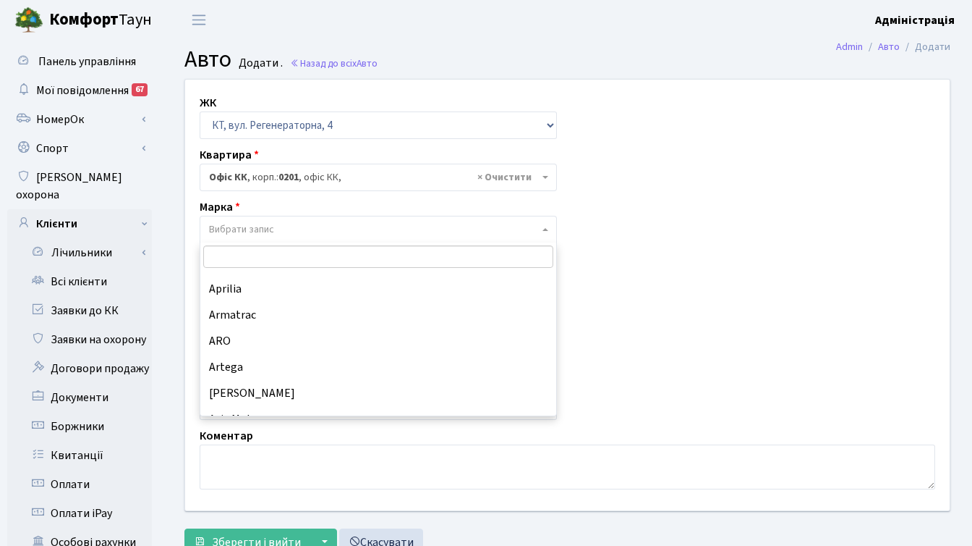
scroll to position [491, 0]
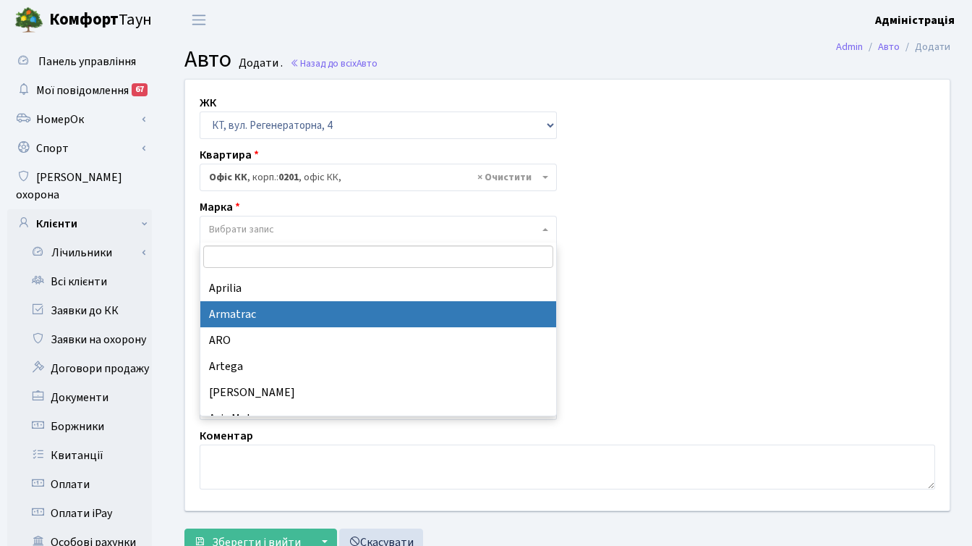
type input "а"
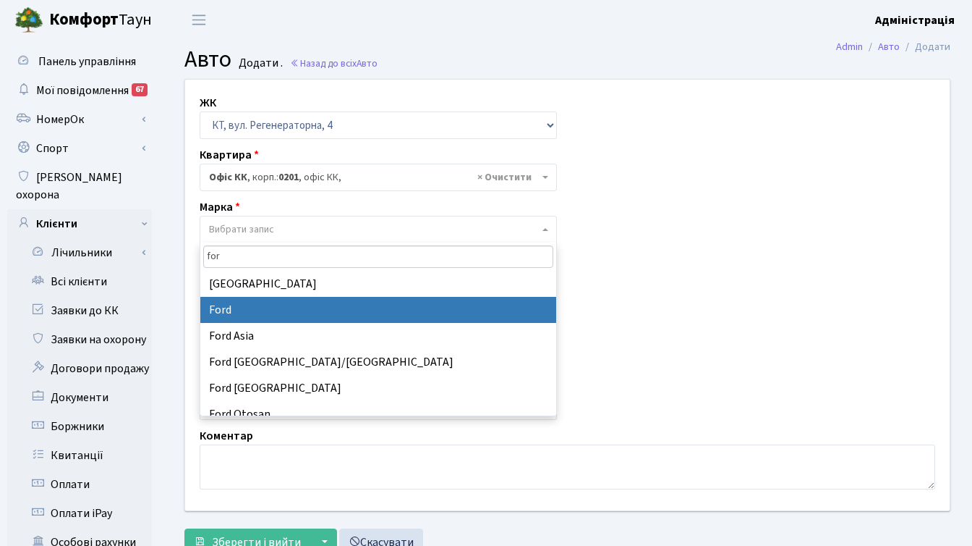
type input "for"
select select "48"
select select
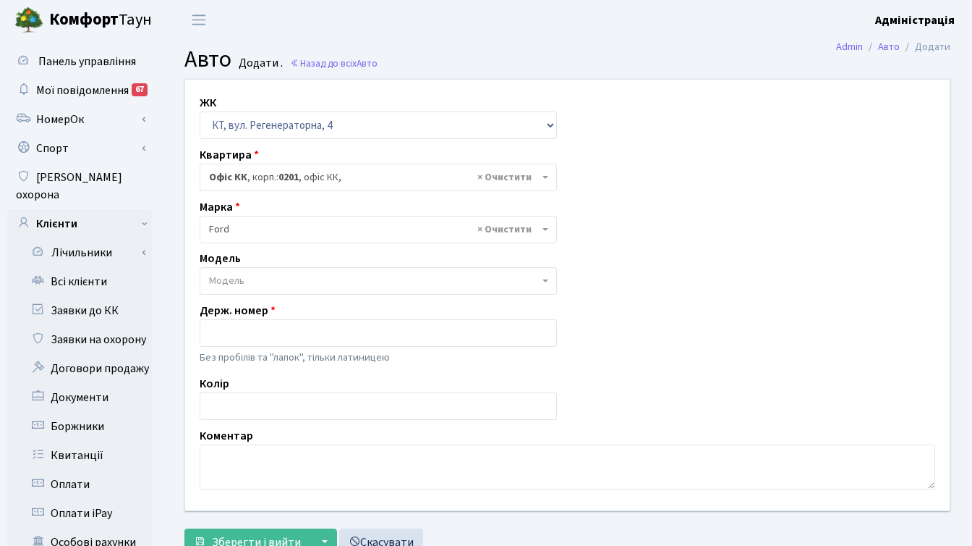
click at [255, 283] on span "Модель" at bounding box center [374, 280] width 330 height 14
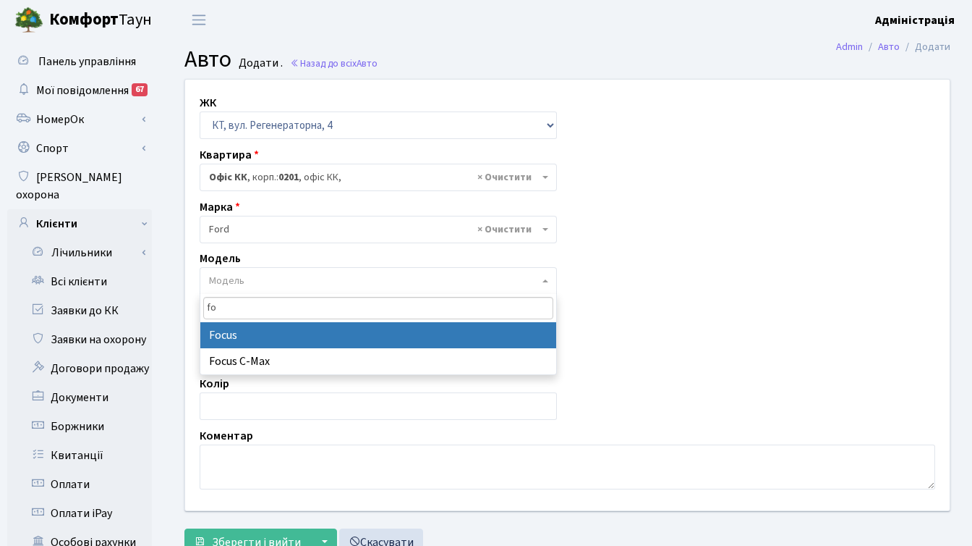
type input "fo"
select select "781"
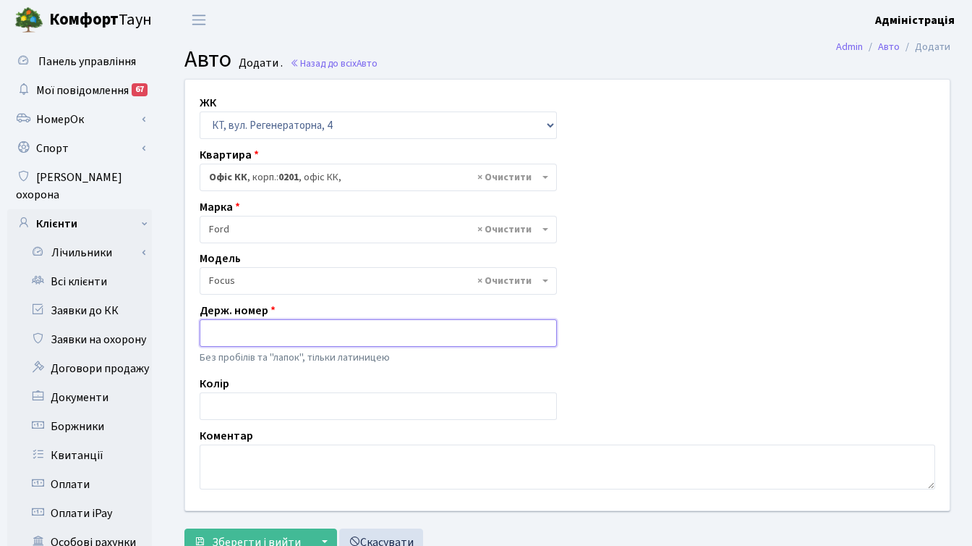
click at [261, 331] on input "text" at bounding box center [378, 332] width 357 height 27
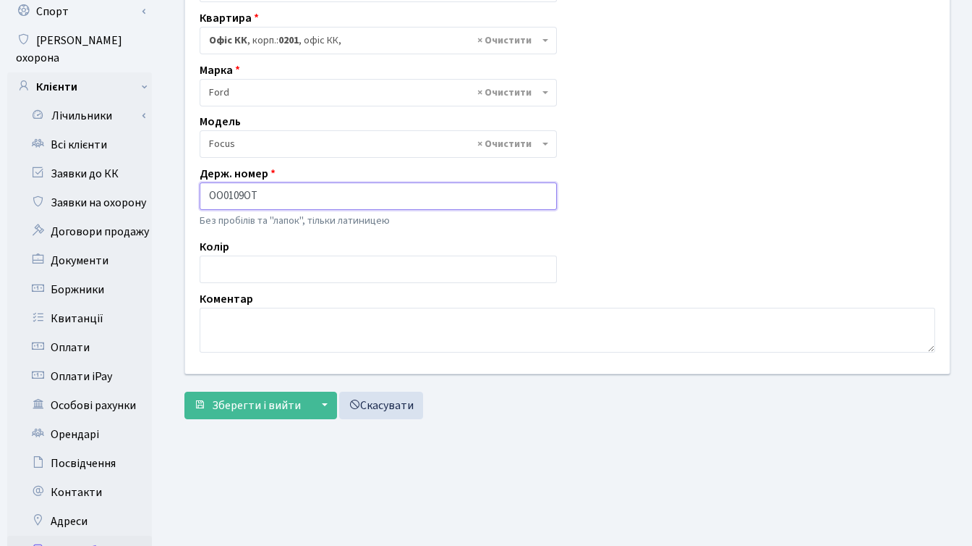
scroll to position [147, 0]
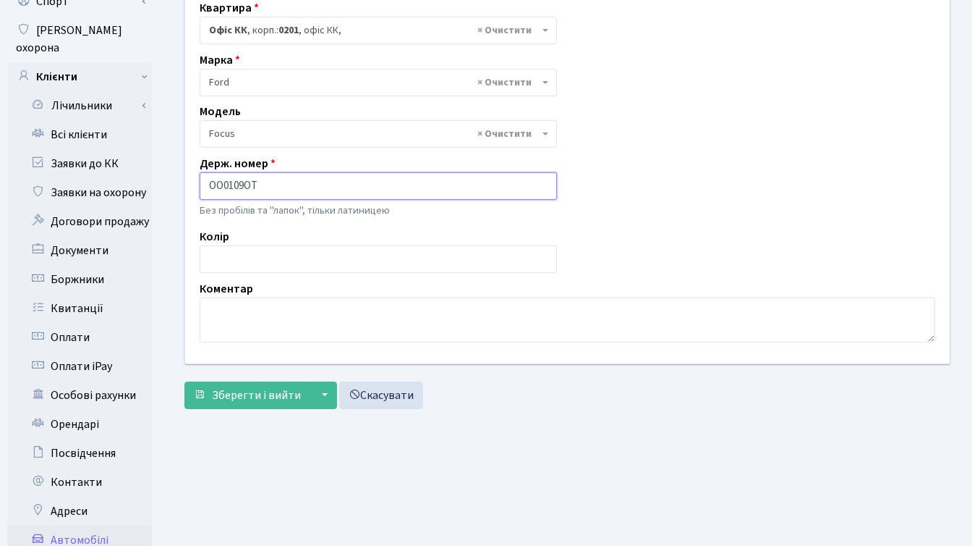
type input "OO0109OT"
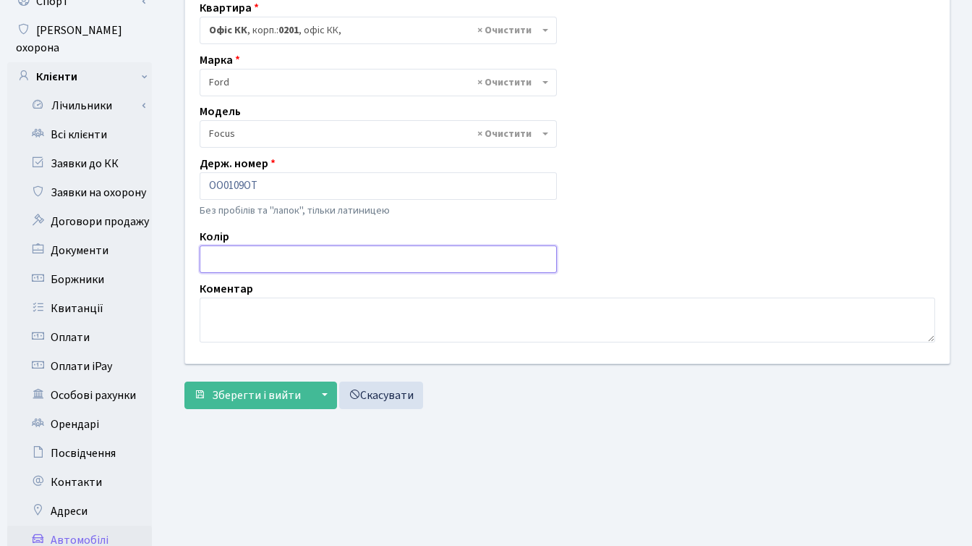
click at [293, 250] on input "text" at bounding box center [378, 258] width 357 height 27
type input "чорнй"
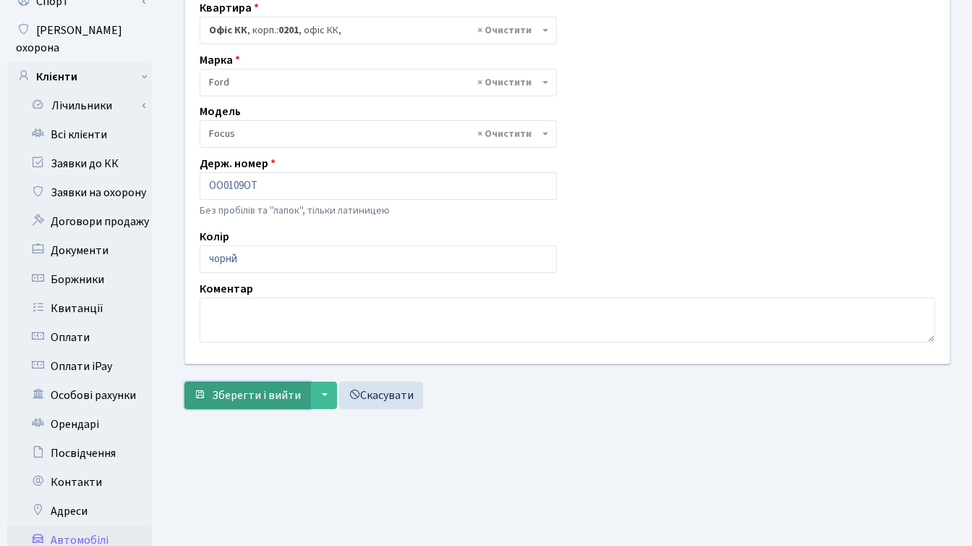
click at [252, 399] on span "Зберегти і вийти" at bounding box center [256, 395] width 89 height 16
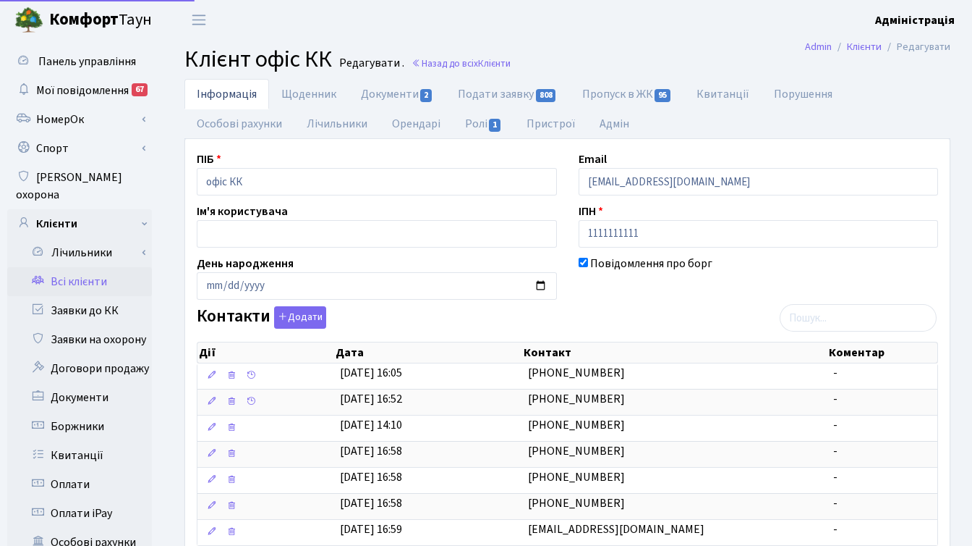
select select "25"
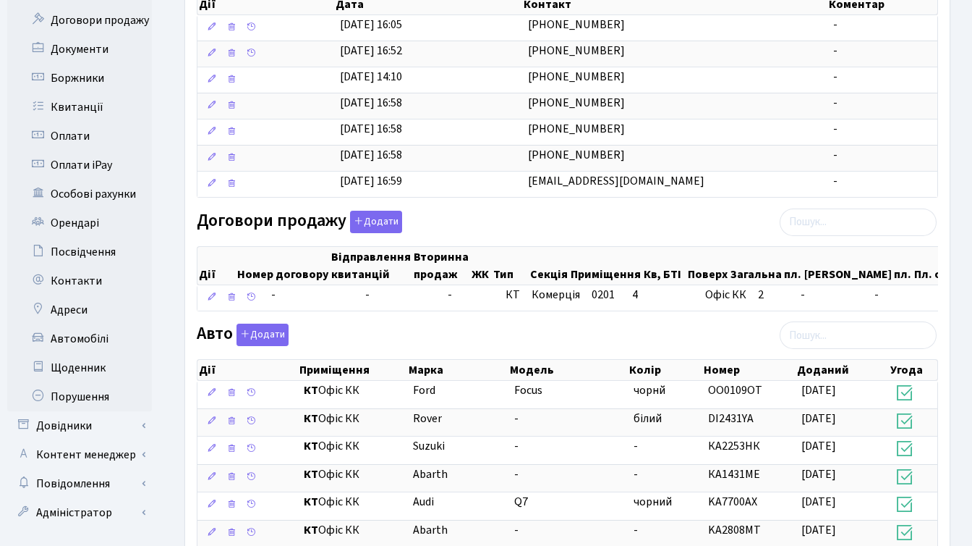
scroll to position [349, 0]
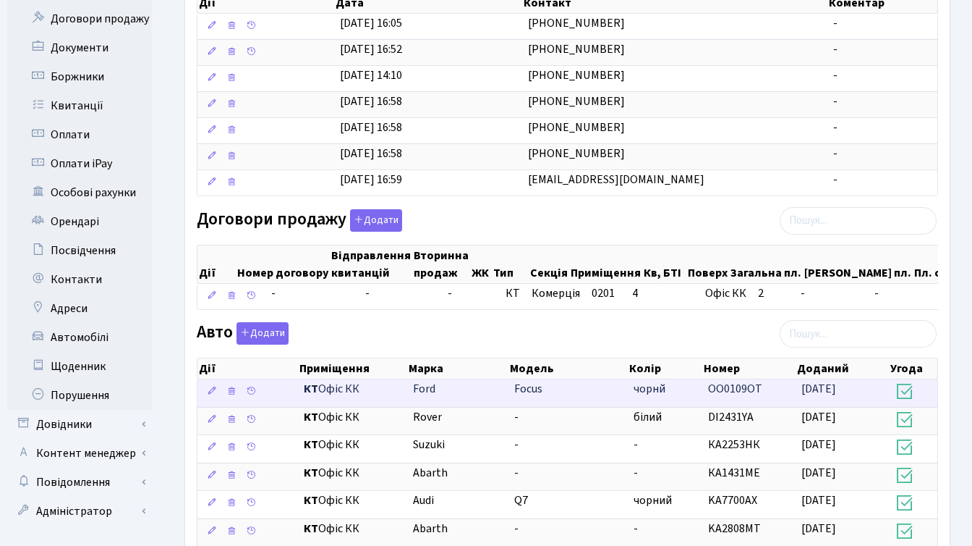
click at [741, 396] on span "OO0109OT" at bounding box center [735, 389] width 54 height 16
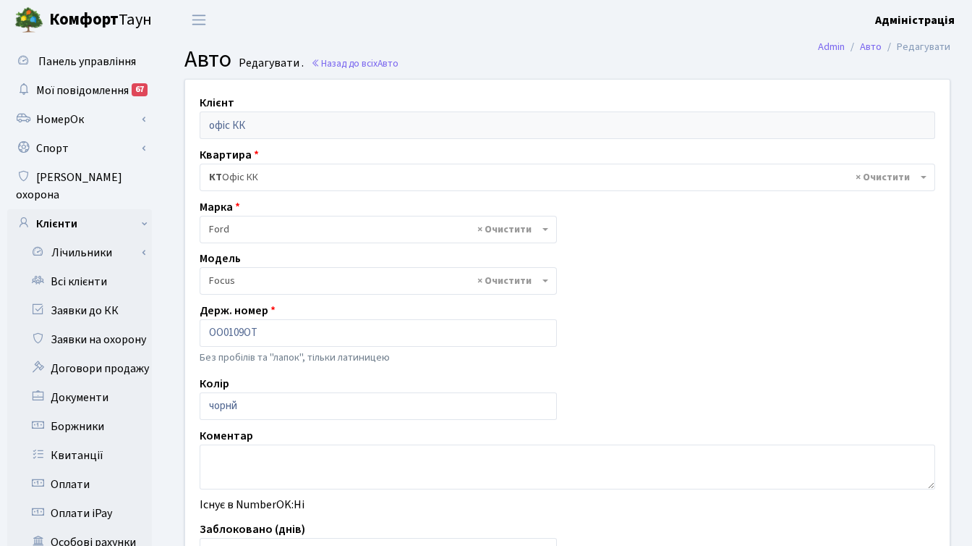
select select "781"
drag, startPoint x: 266, startPoint y: 332, endPoint x: 187, endPoint y: 329, distance: 78.9
click at [187, 329] on div "Клієнт офіс КК Квартира - <b>КТ</b>&nbsp;&nbsp;&nbsp;&nbsp;Офіс КК × КТ Офіс КК…" at bounding box center [567, 397] width 786 height 634
click at [109, 325] on link "Заявки на охорону" at bounding box center [79, 339] width 145 height 29
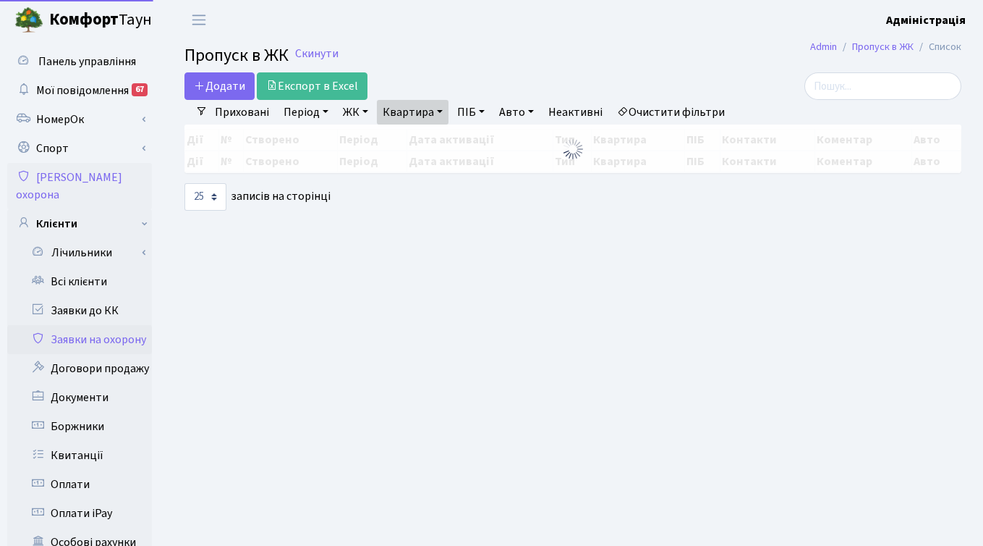
select select "25"
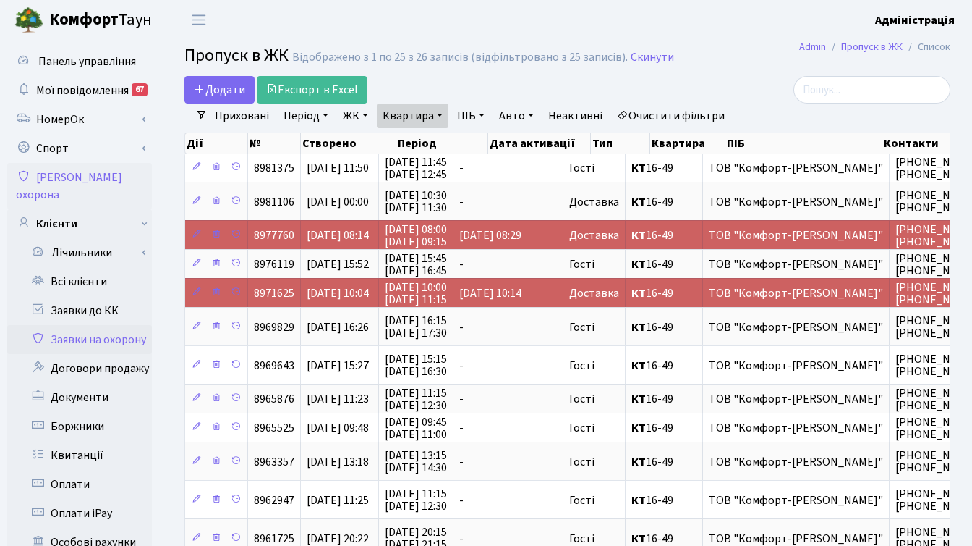
click at [671, 116] on link "Очистити фільтри" at bounding box center [670, 115] width 119 height 25
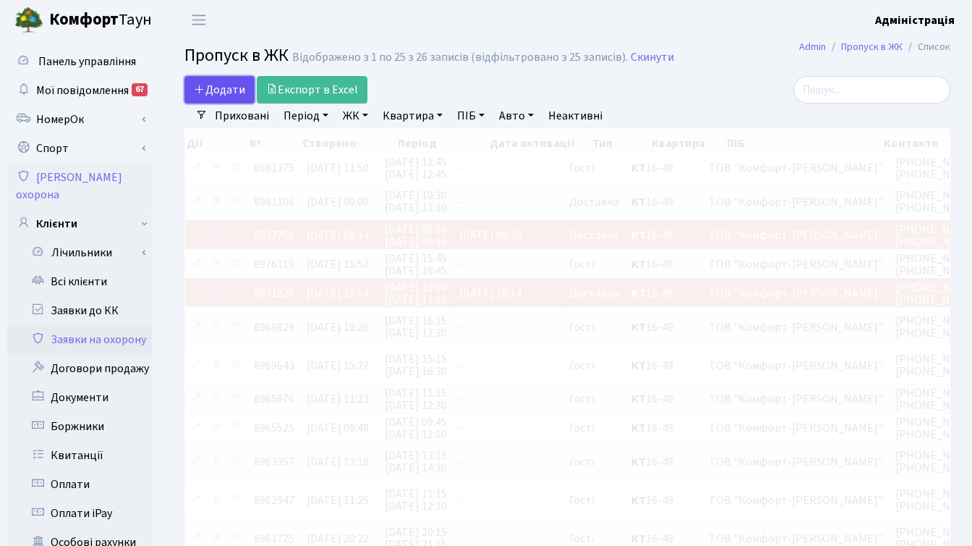
click at [218, 83] on span "Додати" at bounding box center [219, 90] width 51 height 16
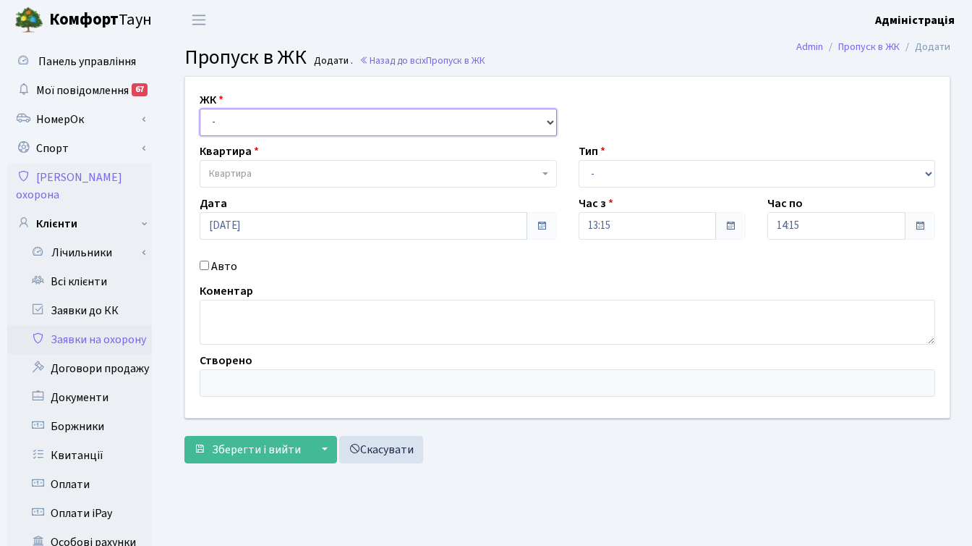
click at [292, 127] on select "- КТ, вул. Регенераторна, [GEOGRAPHIC_DATA], вул. [PERSON_NAME], [GEOGRAPHIC_DA…" at bounding box center [378, 122] width 357 height 27
select select "271"
click at [200, 109] on select "- КТ, вул. Регенераторна, [GEOGRAPHIC_DATA], вул. [PERSON_NAME], [GEOGRAPHIC_DA…" at bounding box center [378, 122] width 357 height 27
select select
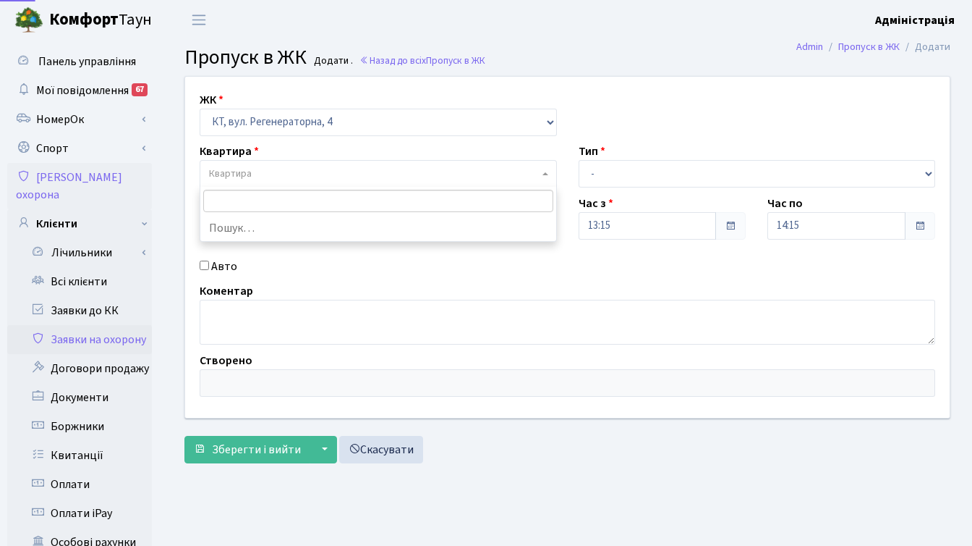
click at [274, 178] on span "Квартира" at bounding box center [374, 173] width 330 height 14
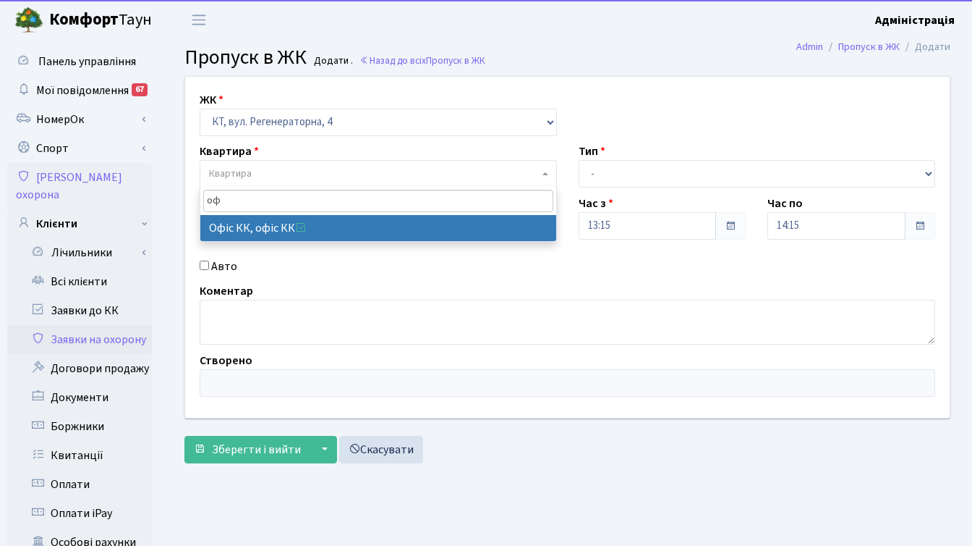
type input "оф"
select select "4"
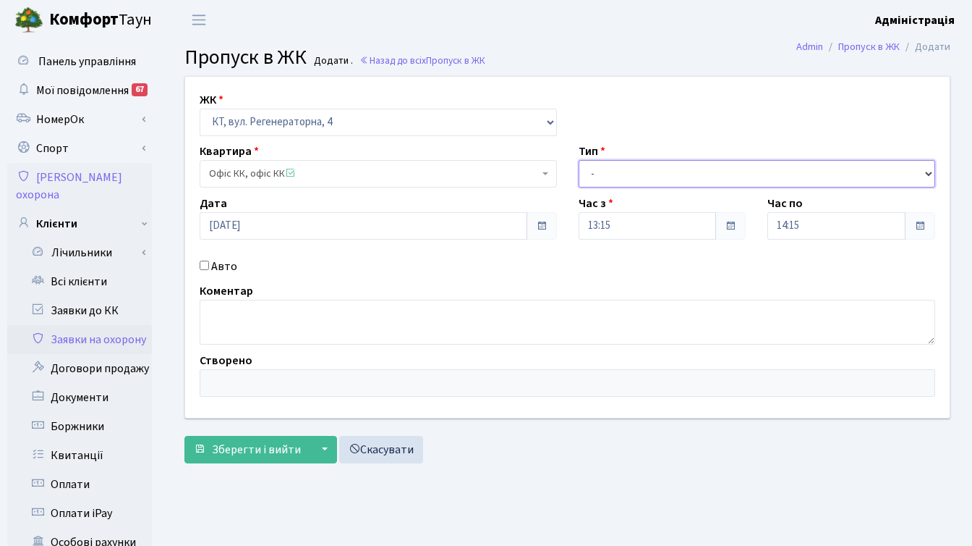
click at [623, 177] on select "- Доставка Таксі Гості Сервіс" at bounding box center [757, 173] width 357 height 27
select select "18"
click at [579, 160] on select "- Доставка Таксі Гості Сервіс" at bounding box center [757, 173] width 357 height 27
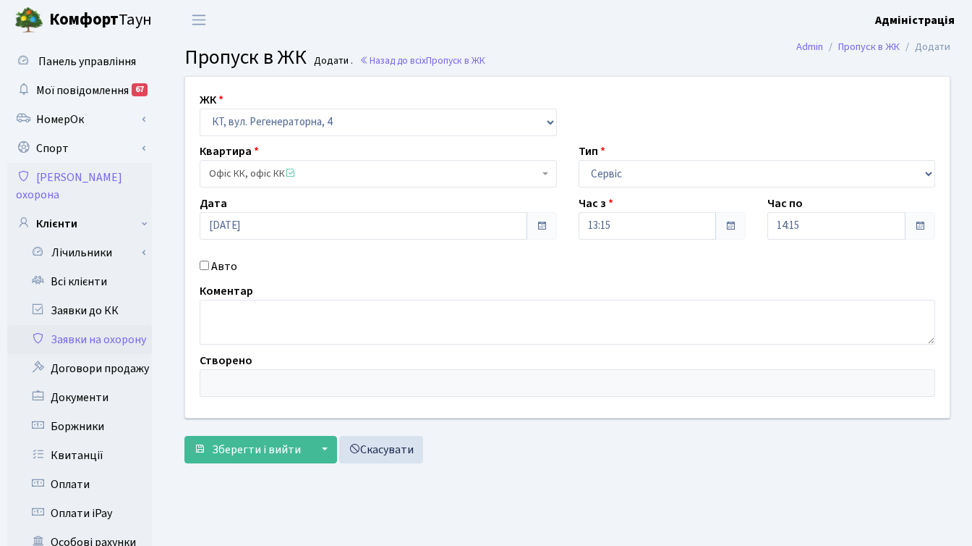
click at [205, 264] on input "Авто" at bounding box center [204, 264] width 9 height 9
checkbox input "true"
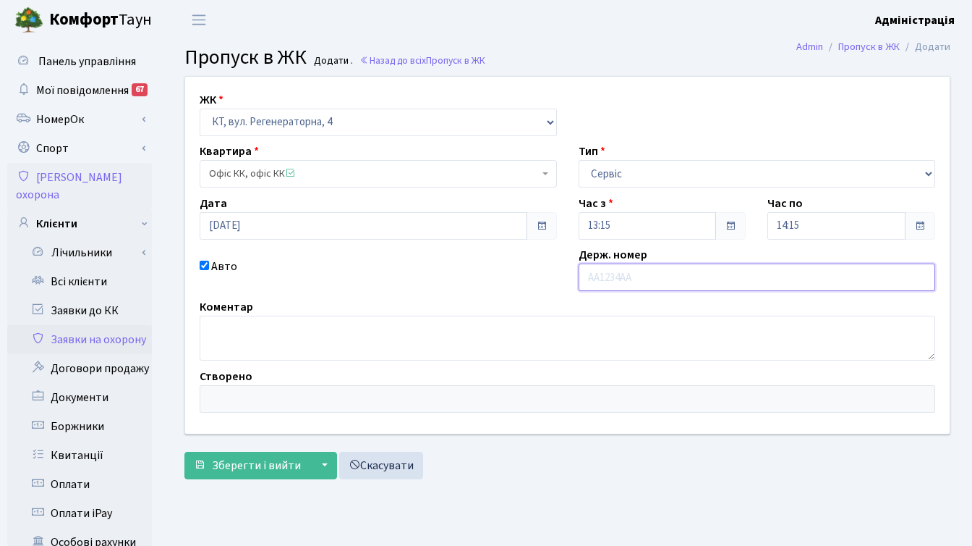
click at [667, 277] on input "text" at bounding box center [757, 276] width 357 height 27
paste input "OO0109OT"
type input "OO0109OT"
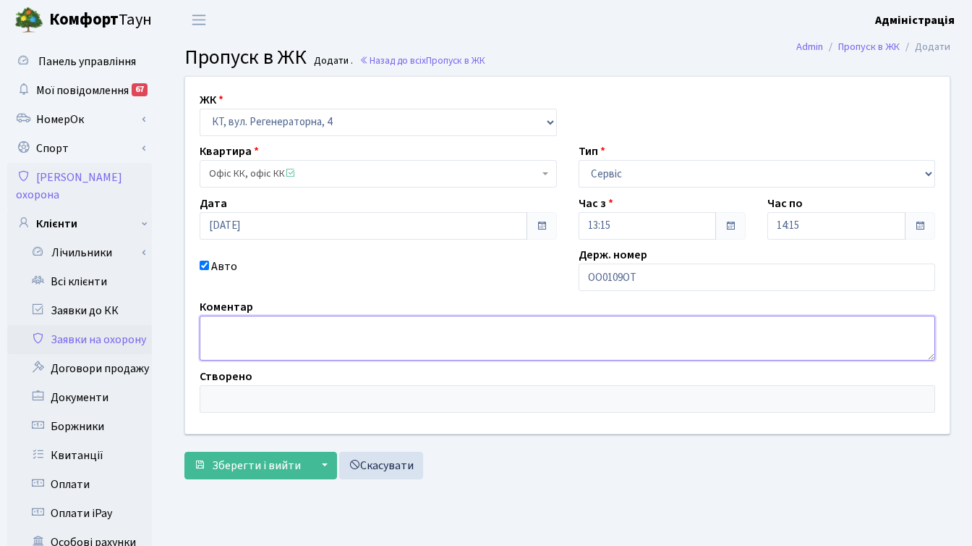
click at [291, 330] on textarea at bounding box center [568, 337] width 736 height 45
type textarea "Ремонт тенісного корту"
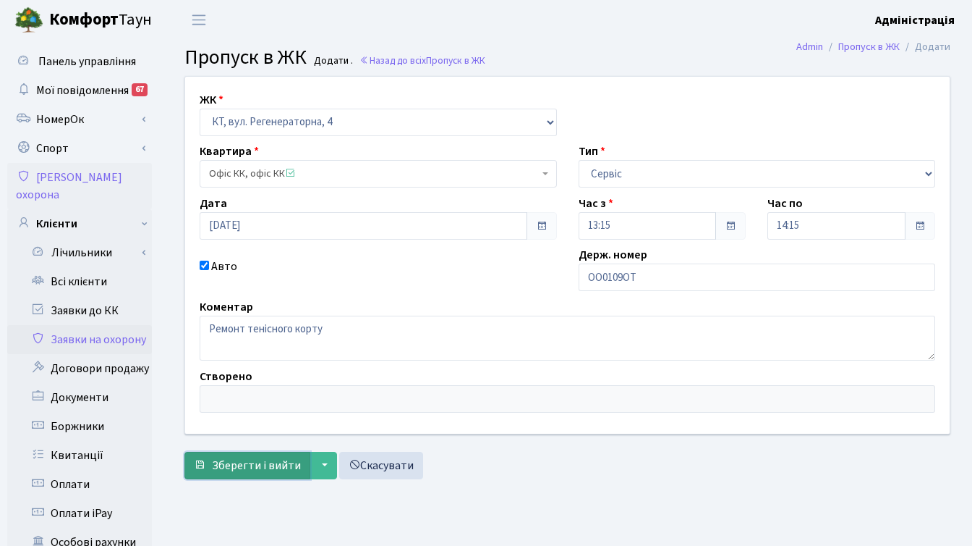
click at [245, 464] on span "Зберегти і вийти" at bounding box center [256, 465] width 89 height 16
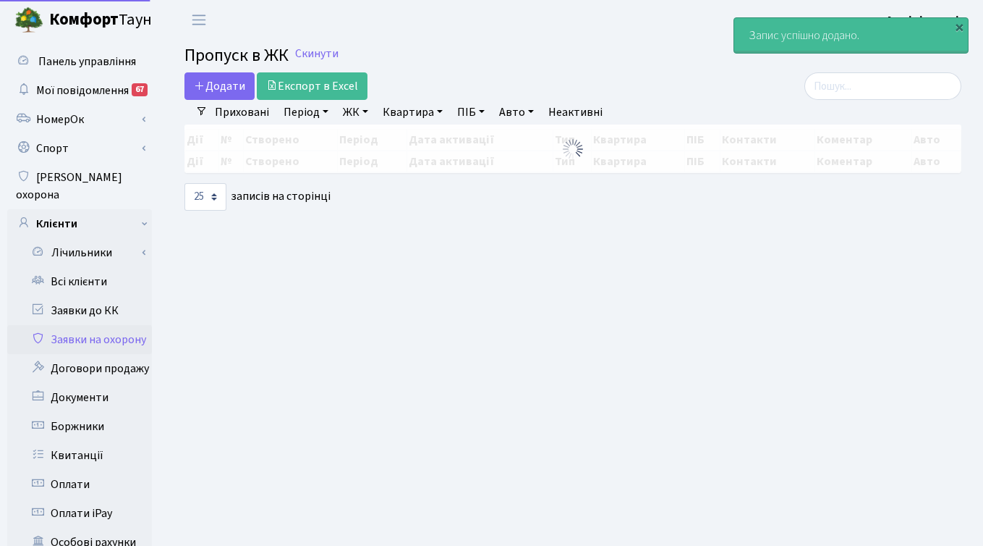
select select "25"
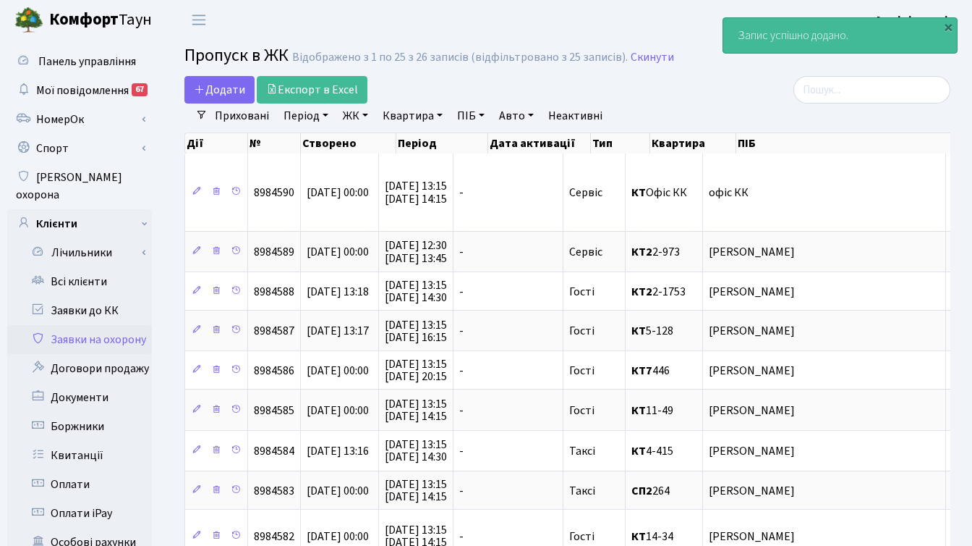
click at [724, 88] on div at bounding box center [830, 89] width 241 height 27
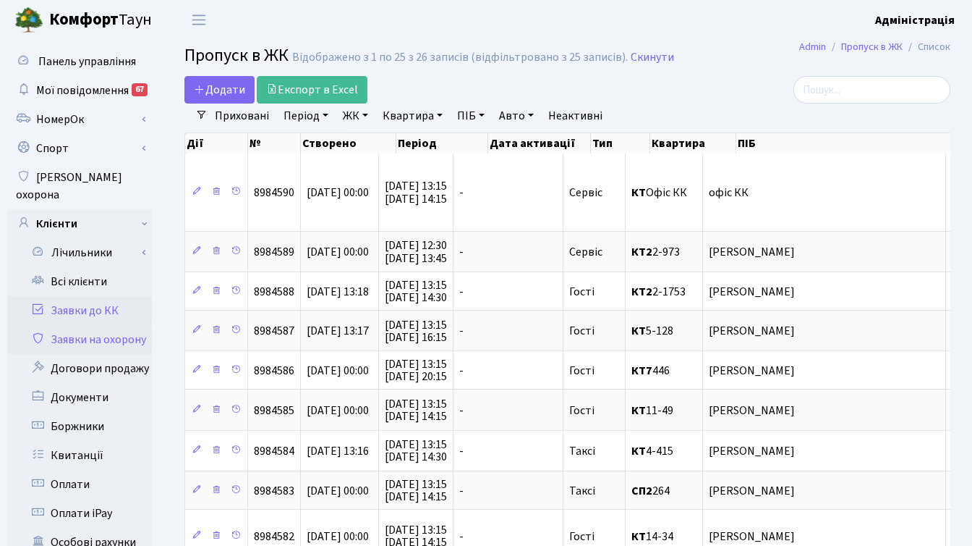
click at [89, 297] on link "Заявки до КК" at bounding box center [79, 310] width 145 height 29
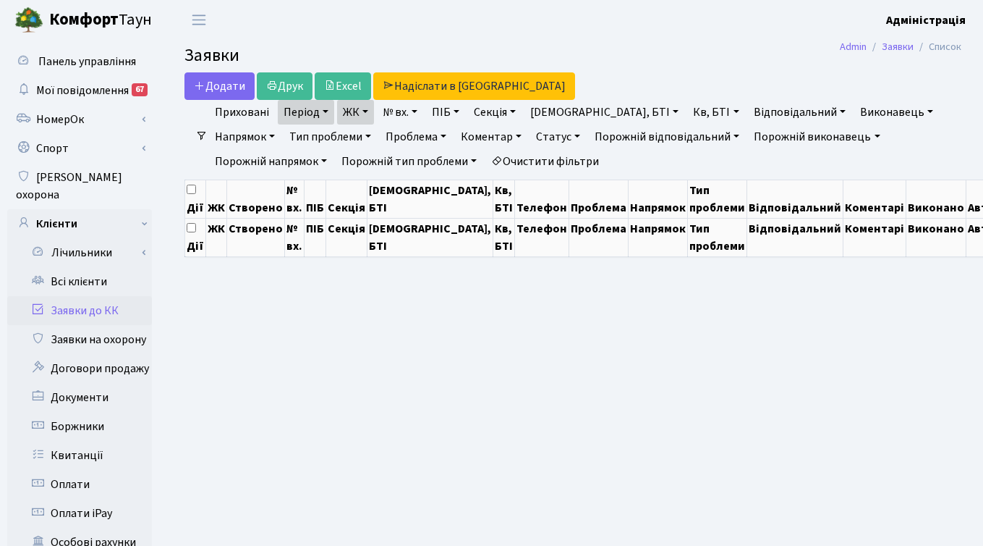
select select "250"
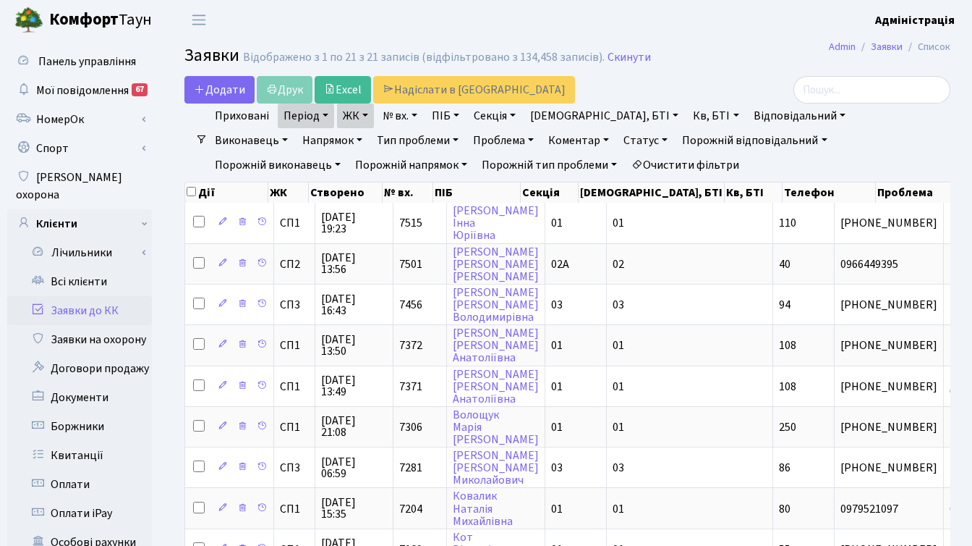
click at [366, 114] on link "ЖК" at bounding box center [355, 115] width 37 height 25
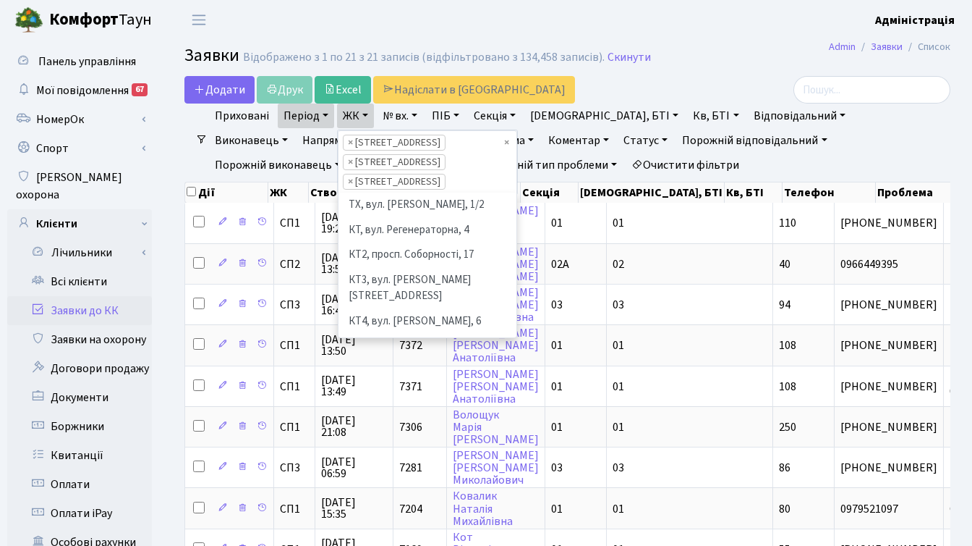
scroll to position [175, 0]
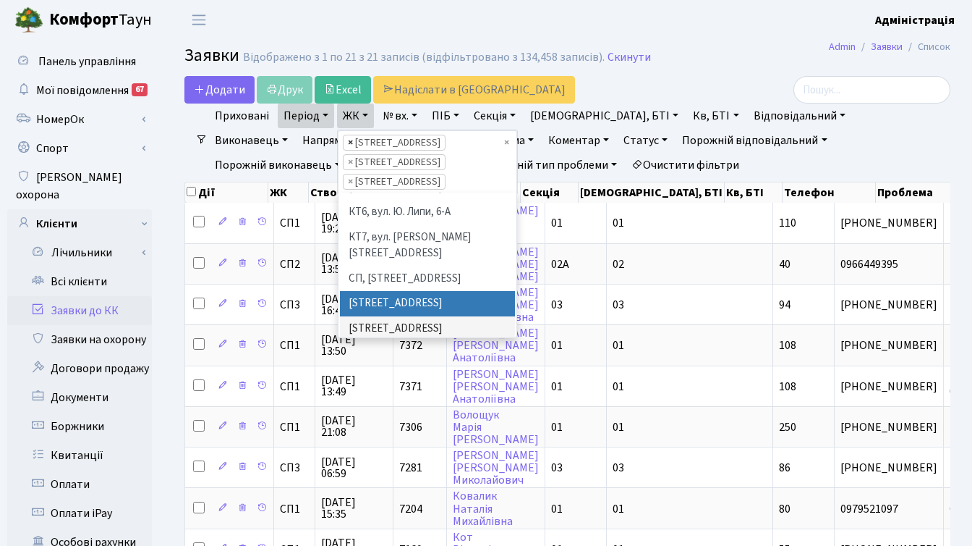
click at [348, 143] on span "×" at bounding box center [350, 142] width 5 height 14
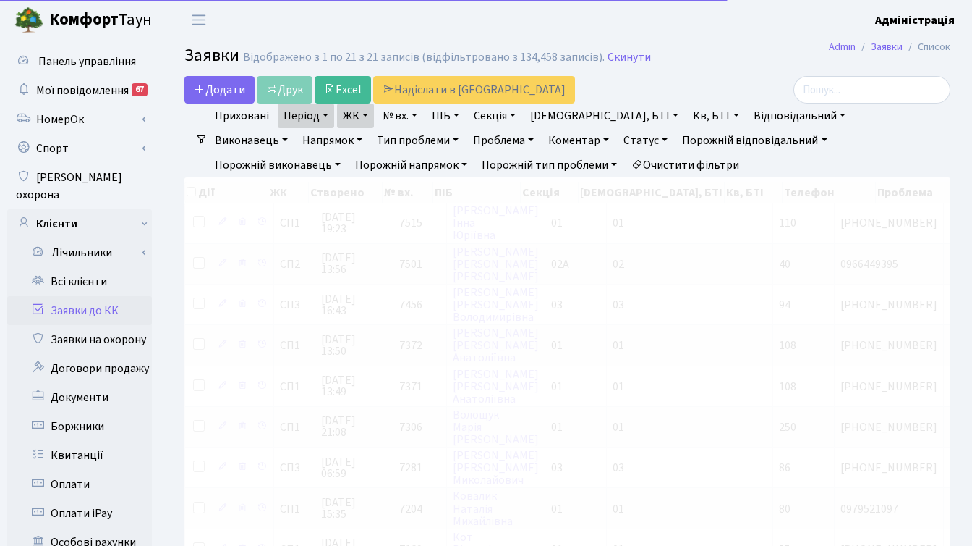
click at [362, 118] on link "ЖК" at bounding box center [355, 115] width 37 height 25
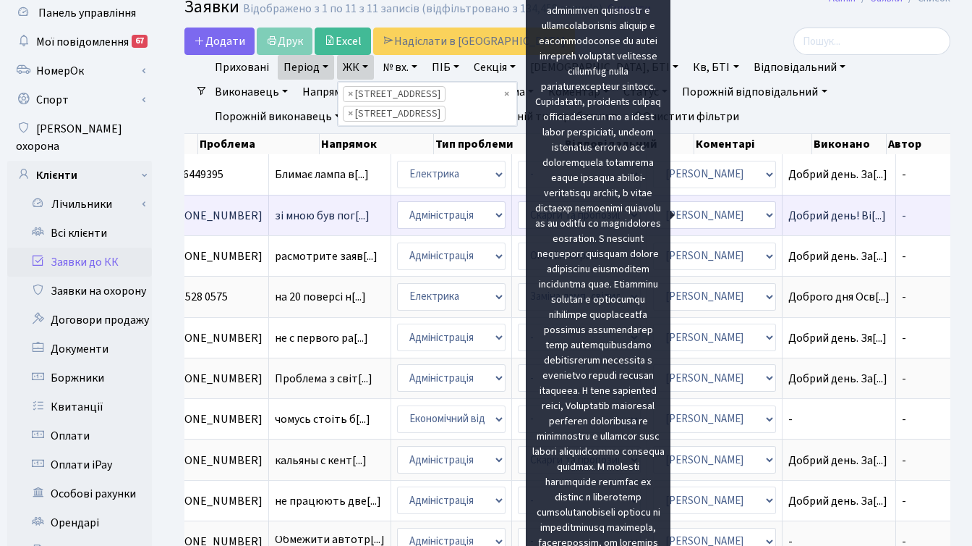
click at [789, 217] on span "Добрий день! Ві[...]" at bounding box center [838, 216] width 98 height 16
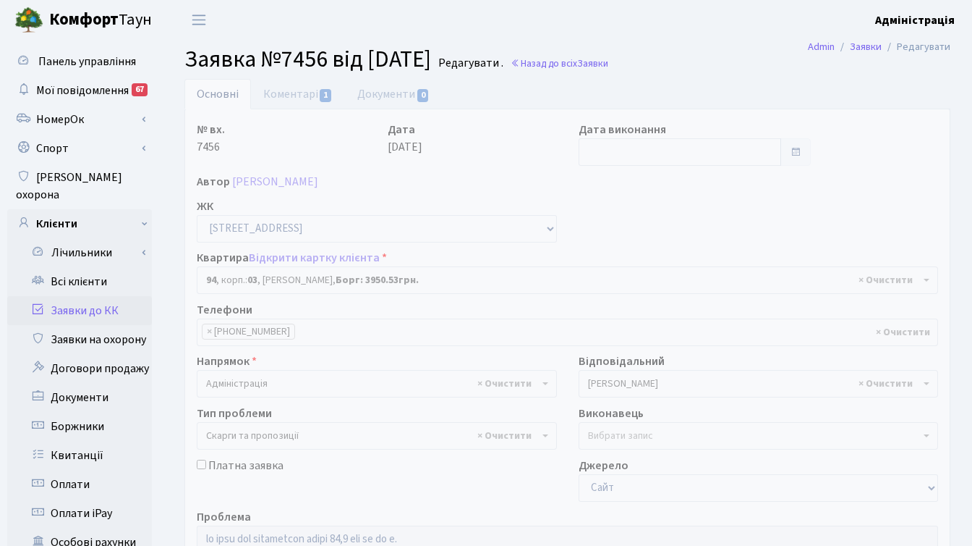
select select "20816"
select select "55"
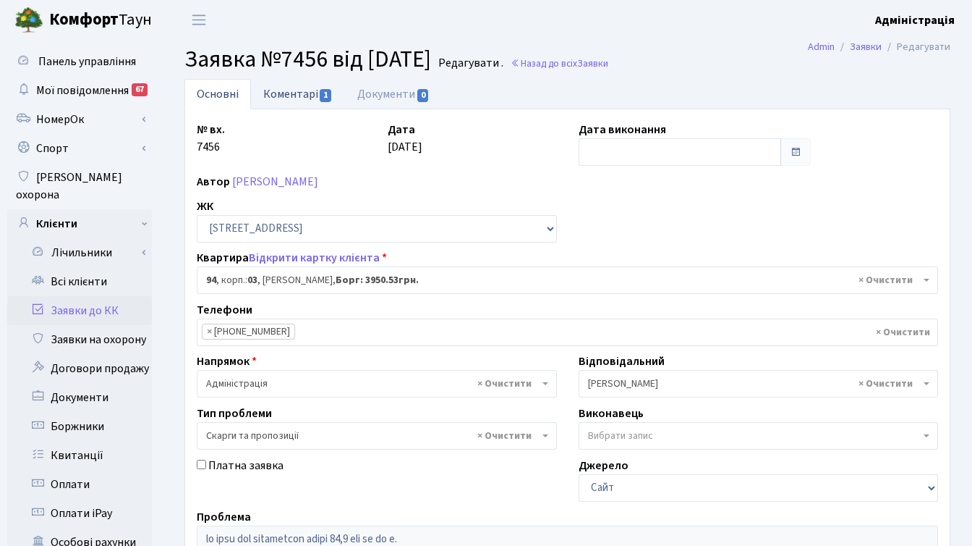
click at [297, 93] on link "Коментарі 1" at bounding box center [298, 94] width 94 height 30
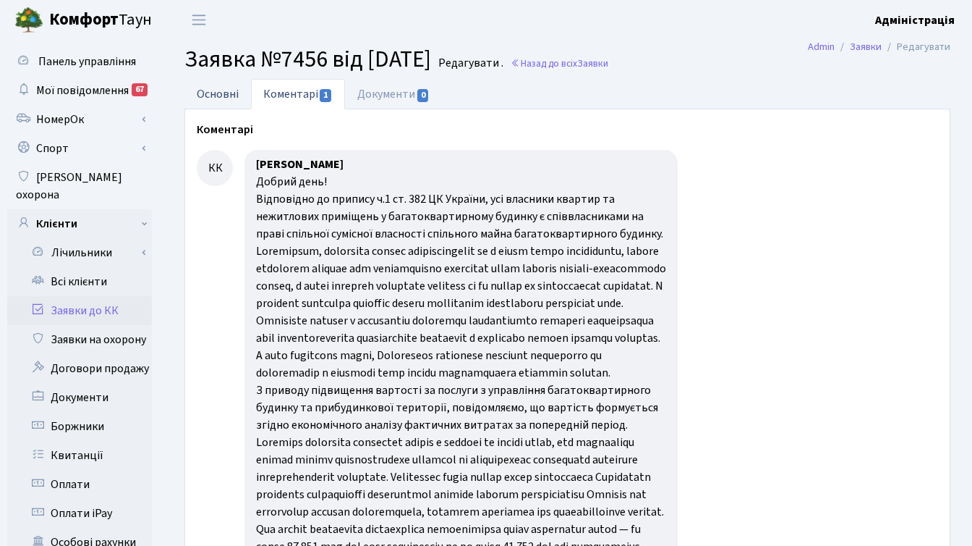
click at [200, 89] on link "Основні" at bounding box center [217, 94] width 67 height 30
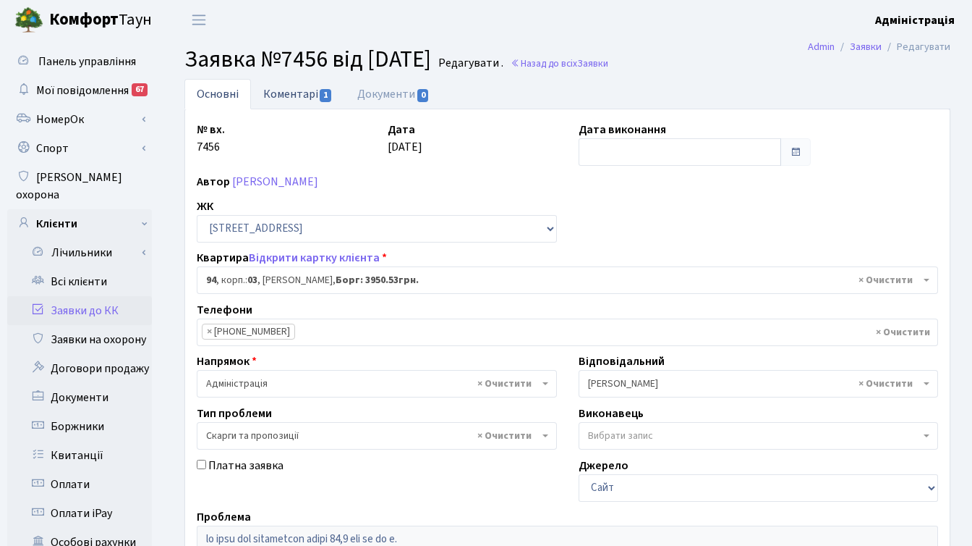
click at [281, 95] on link "Коментарі 1" at bounding box center [298, 94] width 94 height 30
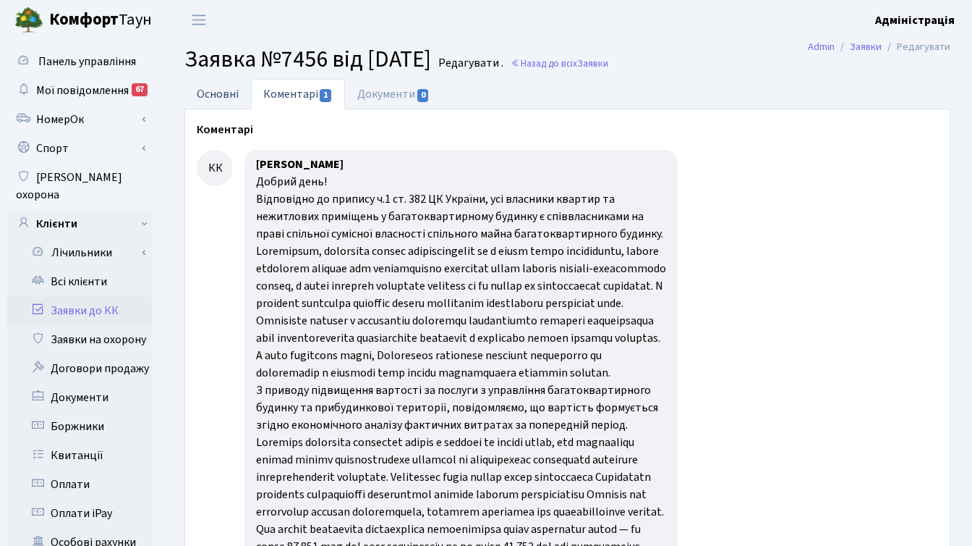
click at [215, 90] on link "Основні" at bounding box center [217, 94] width 67 height 30
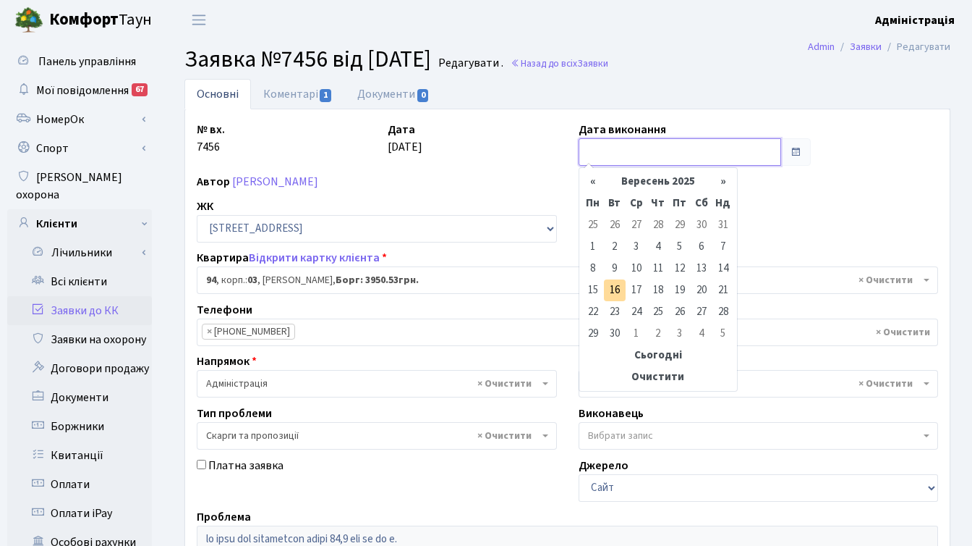
click at [642, 150] on input "text" at bounding box center [680, 151] width 203 height 27
click at [617, 266] on td "9" at bounding box center [615, 269] width 22 height 22
type input "09.09.2025"
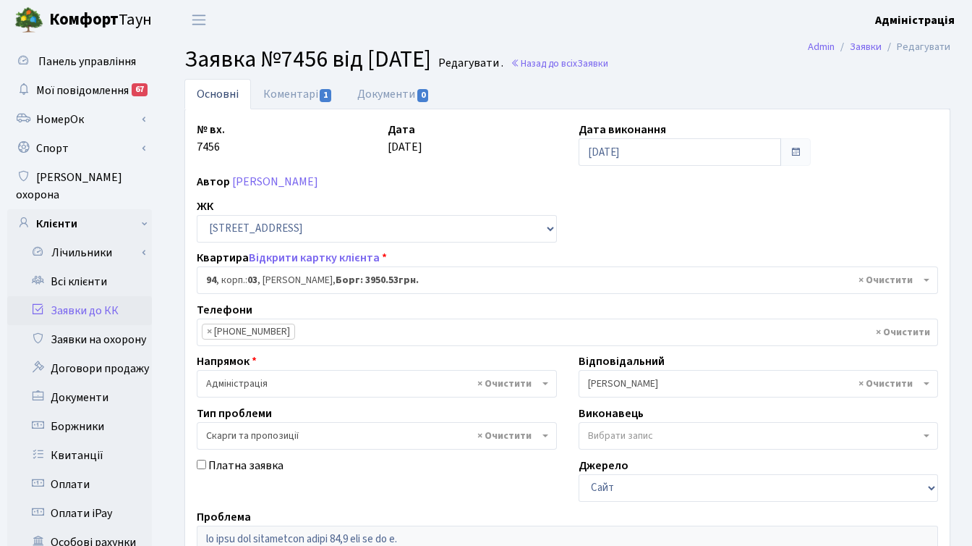
scroll to position [355, 0]
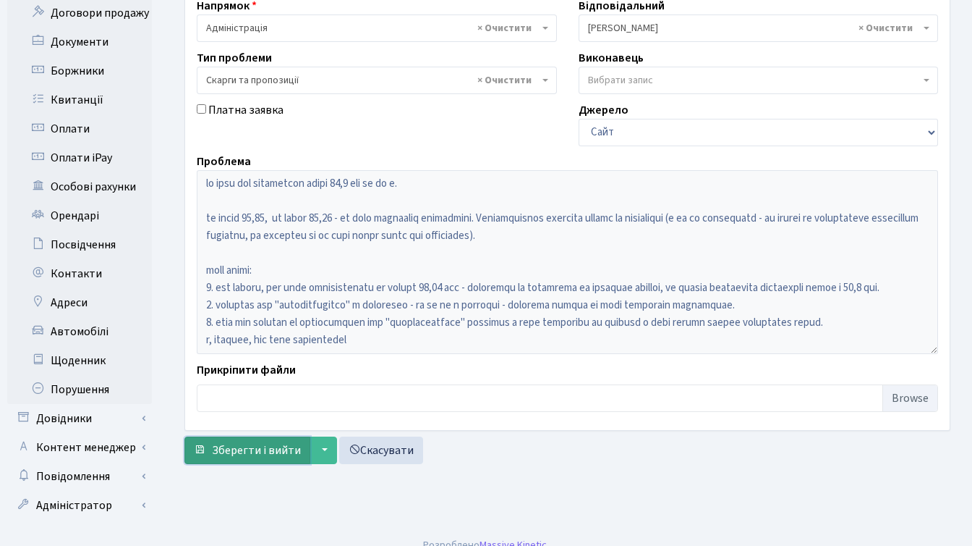
click at [249, 443] on span "Зберегти і вийти" at bounding box center [256, 450] width 89 height 16
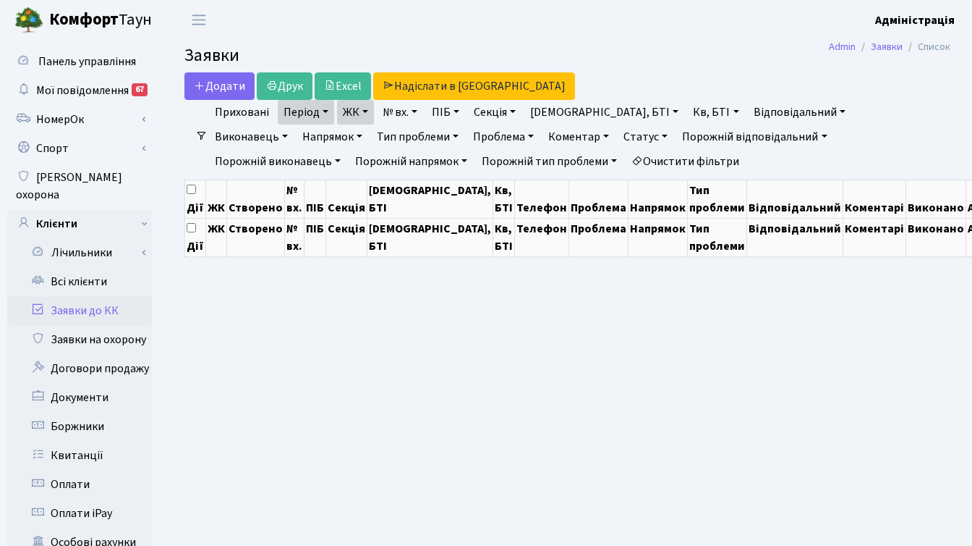
select select "250"
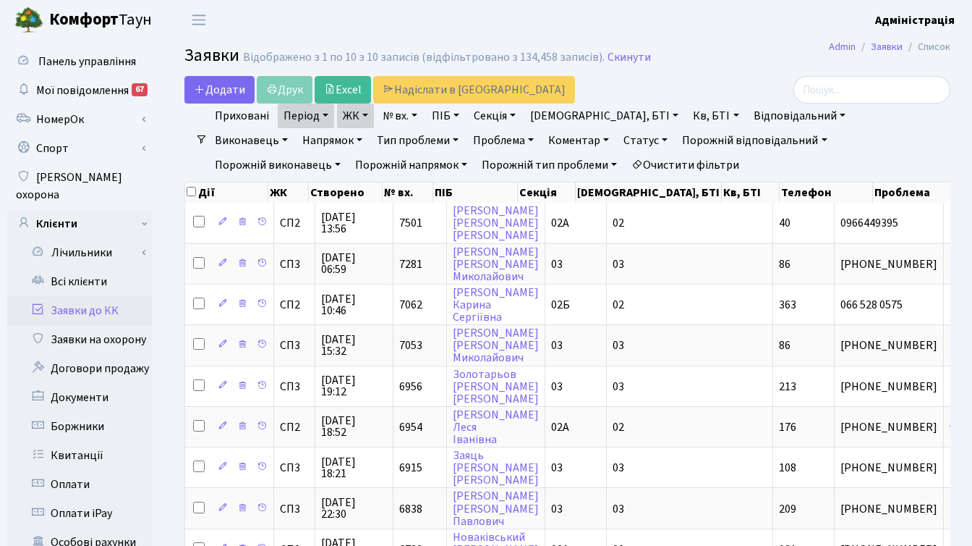
click at [365, 116] on link "ЖК" at bounding box center [355, 115] width 37 height 25
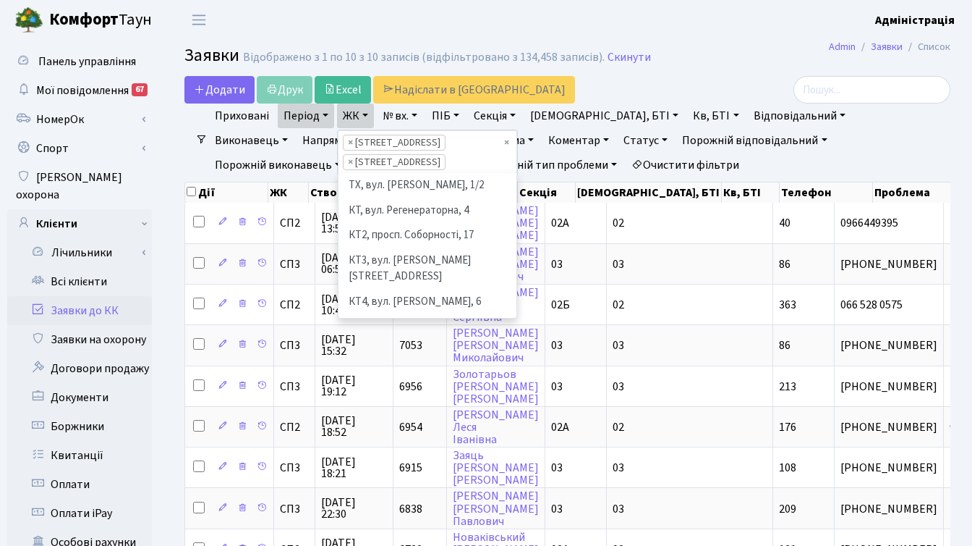
scroll to position [200, 0]
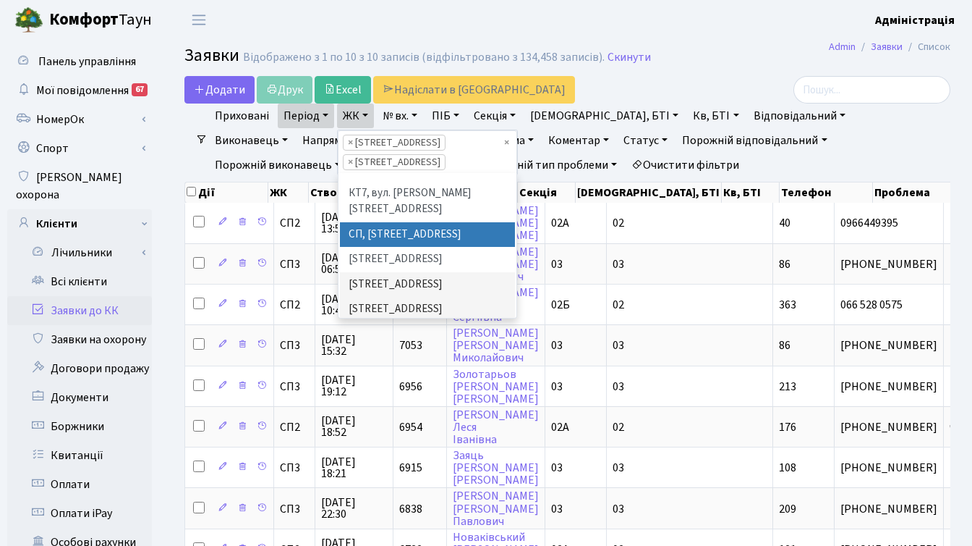
click at [350, 143] on span "×" at bounding box center [350, 142] width 5 height 14
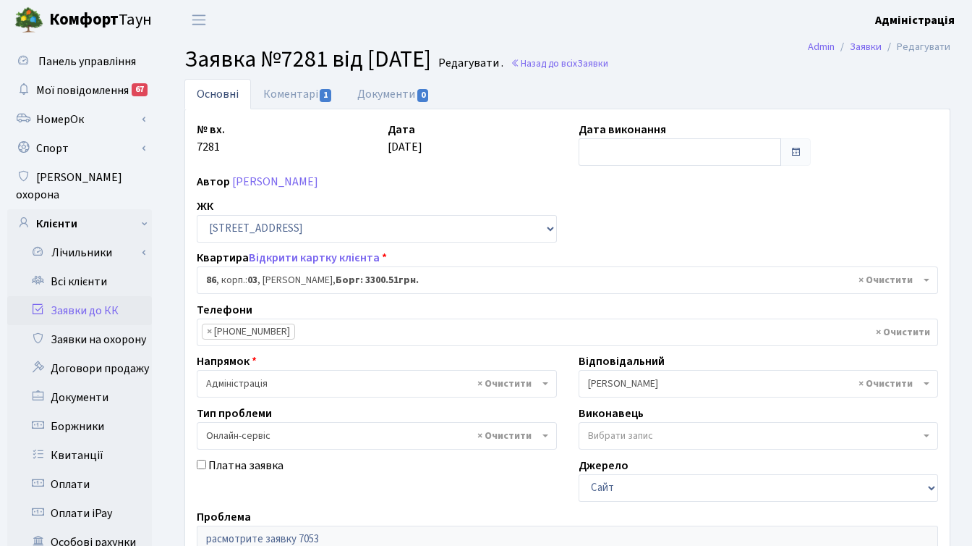
select select "20808"
select select "68"
click at [289, 92] on link "Коментарі 1" at bounding box center [298, 94] width 94 height 30
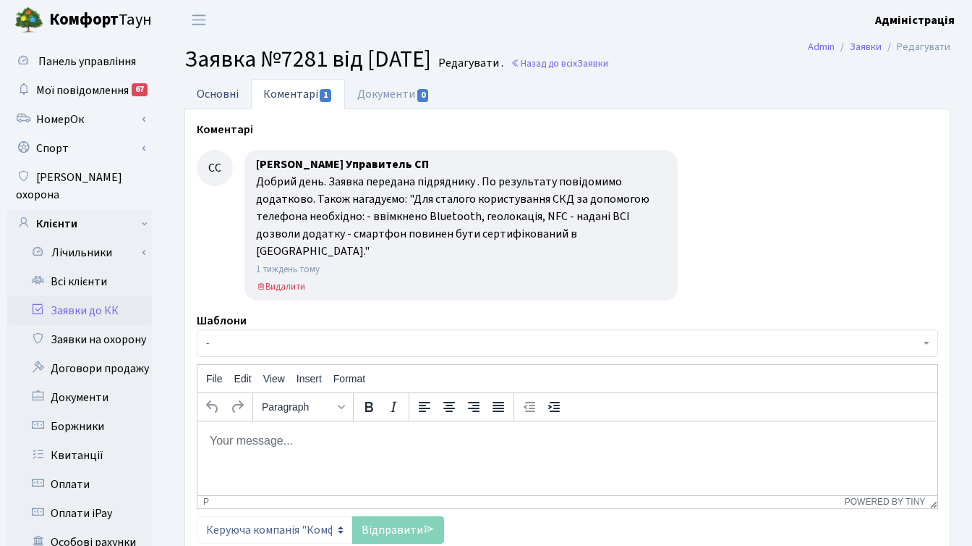
click at [202, 87] on link "Основні" at bounding box center [217, 94] width 67 height 30
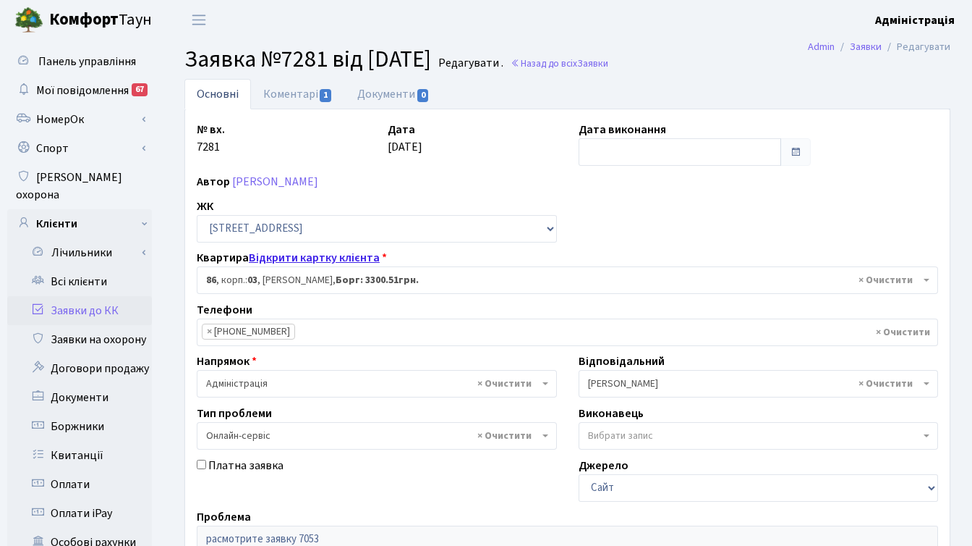
click at [333, 258] on link "Відкрити картку клієнта" at bounding box center [314, 258] width 131 height 16
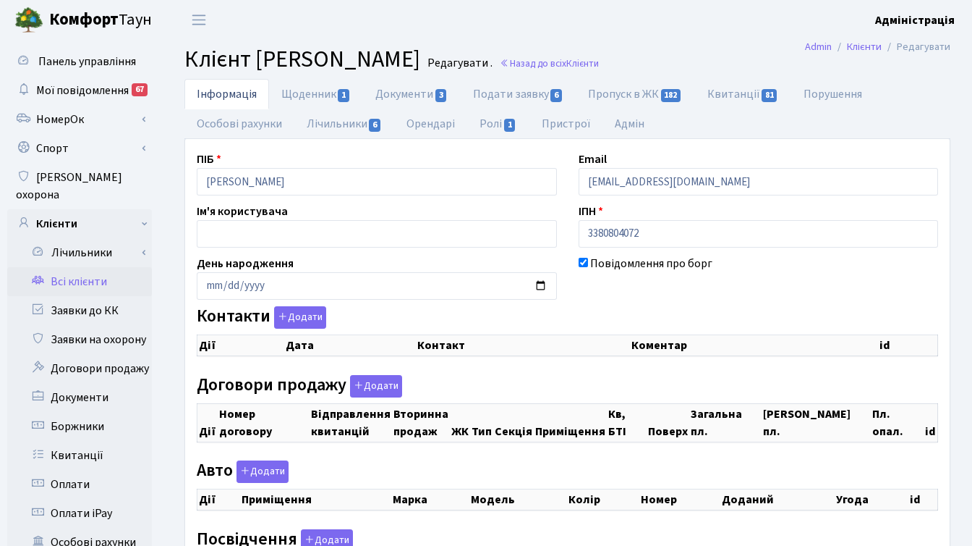
checkbox input "true"
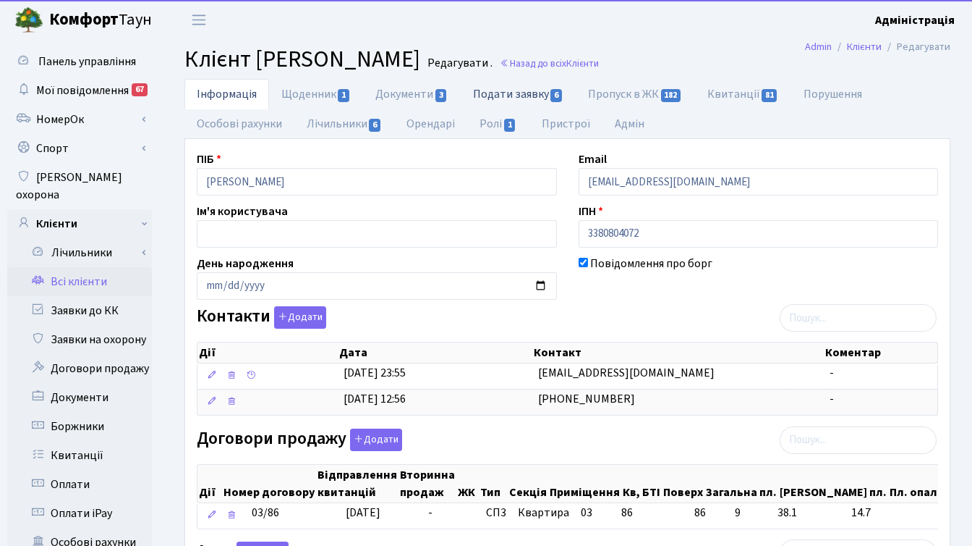
click at [496, 91] on link "Подати заявку 6" at bounding box center [518, 94] width 115 height 30
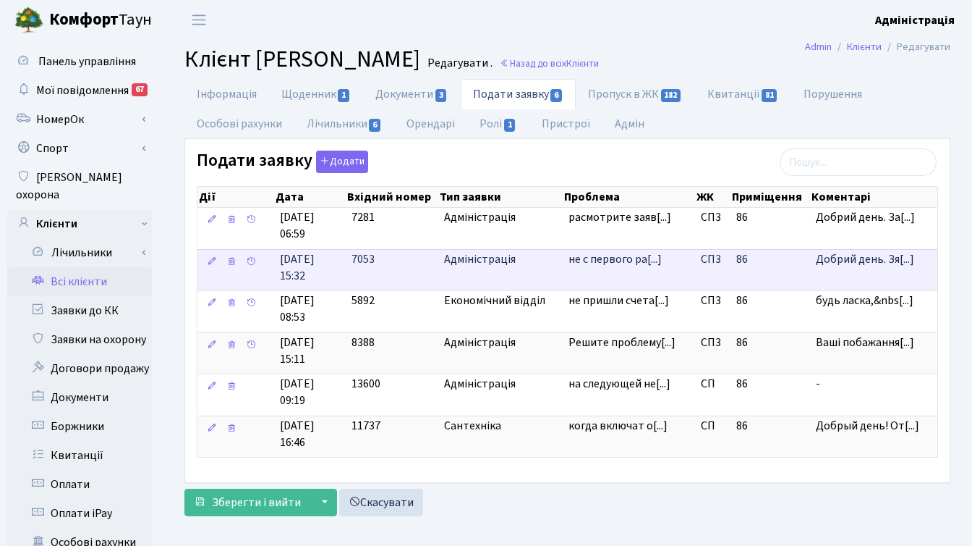
click at [609, 256] on span "не с первого ра[...]" at bounding box center [615, 259] width 93 height 16
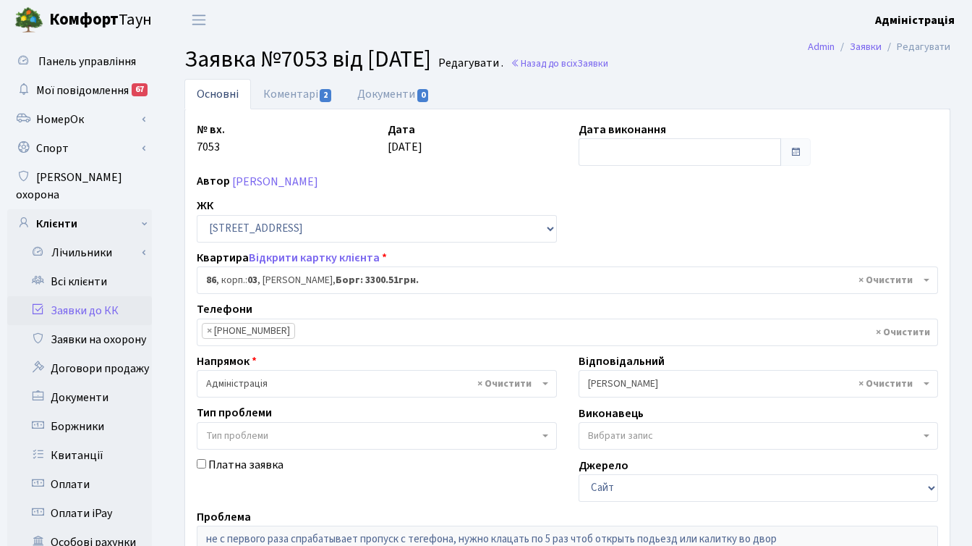
select select "20808"
click at [297, 95] on link "Коментарі 2" at bounding box center [298, 94] width 94 height 30
select select "20808"
select select "68"
click at [608, 59] on link "Назад до всіх Заявки" at bounding box center [560, 63] width 98 height 14
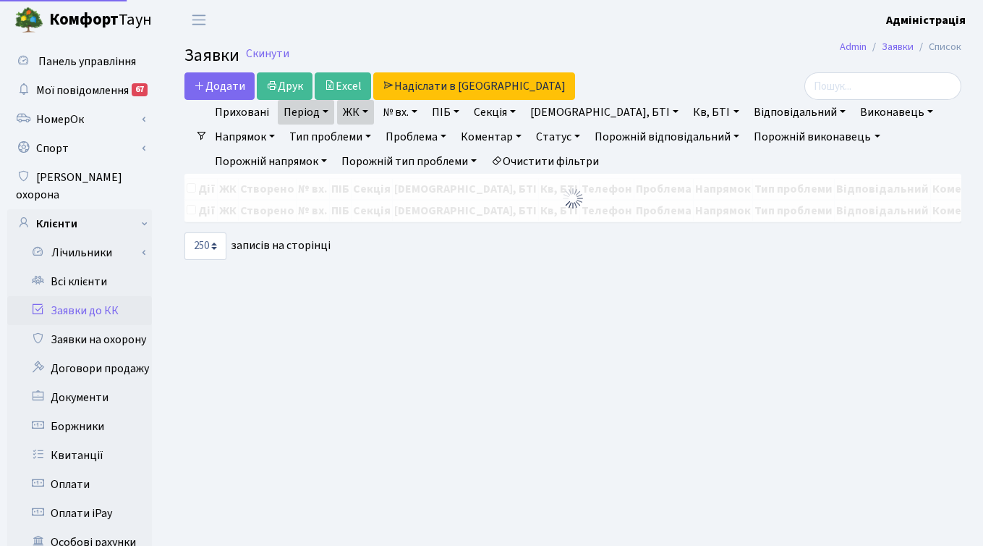
select select "250"
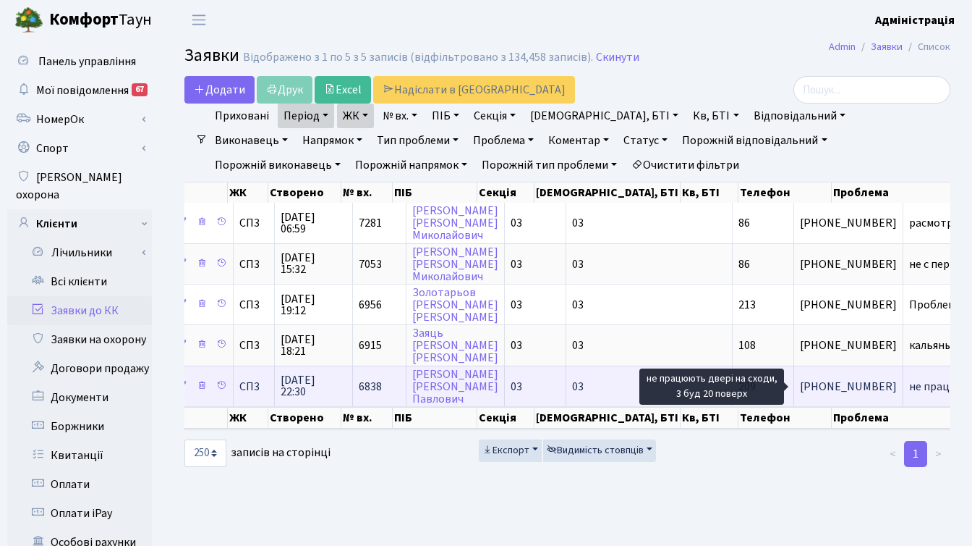
scroll to position [0, 44]
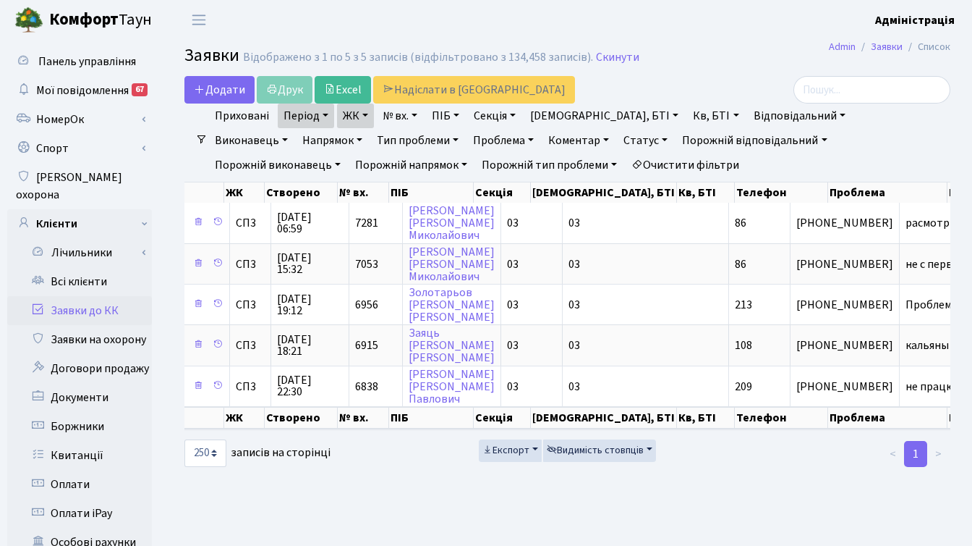
click at [346, 116] on link "ЖК" at bounding box center [355, 115] width 37 height 25
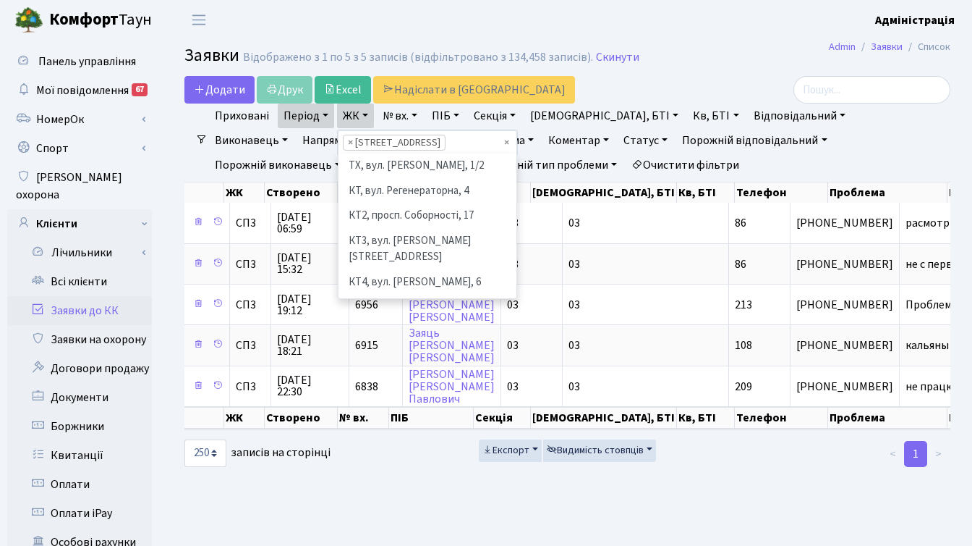
scroll to position [225, 0]
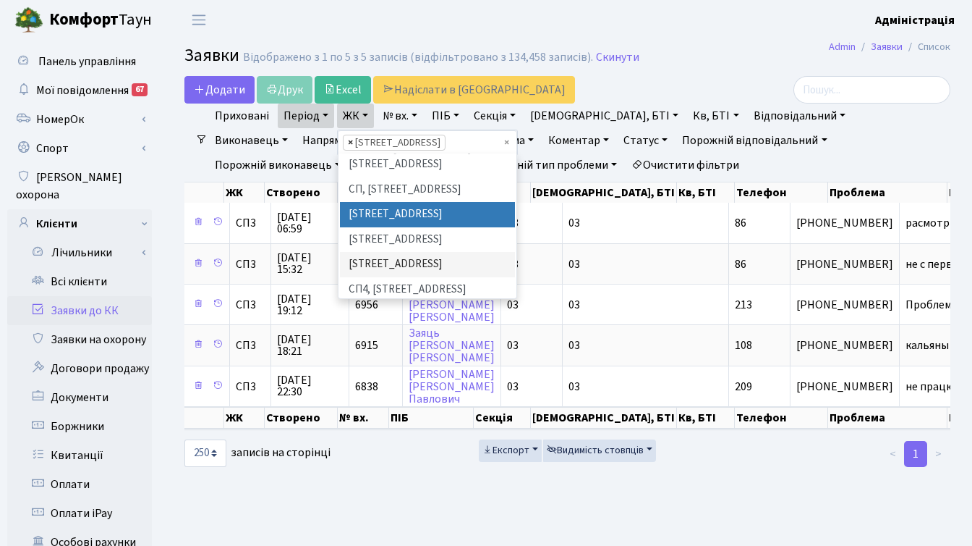
click at [349, 138] on span "×" at bounding box center [350, 142] width 5 height 14
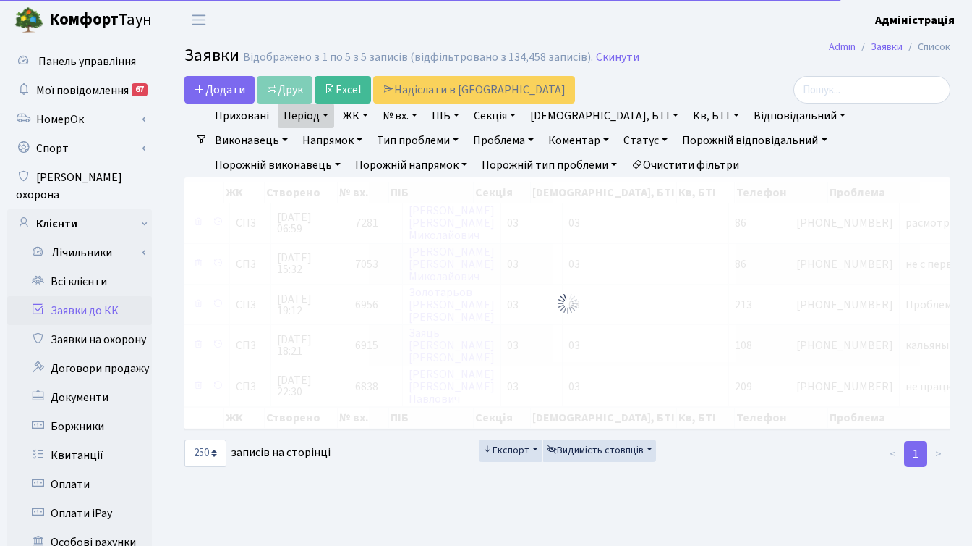
click at [355, 117] on link "ЖК" at bounding box center [355, 115] width 37 height 25
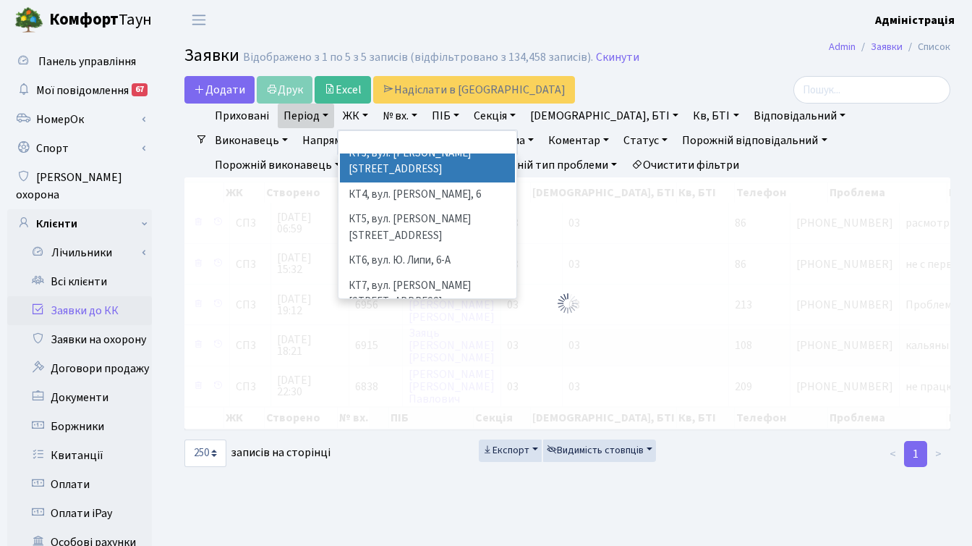
scroll to position [90, 0]
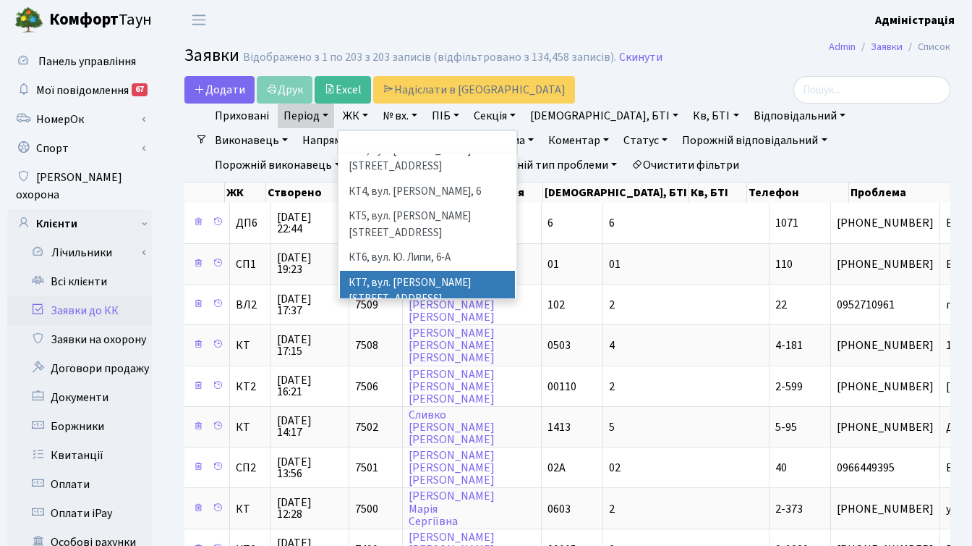
click at [396, 336] on li "[STREET_ADDRESS]" at bounding box center [427, 348] width 175 height 25
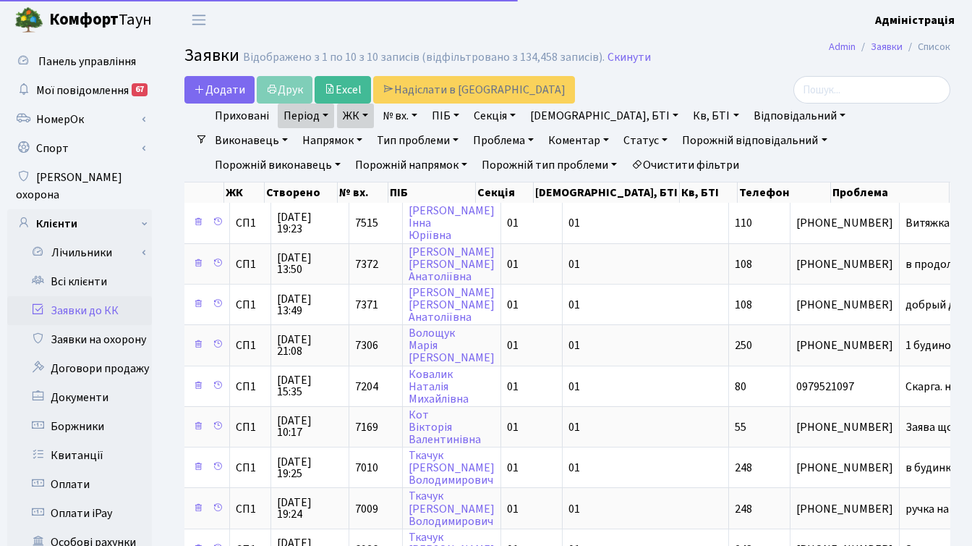
click at [353, 111] on link "ЖК" at bounding box center [355, 115] width 37 height 25
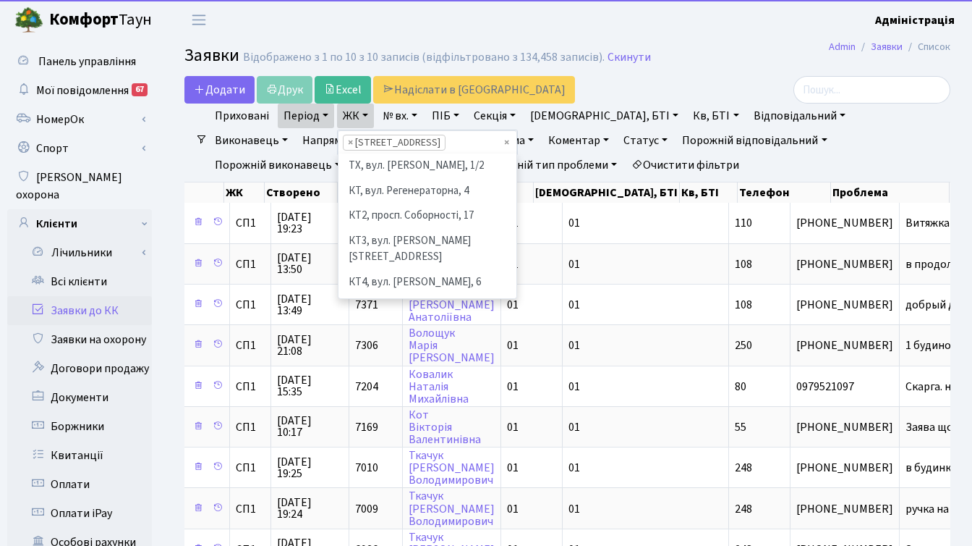
scroll to position [200, 0]
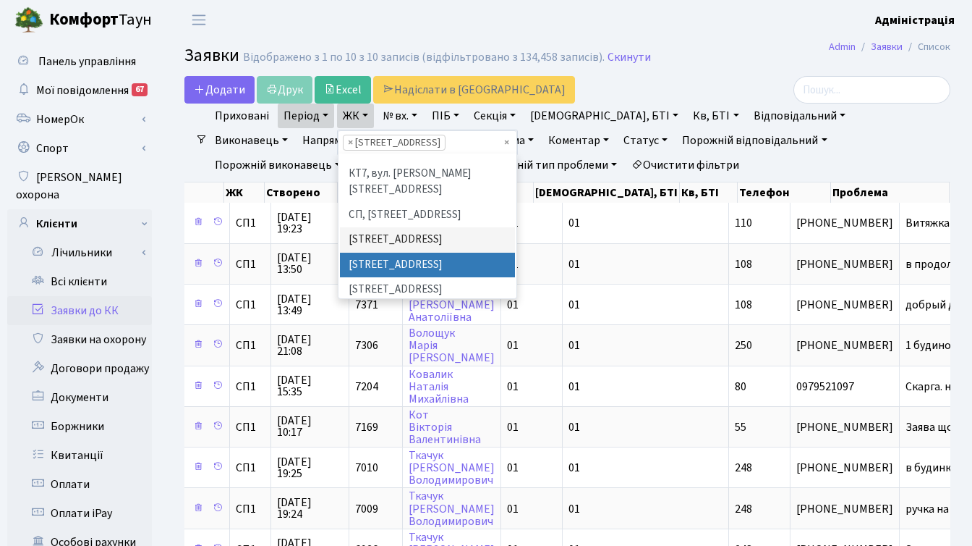
click at [379, 252] on li "[STREET_ADDRESS]" at bounding box center [427, 264] width 175 height 25
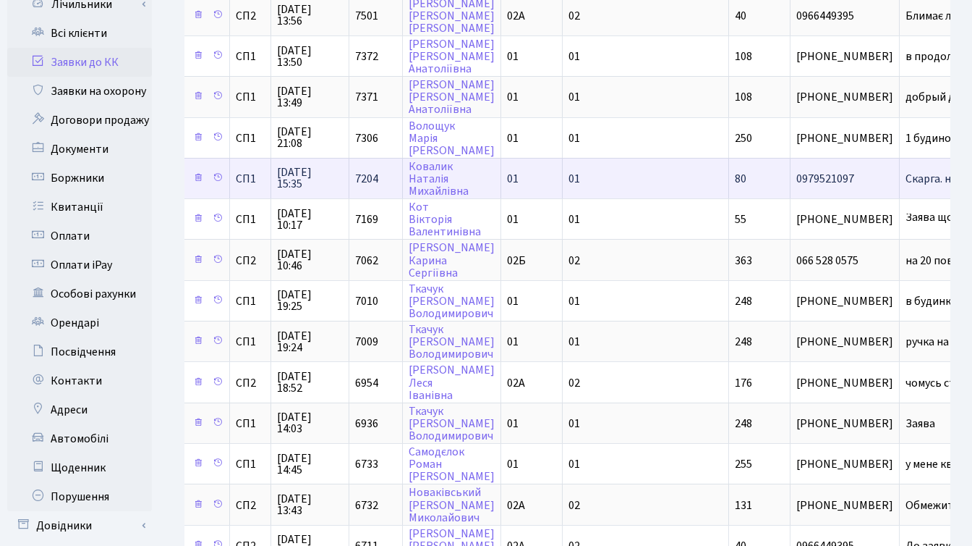
scroll to position [276, 0]
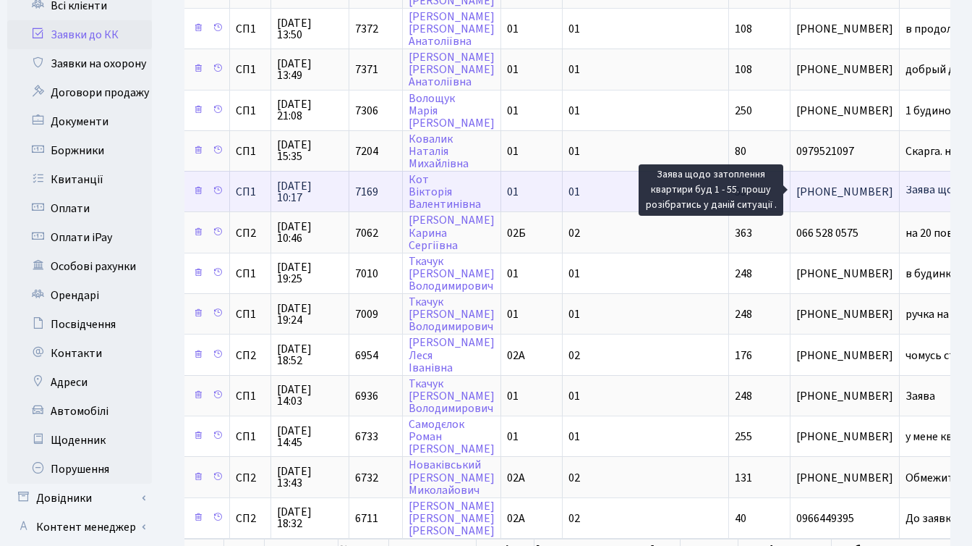
click at [906, 188] on span "Заява щодо зато[...]" at bounding box center [957, 190] width 102 height 16
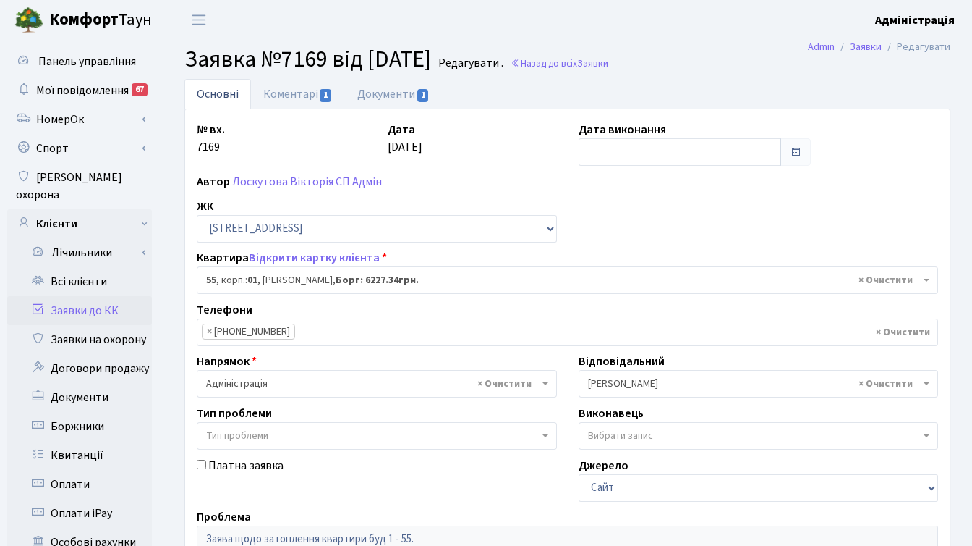
select select "19980"
click at [95, 296] on link "Заявки до КК" at bounding box center [79, 310] width 145 height 29
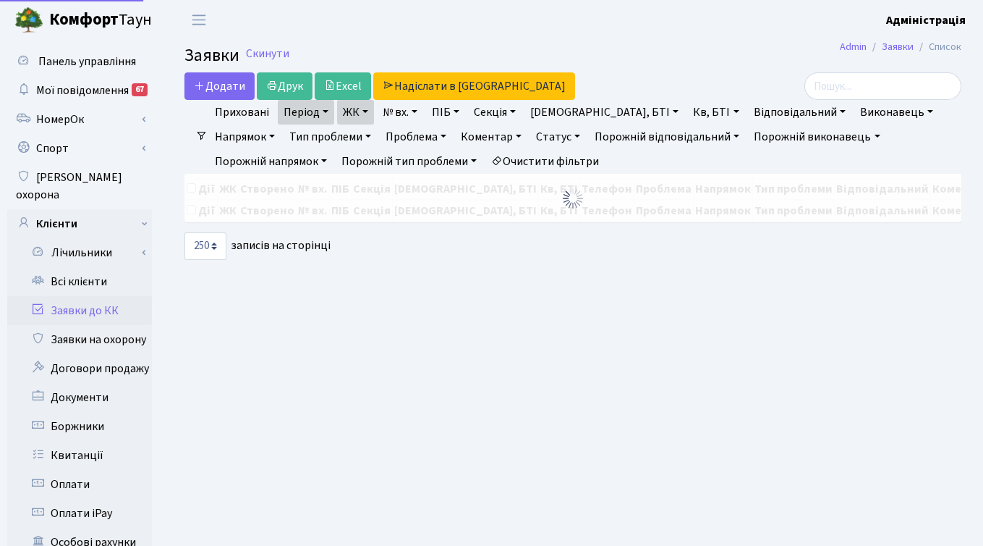
select select "250"
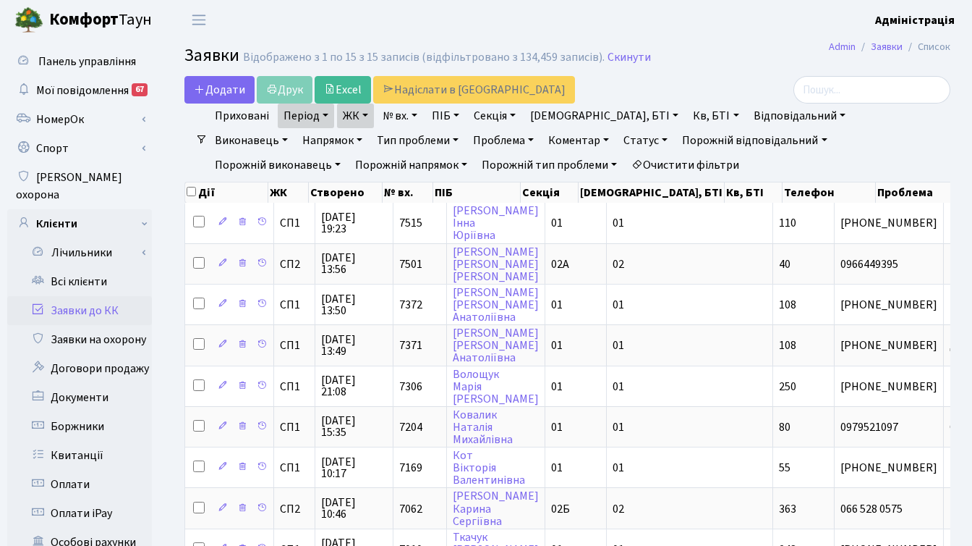
click at [626, 159] on link "Очистити фільтри" at bounding box center [685, 165] width 119 height 25
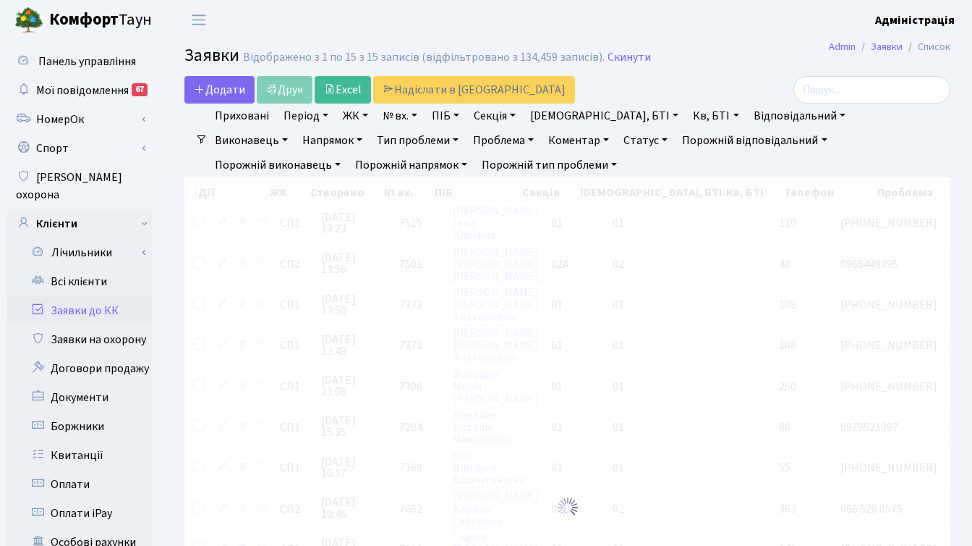
click at [350, 114] on link "ЖК" at bounding box center [355, 115] width 37 height 25
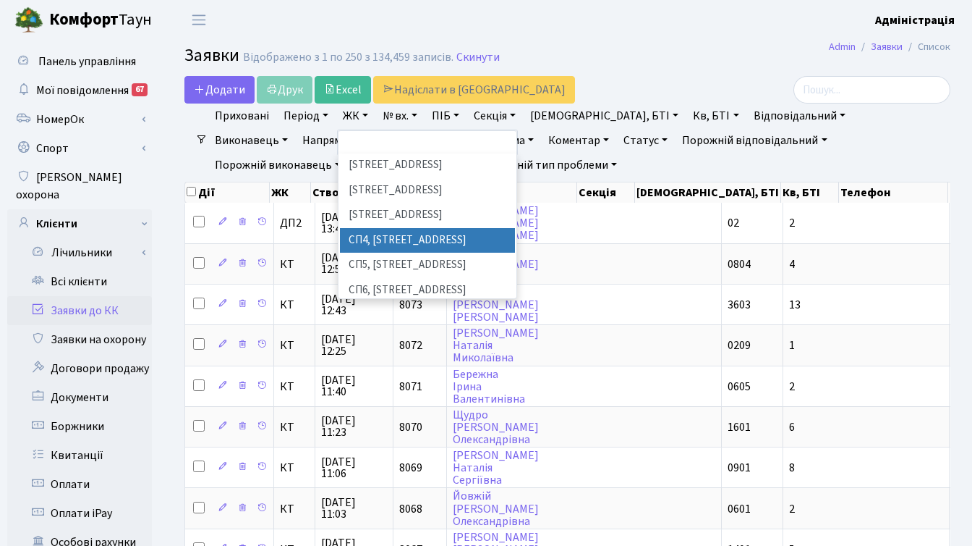
scroll to position [247, 0]
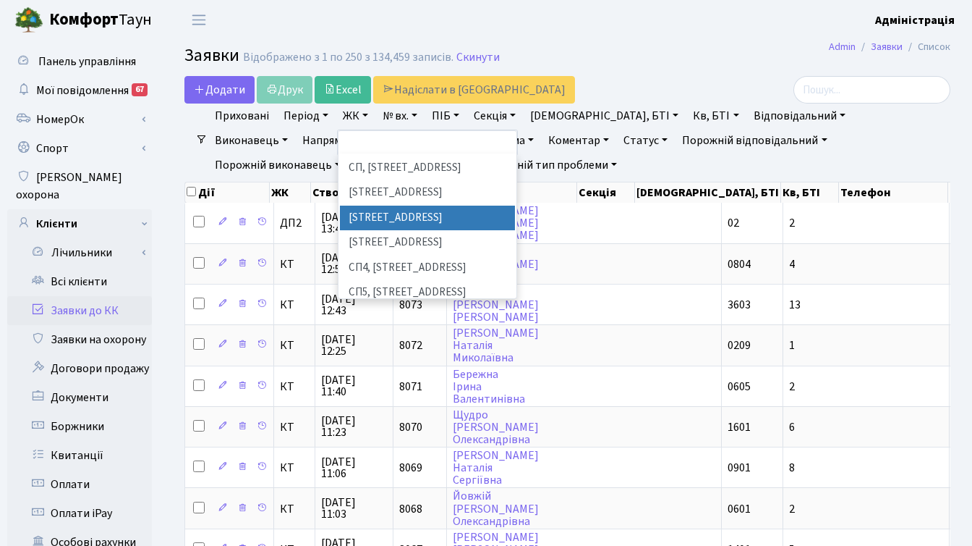
click at [401, 205] on li "[STREET_ADDRESS]" at bounding box center [427, 217] width 175 height 25
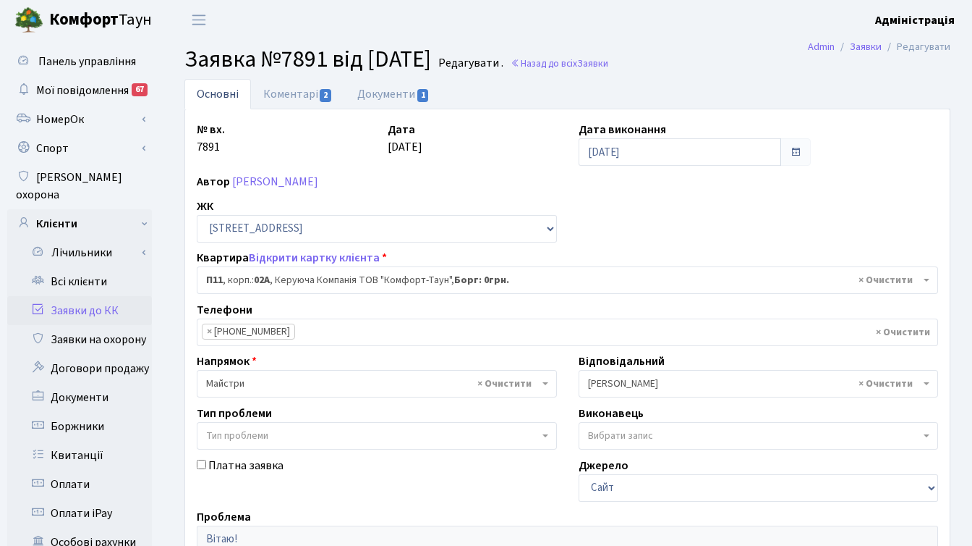
select select "20720"
click at [402, 89] on link "Документи 1" at bounding box center [393, 94] width 97 height 30
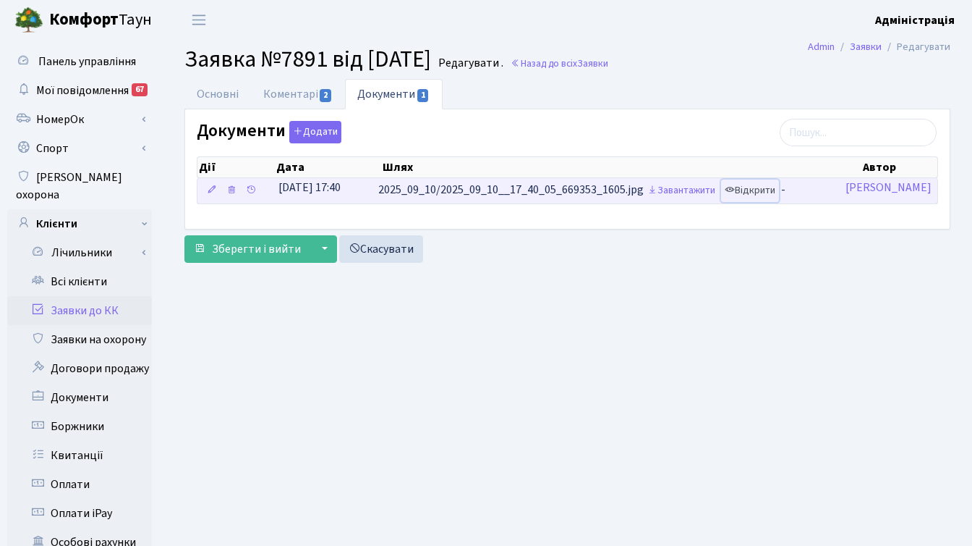
click at [765, 188] on link "Відкрити" at bounding box center [750, 190] width 58 height 22
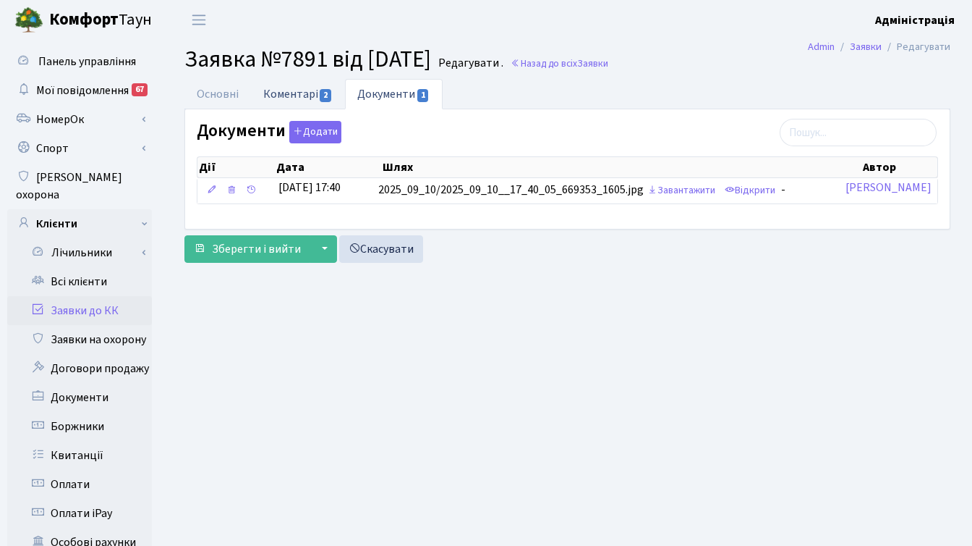
click at [295, 89] on link "Коментарі 2" at bounding box center [298, 94] width 94 height 30
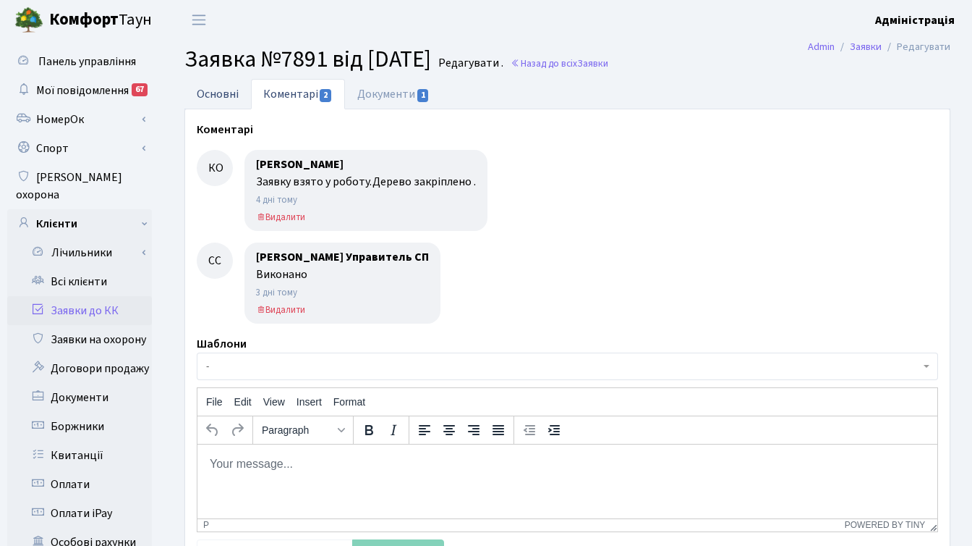
click at [215, 89] on link "Основні" at bounding box center [217, 94] width 67 height 30
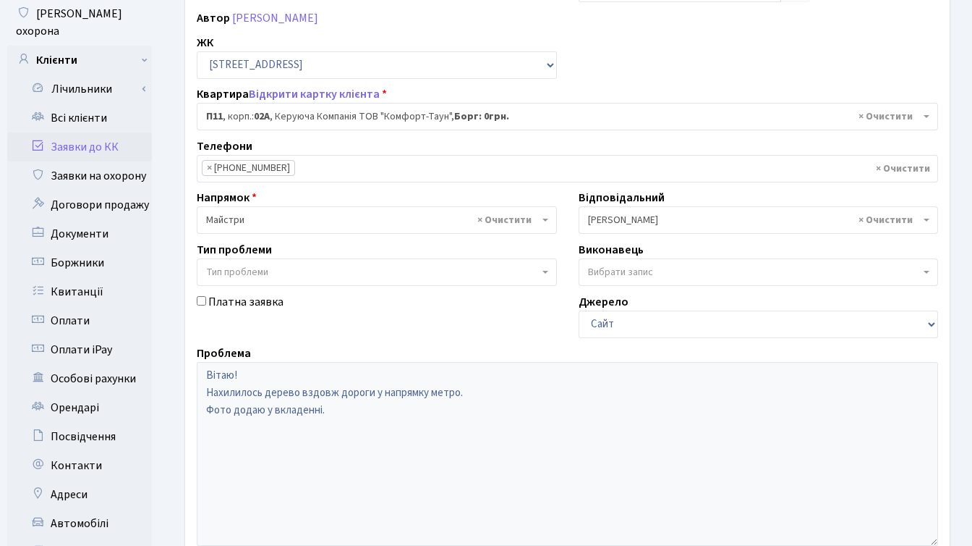
scroll to position [214, 0]
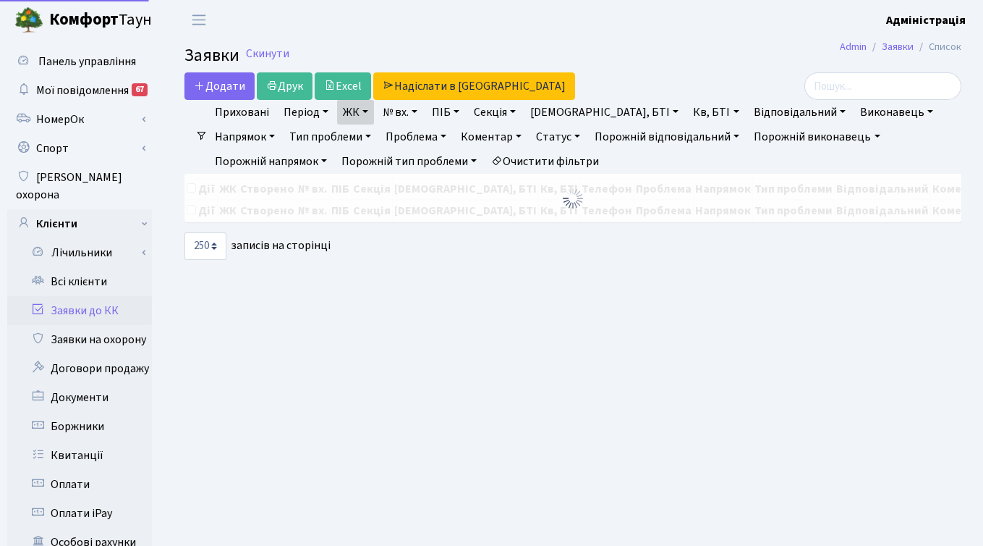
select select "250"
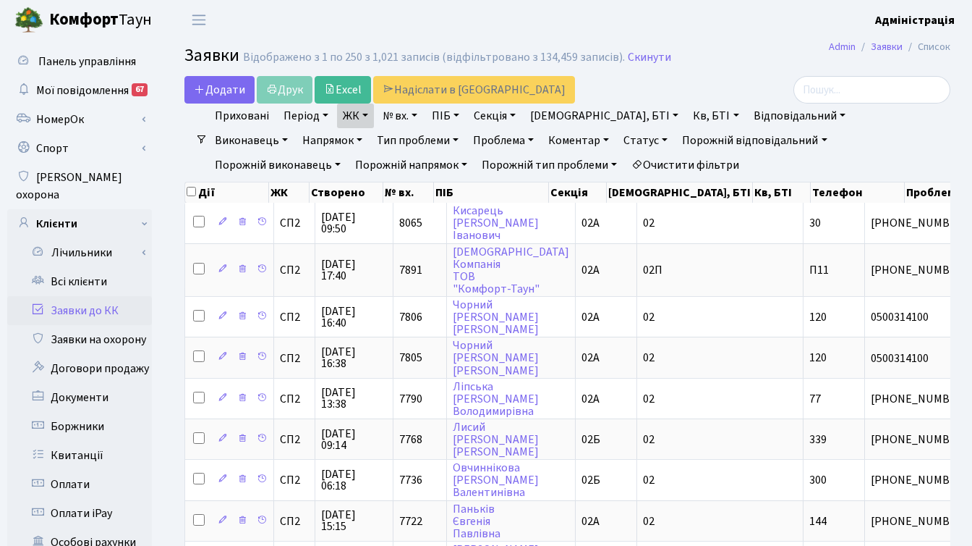
click at [717, 62] on h2 "Заявки Відображено з 1 по 250 з 1,021 записів (відфільтровано з 134,459 записів…" at bounding box center [567, 58] width 766 height 25
click at [618, 141] on link "Статус" at bounding box center [646, 140] width 56 height 25
click at [619, 228] on link "Не виконано" at bounding box center [676, 228] width 114 height 22
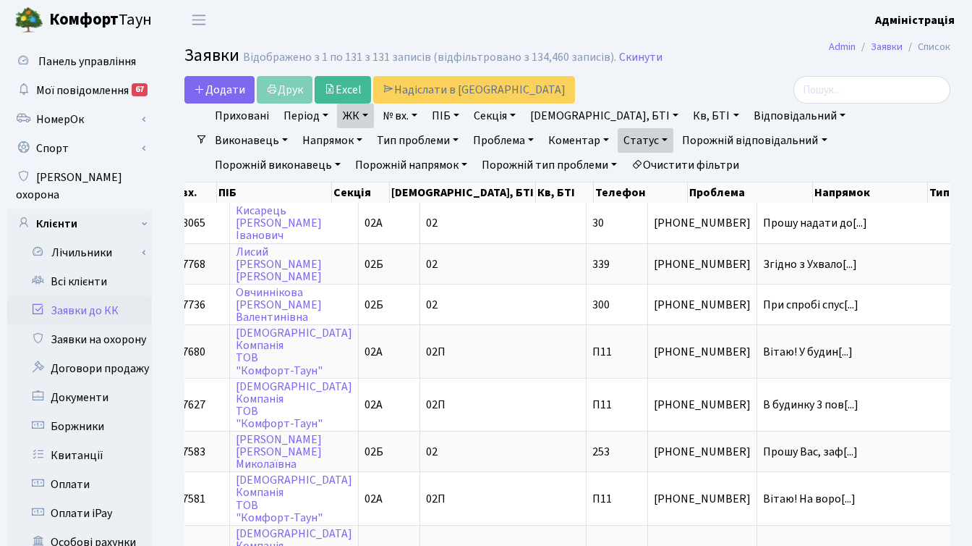
click at [755, 66] on h2 "Заявки Відображено з 1 по 131 з 131 записів (відфільтровано з 134,460 записів).…" at bounding box center [567, 58] width 766 height 25
click at [748, 76] on div at bounding box center [830, 89] width 241 height 27
